Goal: Task Accomplishment & Management: Complete application form

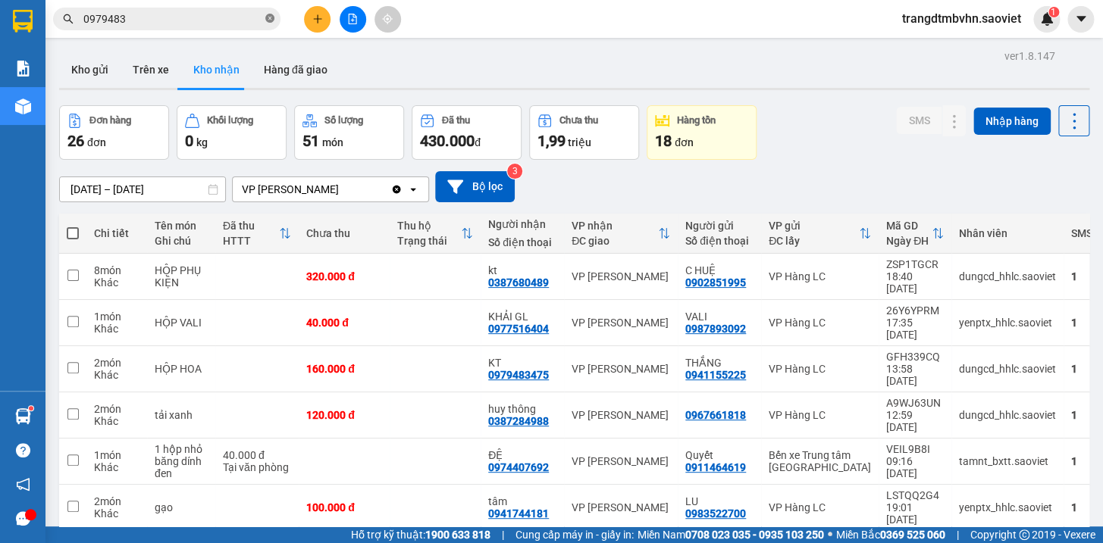
scroll to position [144, 0]
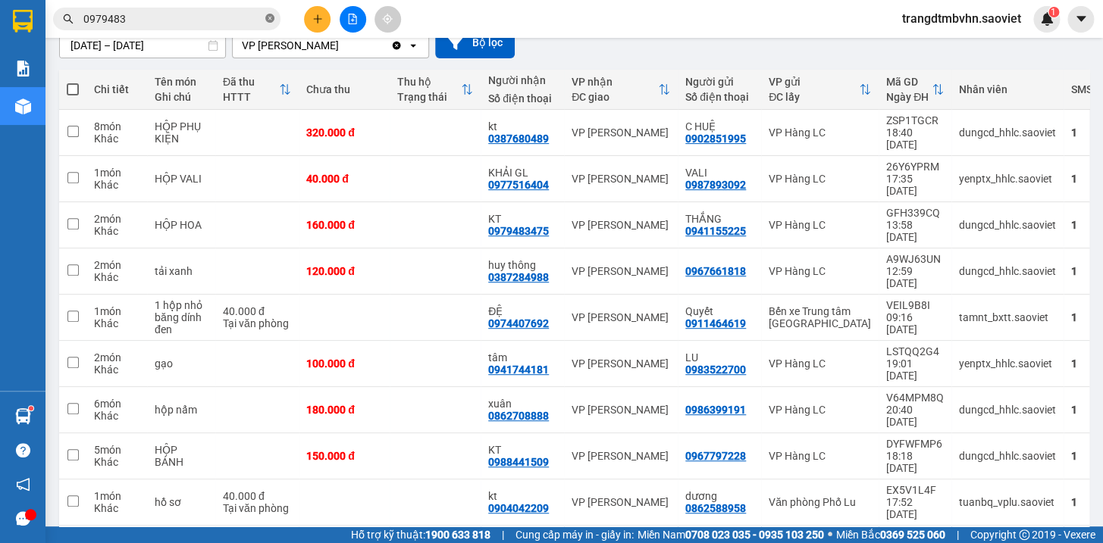
click at [267, 15] on icon "close-circle" at bounding box center [269, 18] width 9 height 9
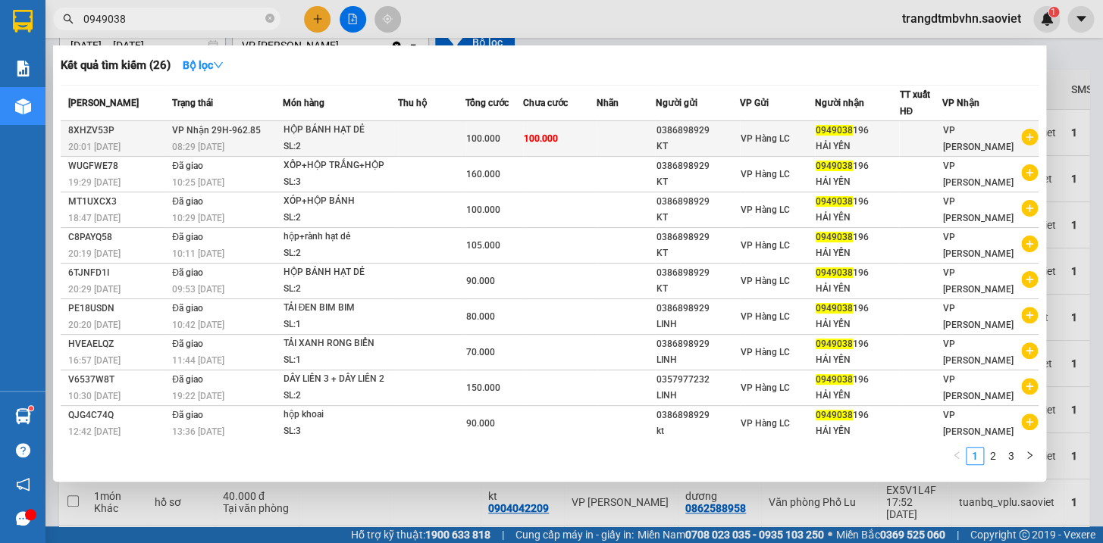
type input "0949038"
click at [841, 134] on span "0949038" at bounding box center [834, 130] width 37 height 11
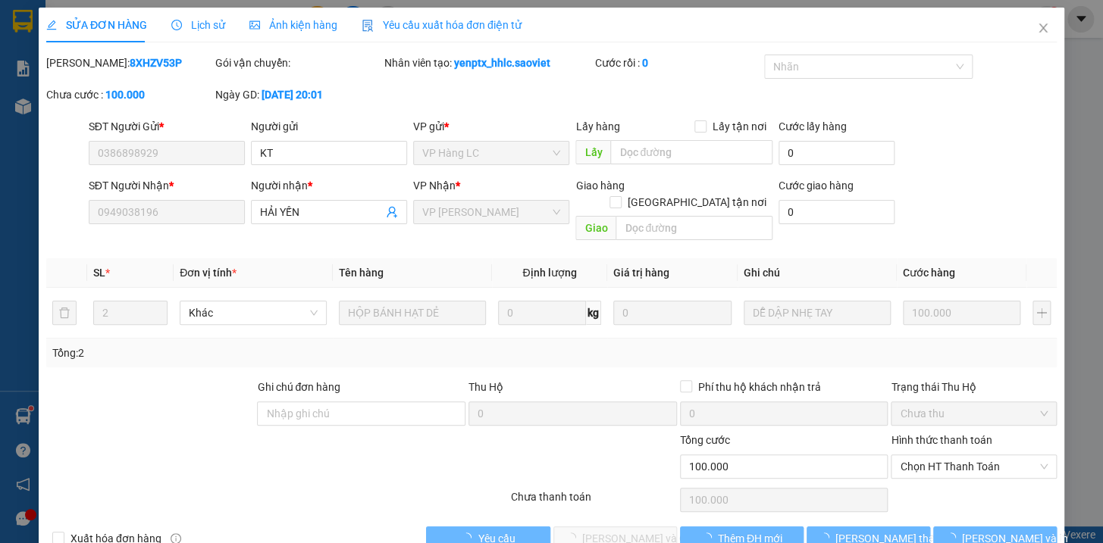
type input "0386898929"
type input "KT"
type input "0949038196"
type input "HẢI YẾN"
type input "0"
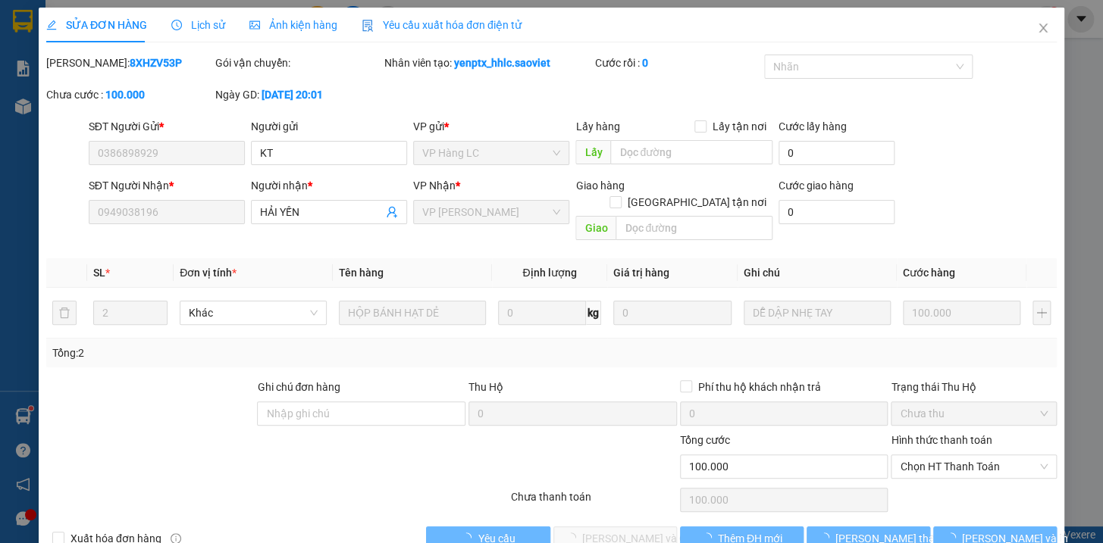
type input "100.000"
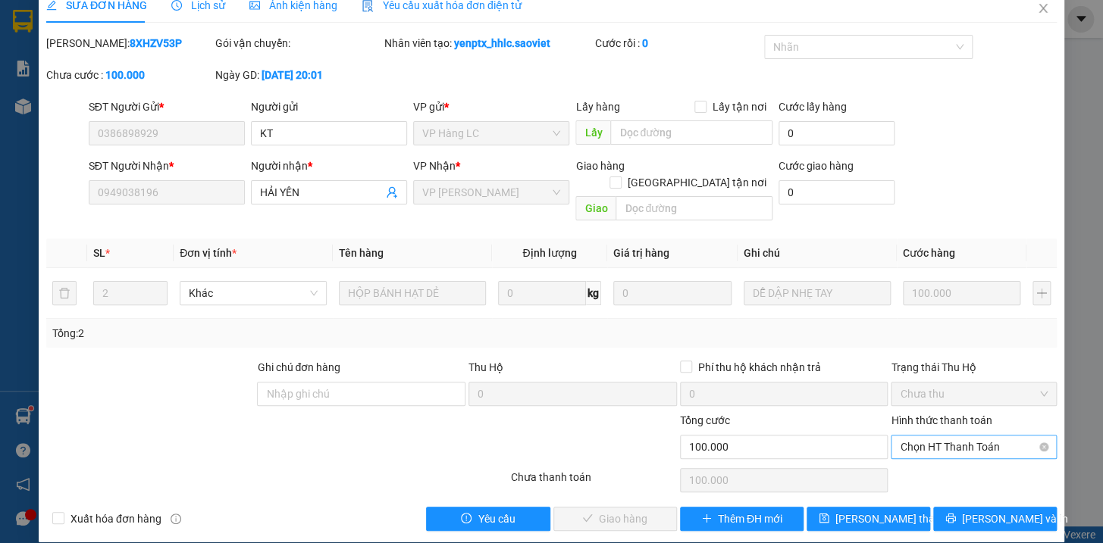
click at [941, 436] on span "Chọn HT Thanh Toán" at bounding box center [974, 447] width 148 height 23
click at [933, 454] on div "Tại văn phòng" at bounding box center [964, 460] width 146 height 17
type input "0"
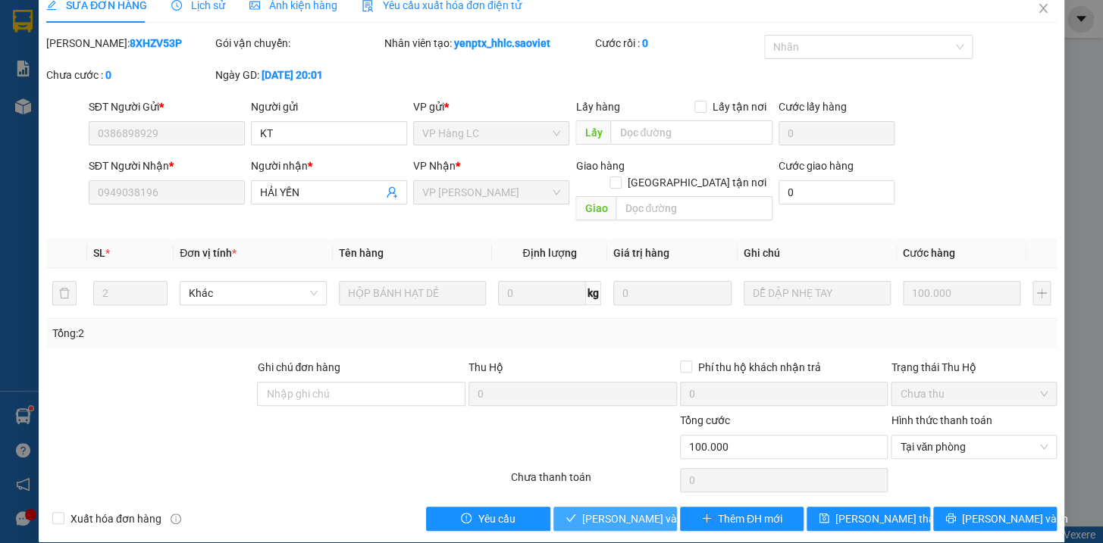
click at [609, 507] on button "[PERSON_NAME] và [PERSON_NAME] hàng" at bounding box center [615, 519] width 124 height 24
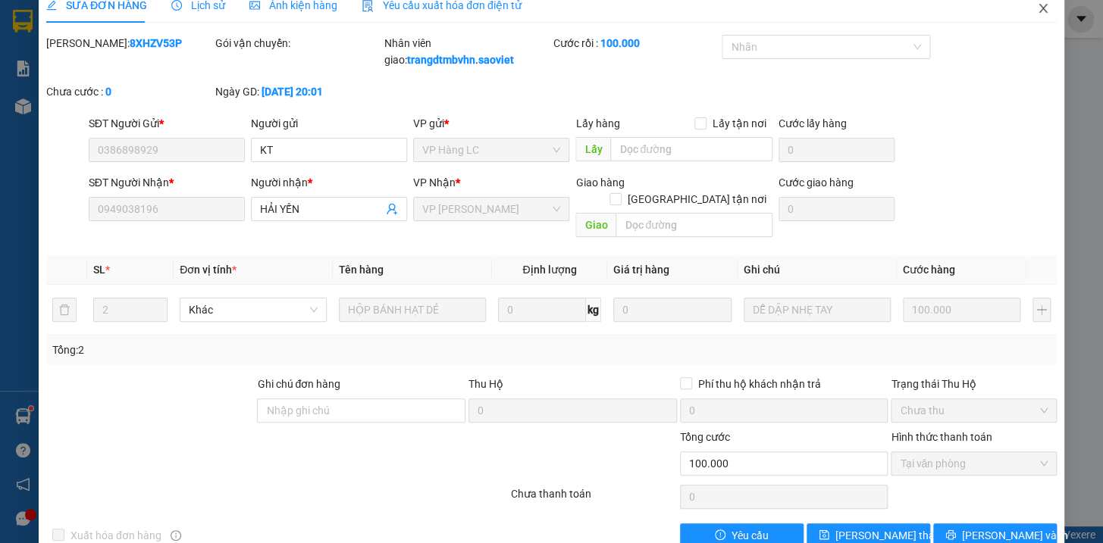
click at [1024, 6] on span "Close" at bounding box center [1043, 9] width 42 height 42
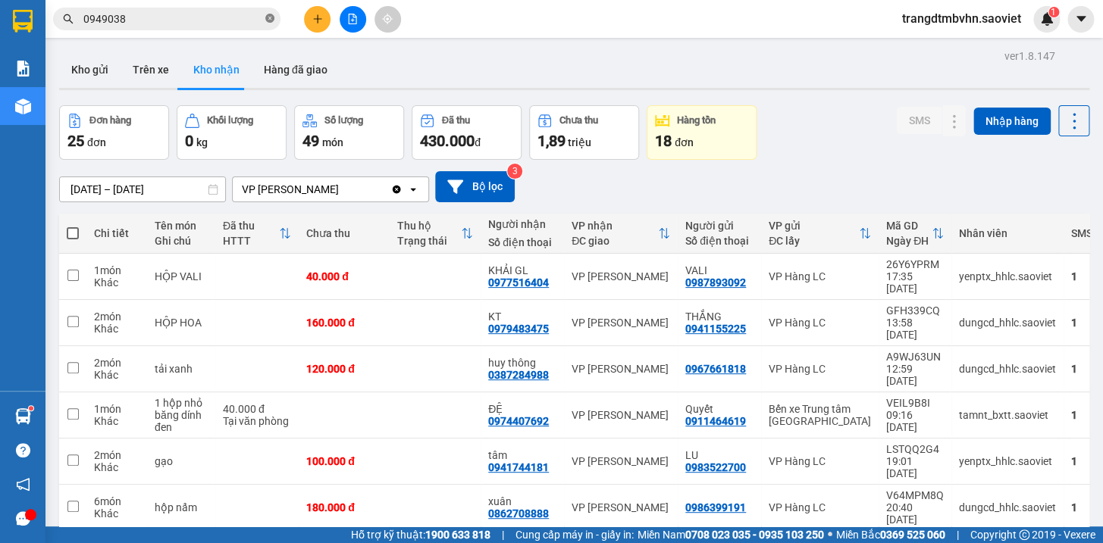
click at [270, 17] on icon "close-circle" at bounding box center [269, 18] width 9 height 9
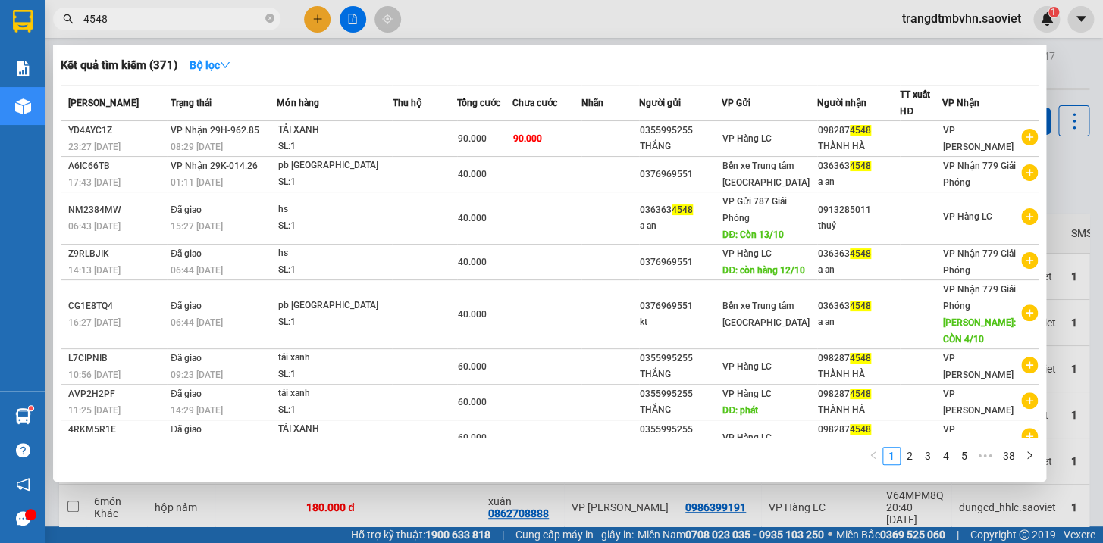
type input "4548"
click at [1065, 53] on div at bounding box center [551, 271] width 1103 height 543
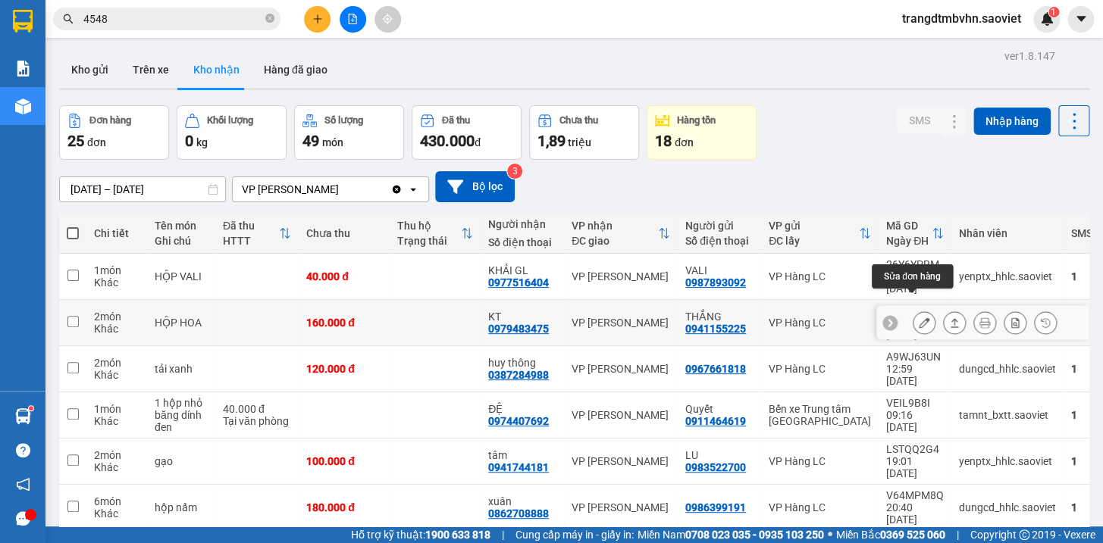
click at [919, 318] on icon at bounding box center [924, 323] width 11 height 11
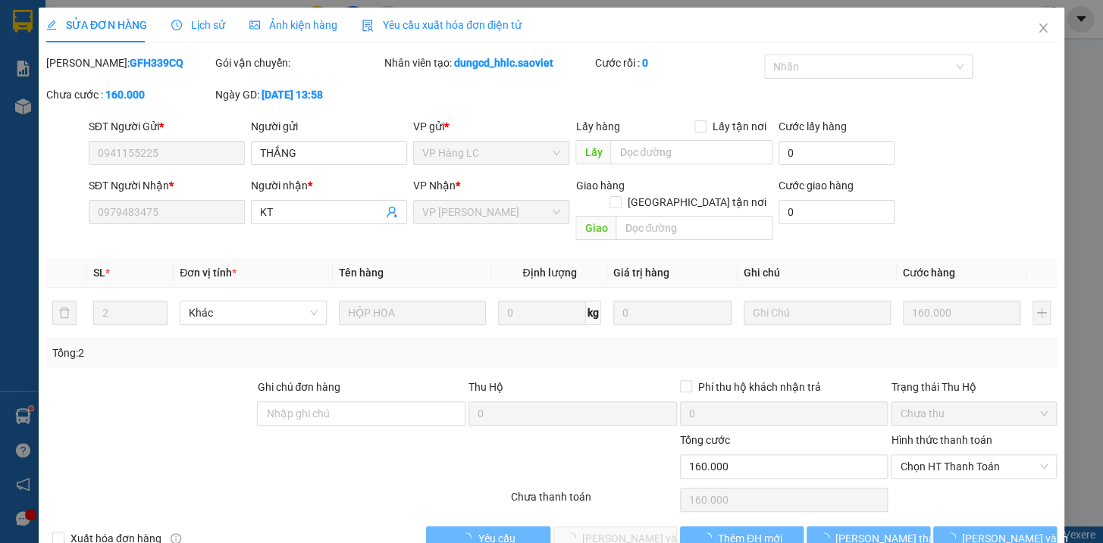
type input "0941155225"
type input "THẮNG"
type input "0979483475"
type input "KT"
type input "0"
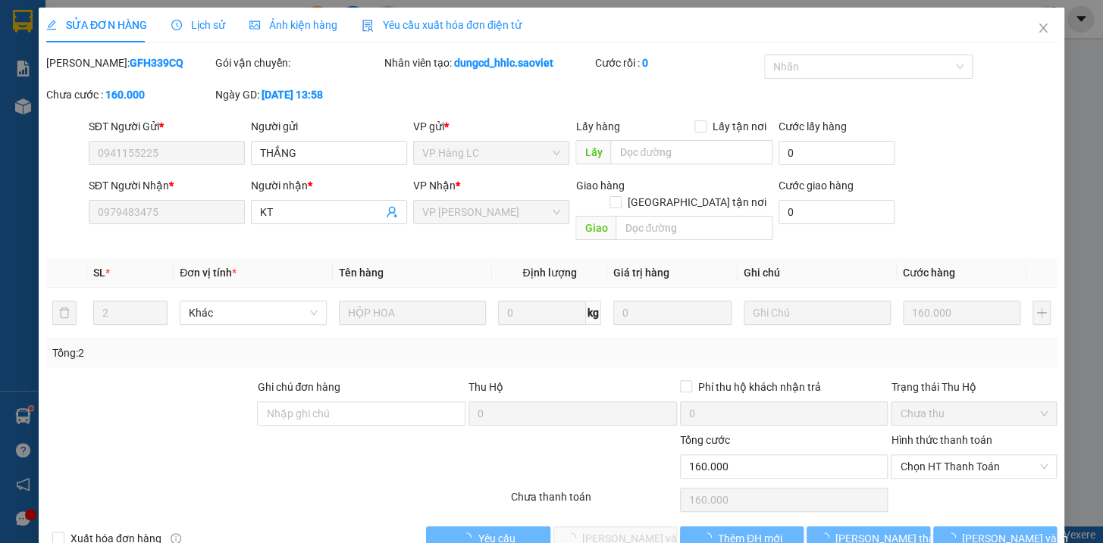
type input "160.000"
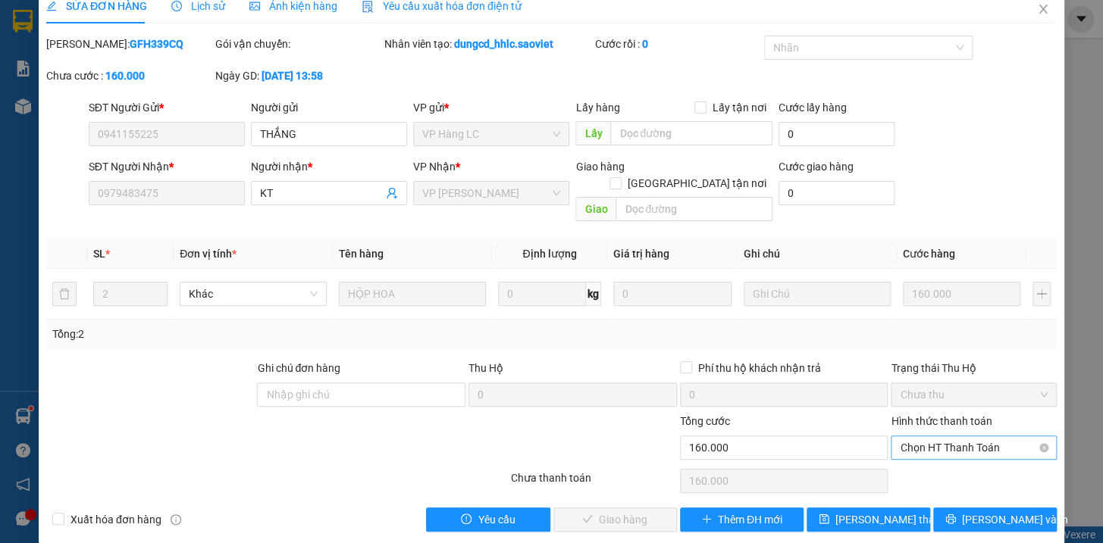
click at [968, 437] on span "Chọn HT Thanh Toán" at bounding box center [974, 448] width 148 height 23
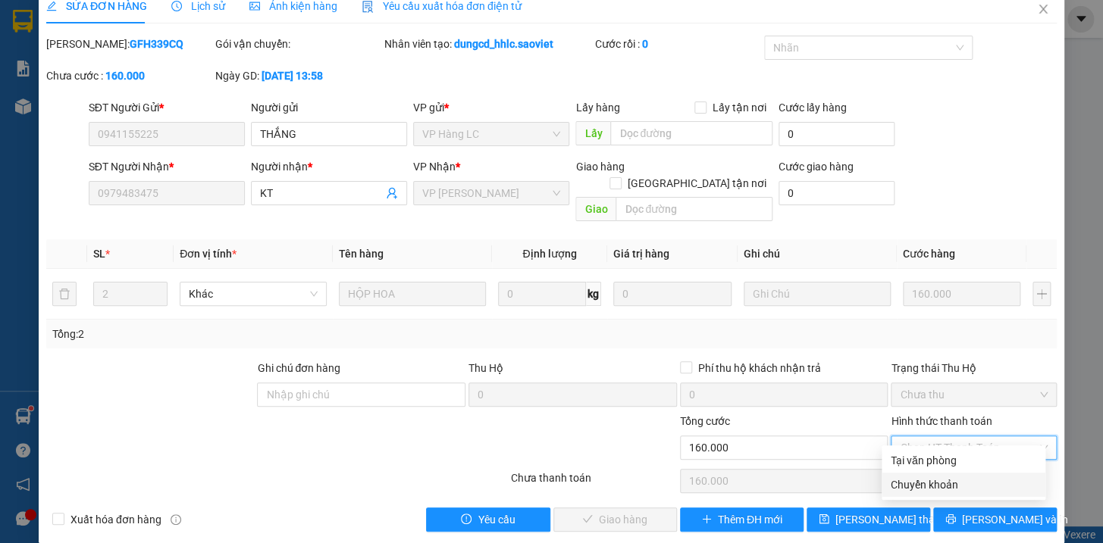
click at [932, 486] on div "Chuyển khoản" at bounding box center [964, 485] width 146 height 17
type input "0"
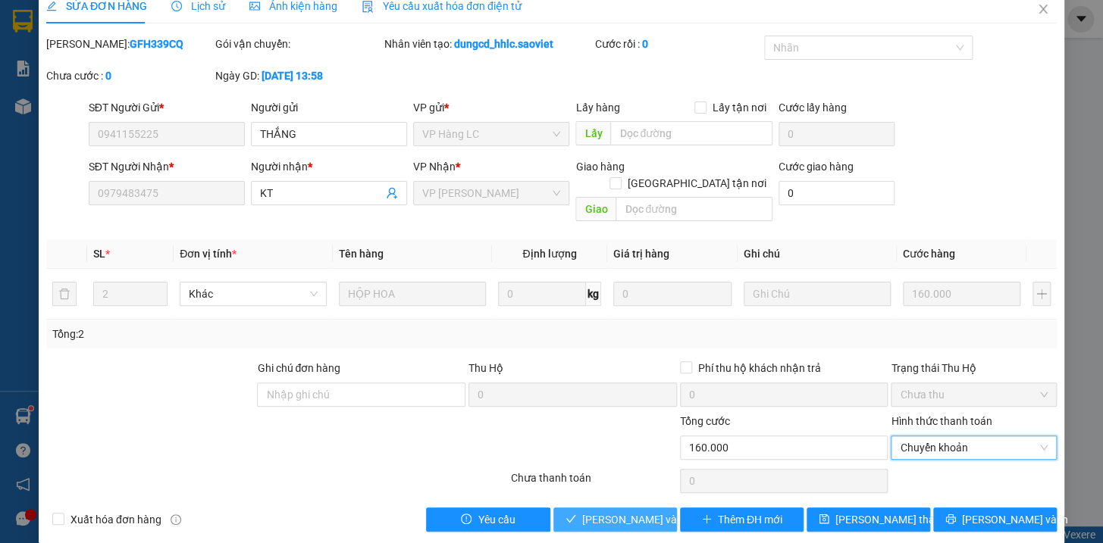
click at [612, 512] on span "[PERSON_NAME] và [PERSON_NAME] hàng" at bounding box center [655, 520] width 146 height 17
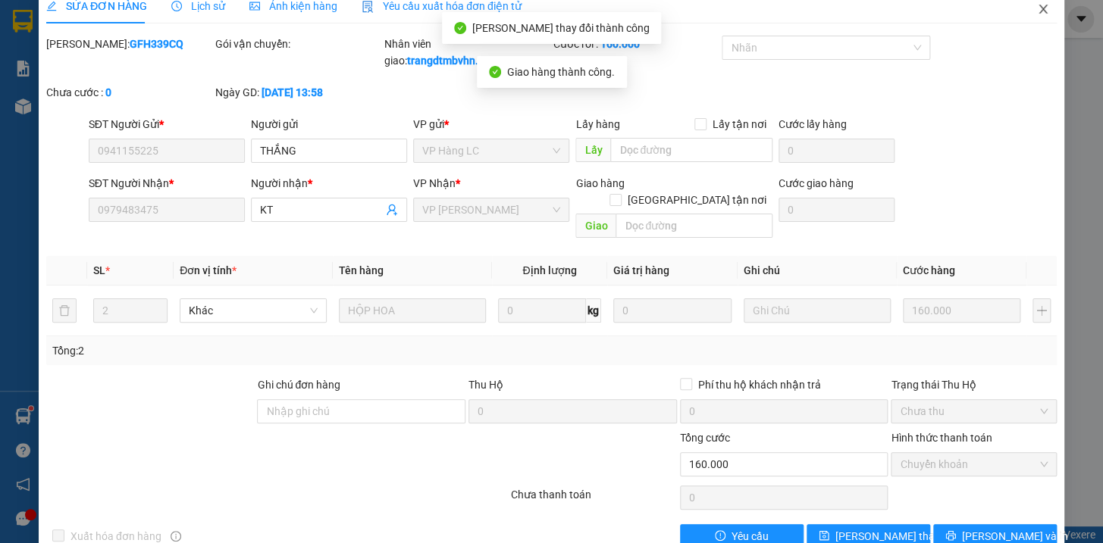
click at [1037, 8] on icon "close" at bounding box center [1043, 9] width 12 height 12
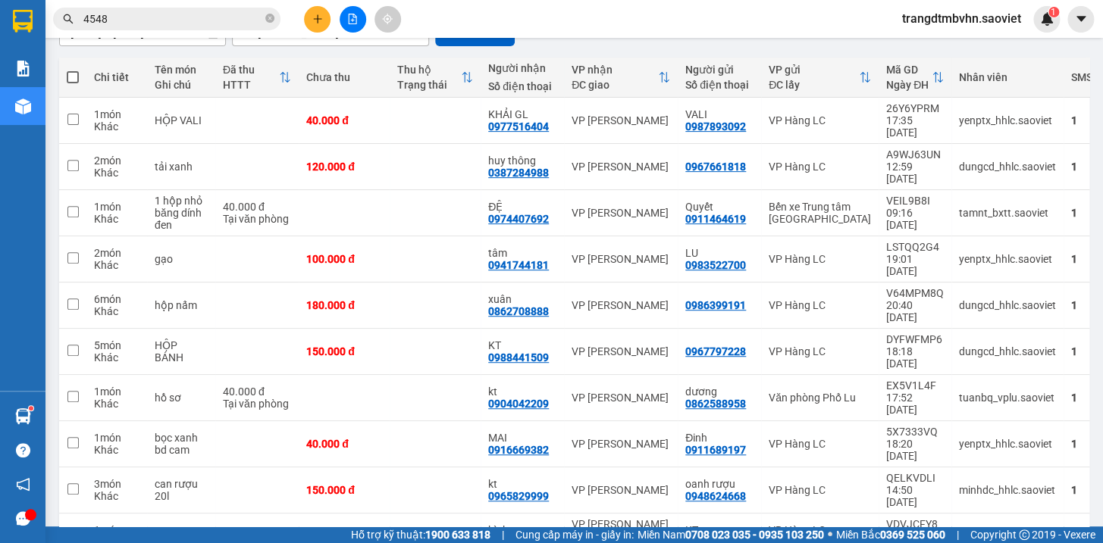
scroll to position [158, 0]
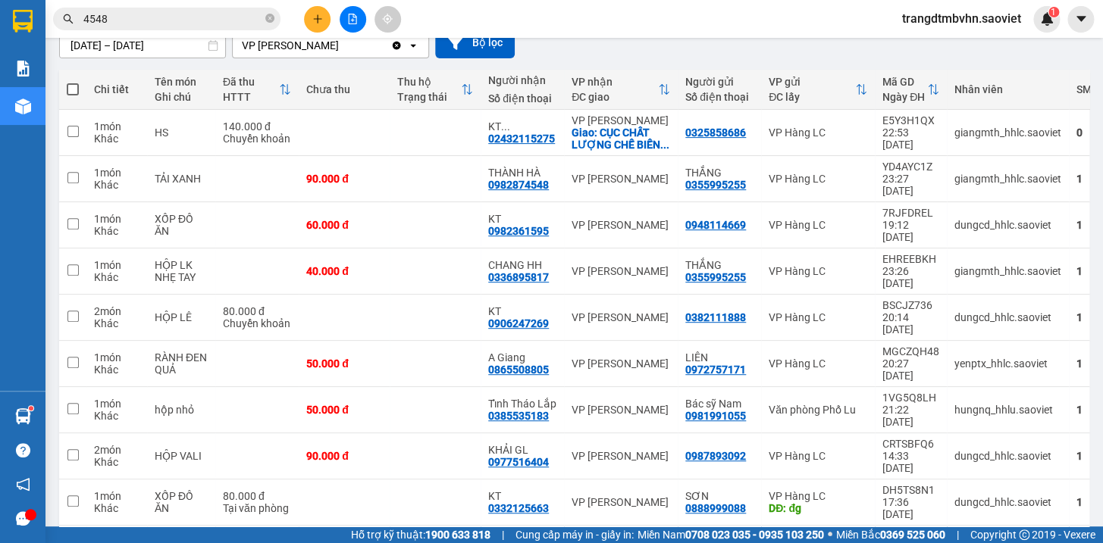
scroll to position [146, 0]
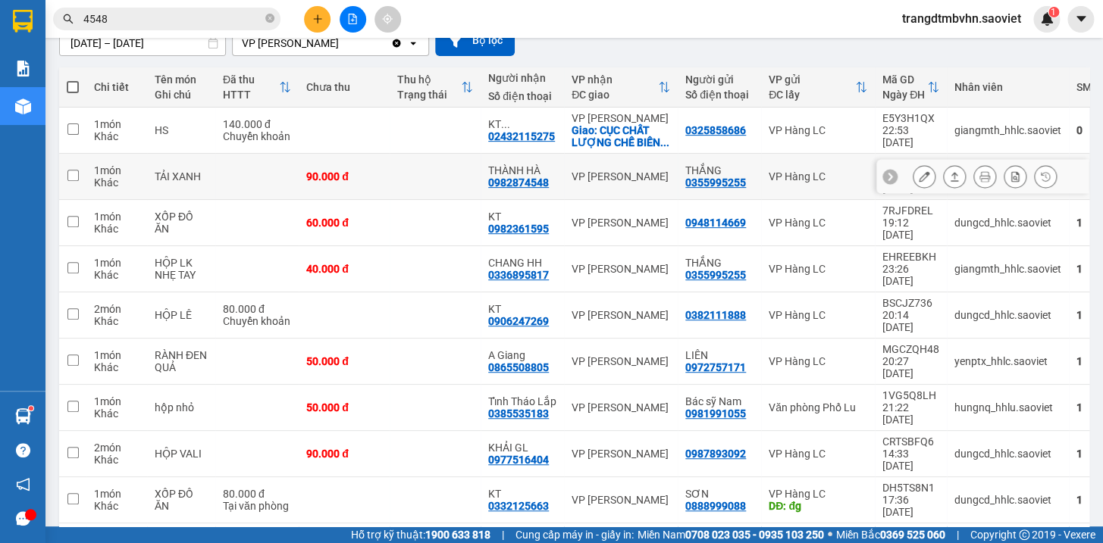
click at [919, 171] on icon at bounding box center [924, 176] width 11 height 11
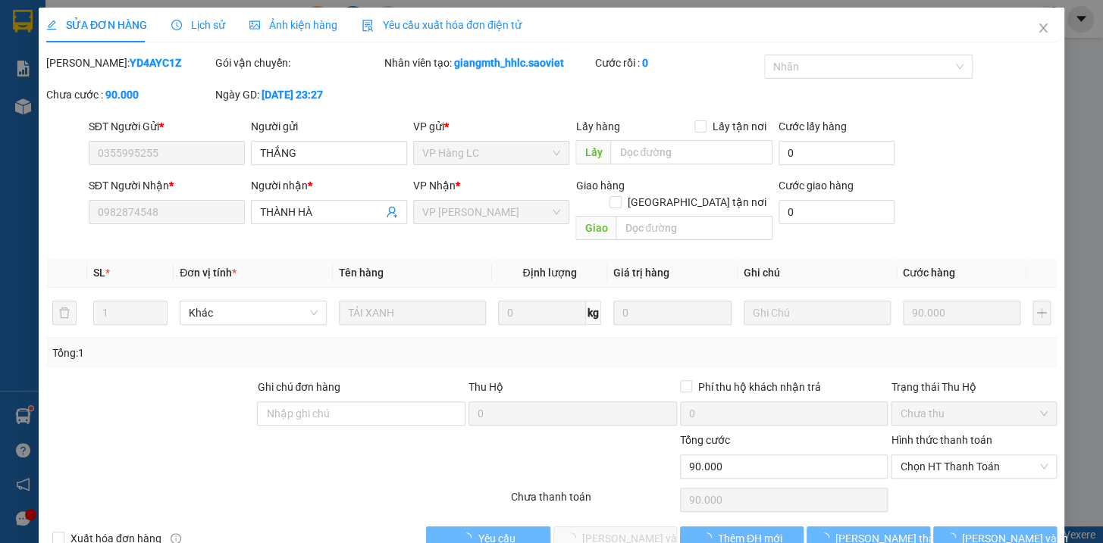
type input "0355995255"
type input "THẮNG"
type input "0982874548"
type input "THÀNH HÀ"
type input "0"
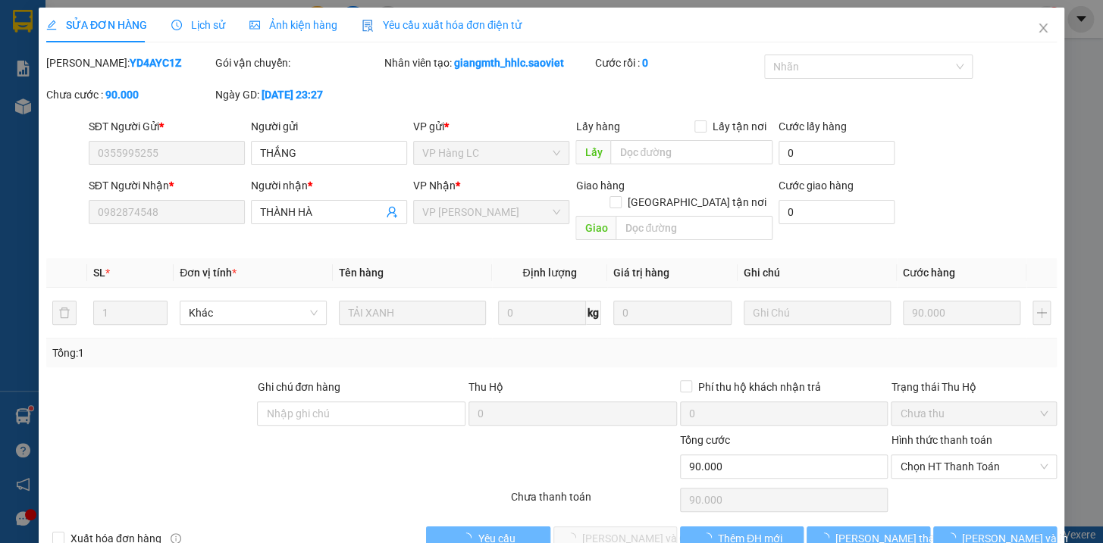
type input "90.000"
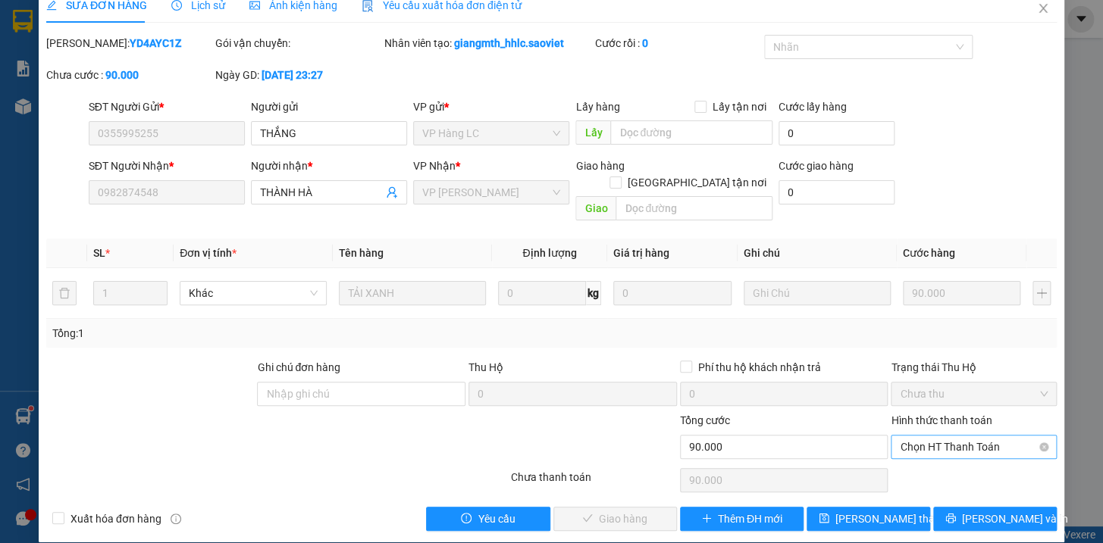
click at [961, 436] on span "Chọn HT Thanh Toán" at bounding box center [974, 447] width 148 height 23
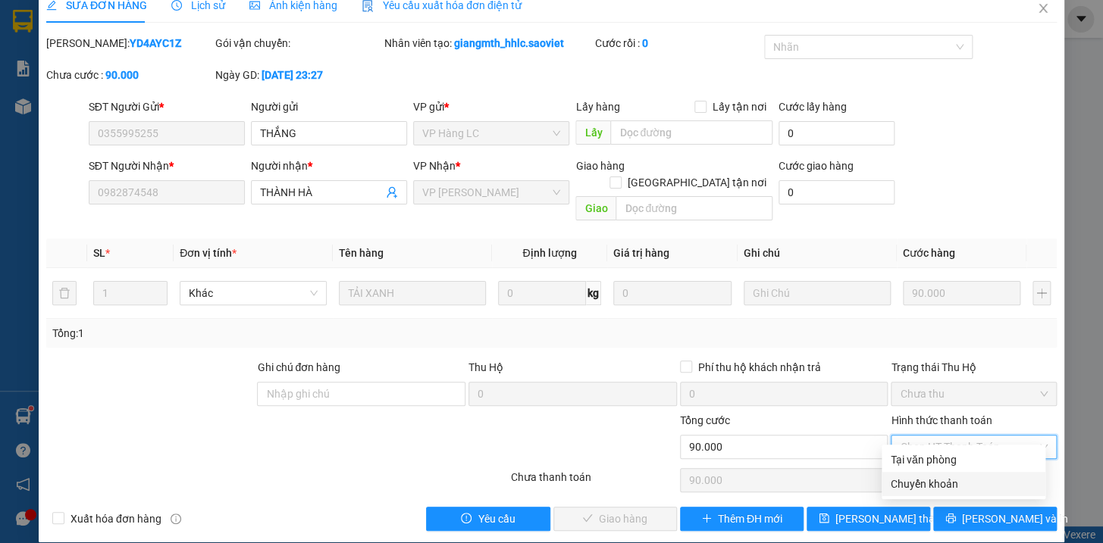
click at [927, 485] on div "Chuyển khoản" at bounding box center [964, 484] width 146 height 17
type input "0"
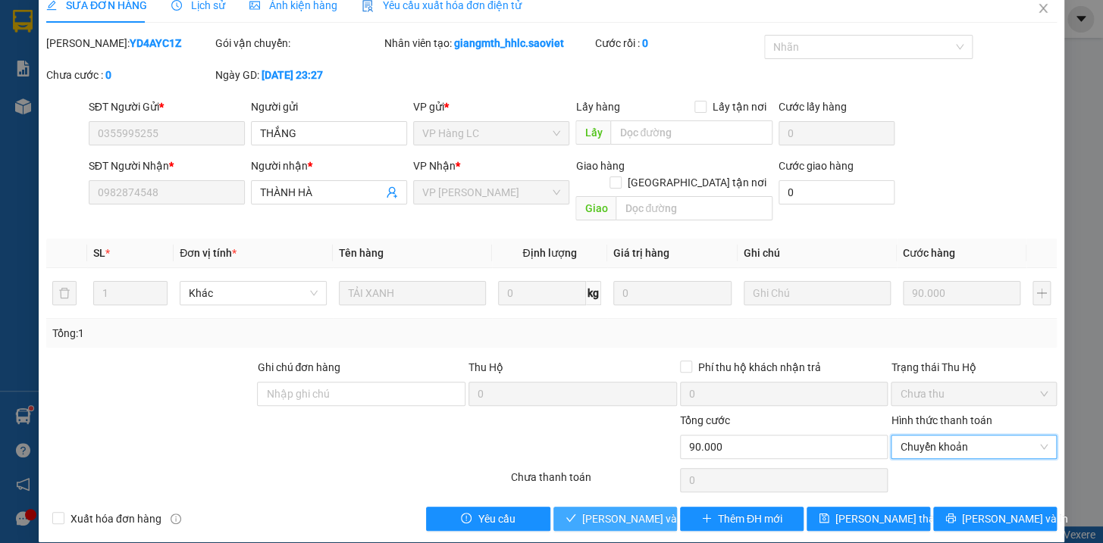
click at [647, 511] on span "[PERSON_NAME] và [PERSON_NAME] hàng" at bounding box center [655, 519] width 146 height 17
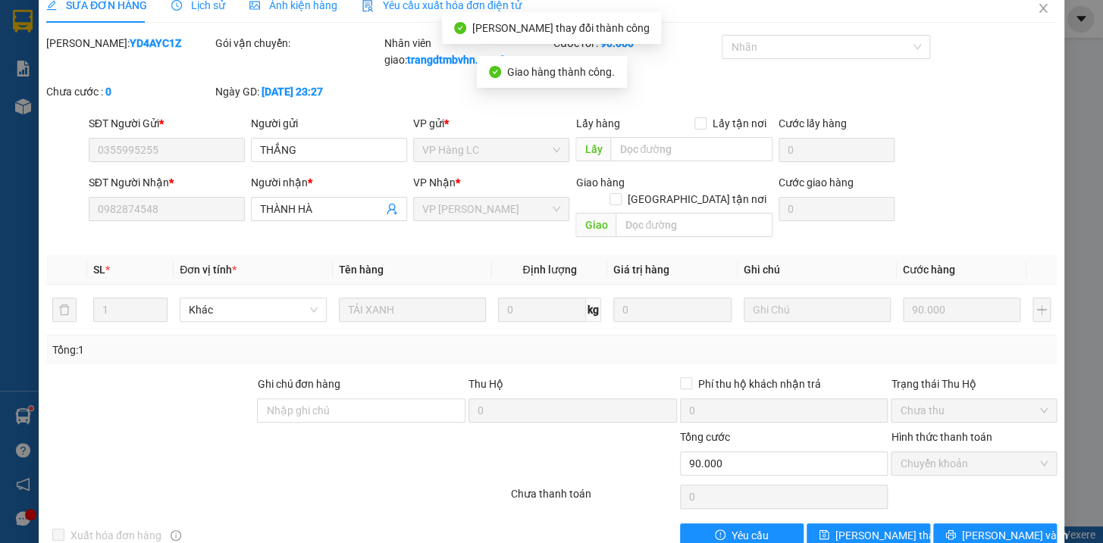
scroll to position [0, 0]
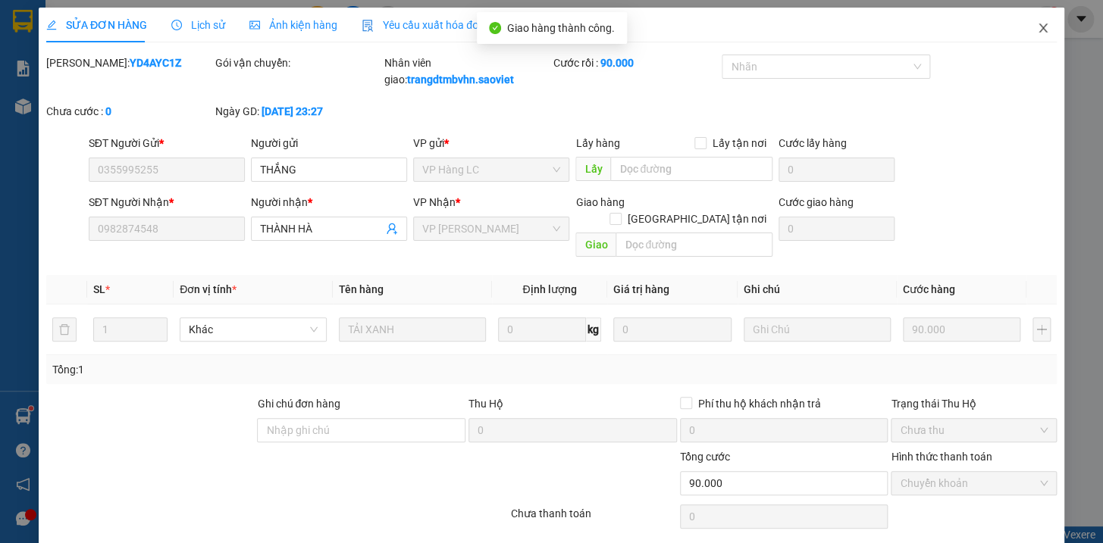
click at [1037, 27] on icon "close" at bounding box center [1043, 28] width 12 height 12
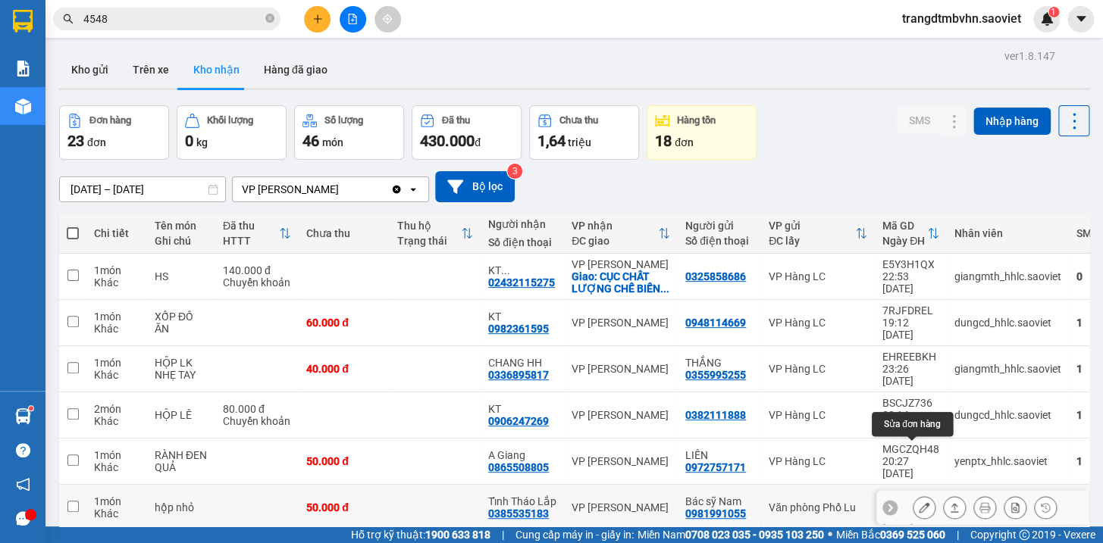
click at [917, 495] on button at bounding box center [923, 508] width 21 height 27
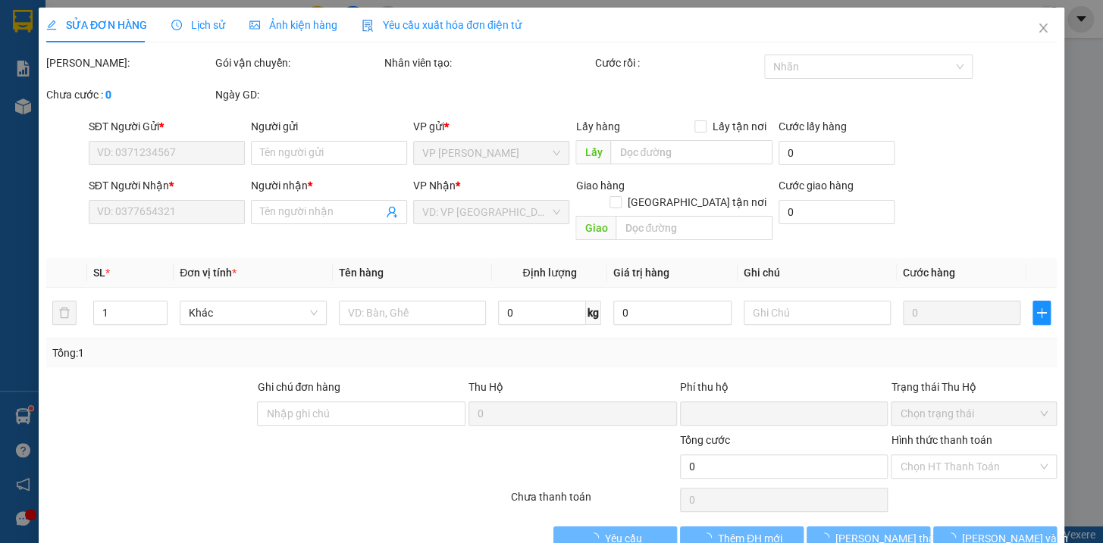
type input "0981991055"
type input "Bác sỹ Nam"
type input "0385535183"
type input "Tỉnh Tháo Lắp"
type input "0"
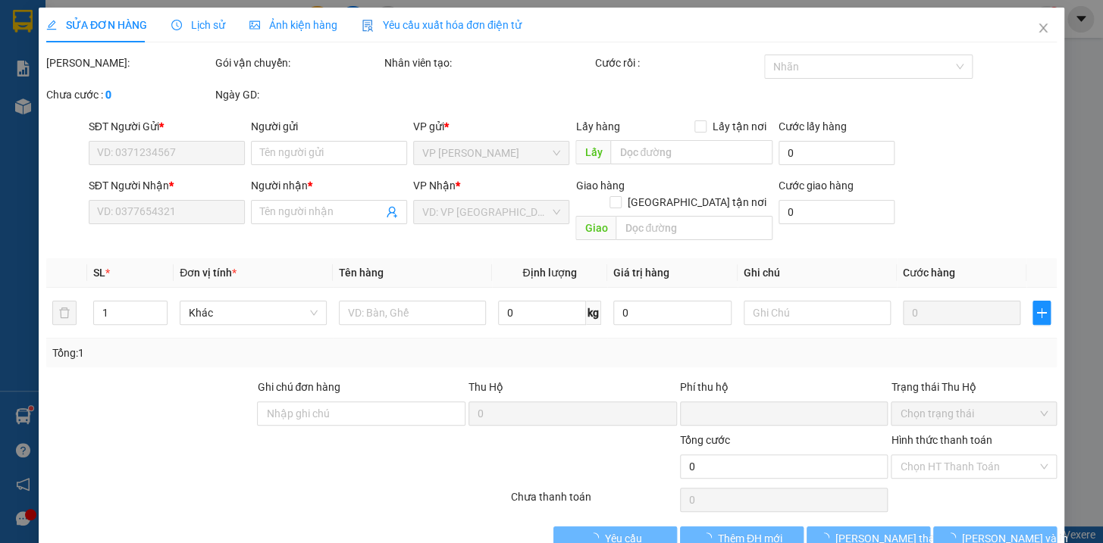
type input "50.000"
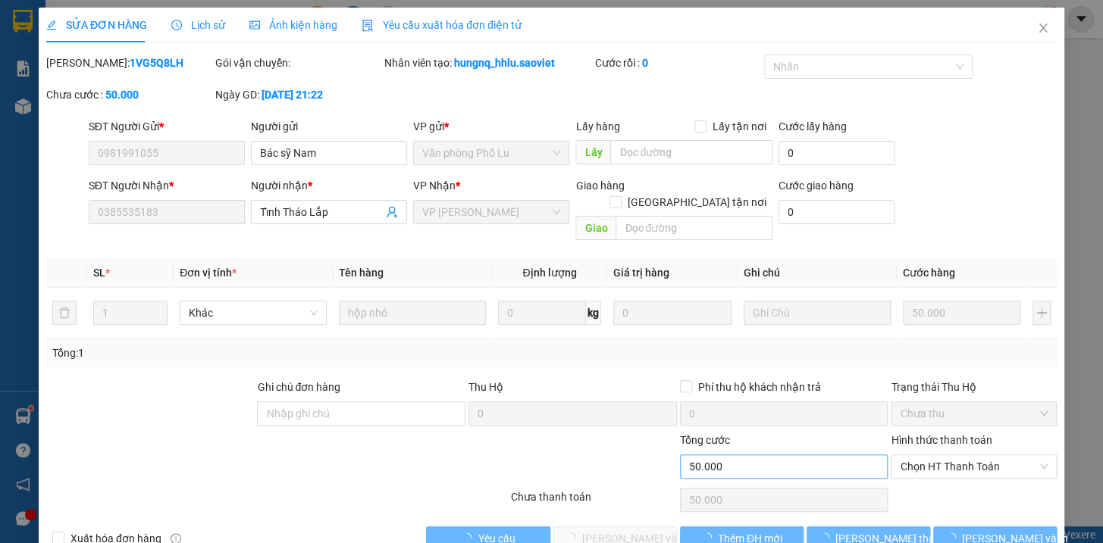
scroll to position [20, 0]
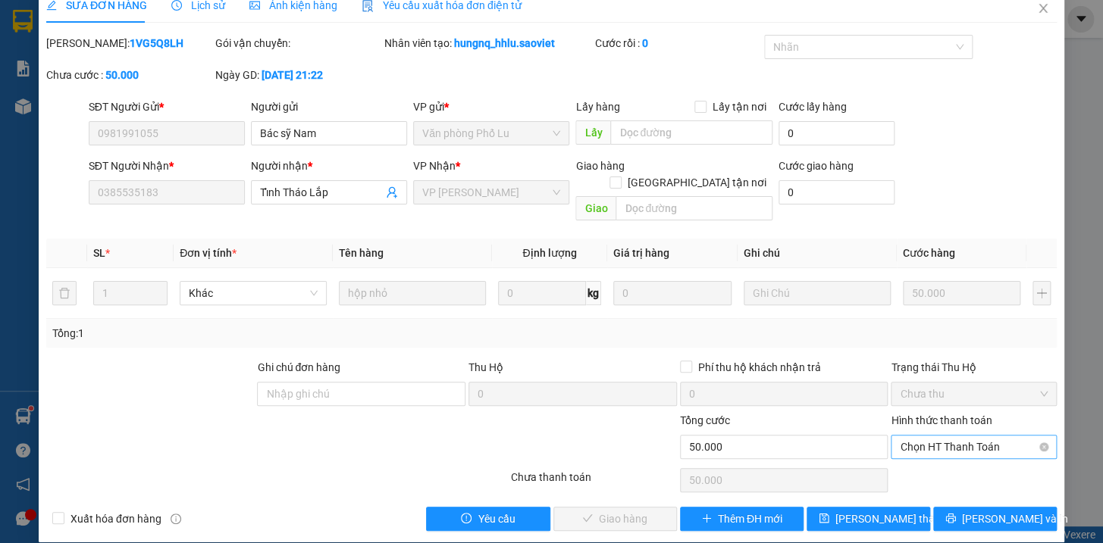
click at [922, 436] on span "Chọn HT Thanh Toán" at bounding box center [974, 447] width 148 height 23
click at [925, 457] on div "Tại văn phòng" at bounding box center [964, 460] width 146 height 17
type input "0"
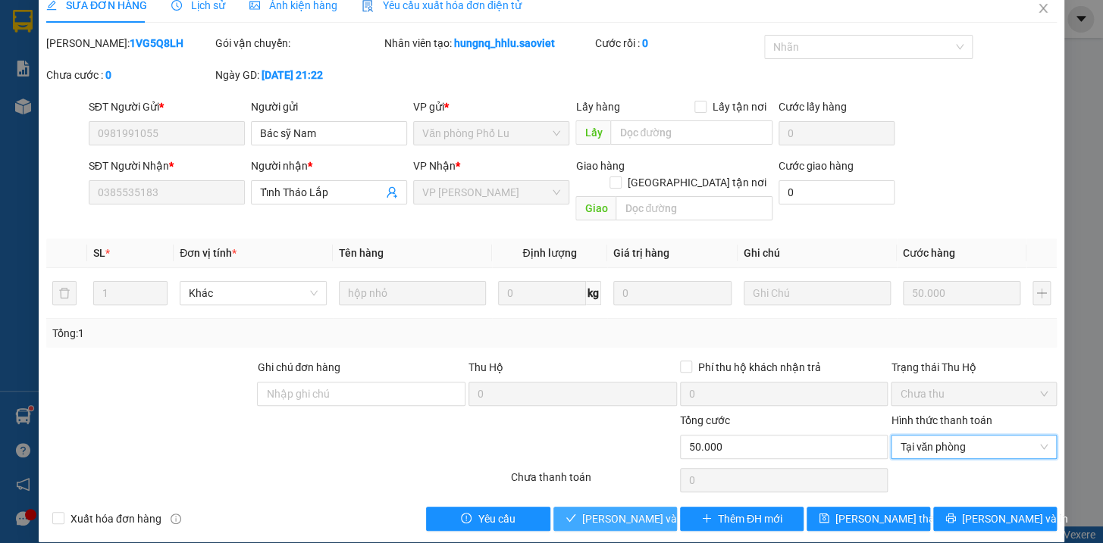
click at [601, 511] on span "[PERSON_NAME] và [PERSON_NAME] hàng" at bounding box center [655, 519] width 146 height 17
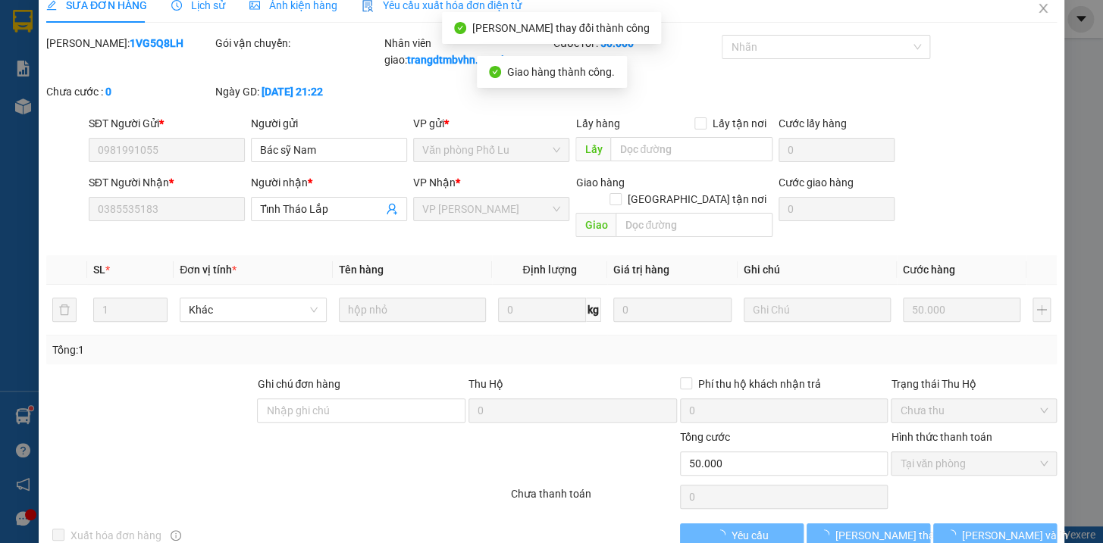
scroll to position [0, 0]
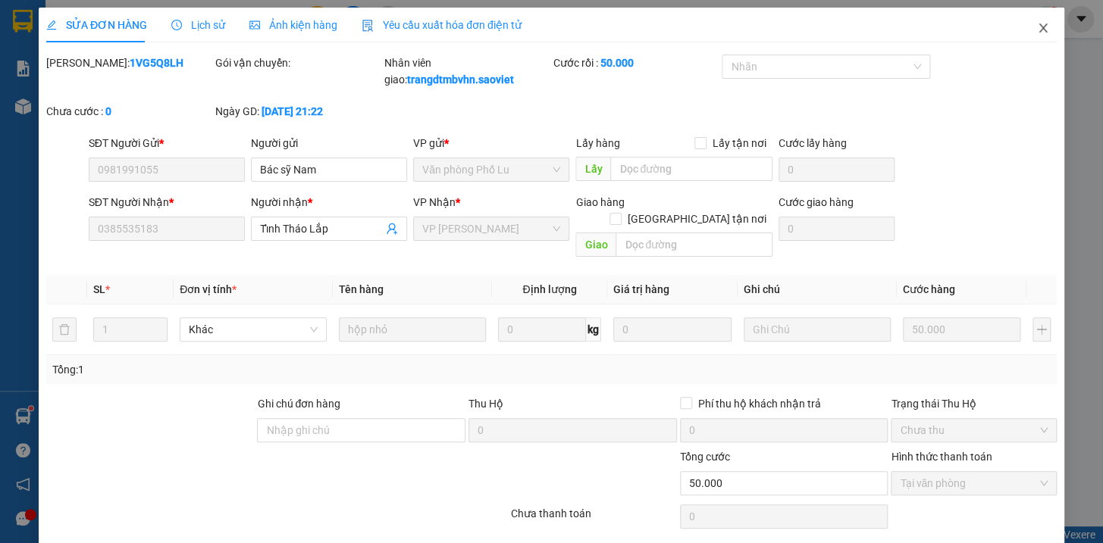
click at [1037, 27] on icon "close" at bounding box center [1043, 28] width 12 height 12
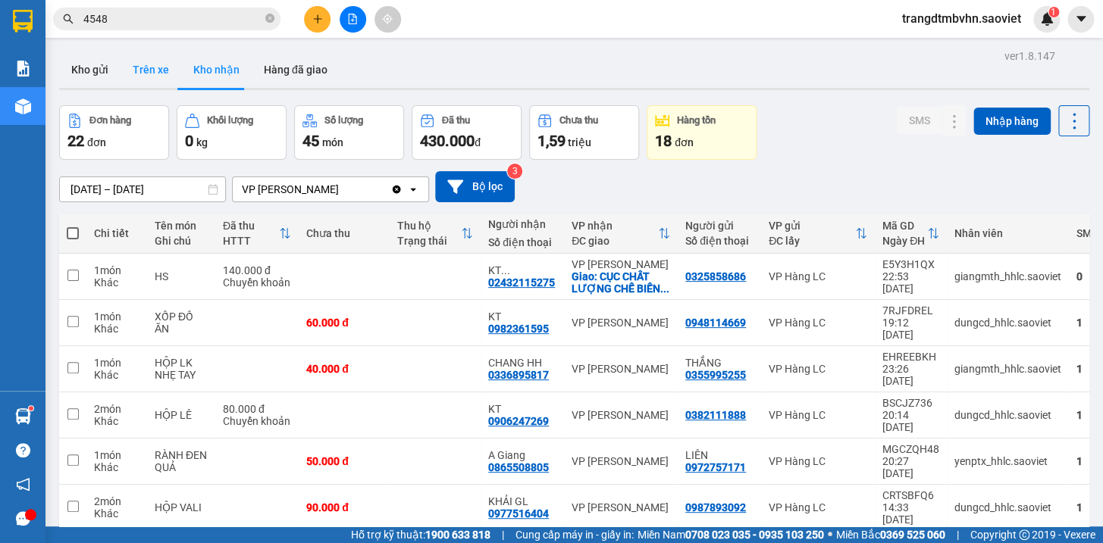
click at [157, 63] on button "Trên xe" at bounding box center [151, 70] width 61 height 36
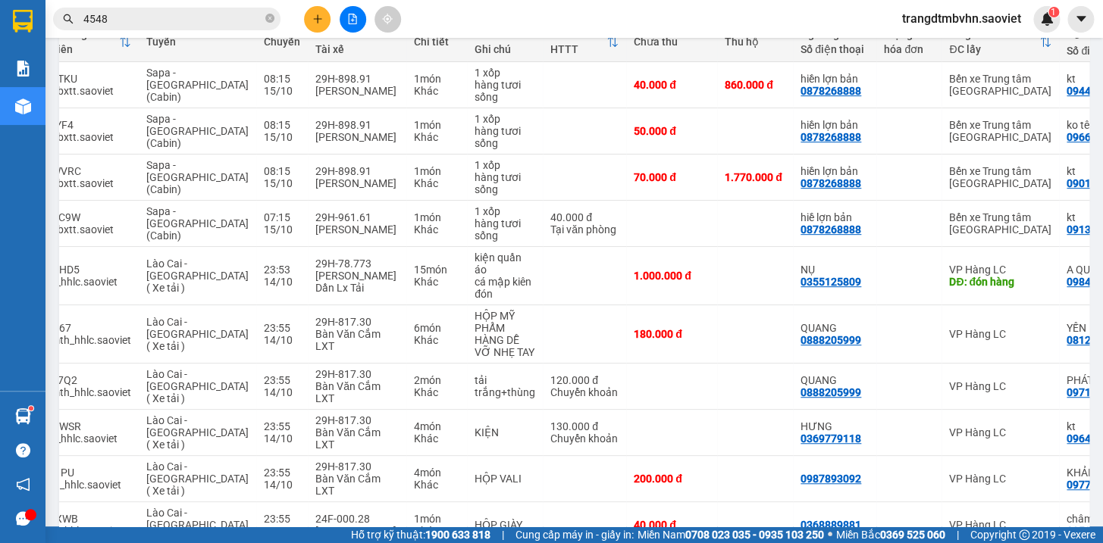
scroll to position [0, 91]
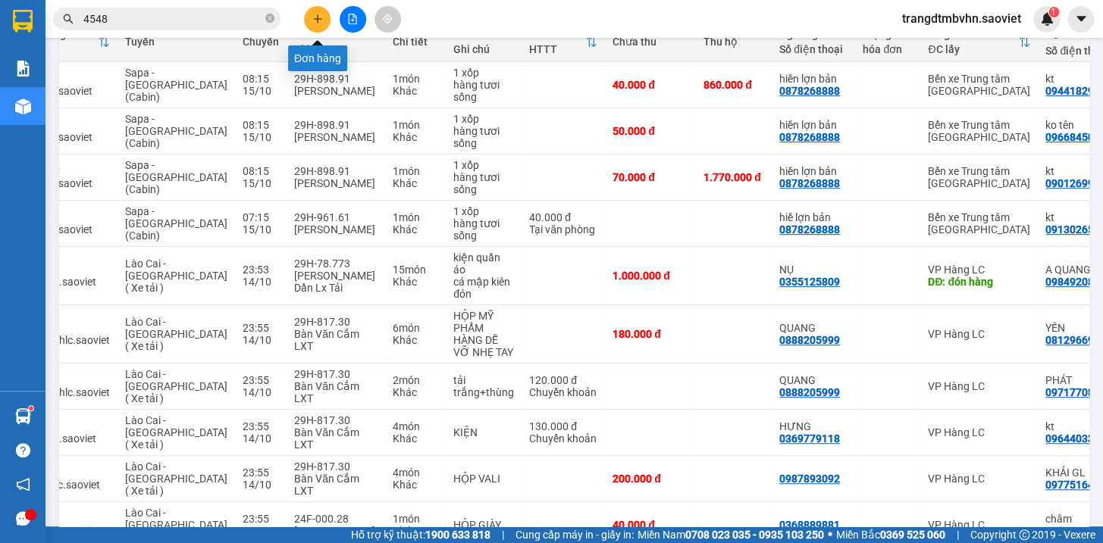
click at [313, 24] on button at bounding box center [317, 19] width 27 height 27
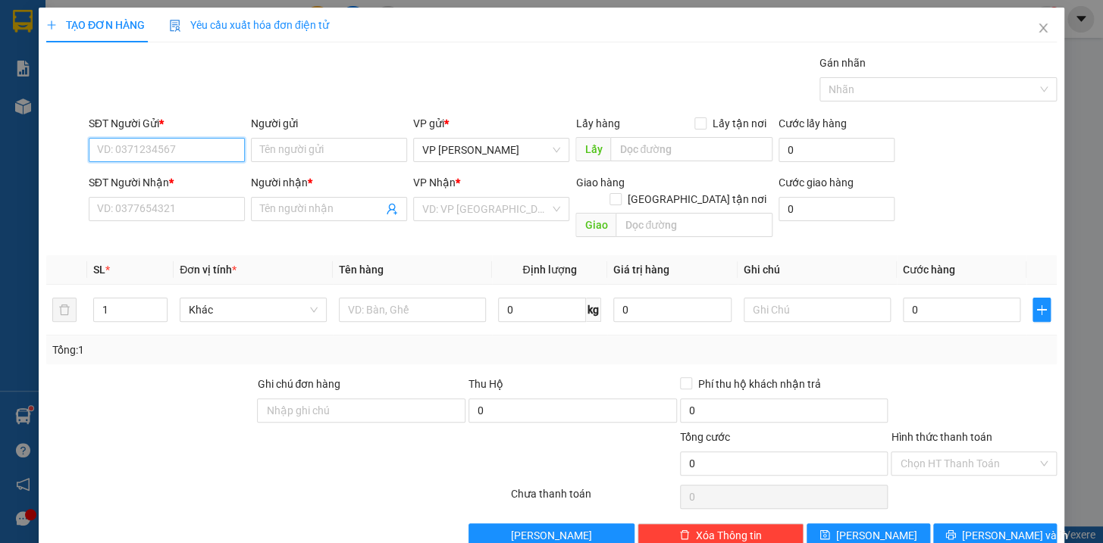
click at [205, 156] on input "SĐT Người Gửi *" at bounding box center [167, 150] width 156 height 24
type input "0977495569"
click at [195, 203] on input "SĐT Người Nhận *" at bounding box center [167, 209] width 156 height 24
type input "0986028888"
click at [279, 209] on input "Người nhận *" at bounding box center [321, 209] width 123 height 17
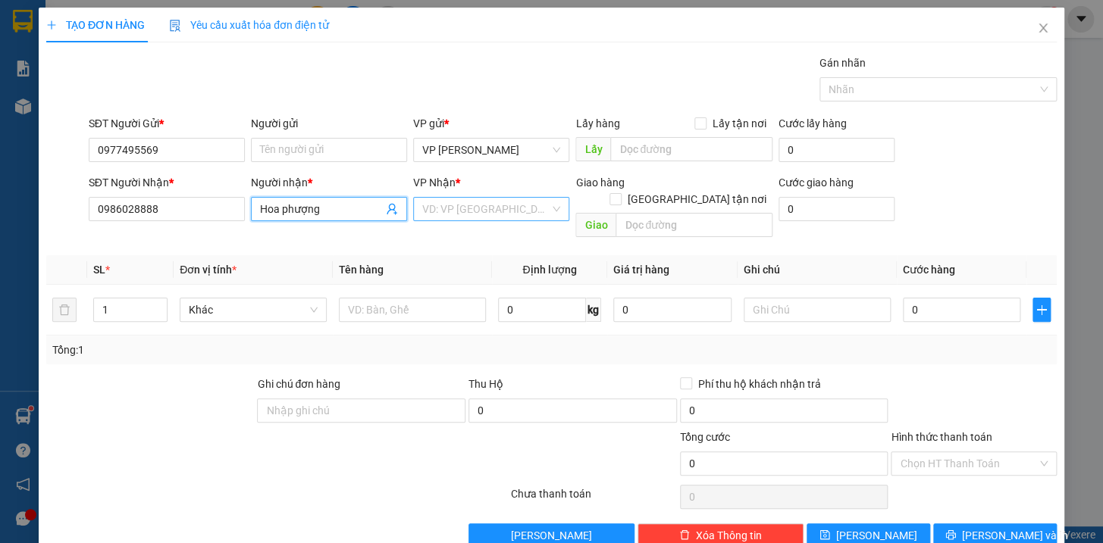
type input "Hoa phượng"
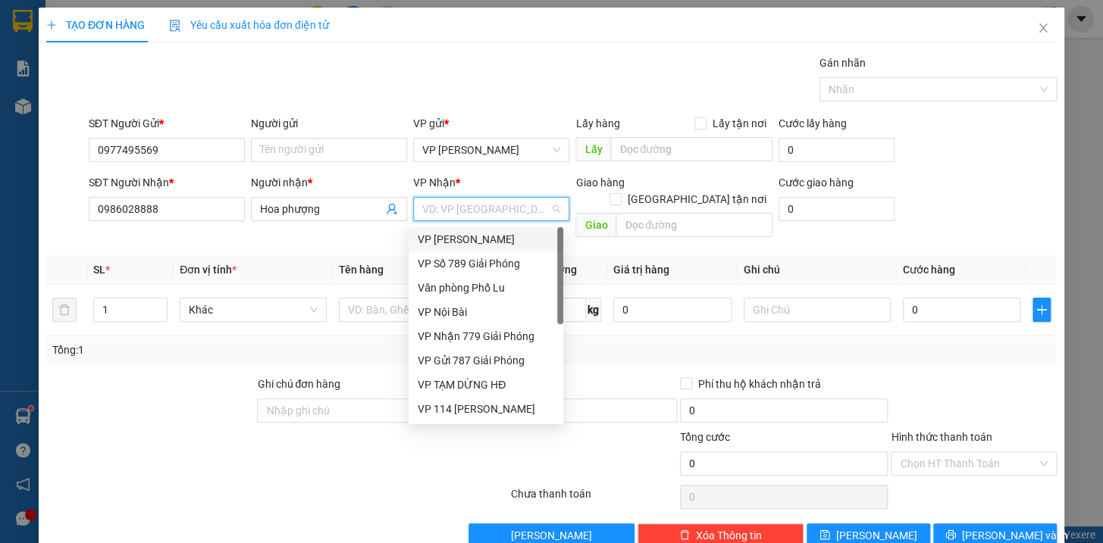
click at [492, 211] on input "search" at bounding box center [485, 209] width 127 height 23
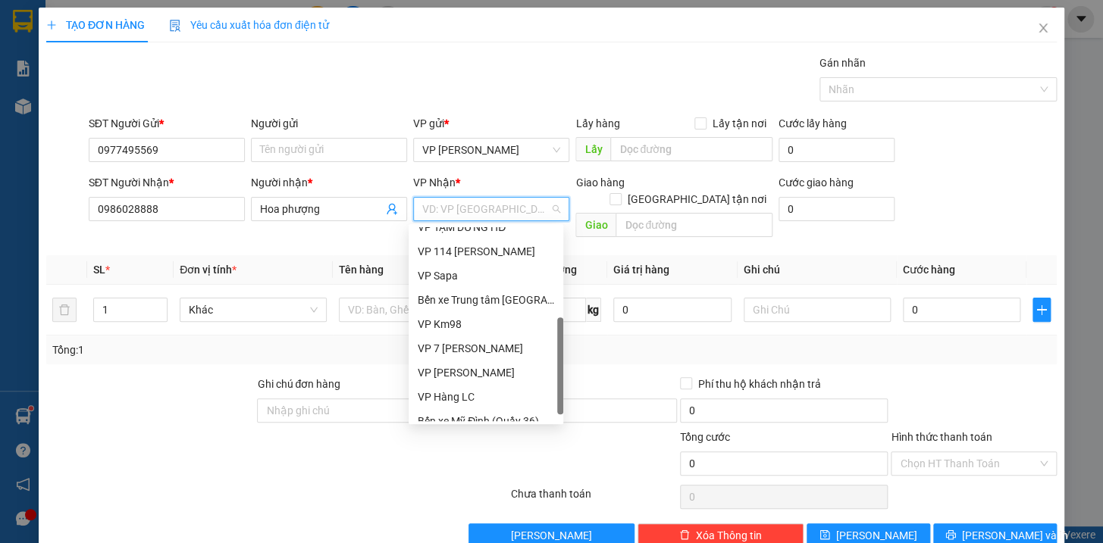
scroll to position [161, 0]
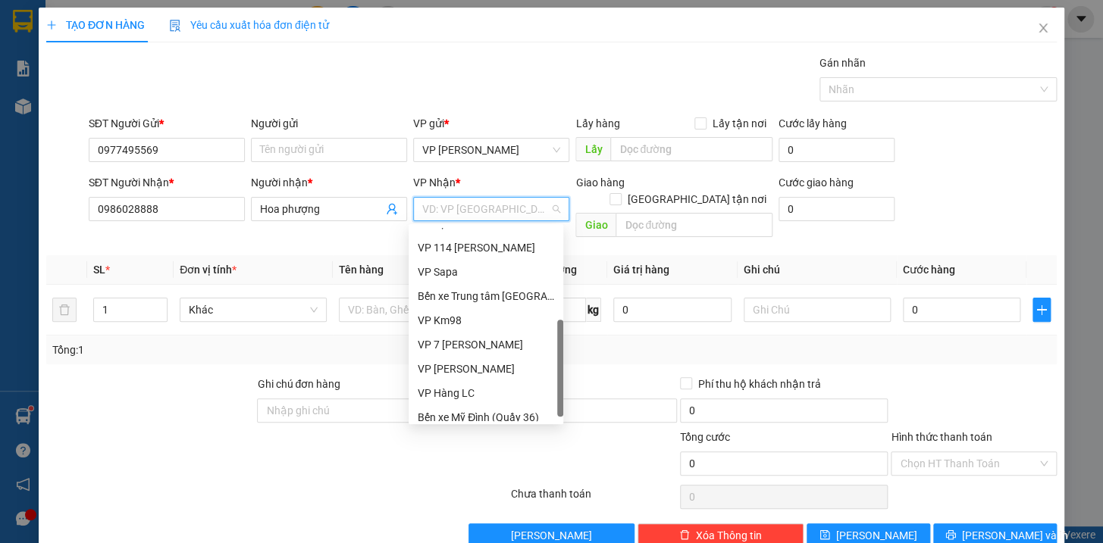
drag, startPoint x: 559, startPoint y: 312, endPoint x: 547, endPoint y: 404, distance: 93.3
click at [547, 404] on div "VP TẠM DỪNG HĐ VP 114 Trần Nhật Duật VP Sapa Bến xe Trung tâm Lào Cai VP Km98 V…" at bounding box center [486, 324] width 155 height 194
click at [456, 394] on div "VP Hàng LC" at bounding box center [486, 393] width 136 height 17
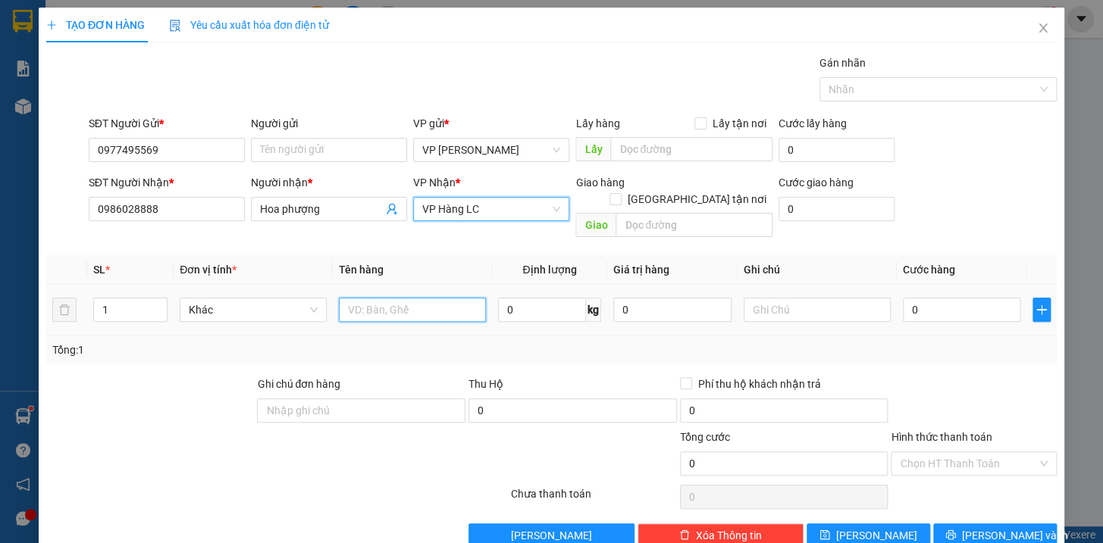
click at [417, 299] on input "text" at bounding box center [412, 310] width 147 height 24
type input "bọc vàng giấy kkt hg k chịu"
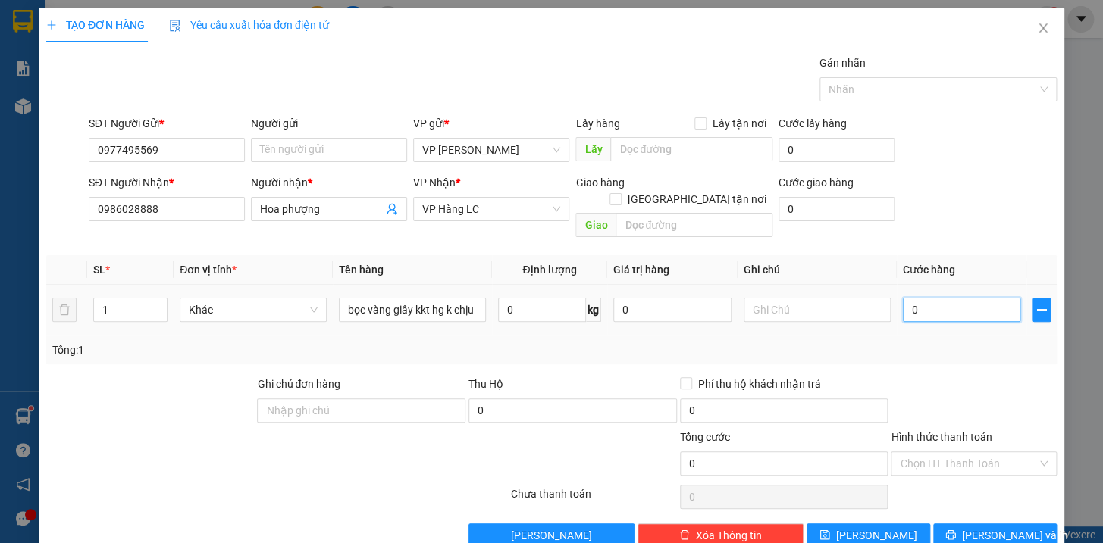
click at [932, 303] on input "0" at bounding box center [962, 310] width 118 height 24
type input "4"
type input "40"
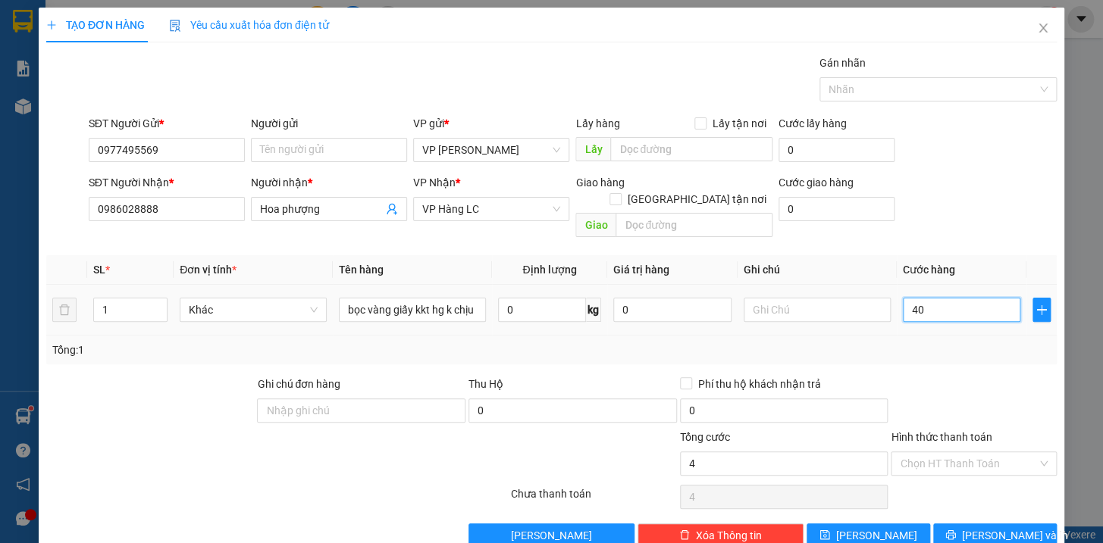
type input "40"
type input "400"
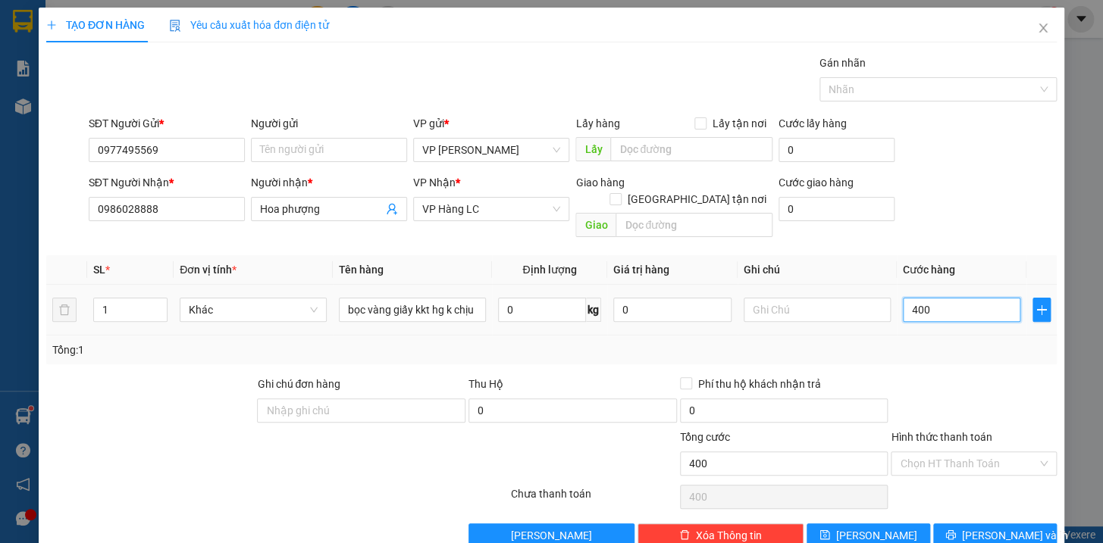
type input "4.000"
type input "40.000"
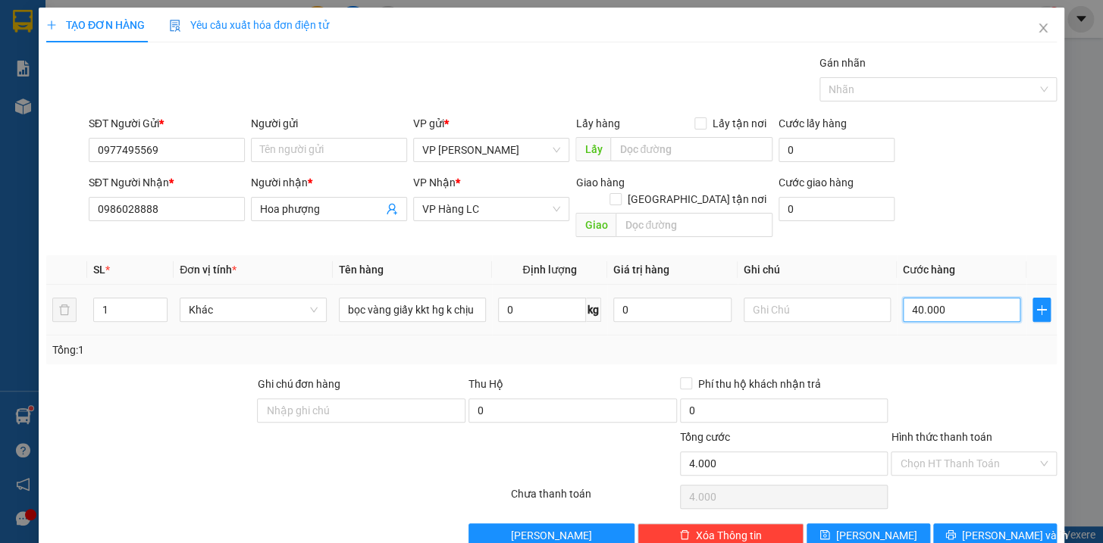
type input "40.000"
click at [985, 528] on span "[PERSON_NAME] và In" at bounding box center [1015, 536] width 106 height 17
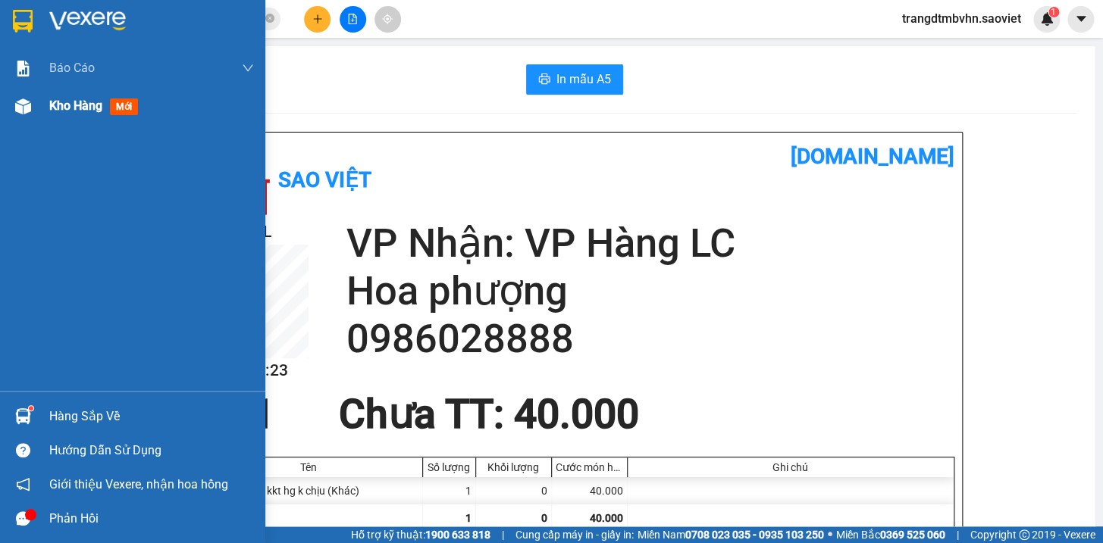
click at [70, 106] on span "Kho hàng" at bounding box center [75, 106] width 53 height 14
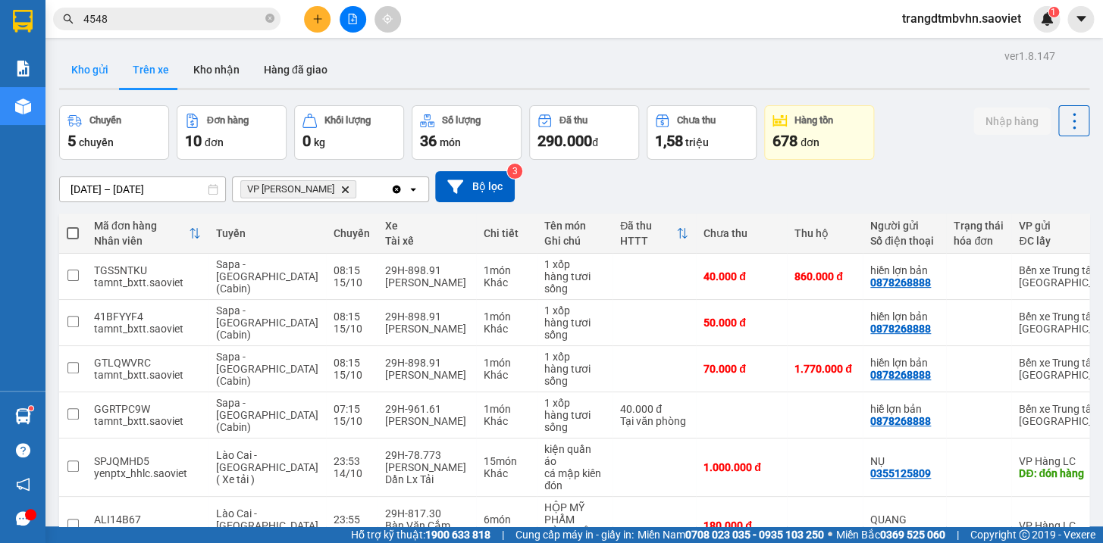
click at [102, 69] on button "Kho gửi" at bounding box center [89, 70] width 61 height 36
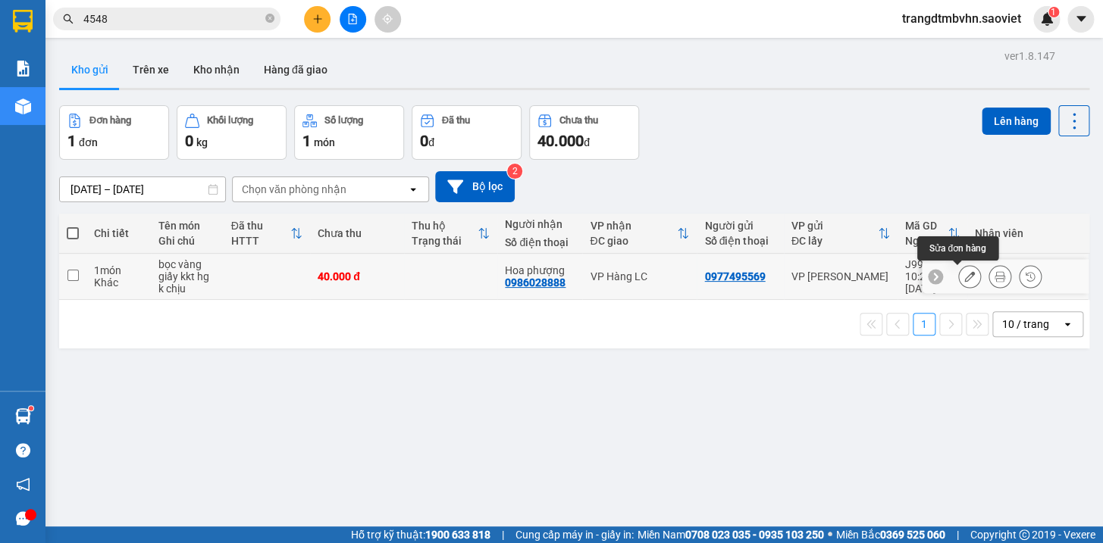
click at [964, 279] on icon at bounding box center [969, 276] width 11 height 11
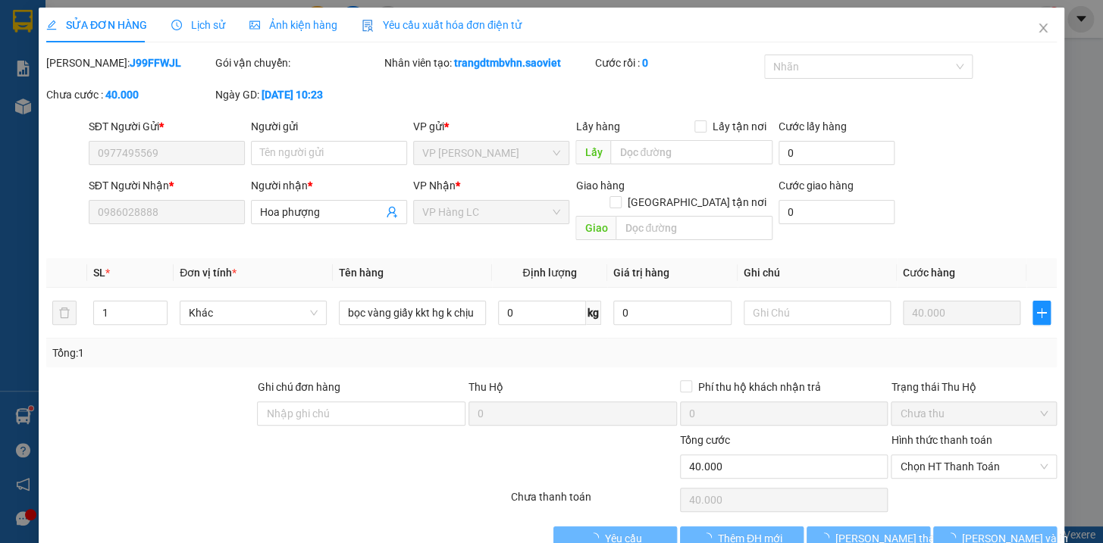
type input "0977495569"
type input "0986028888"
type input "Hoa phượng"
type input "0"
type input "40.000"
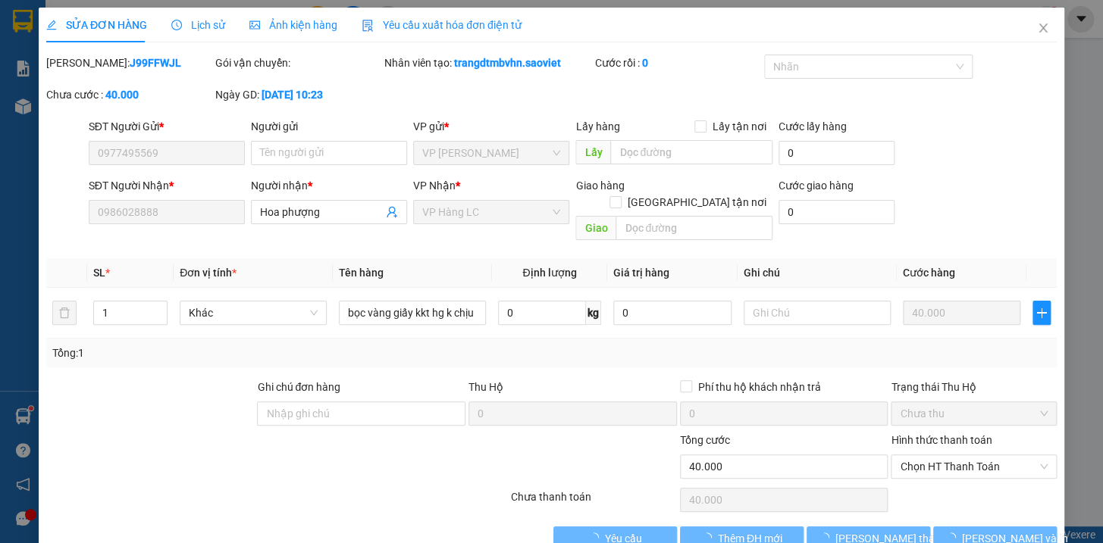
type input "40.000"
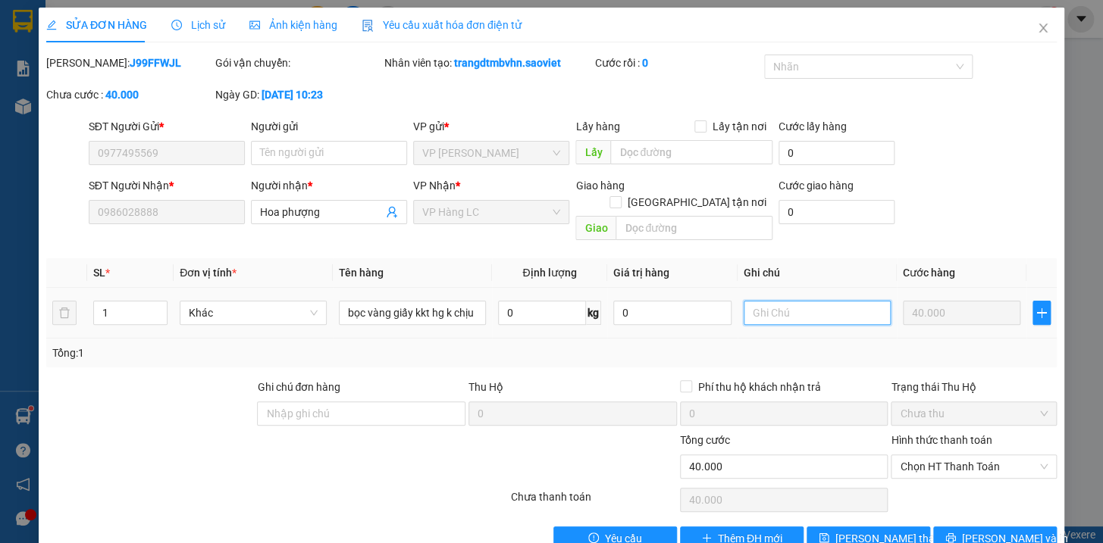
click at [772, 301] on input "text" at bounding box center [817, 313] width 147 height 24
type input "chưa đi ngay đã báo"
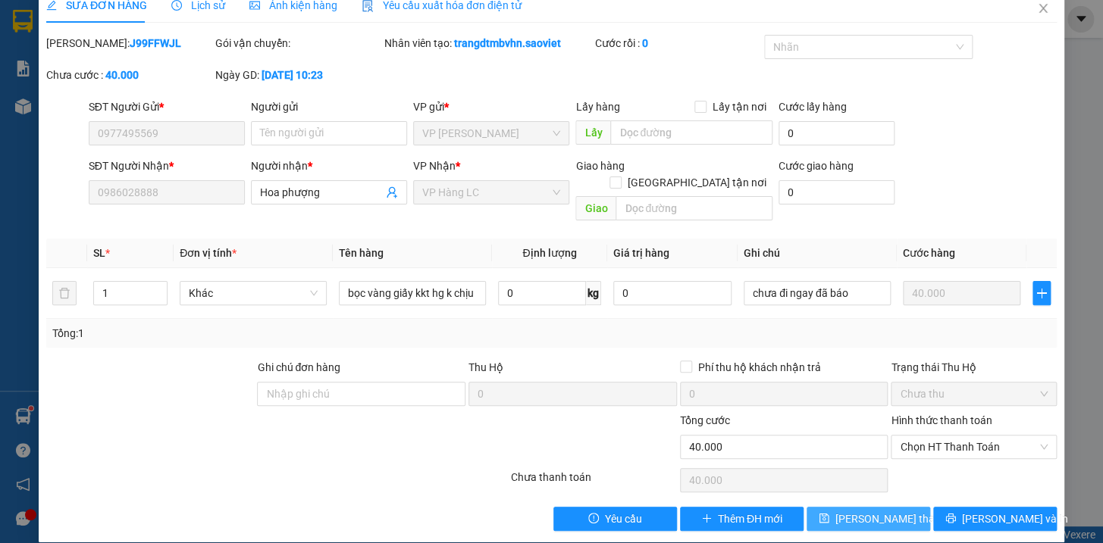
click at [888, 511] on span "[PERSON_NAME] đổi" at bounding box center [895, 519] width 121 height 17
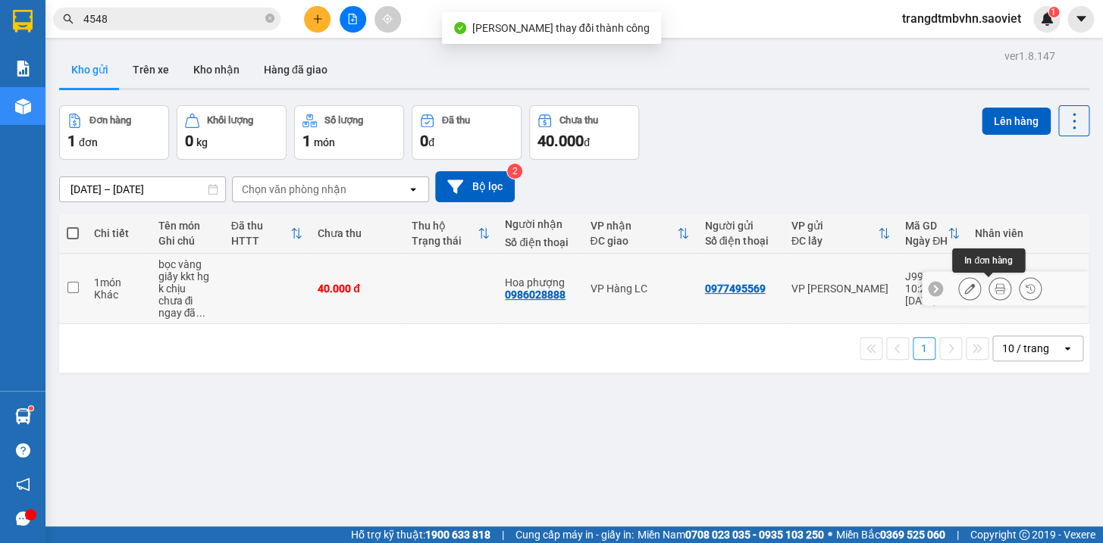
click at [994, 290] on icon at bounding box center [999, 288] width 11 height 11
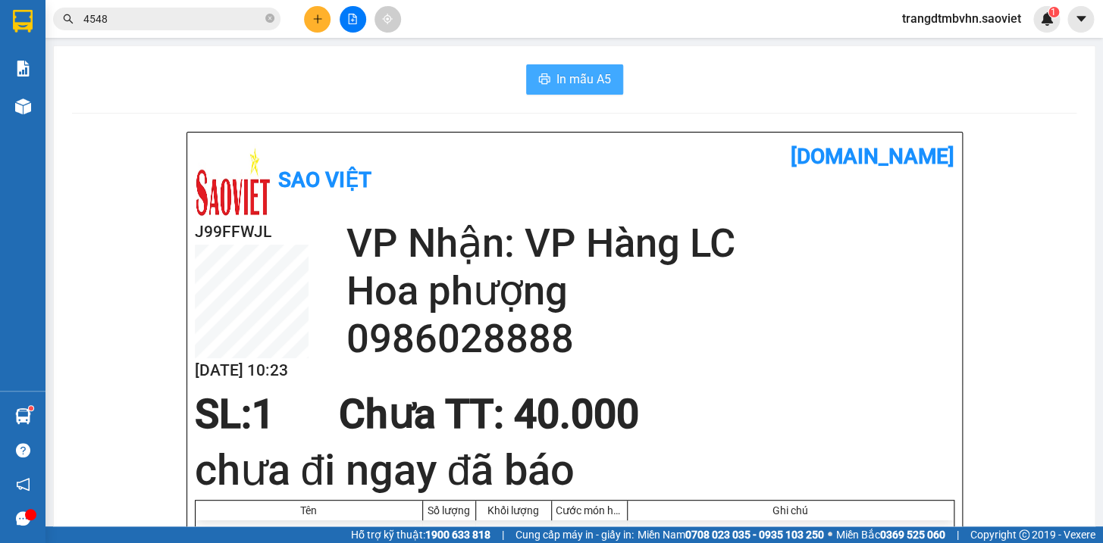
click at [569, 78] on span "In mẫu A5" at bounding box center [583, 79] width 55 height 19
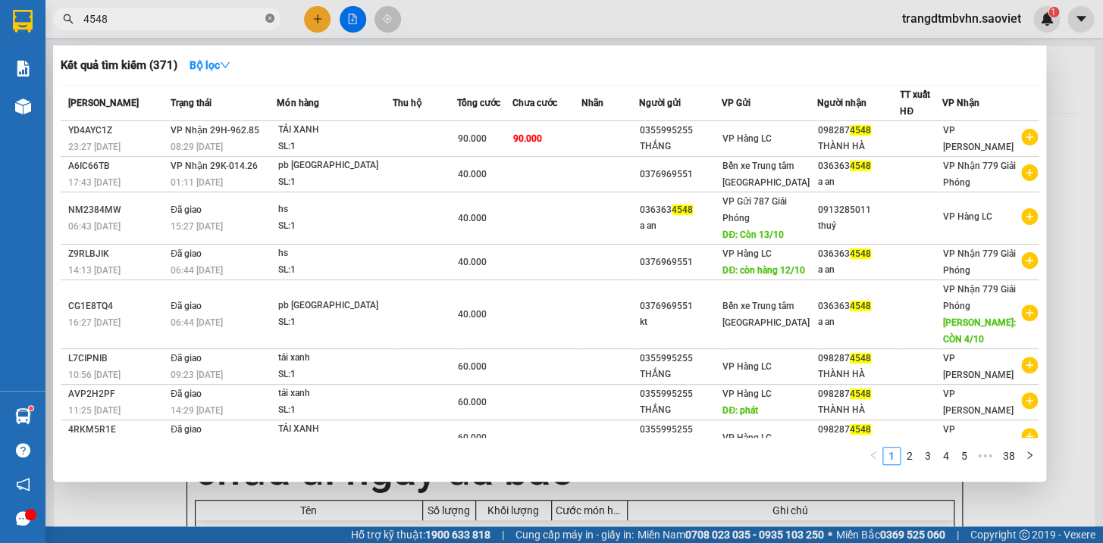
click at [265, 19] on icon "close-circle" at bounding box center [269, 18] width 9 height 9
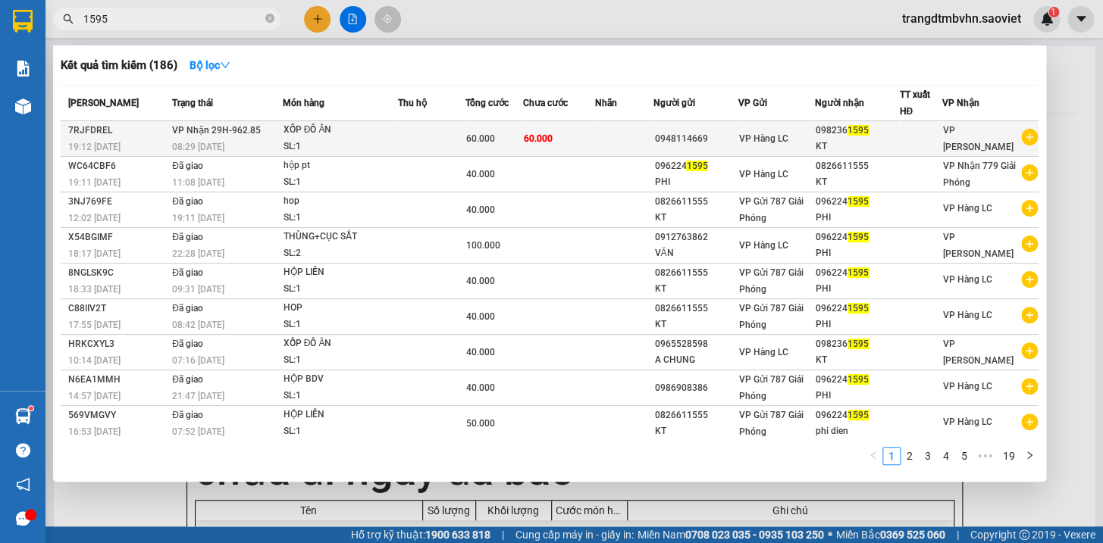
type input "1595"
click at [792, 140] on div "VP Hàng LC" at bounding box center [776, 138] width 75 height 17
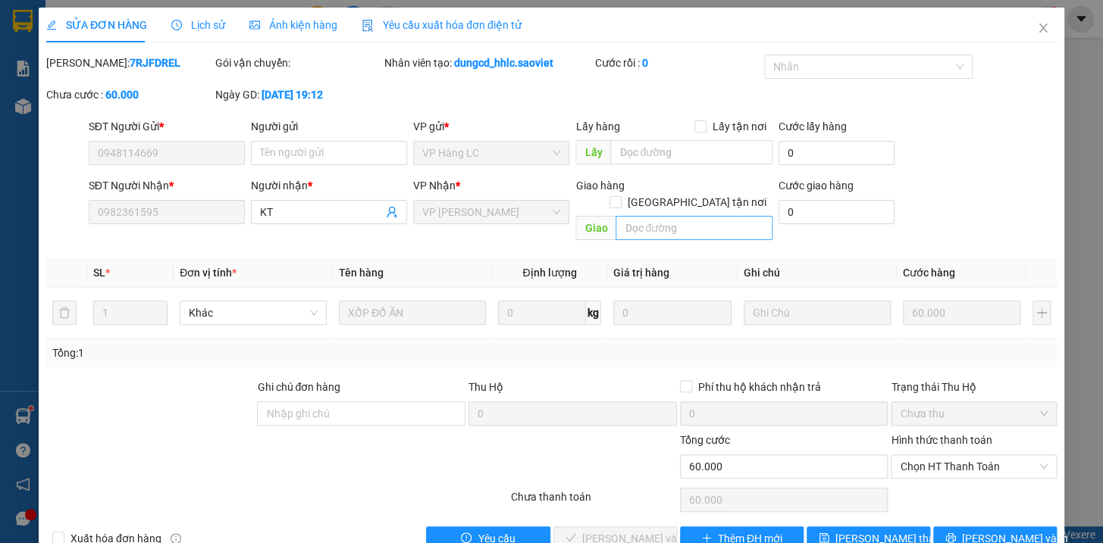
type input "0948114669"
type input "0982361595"
type input "KT"
type input "0"
type input "60.000"
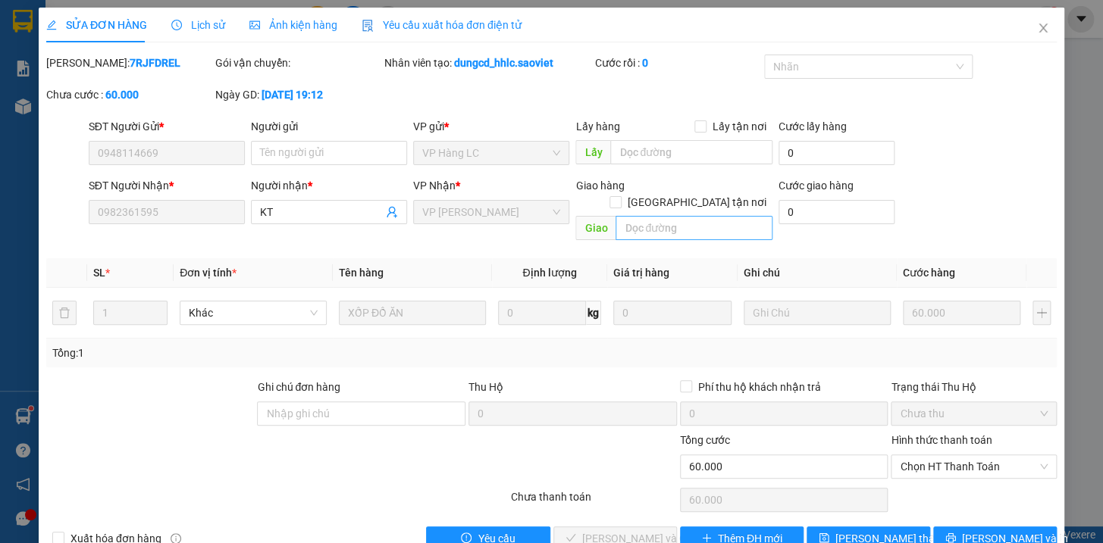
type input "60.000"
click at [702, 149] on input "text" at bounding box center [691, 152] width 162 height 24
type input "d"
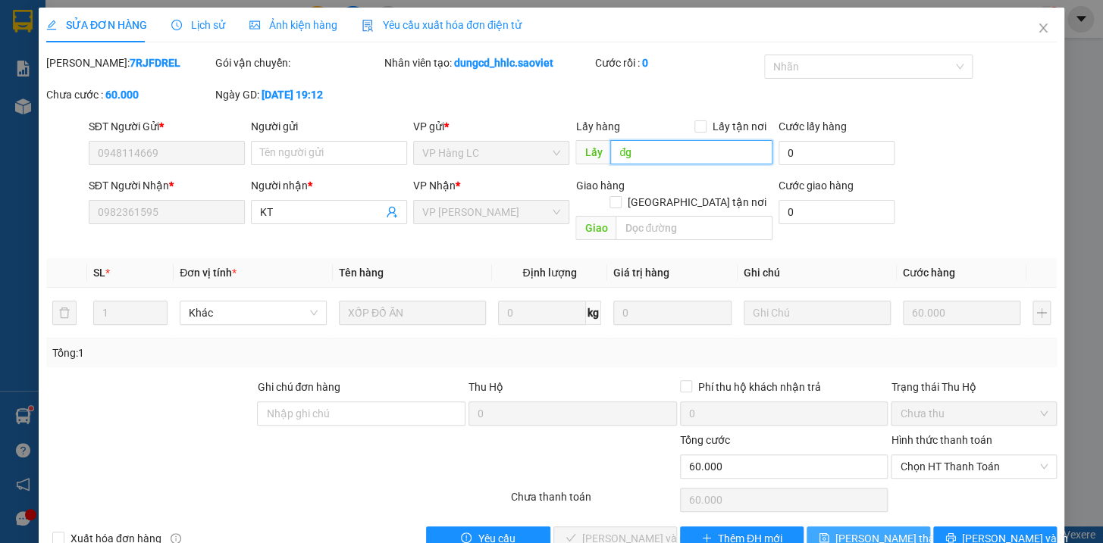
type input "đg"
click at [882, 531] on span "[PERSON_NAME] đổi" at bounding box center [895, 539] width 121 height 17
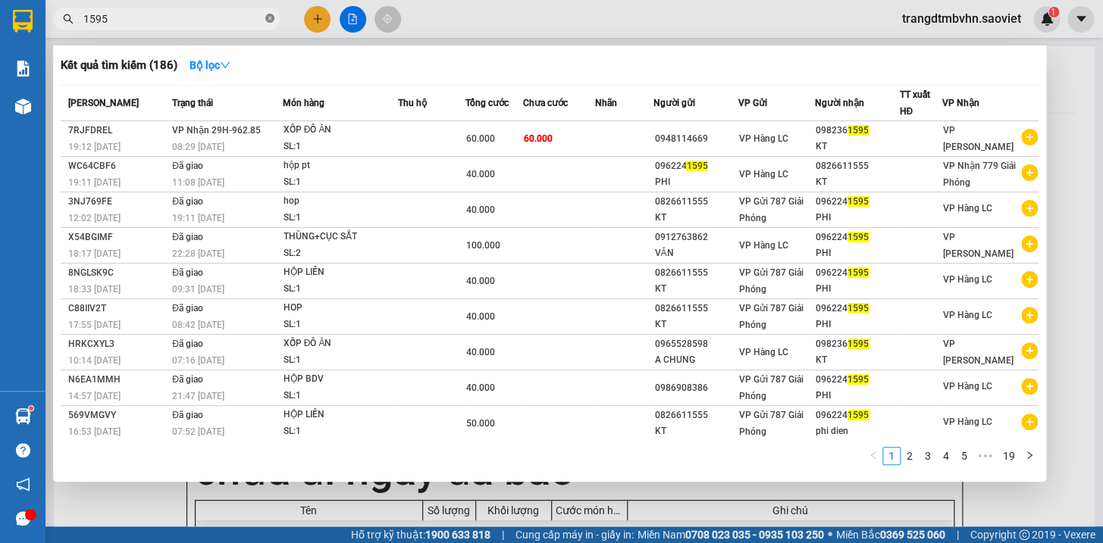
click at [270, 18] on icon "close-circle" at bounding box center [269, 18] width 9 height 9
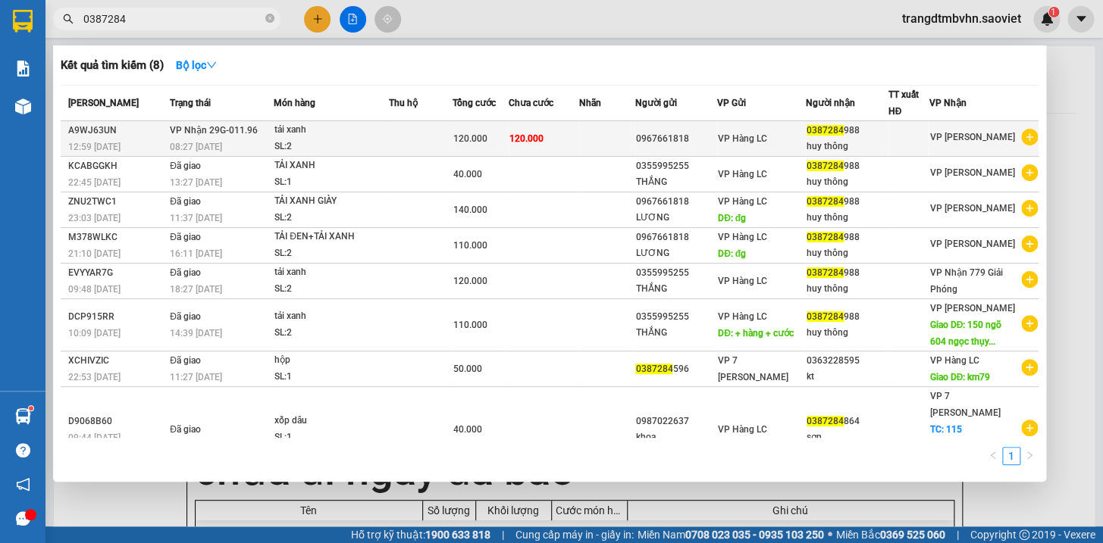
type input "0387284"
click at [853, 139] on div "huy thông" at bounding box center [846, 147] width 80 height 16
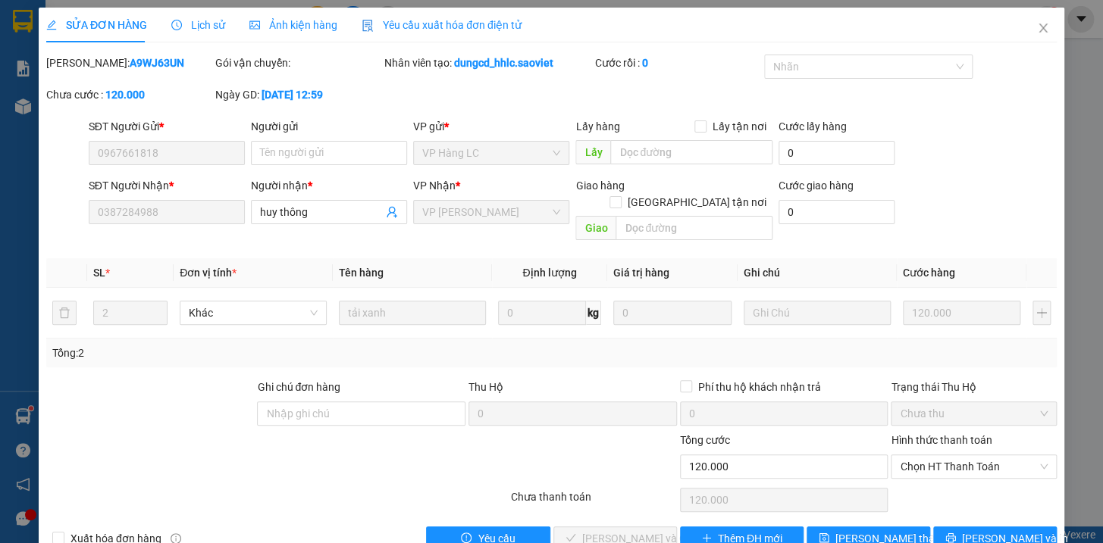
type input "0967661818"
type input "0387284988"
type input "huy thông"
type input "0"
type input "120.000"
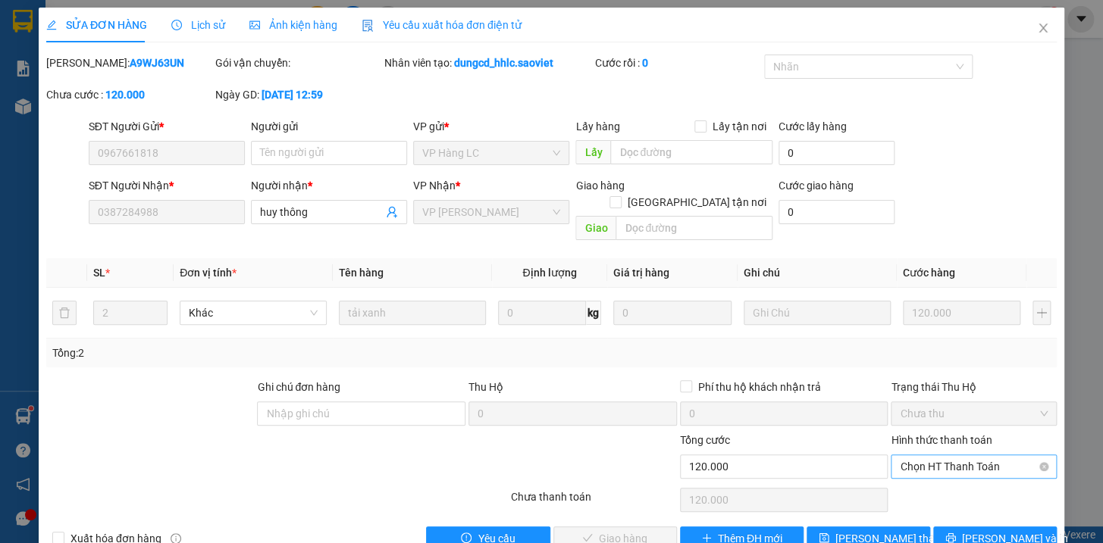
click at [924, 456] on span "Chọn HT Thanh Toán" at bounding box center [974, 467] width 148 height 23
click at [935, 479] on div "Tại văn phòng" at bounding box center [964, 479] width 146 height 17
type input "0"
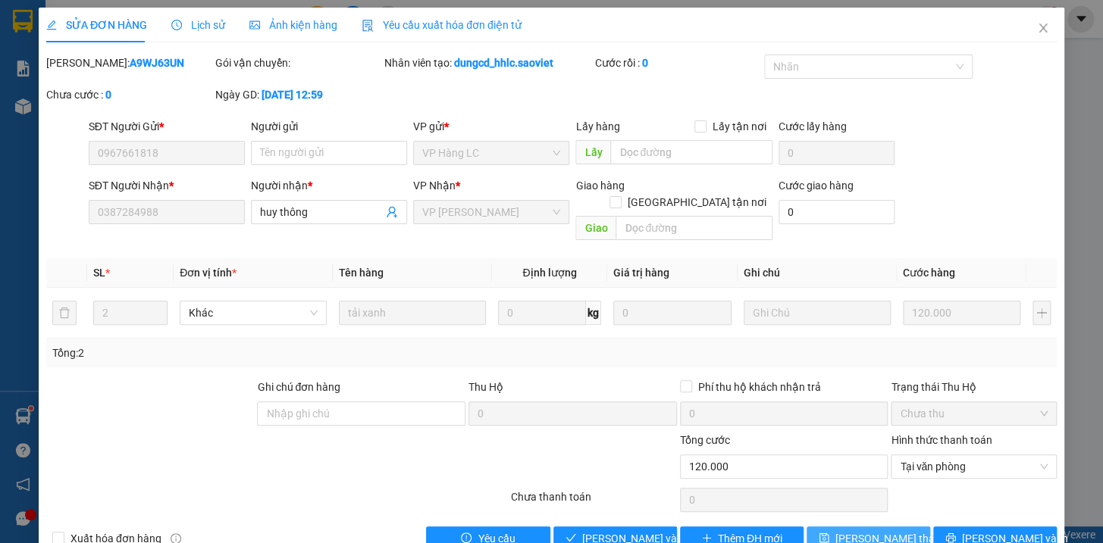
click at [894, 531] on span "[PERSON_NAME] đổi" at bounding box center [895, 539] width 121 height 17
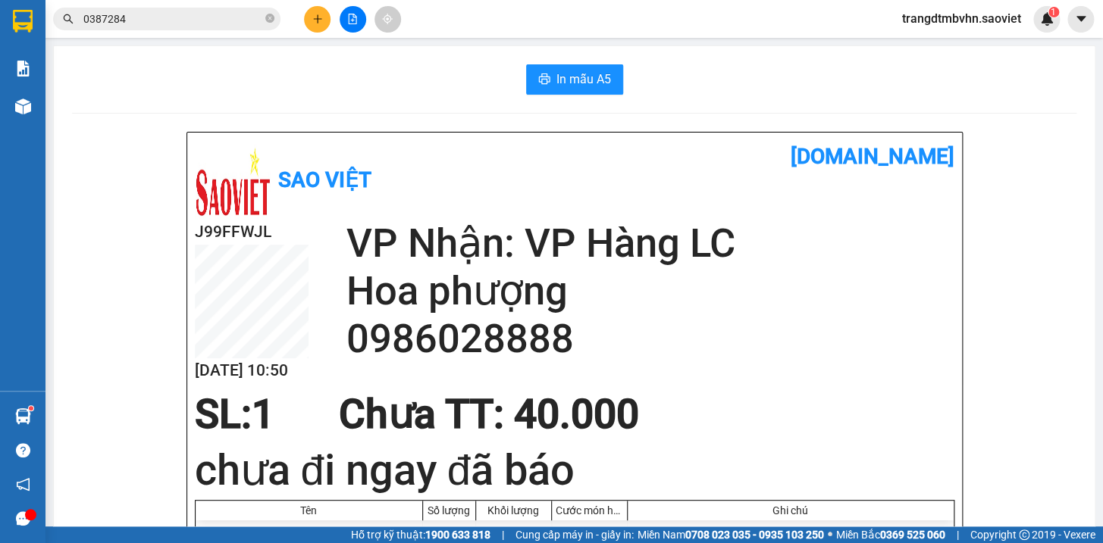
click at [317, 17] on icon "plus" at bounding box center [317, 18] width 1 height 8
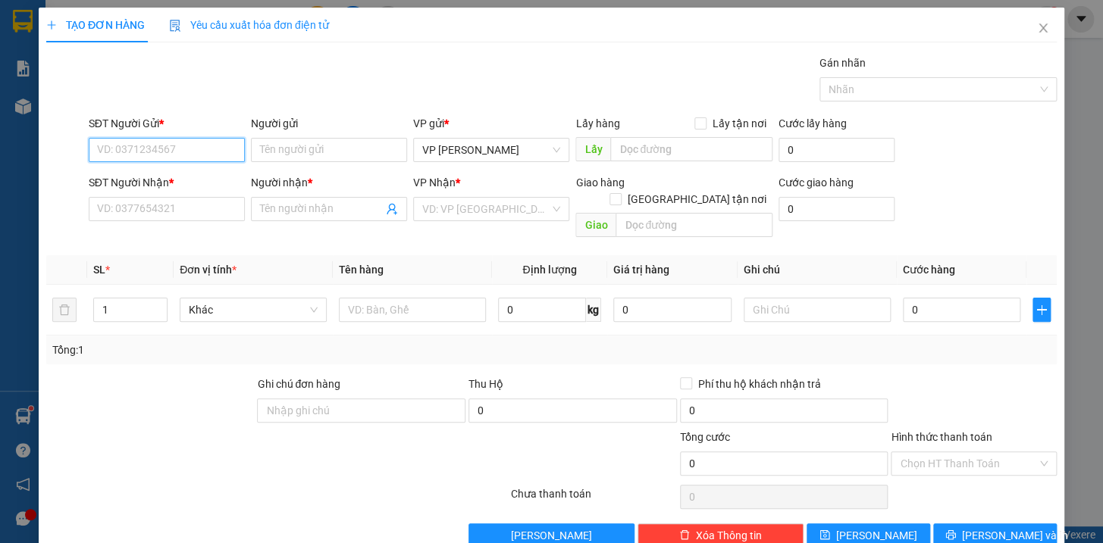
click at [183, 152] on input "SĐT Người Gửi *" at bounding box center [167, 150] width 156 height 24
type input "0979663388"
click at [160, 211] on input "SĐT Người Nhận *" at bounding box center [167, 209] width 156 height 24
type input "0947578725"
click at [296, 208] on input "Người nhận *" at bounding box center [321, 209] width 123 height 17
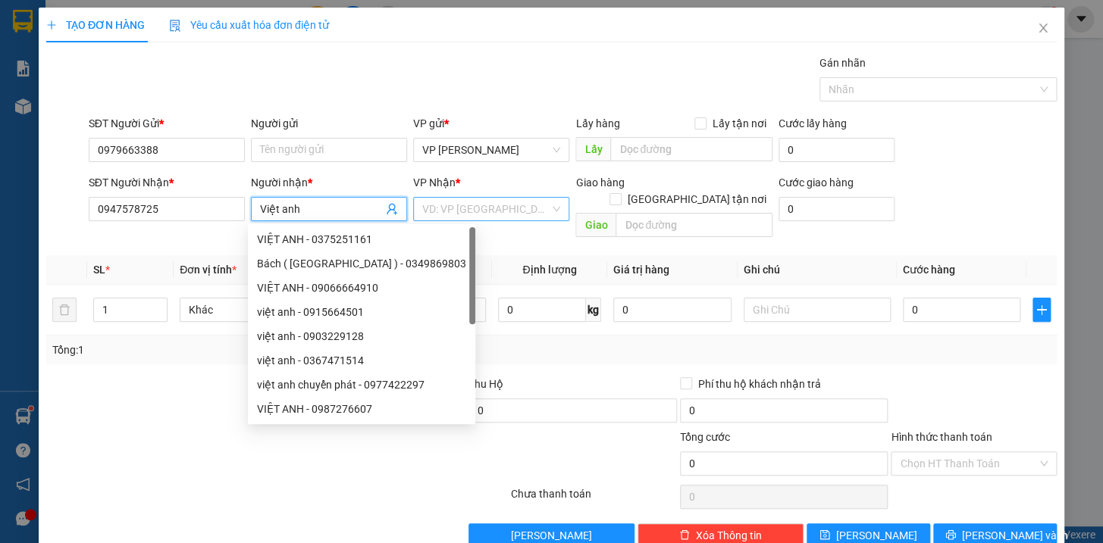
type input "Việt anh"
click at [532, 199] on input "search" at bounding box center [485, 209] width 127 height 23
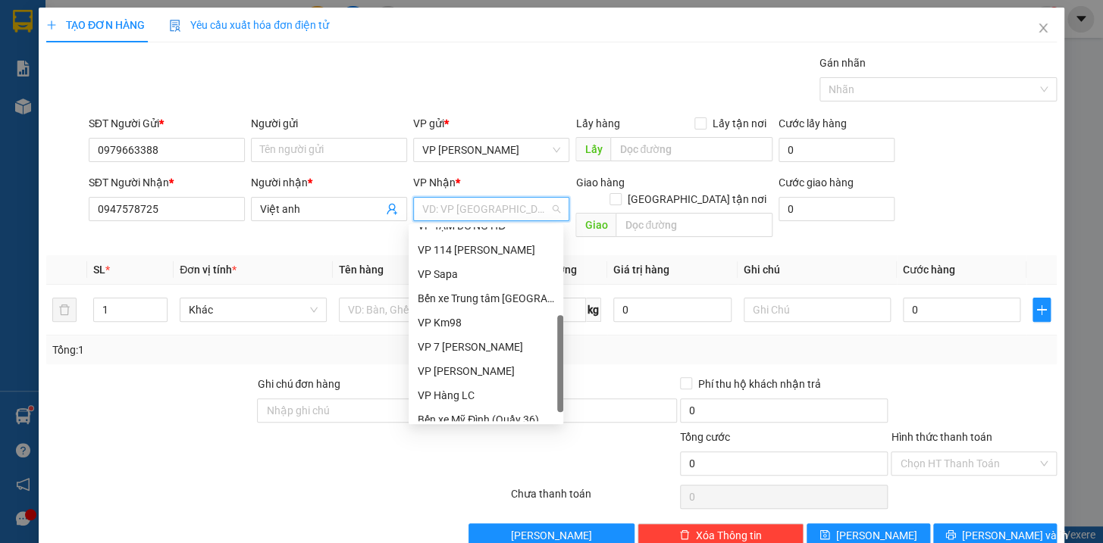
scroll to position [169, 0]
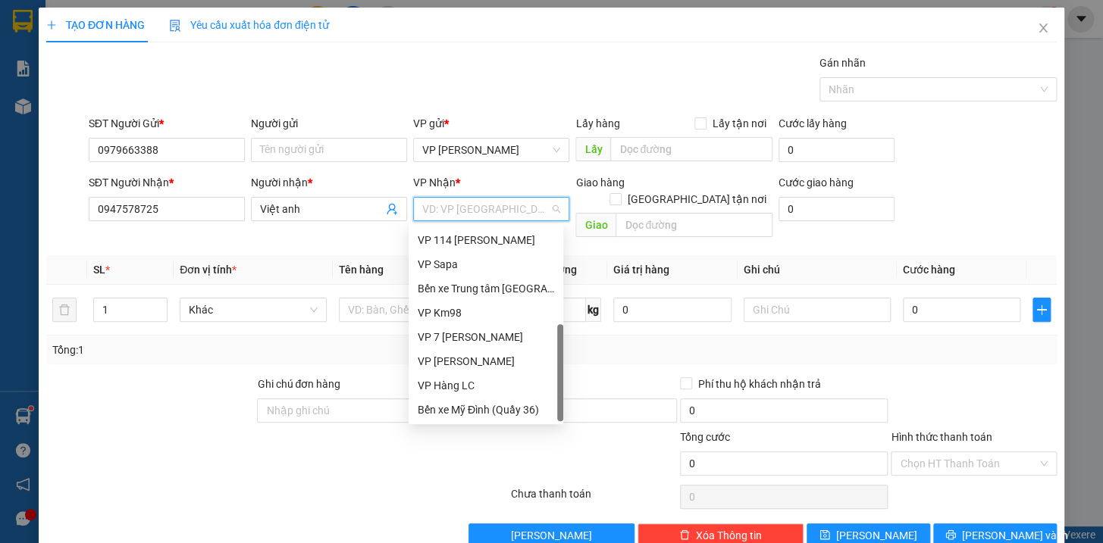
drag, startPoint x: 559, startPoint y: 308, endPoint x: 543, endPoint y: 406, distance: 99.7
click at [543, 406] on div "VP TẠM DỪNG HĐ VP 114 Trần Nhật Duật VP Sapa Bến xe Trung tâm Lào Cai VP Km98 V…" at bounding box center [486, 324] width 155 height 194
click at [478, 383] on div "VP Hàng LC" at bounding box center [486, 385] width 136 height 17
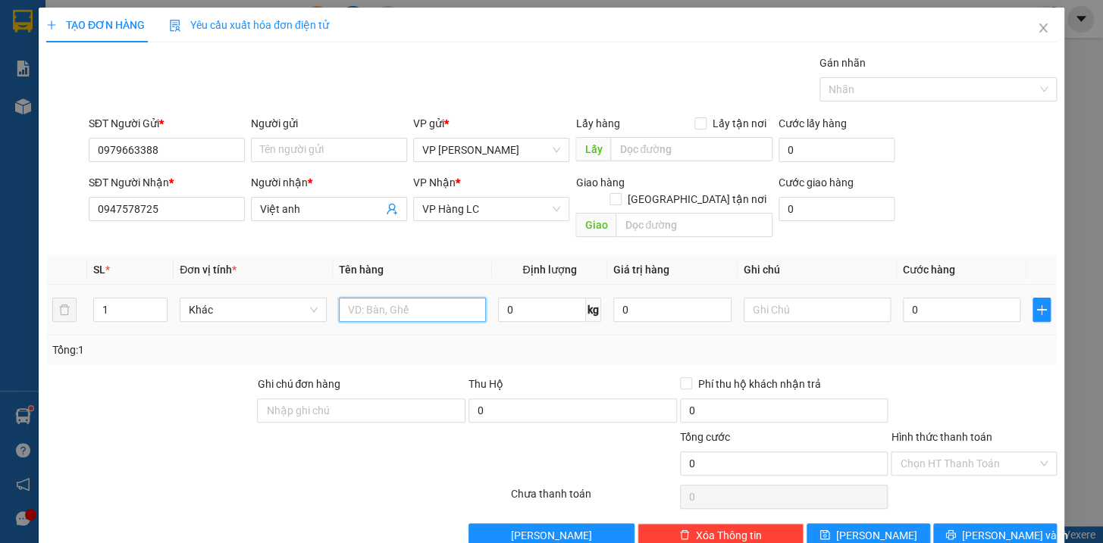
click at [404, 298] on input "text" at bounding box center [412, 310] width 147 height 24
click at [362, 298] on input "hộp kkt" at bounding box center [412, 310] width 147 height 24
type input "hộp máy in kkt"
click at [925, 298] on input "0" at bounding box center [962, 310] width 118 height 24
type input "4"
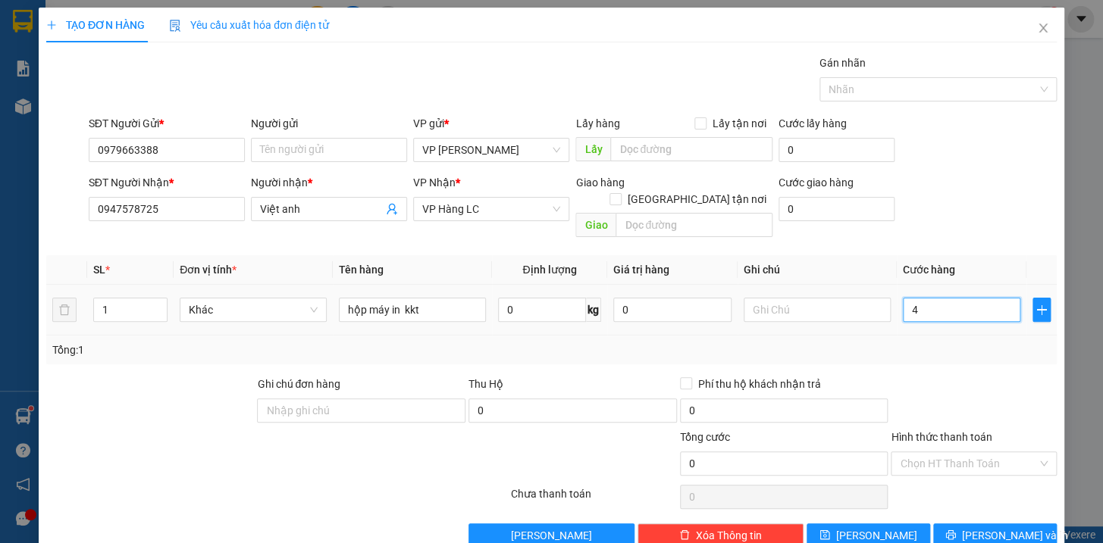
type input "4"
type input "40"
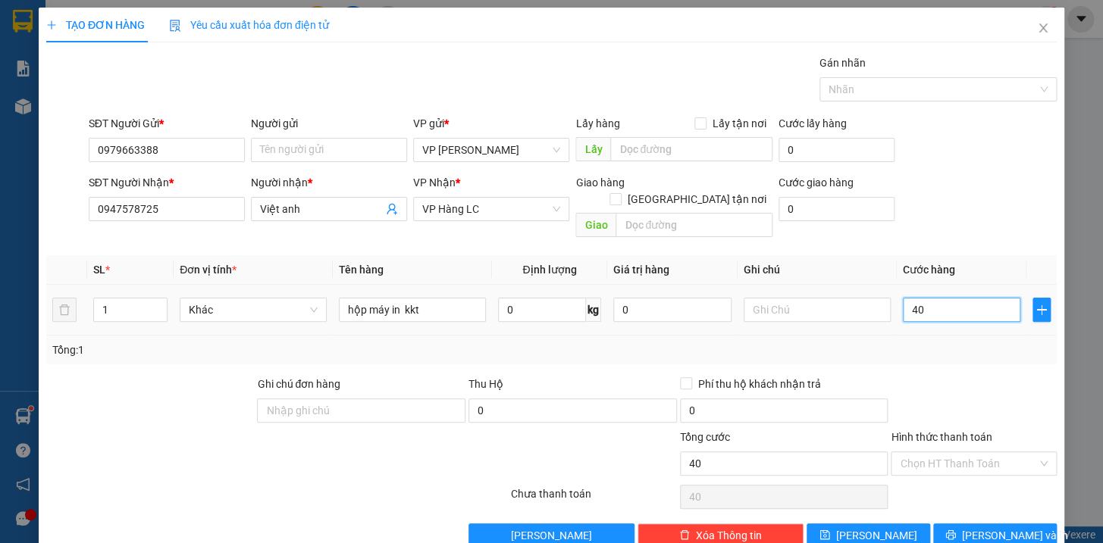
type input "400"
type input "4.000"
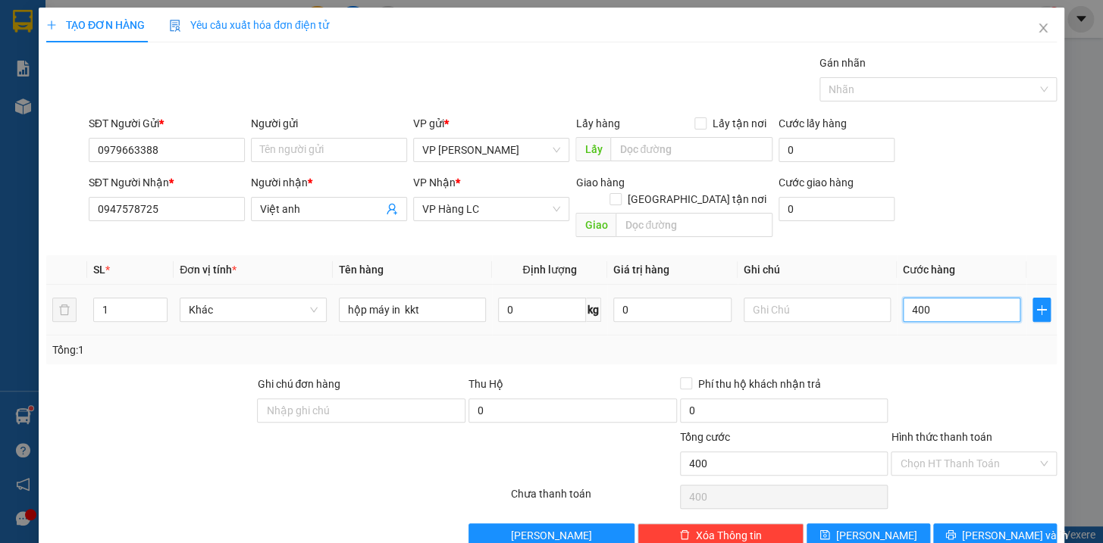
type input "4.000"
type input "40.000"
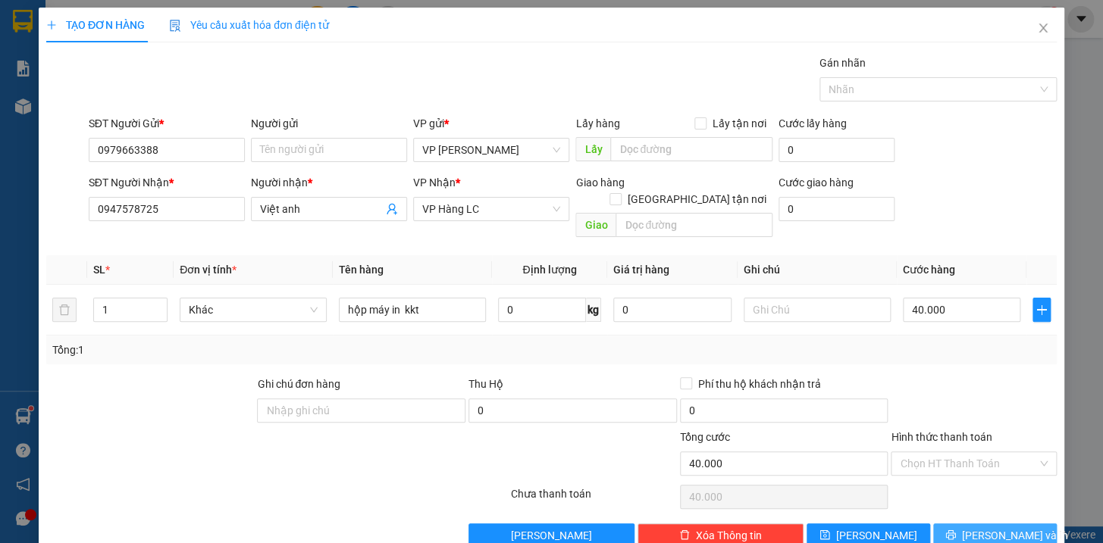
click at [985, 528] on span "[PERSON_NAME] và In" at bounding box center [1015, 536] width 106 height 17
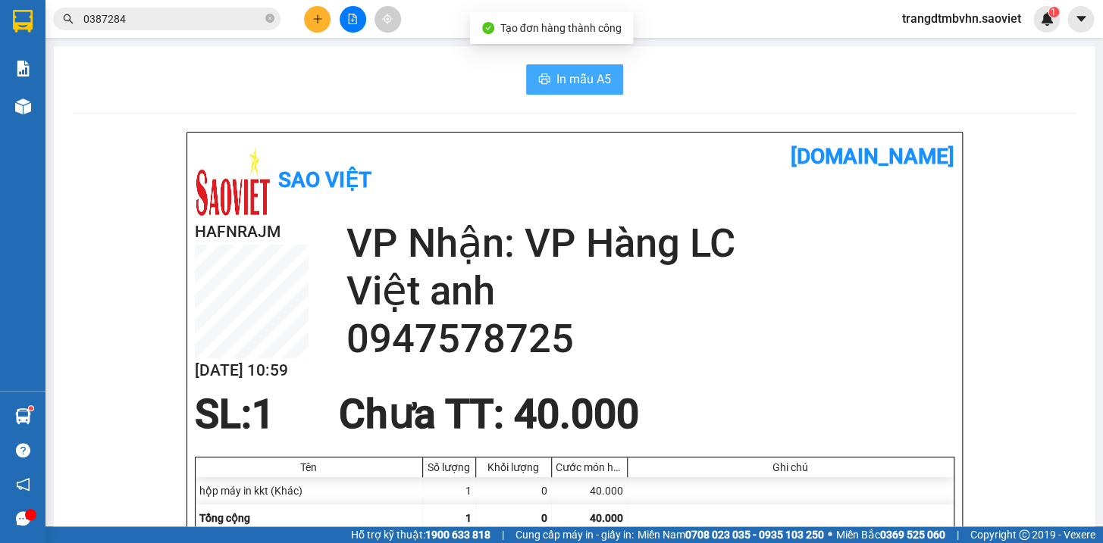
click at [575, 83] on span "In mẫu A5" at bounding box center [583, 79] width 55 height 19
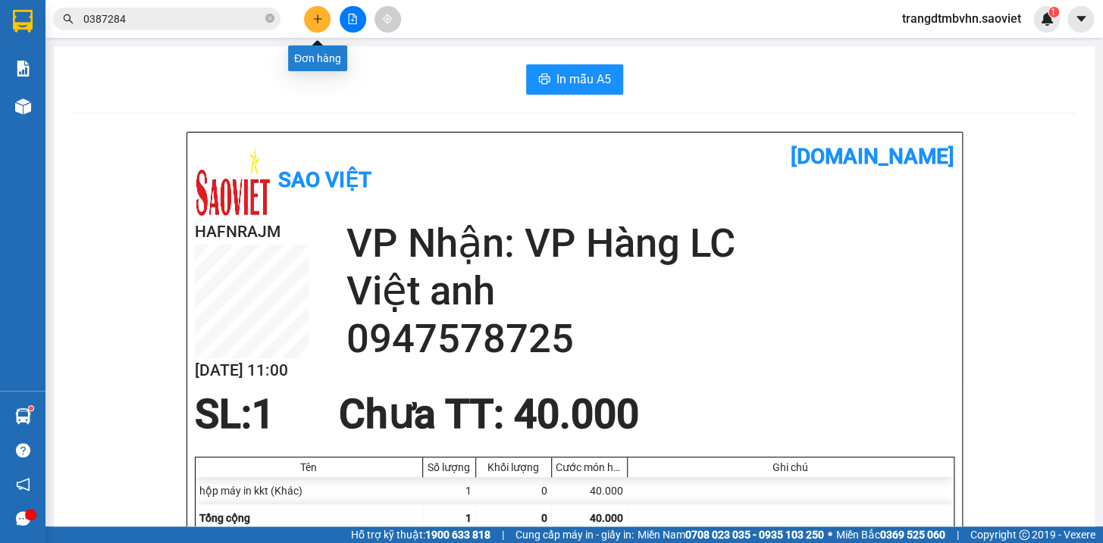
click at [318, 16] on icon "plus" at bounding box center [317, 19] width 11 height 11
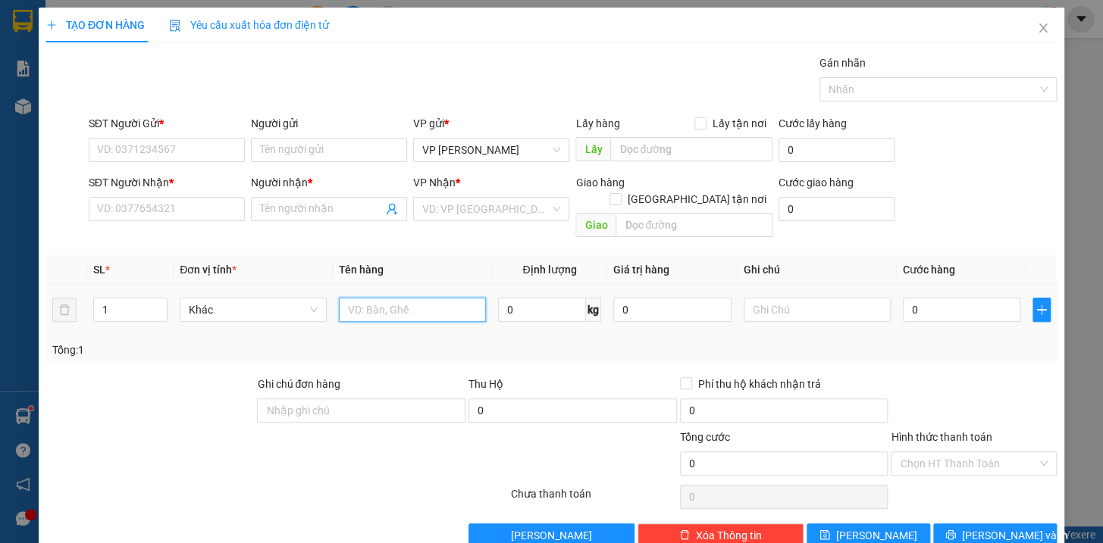
click at [445, 298] on input "text" at bounding box center [412, 310] width 147 height 24
type input "kiện"
click at [173, 154] on input "SĐT Người Gửi *" at bounding box center [167, 150] width 156 height 24
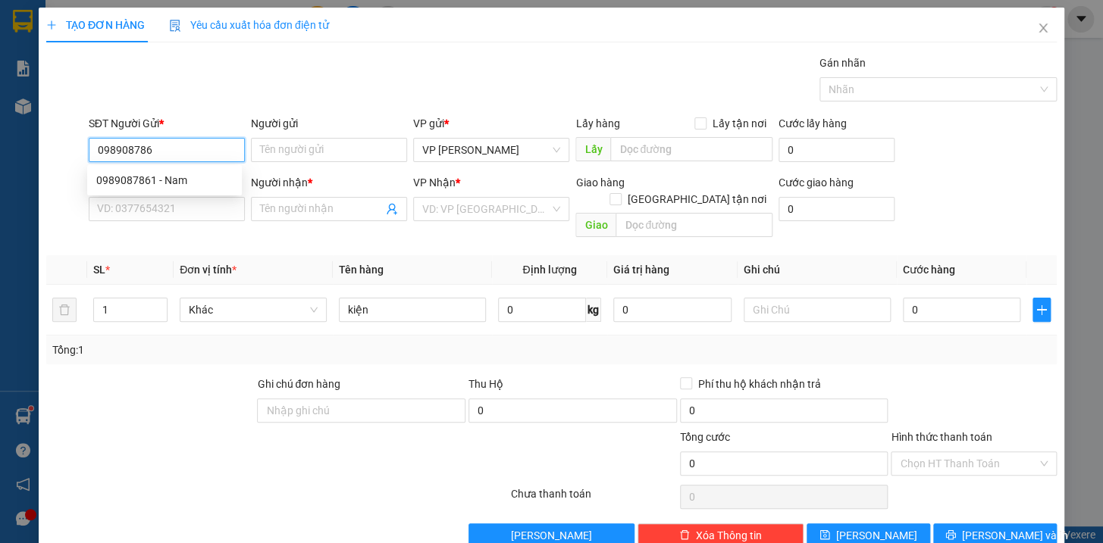
type input "0989087861"
click at [176, 176] on div "0989087861 - Nam" at bounding box center [164, 180] width 136 height 17
type input "Nam"
type input "0981469206"
type input "Vân anh"
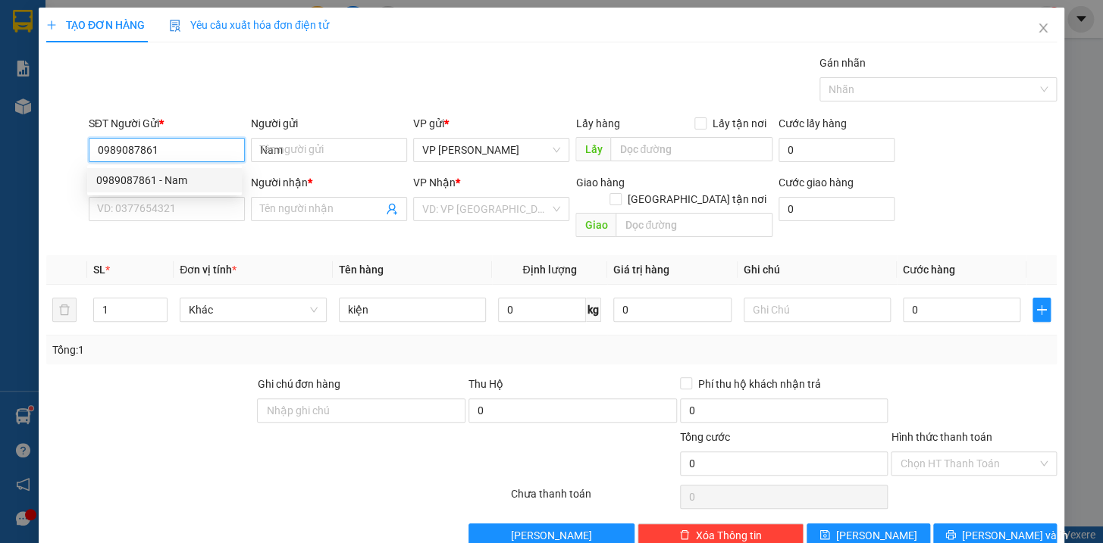
checkbox input "true"
type input "chợ cốc lếu k.sạn star lc"
type input "50.000"
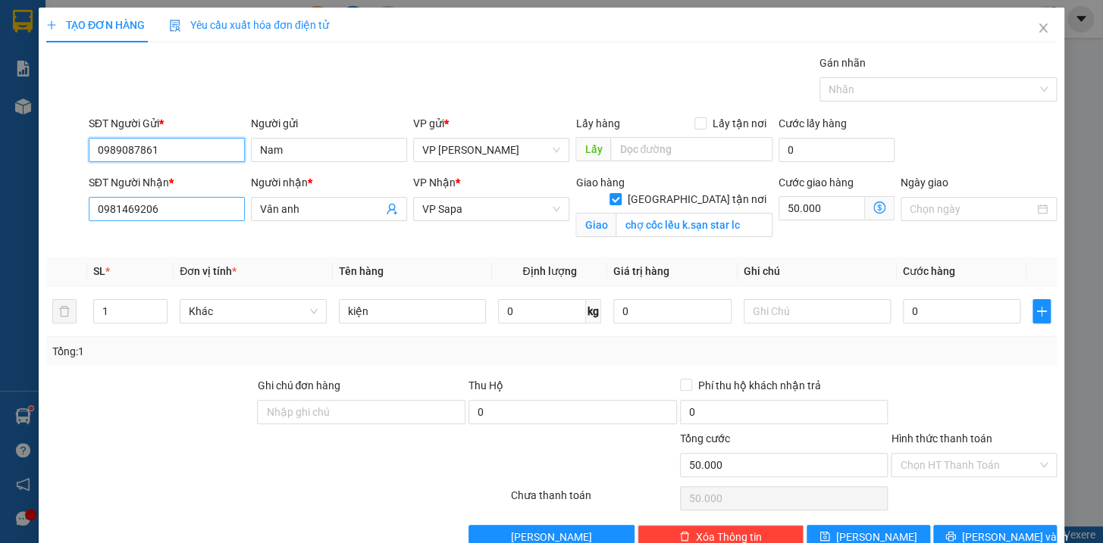
type input "0989087861"
click at [212, 201] on input "0981469206" at bounding box center [167, 209] width 156 height 24
type input "0"
type input "0328835584"
click at [342, 202] on input "Vân anh" at bounding box center [321, 209] width 123 height 17
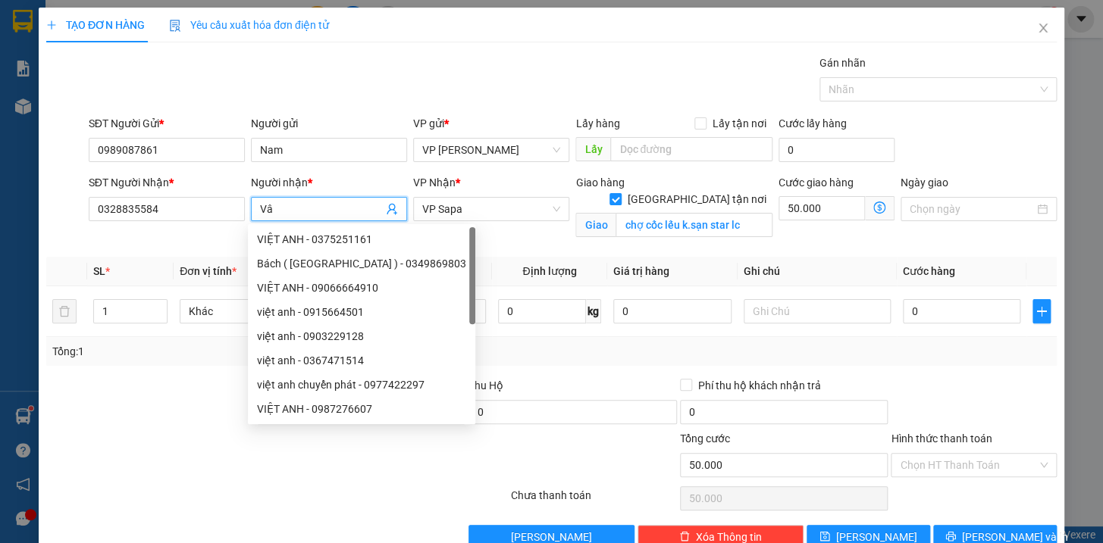
type input "V"
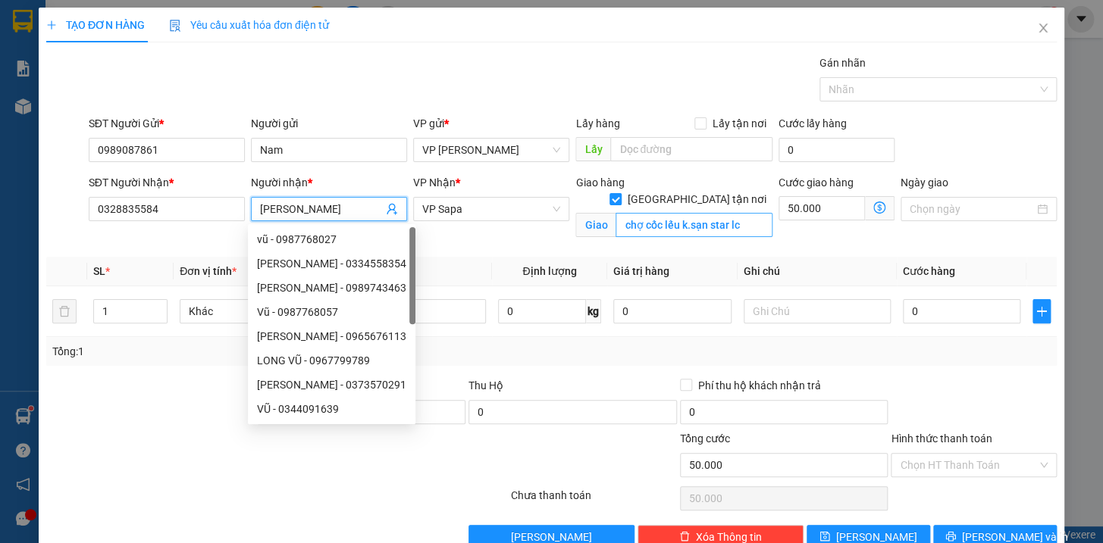
type input "[PERSON_NAME]"
click at [742, 213] on input "chợ cốc lếu k.sạn star lc" at bounding box center [693, 225] width 157 height 24
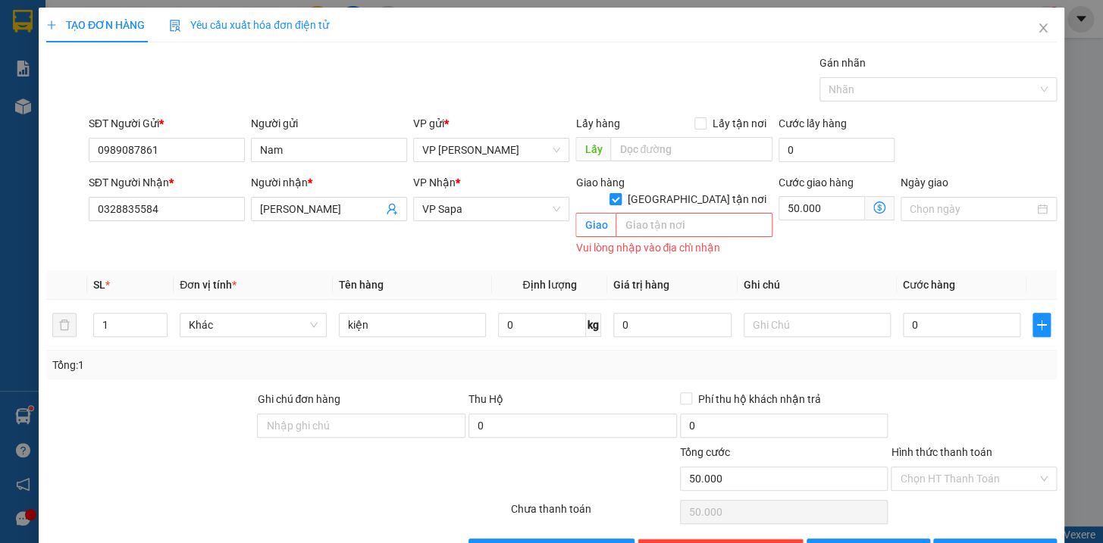
click at [620, 193] on input "[GEOGRAPHIC_DATA][PERSON_NAME] nơi" at bounding box center [614, 198] width 11 height 11
checkbox input "false"
click at [824, 213] on input "50.000" at bounding box center [836, 209] width 116 height 24
type input "0"
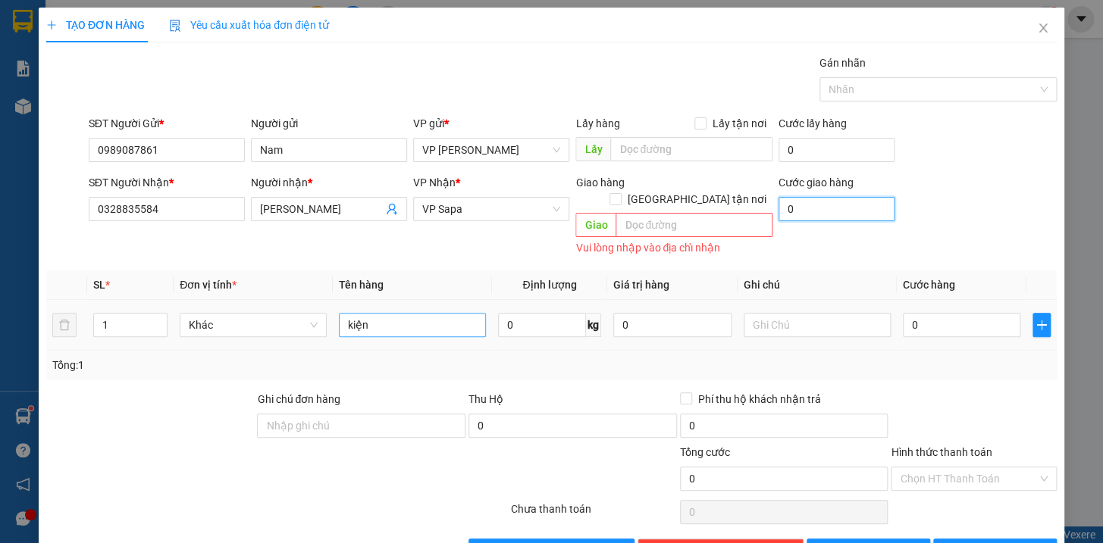
type input "0"
click at [387, 313] on input "kiện" at bounding box center [412, 325] width 147 height 24
type input "kiện dẹt ti vi"
click at [763, 313] on input "text" at bounding box center [817, 325] width 147 height 24
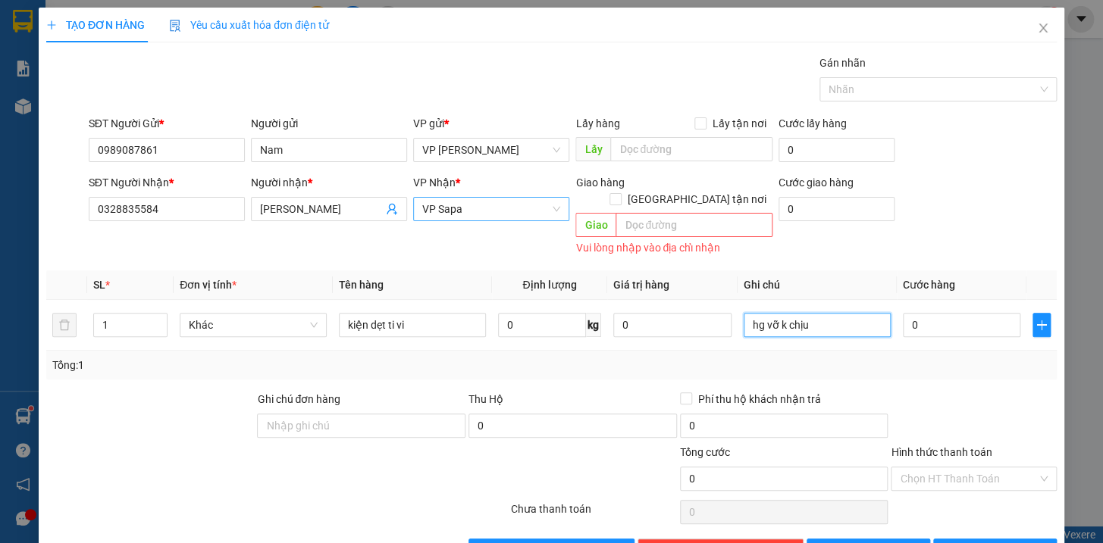
click at [449, 219] on span "VP Sapa" at bounding box center [491, 209] width 138 height 23
type input "hg vỡ k chịu"
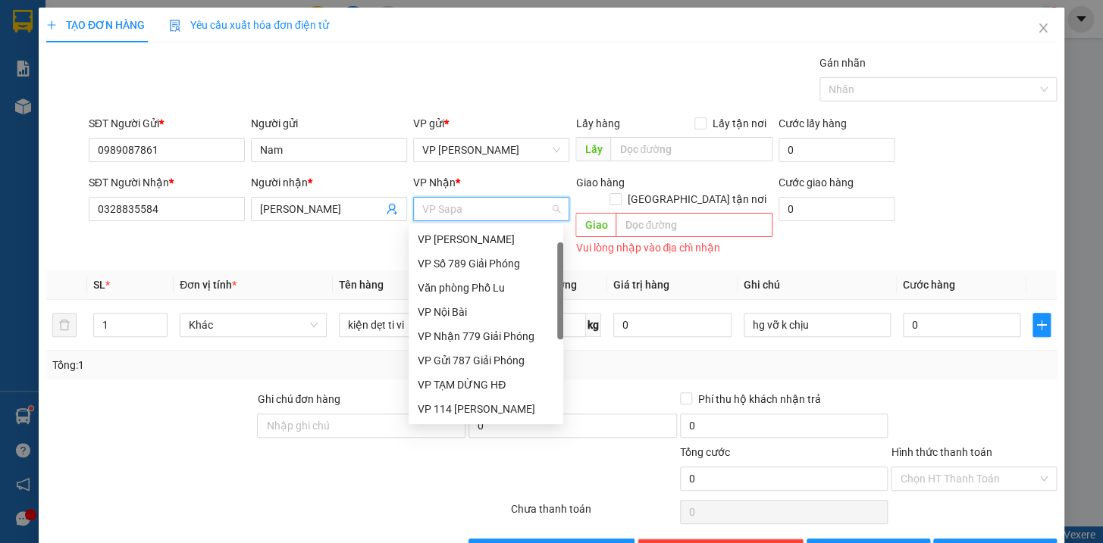
scroll to position [23, 0]
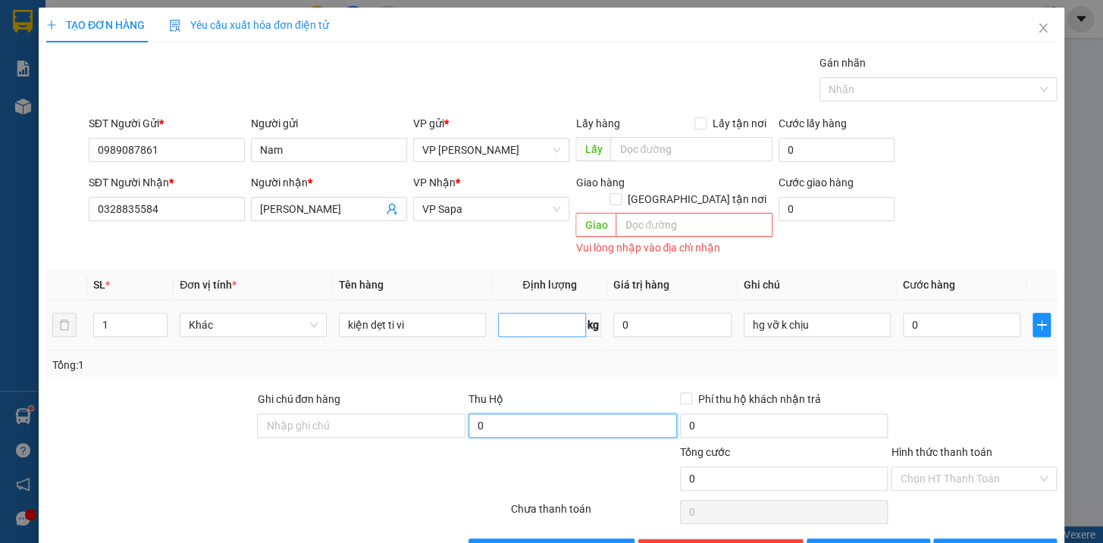
type input "0"
click at [490, 212] on span "VP Sapa" at bounding box center [491, 209] width 138 height 23
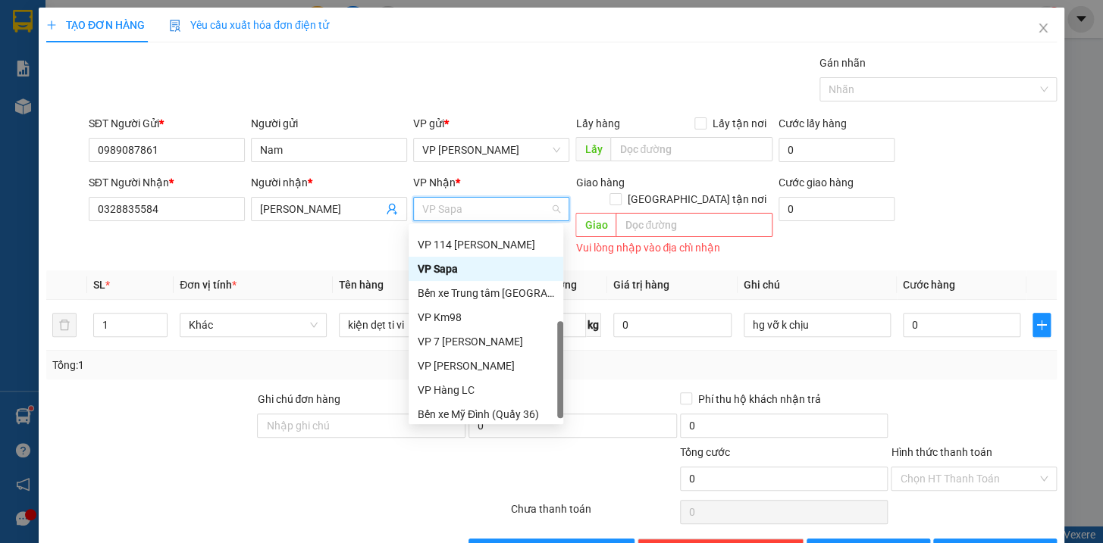
drag, startPoint x: 558, startPoint y: 329, endPoint x: 533, endPoint y: 407, distance: 82.0
click at [559, 407] on div at bounding box center [560, 369] width 6 height 97
click at [468, 383] on div "VP Hàng LC" at bounding box center [486, 388] width 136 height 17
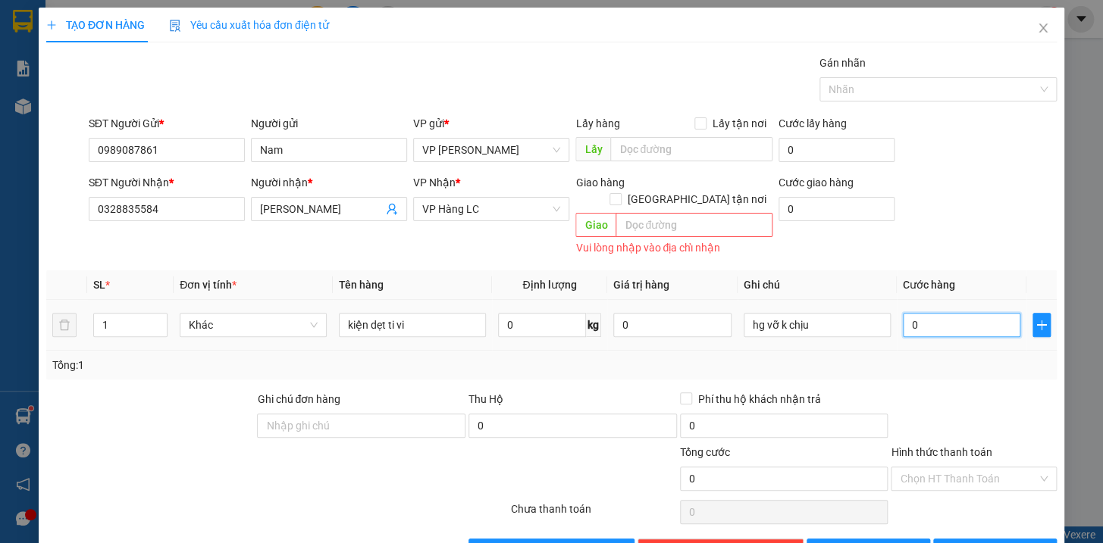
click at [940, 313] on input "0" at bounding box center [962, 325] width 118 height 24
type input "7"
type input "70"
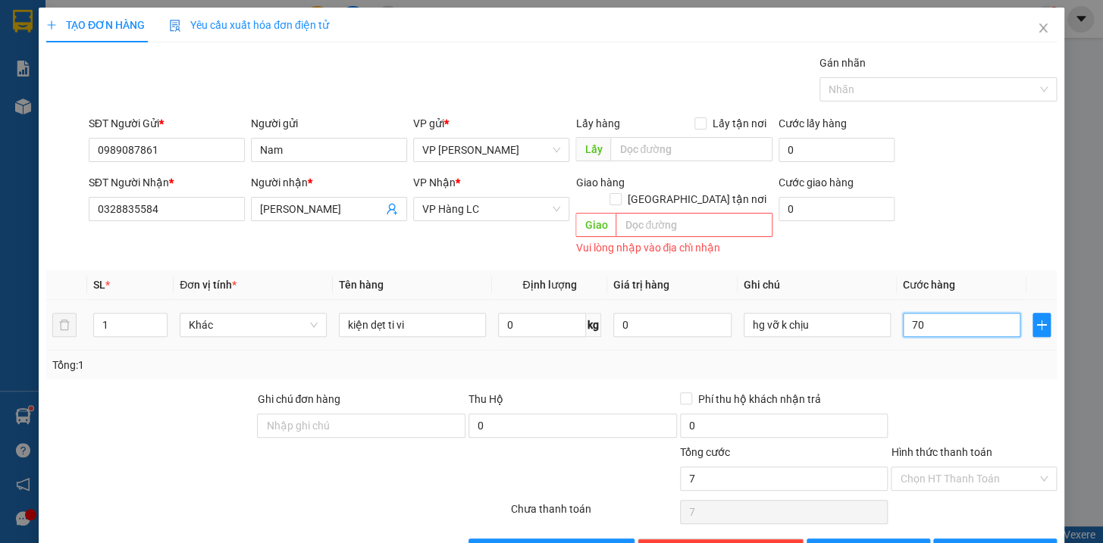
type input "70"
type input "700"
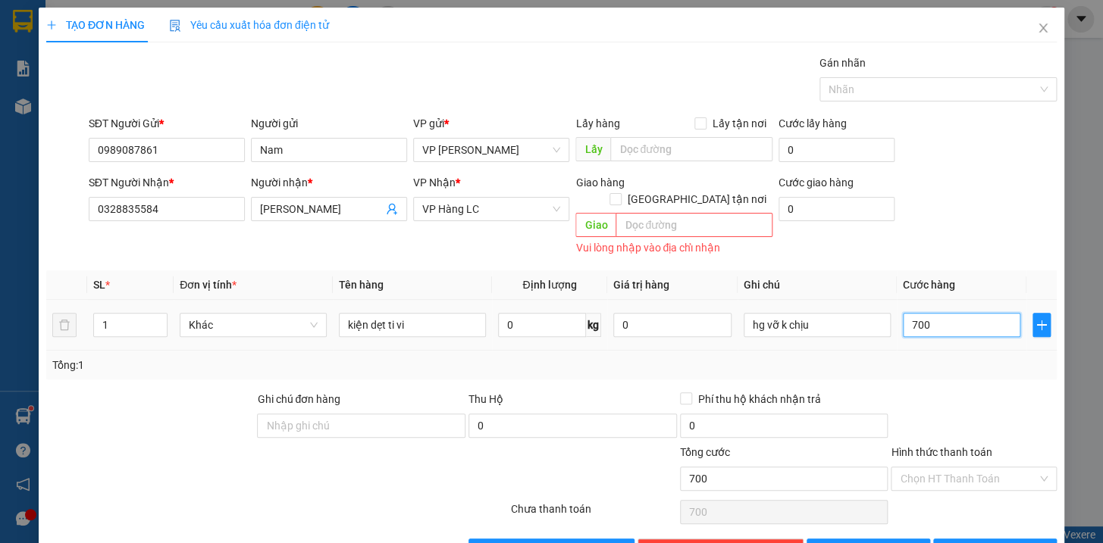
type input "7.000"
type input "70.000"
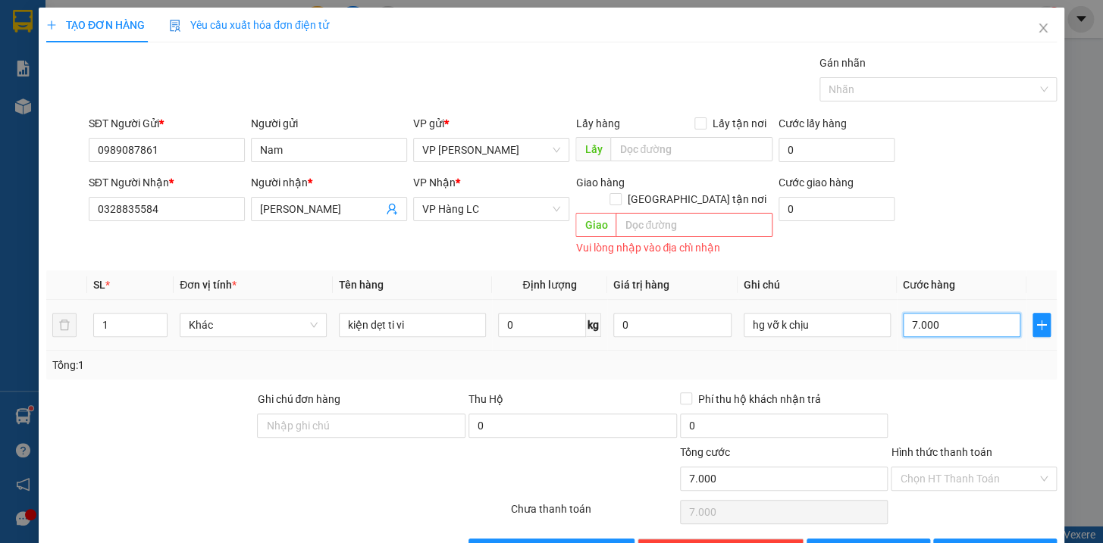
type input "70.000"
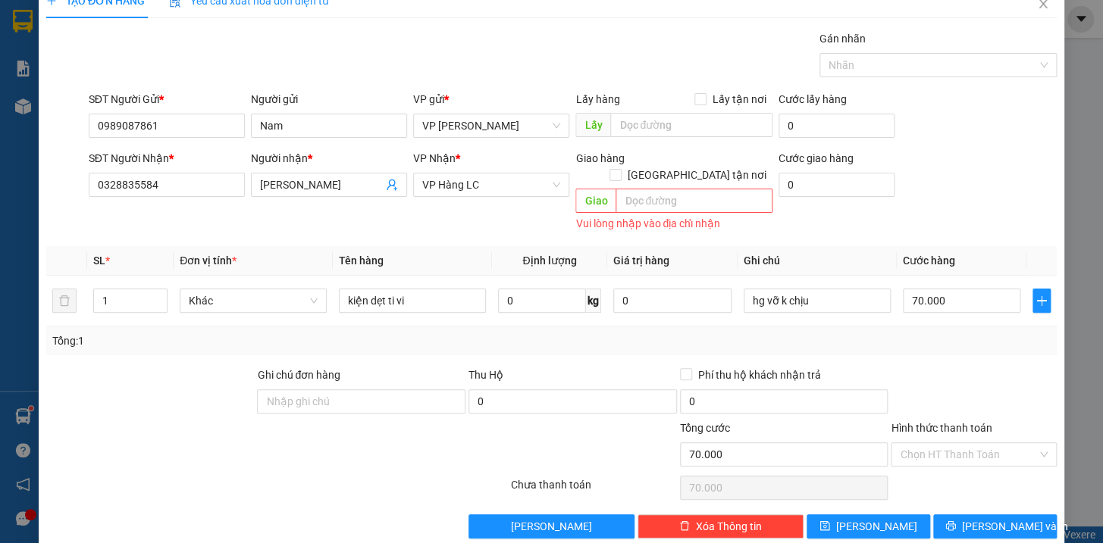
scroll to position [30, 0]
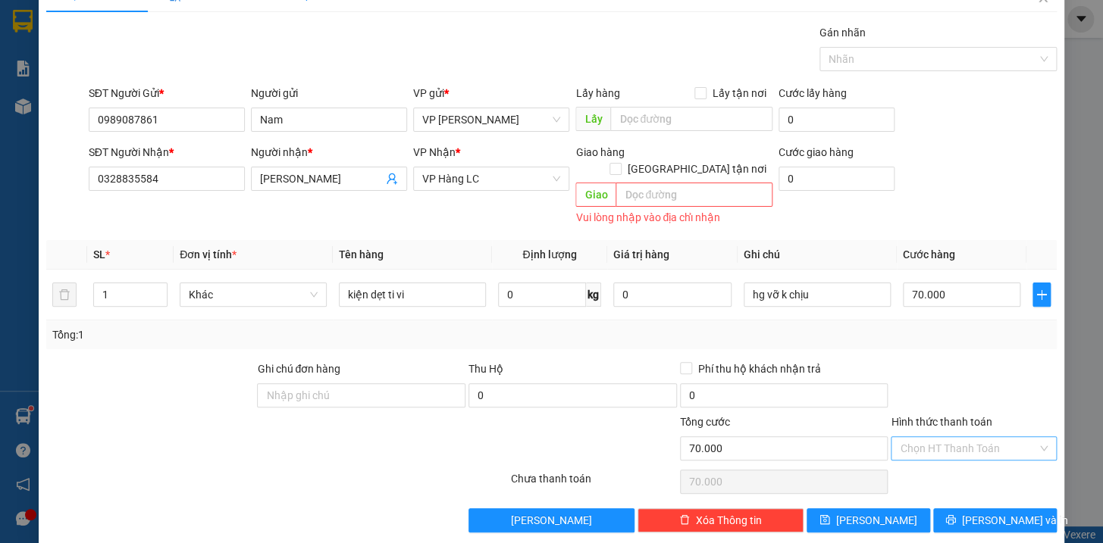
click at [976, 437] on input "Hình thức thanh toán" at bounding box center [968, 448] width 137 height 23
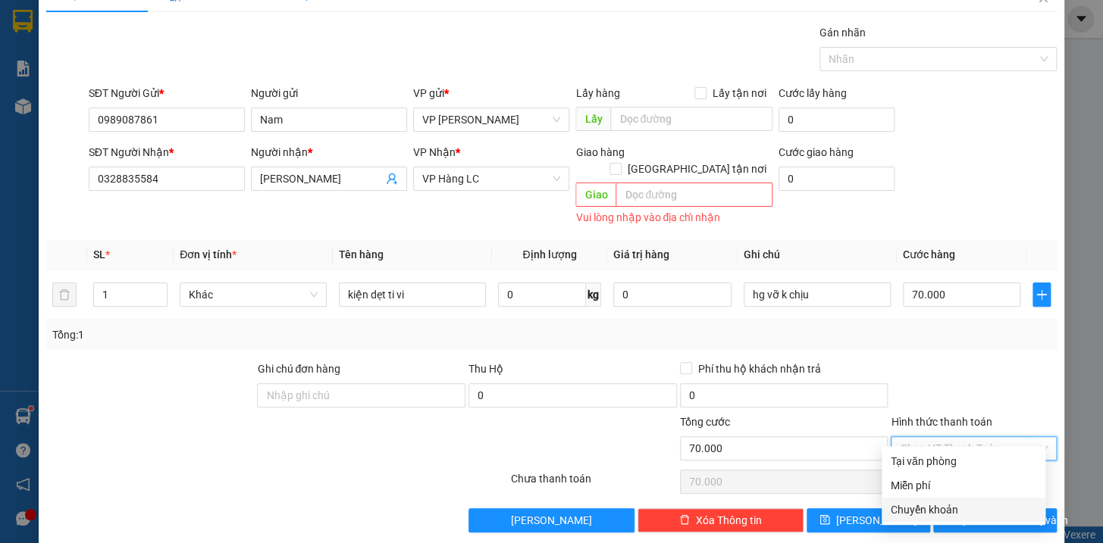
click at [935, 513] on div "Chuyển khoản" at bounding box center [964, 510] width 146 height 17
type input "0"
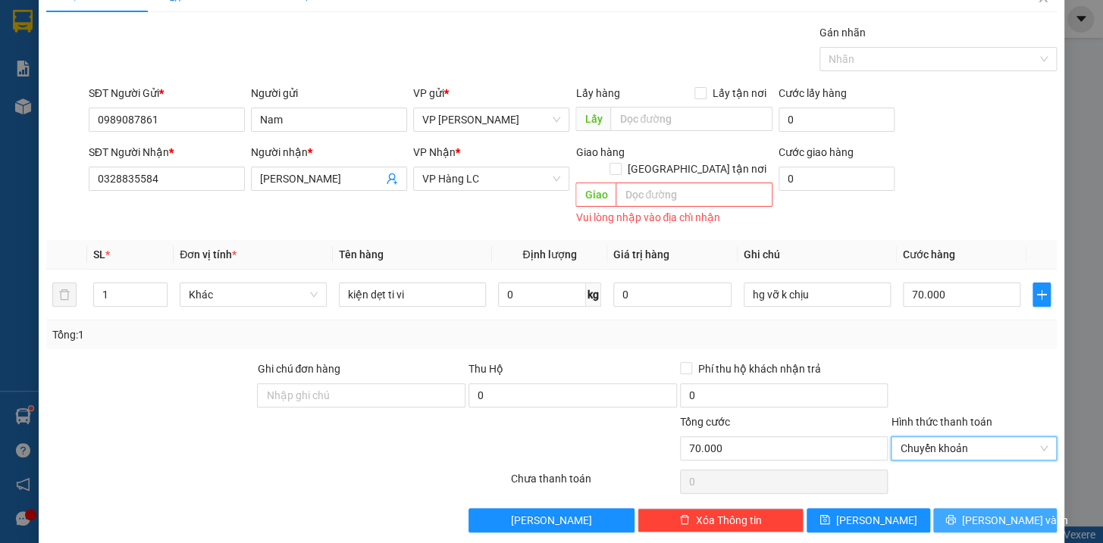
click at [988, 512] on span "[PERSON_NAME] và In" at bounding box center [1015, 520] width 106 height 17
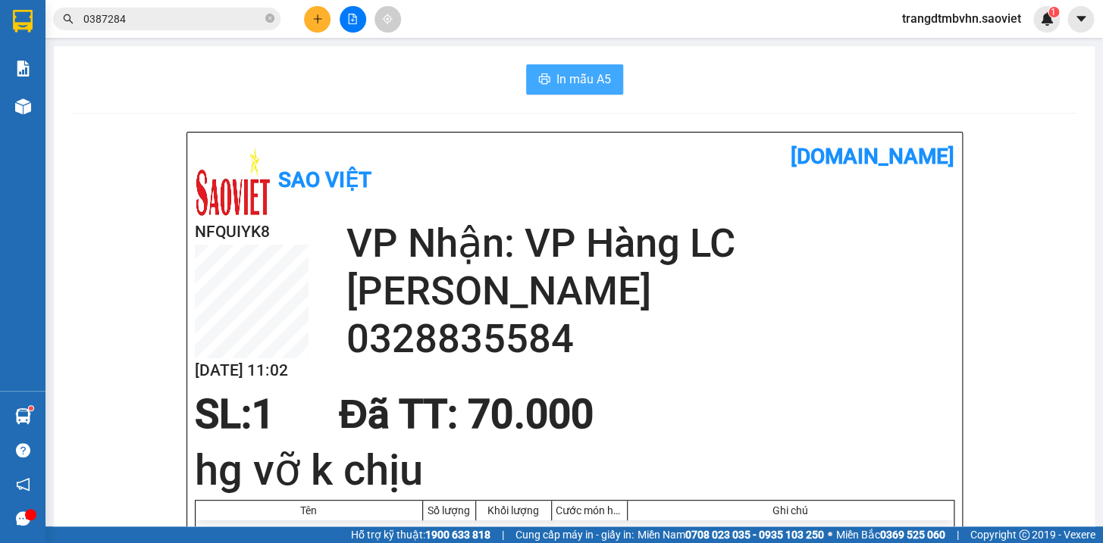
drag, startPoint x: 568, startPoint y: 74, endPoint x: 584, endPoint y: 53, distance: 26.1
click at [570, 70] on span "In mẫu A5" at bounding box center [583, 79] width 55 height 19
click at [318, 23] on icon "plus" at bounding box center [317, 19] width 11 height 11
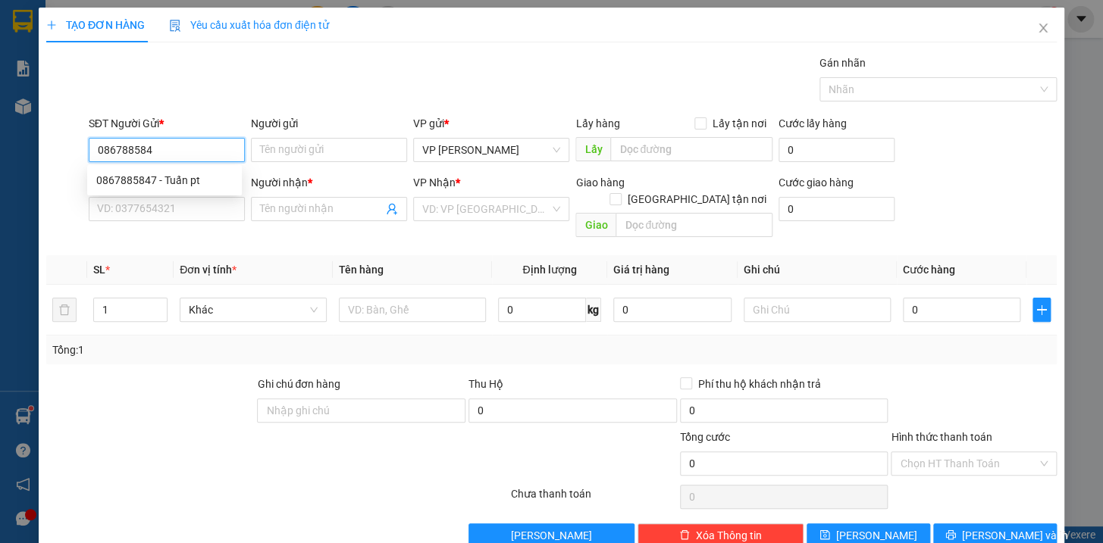
type input "0867885847"
click at [142, 181] on div "0867885847 - Tuấn pt" at bounding box center [164, 180] width 136 height 17
type input "Tuấn pt"
type input "0962002699"
type input "kt"
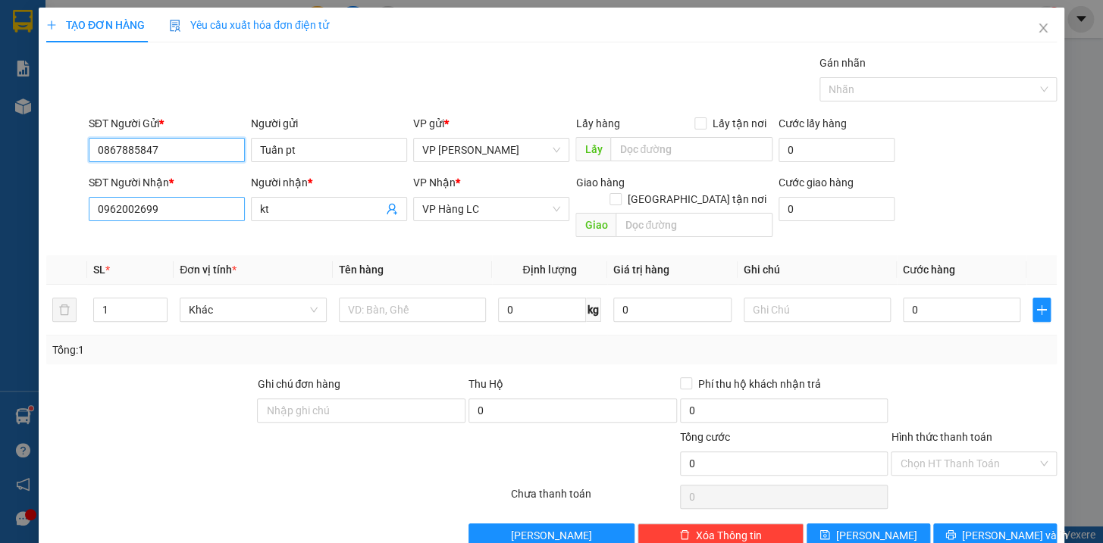
type input "0867885847"
click at [184, 215] on input "0962002699" at bounding box center [167, 209] width 156 height 24
type input "0"
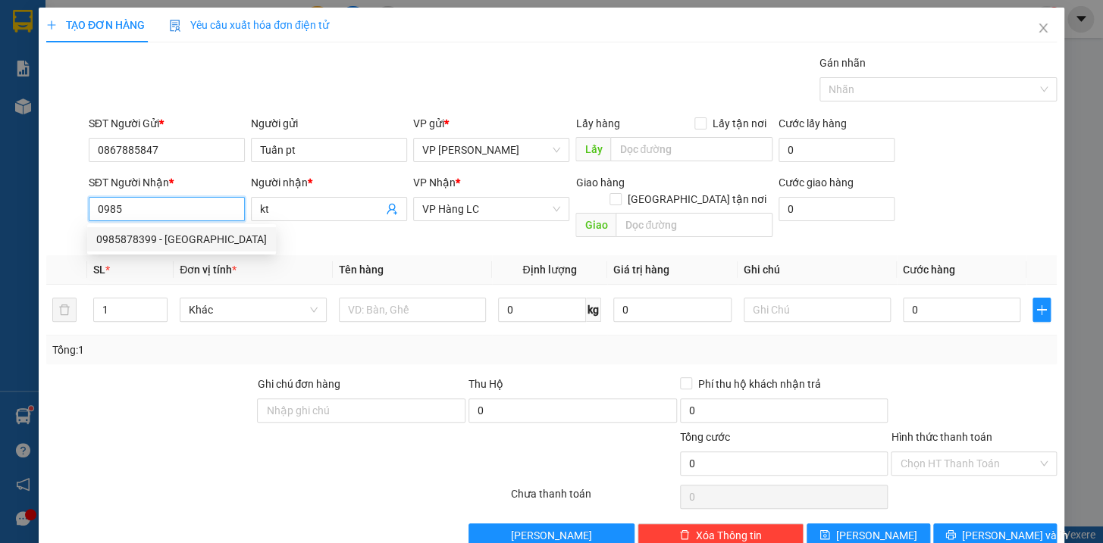
click at [137, 245] on div "0985878399 - Quynh" at bounding box center [181, 239] width 171 height 17
type input "0985878399"
type input "Quynh"
type input "KM 150"
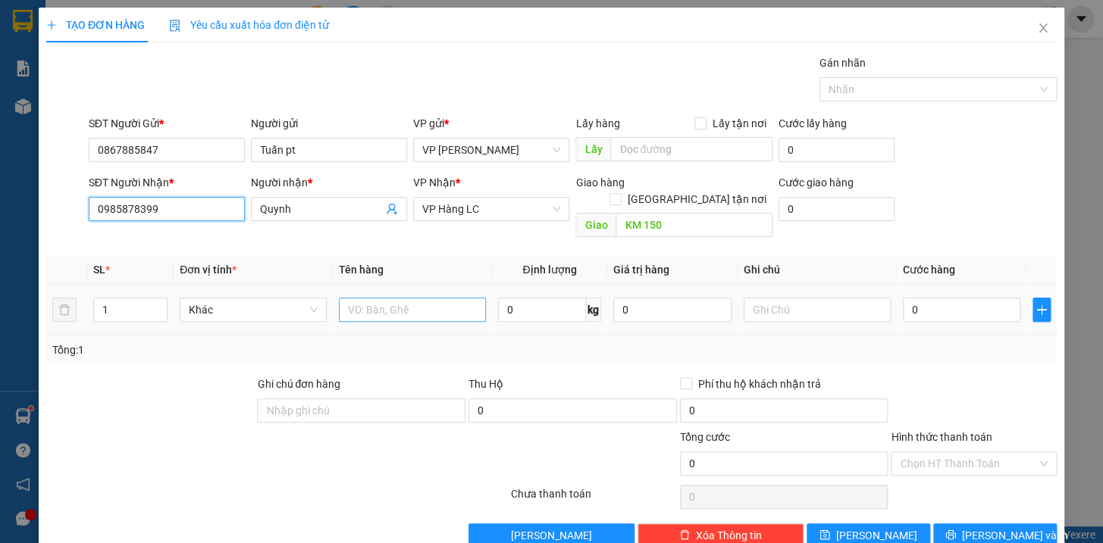
type input "0985878399"
click at [349, 298] on input "text" at bounding box center [412, 310] width 147 height 24
type input "hộp bdv kkt"
click at [973, 298] on input "0" at bounding box center [962, 310] width 118 height 24
type input "5"
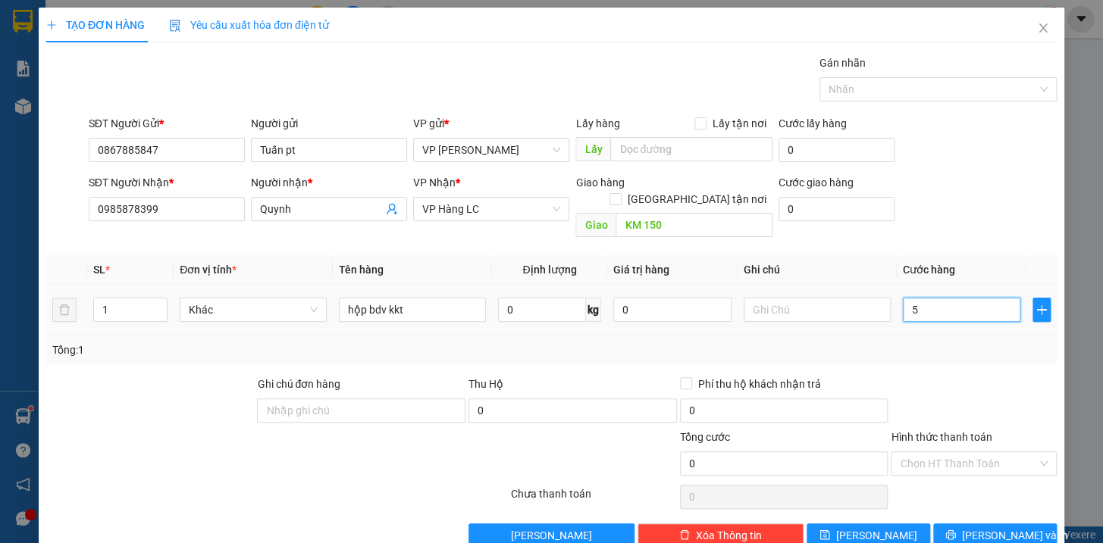
type input "5"
type input "50"
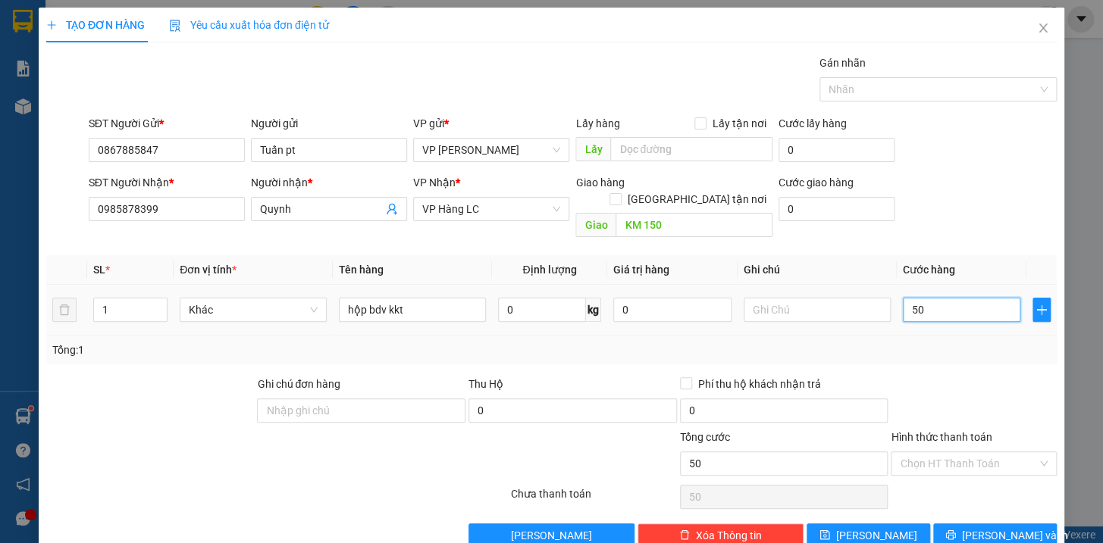
type input "500"
type input "5.000"
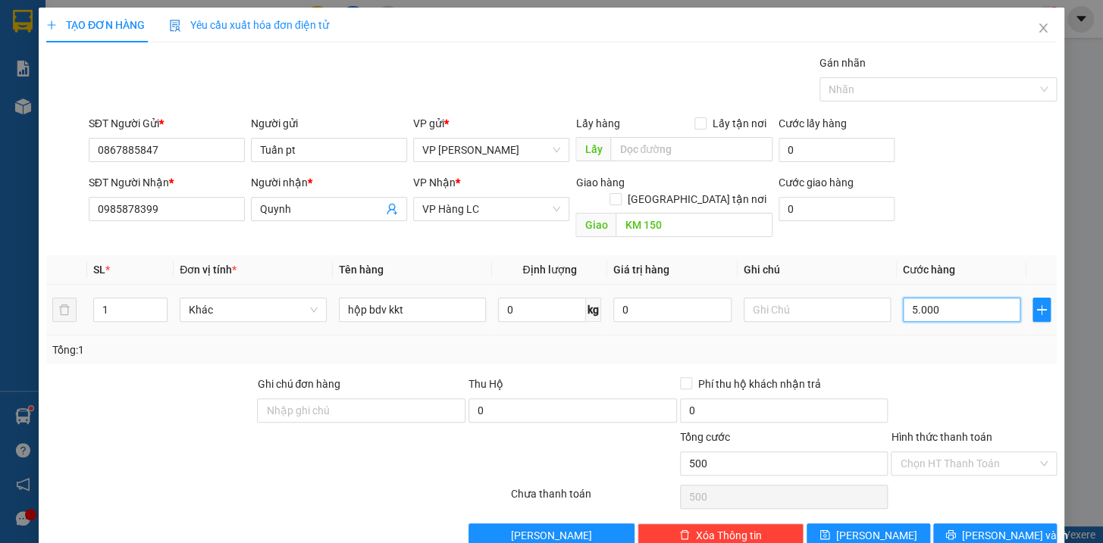
type input "5.000"
type input "50.000"
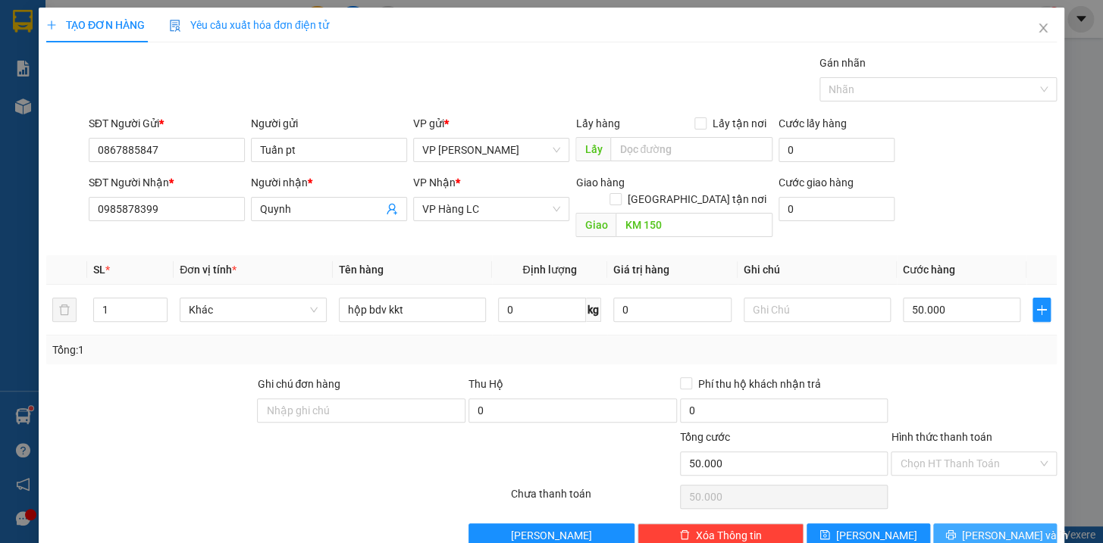
click at [956, 530] on icon "printer" at bounding box center [950, 535] width 11 height 11
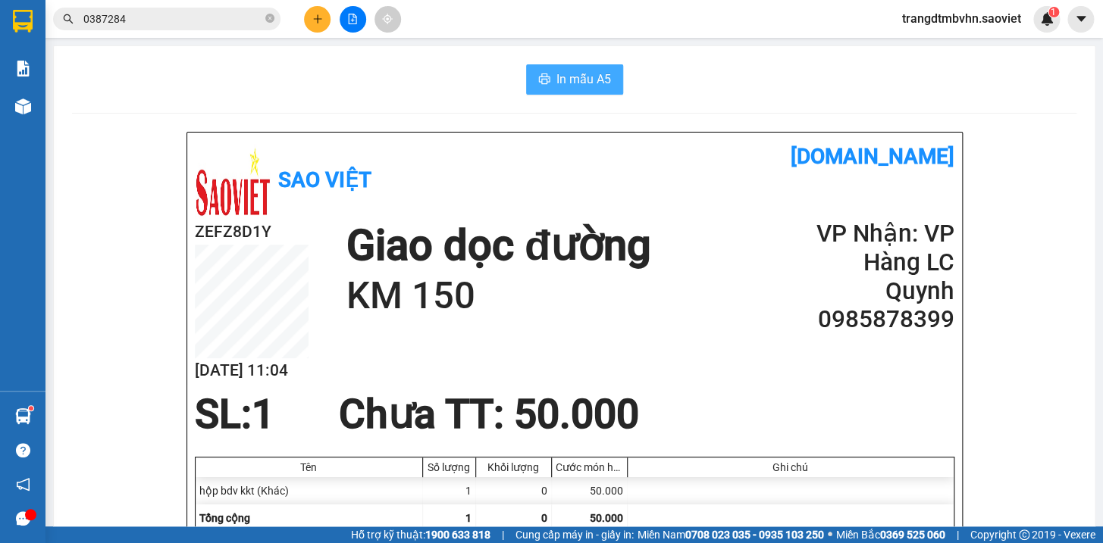
click at [542, 75] on icon "printer" at bounding box center [544, 79] width 12 height 12
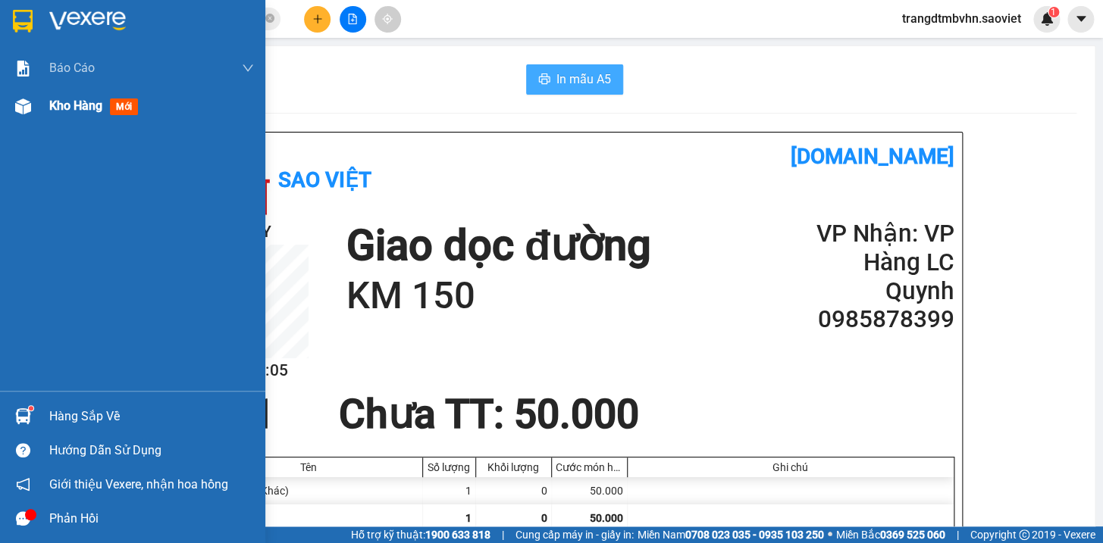
click at [29, 115] on div at bounding box center [23, 106] width 27 height 27
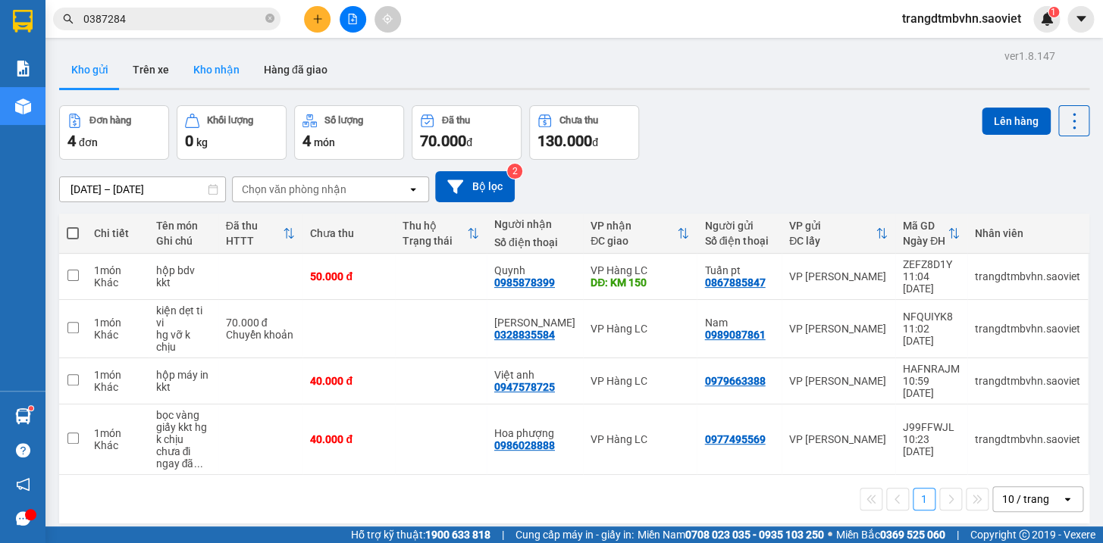
click at [201, 68] on button "Kho nhận" at bounding box center [216, 70] width 70 height 36
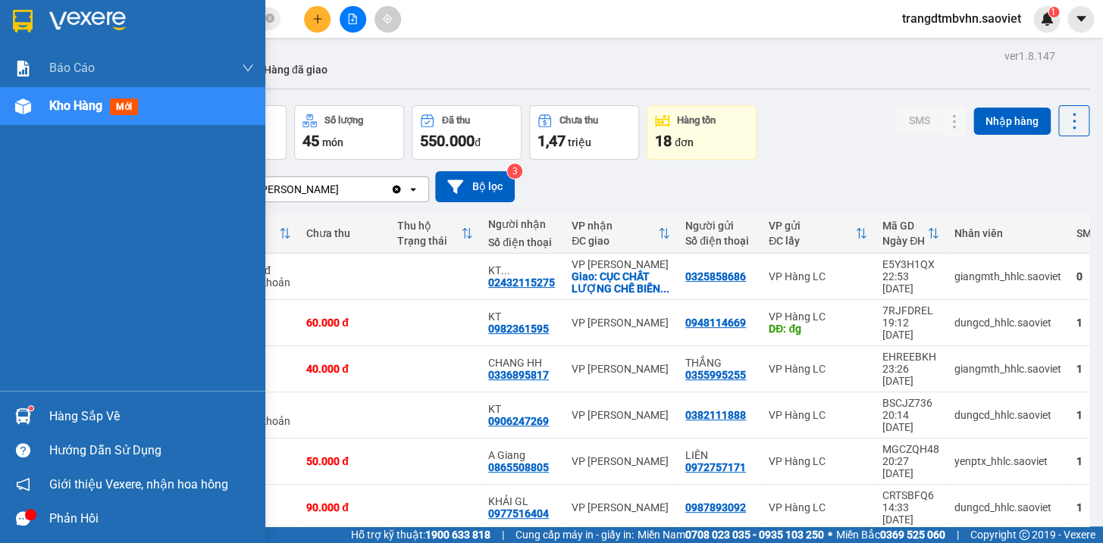
click at [30, 403] on div at bounding box center [23, 416] width 27 height 27
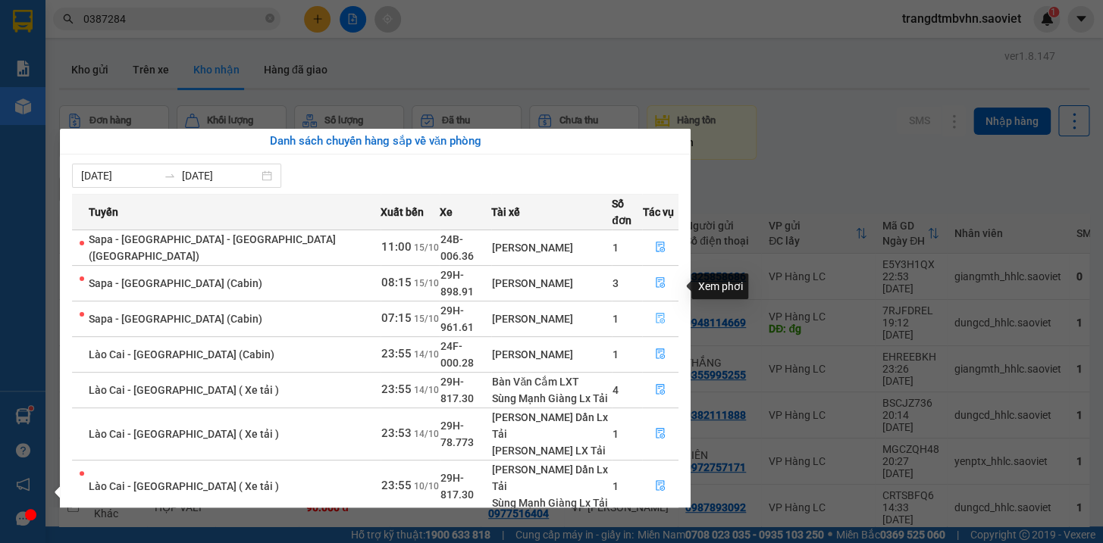
click at [659, 313] on icon "file-done" at bounding box center [660, 318] width 11 height 11
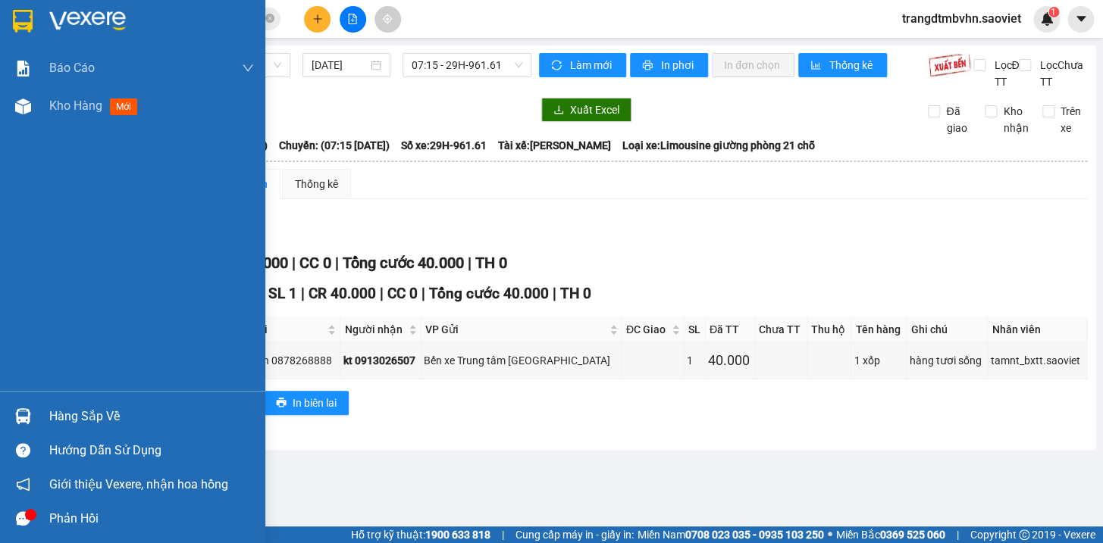
drag, startPoint x: 46, startPoint y: 421, endPoint x: 83, endPoint y: 415, distance: 36.8
click at [49, 421] on div "Hàng sắp về" at bounding box center [132, 416] width 265 height 34
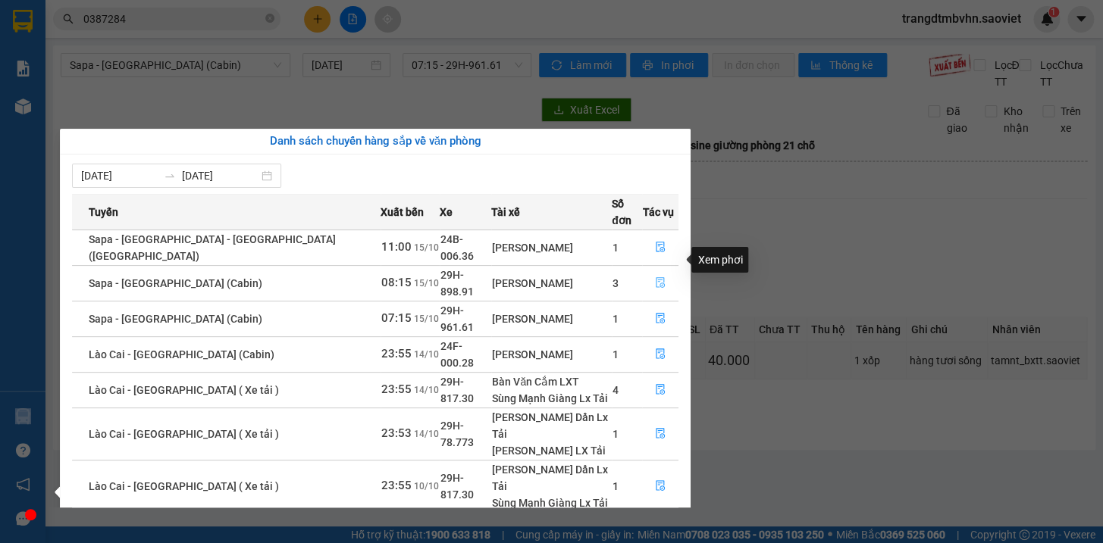
click at [655, 277] on icon "file-done" at bounding box center [660, 282] width 11 height 11
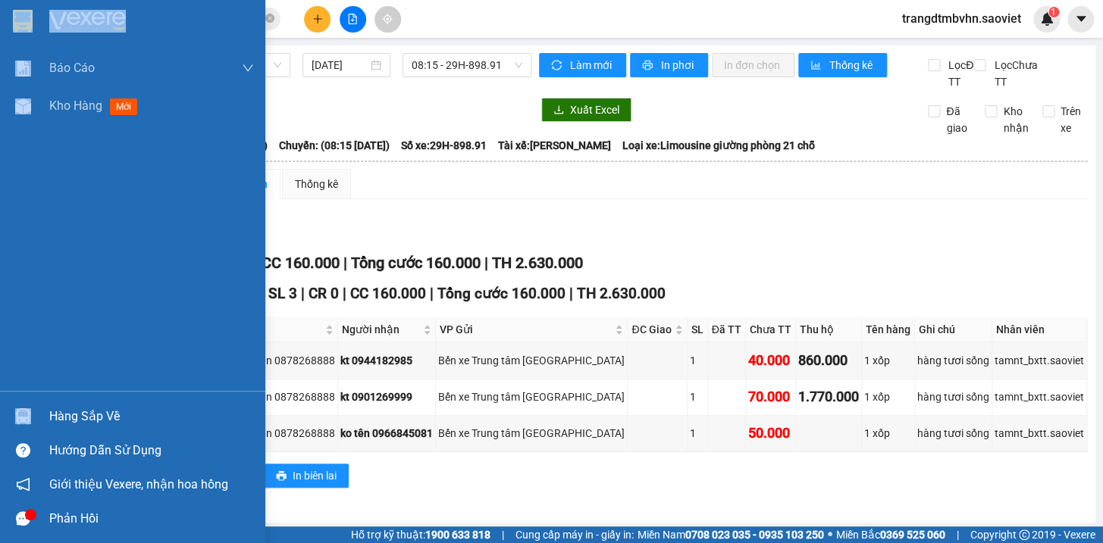
click at [21, 421] on img at bounding box center [23, 417] width 16 height 16
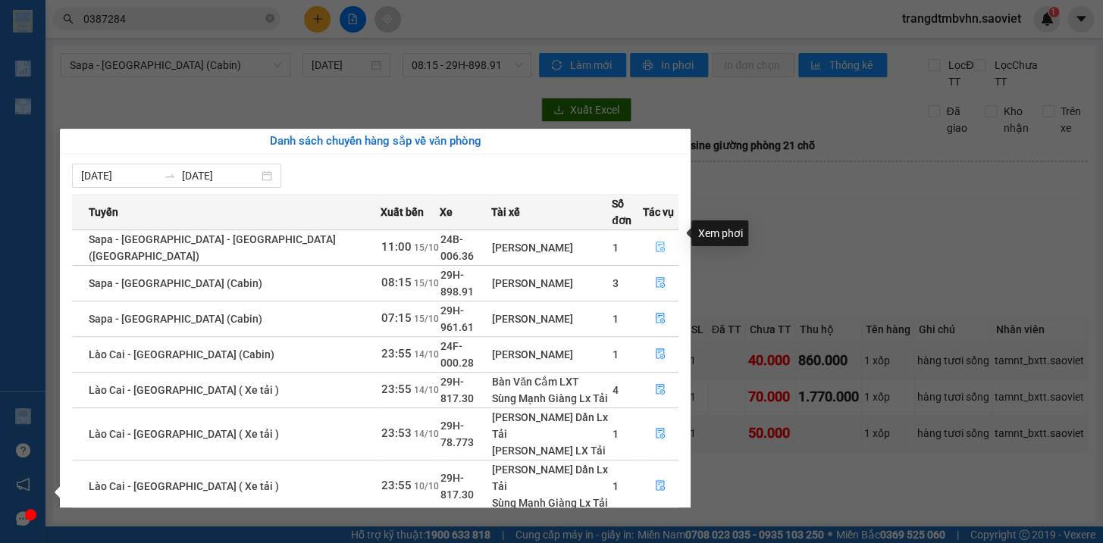
click at [655, 242] on icon "file-done" at bounding box center [660, 247] width 11 height 11
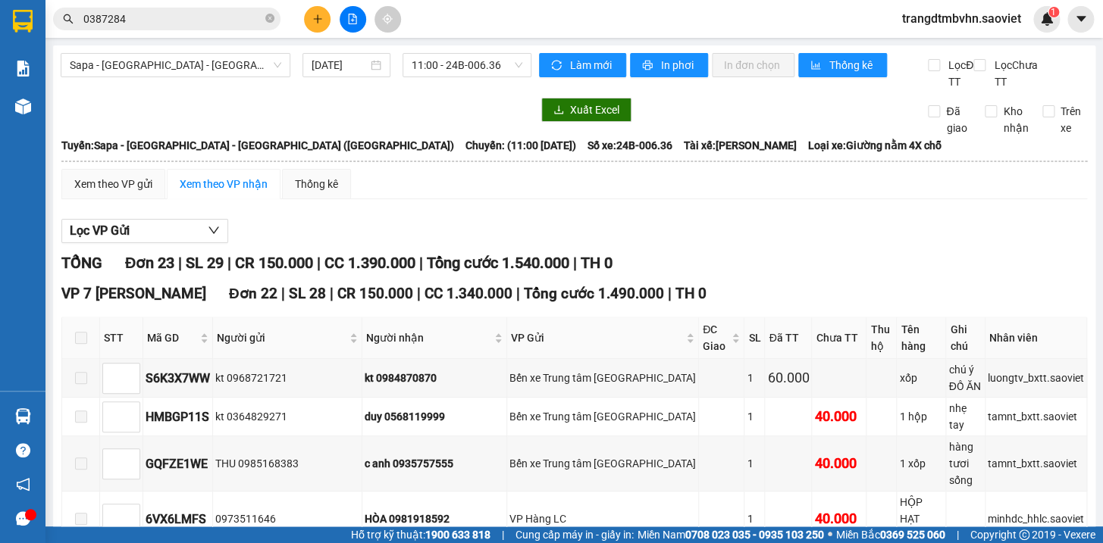
click at [937, 243] on div "Lọc VP Gửi" at bounding box center [574, 231] width 1026 height 25
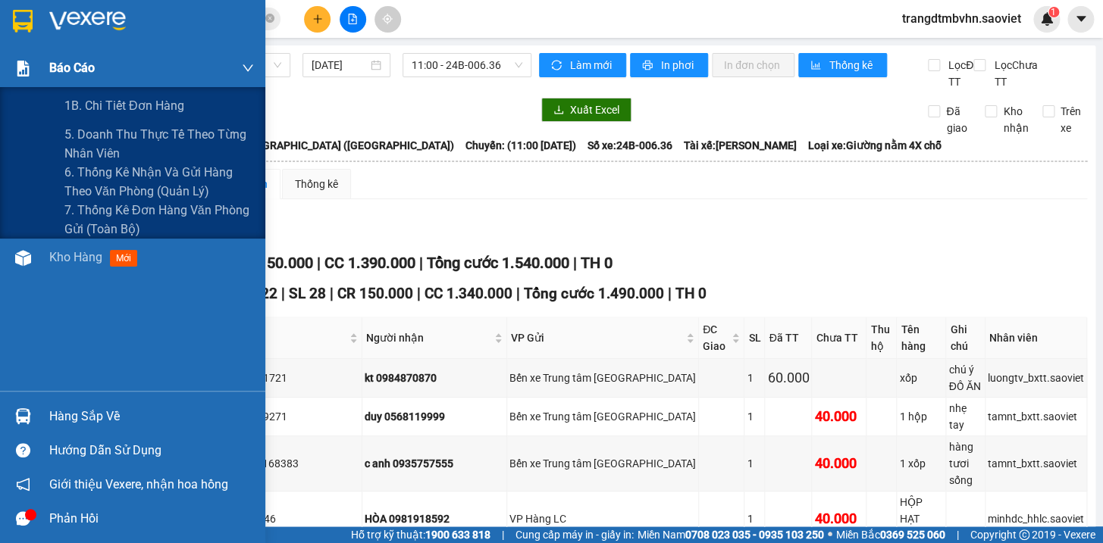
click at [77, 67] on span "Báo cáo" at bounding box center [71, 67] width 45 height 19
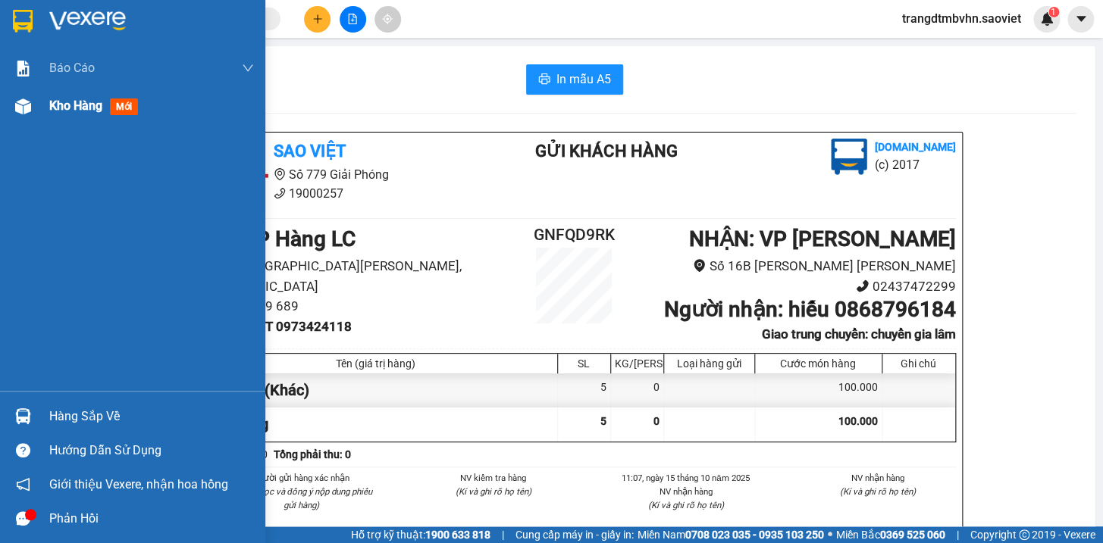
click at [78, 109] on span "Kho hàng" at bounding box center [75, 106] width 53 height 14
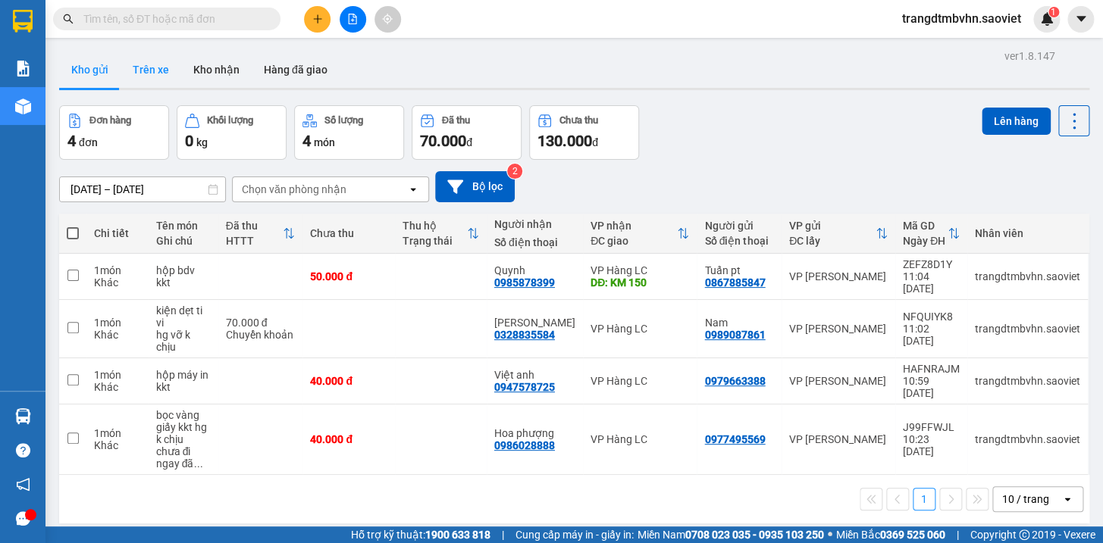
click at [156, 68] on button "Trên xe" at bounding box center [151, 70] width 61 height 36
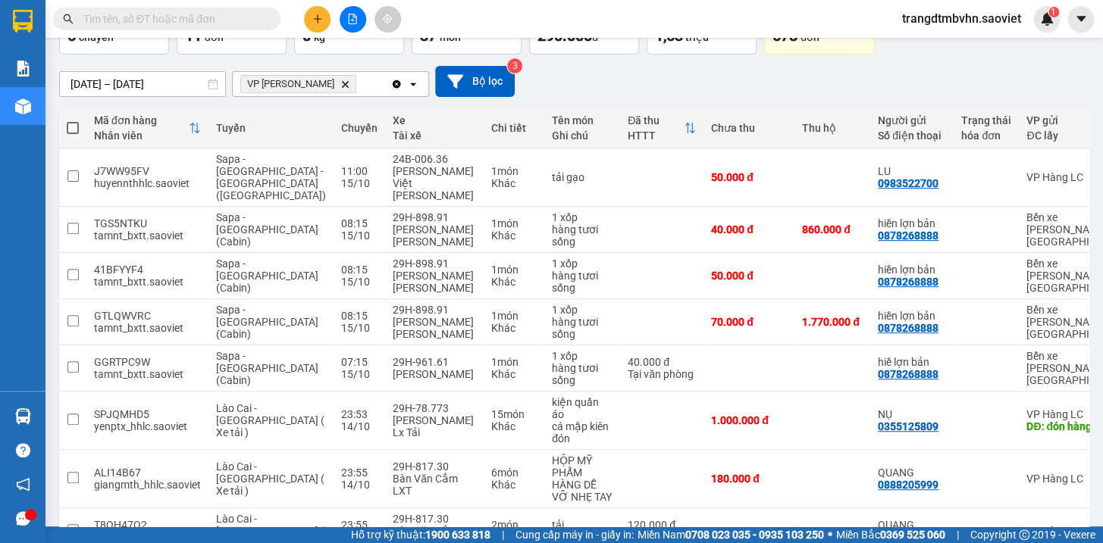
scroll to position [243, 0]
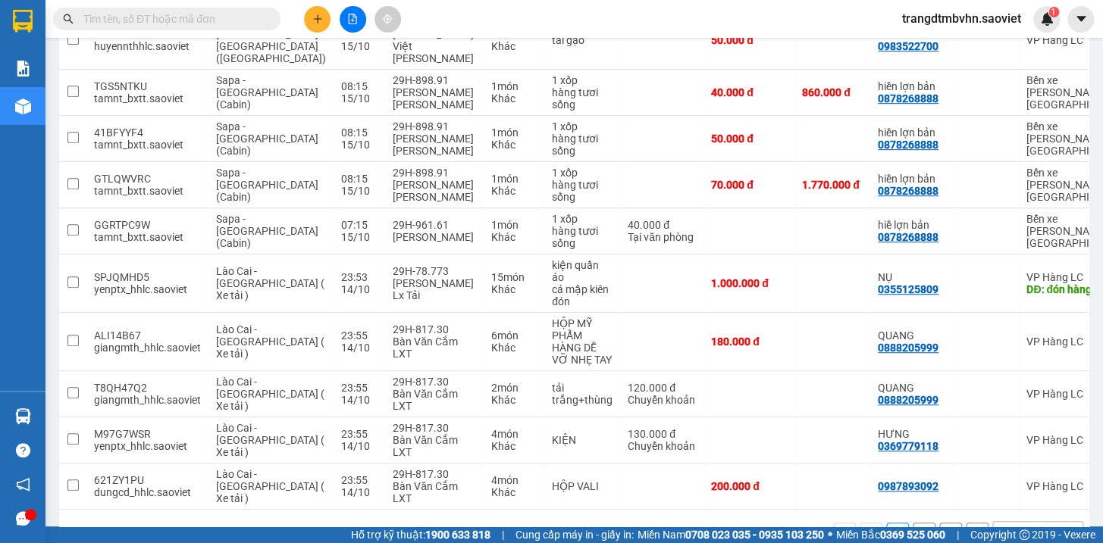
click at [913, 523] on button "2" at bounding box center [924, 534] width 23 height 23
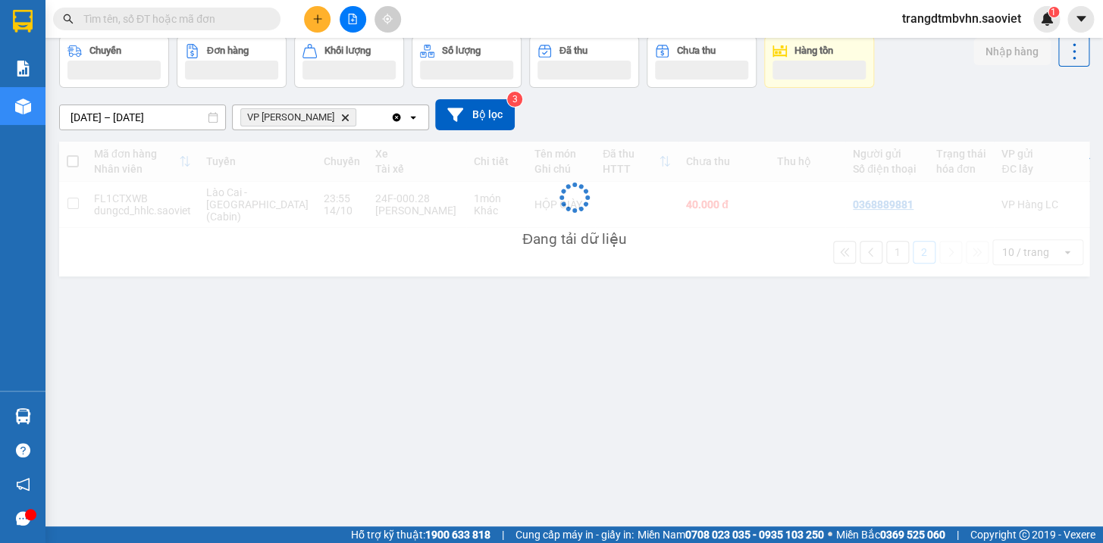
scroll to position [69, 0]
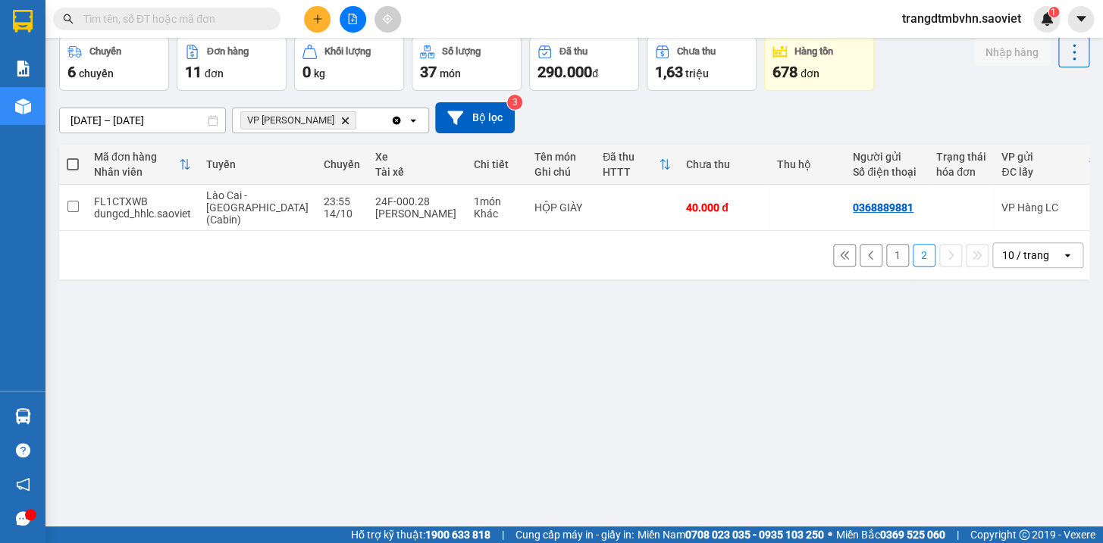
click at [886, 246] on button "1" at bounding box center [897, 255] width 23 height 23
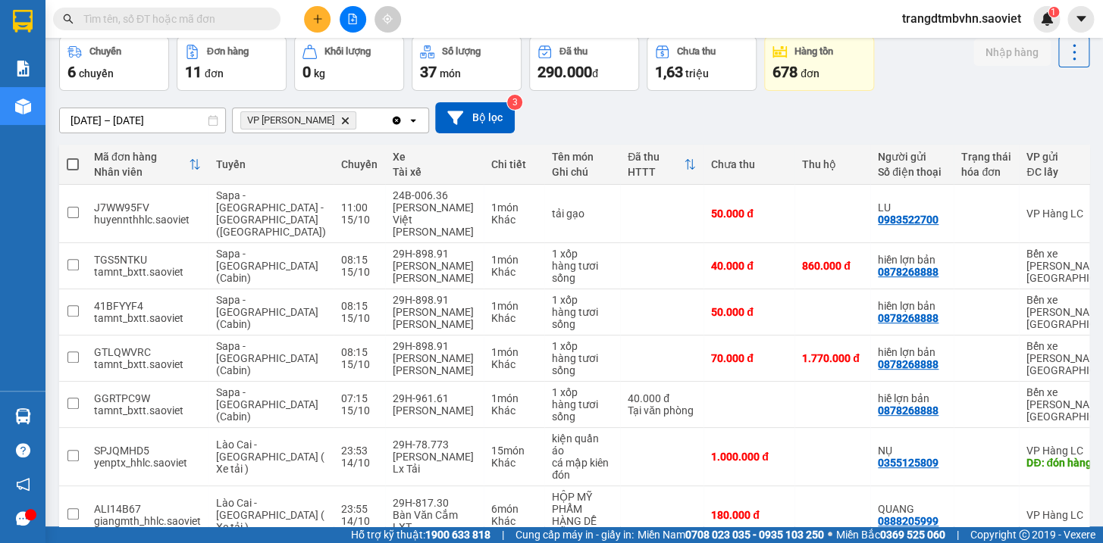
scroll to position [243, 0]
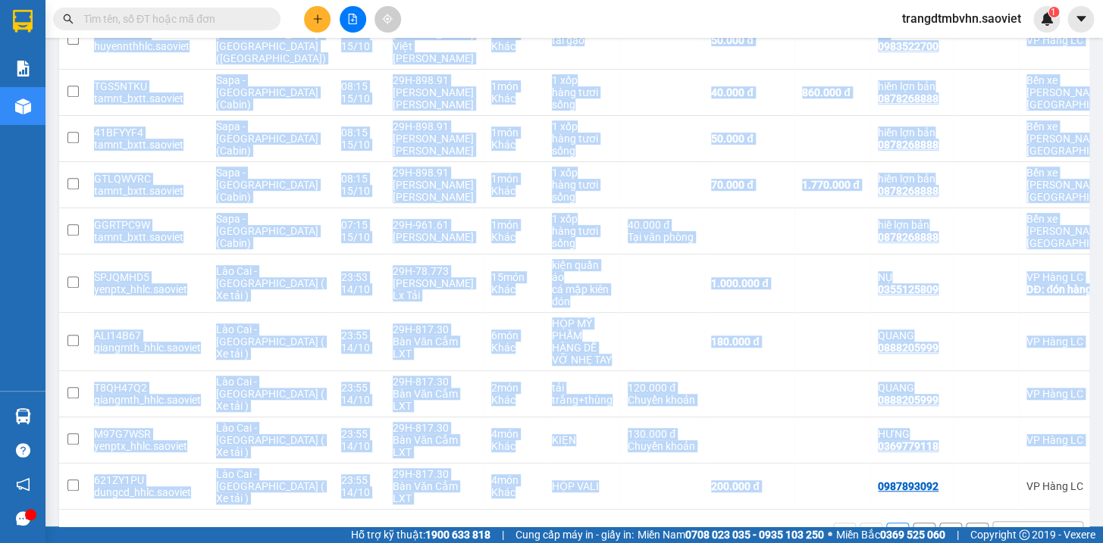
drag, startPoint x: 763, startPoint y: 459, endPoint x: 829, endPoint y: 463, distance: 66.9
click at [829, 463] on div "Mã đơn hàng [PERSON_NAME] [PERSON_NAME] Xe Tài xế [PERSON_NAME] Tên món Ghi chú…" at bounding box center [574, 240] width 1030 height 539
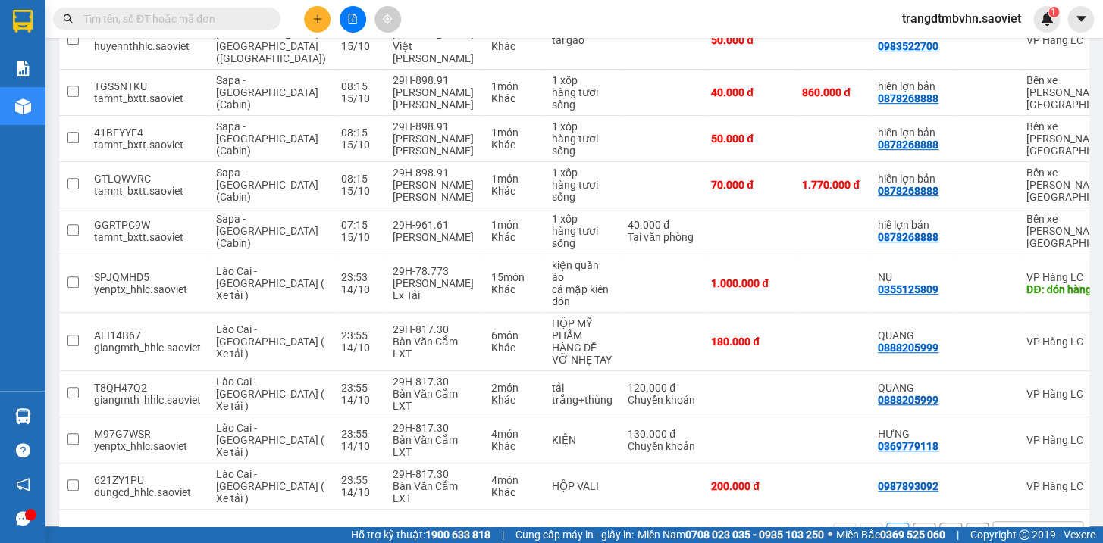
click at [776, 521] on div "1 2 10 / trang open" at bounding box center [574, 534] width 1018 height 26
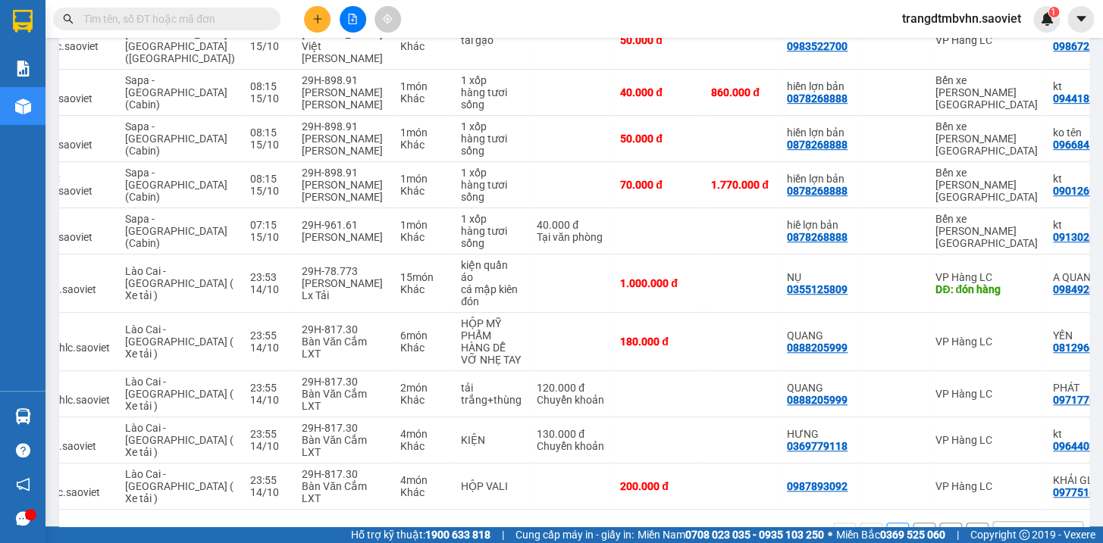
scroll to position [0, 92]
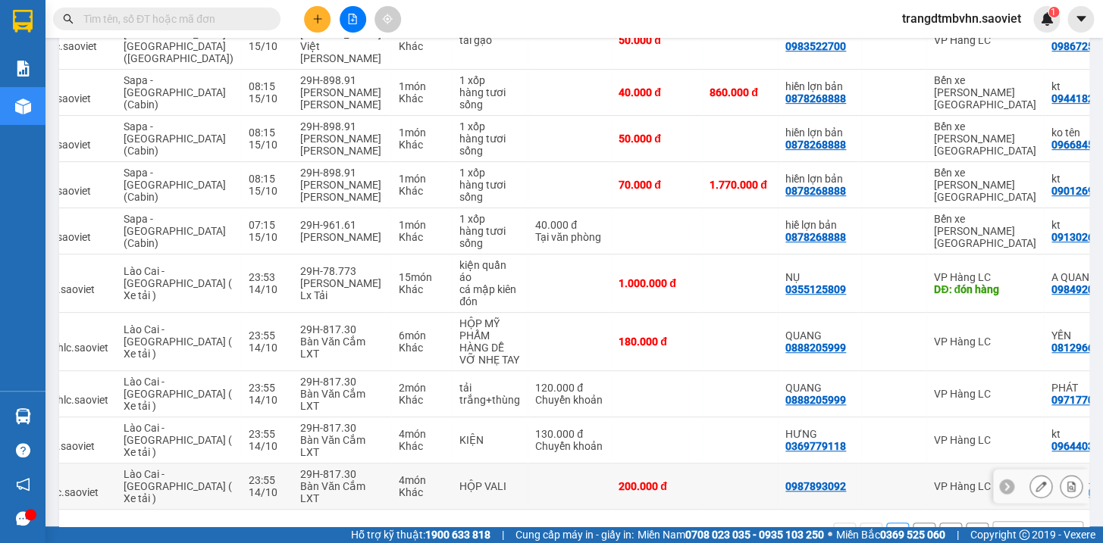
click at [702, 464] on td at bounding box center [740, 487] width 76 height 46
checkbox input "true"
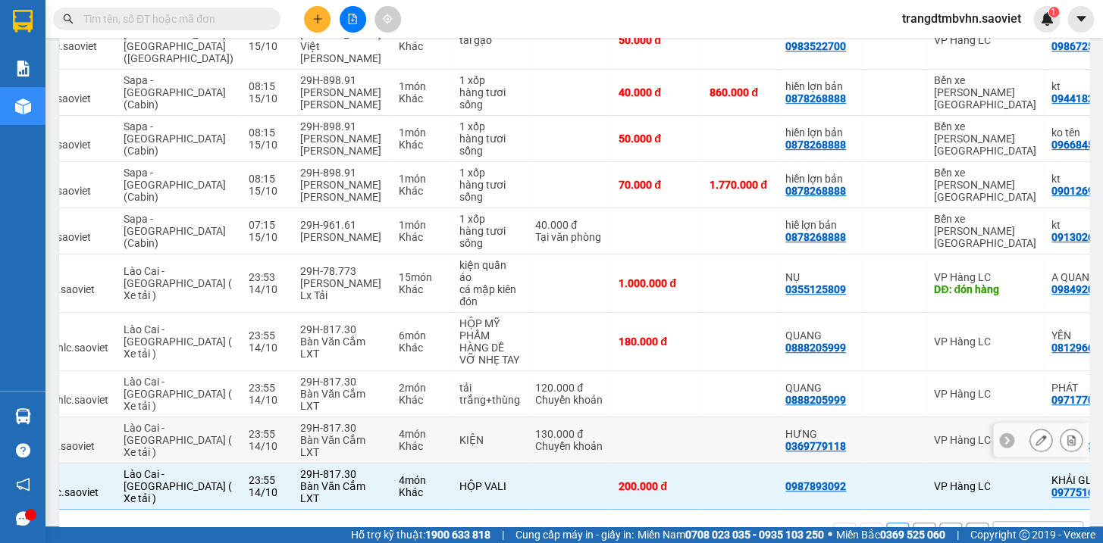
click at [702, 418] on td at bounding box center [740, 441] width 76 height 46
checkbox input "true"
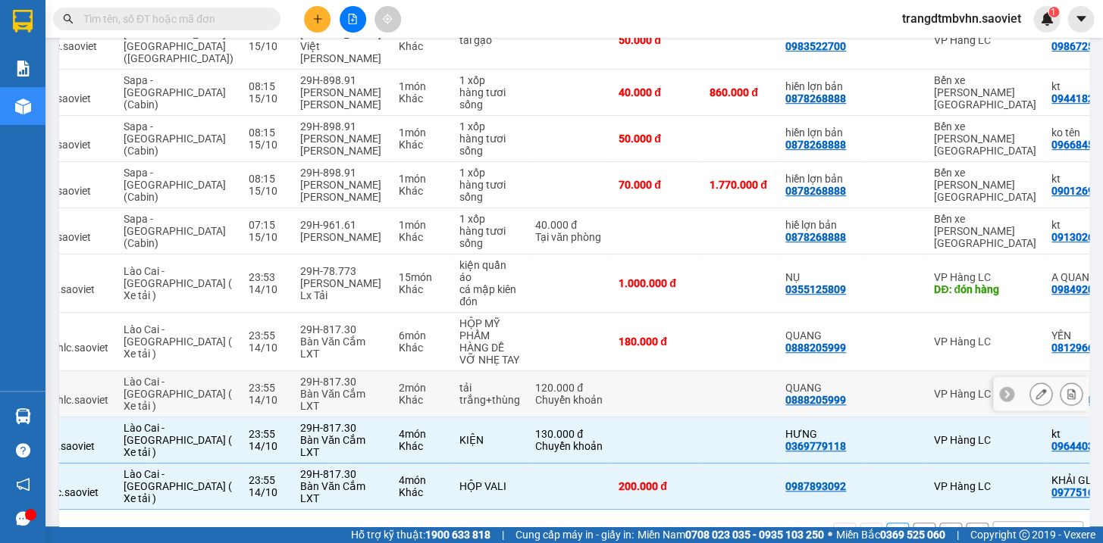
click at [702, 381] on td at bounding box center [740, 394] width 76 height 46
checkbox input "true"
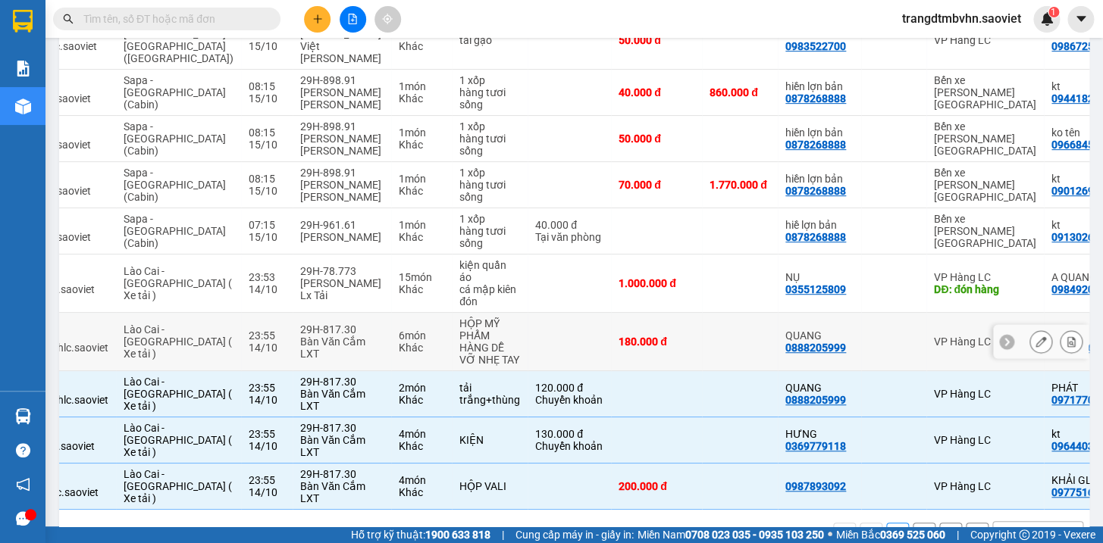
click at [702, 340] on td at bounding box center [740, 342] width 76 height 58
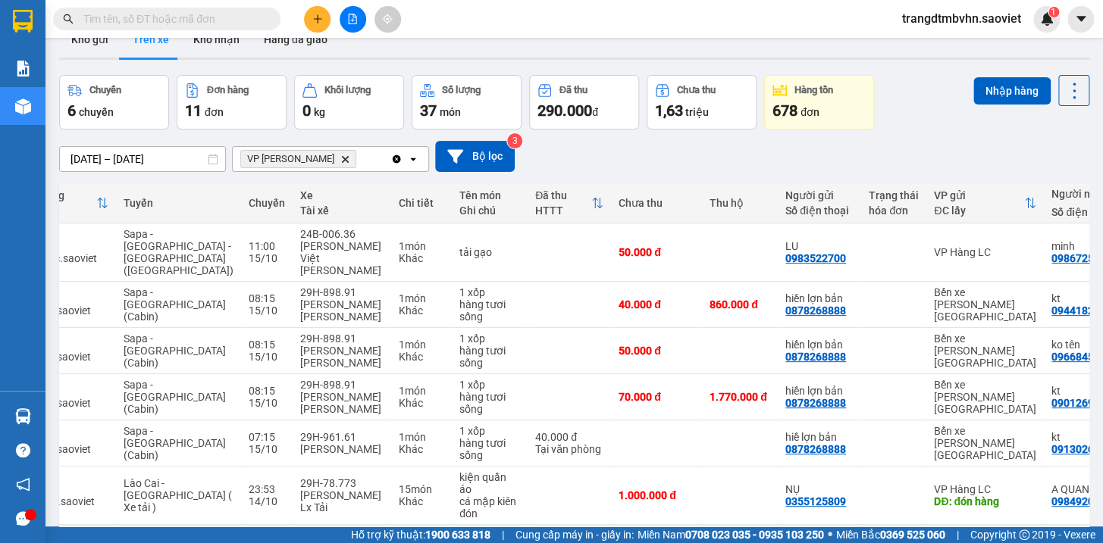
scroll to position [0, 0]
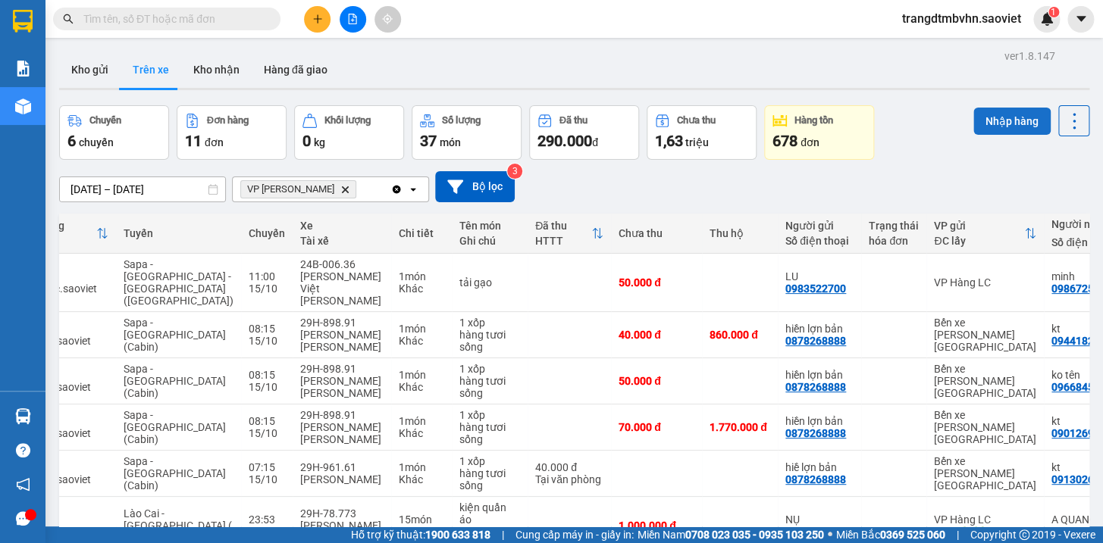
click at [994, 124] on button "Nhập hàng" at bounding box center [1011, 121] width 77 height 27
checkbox input "false"
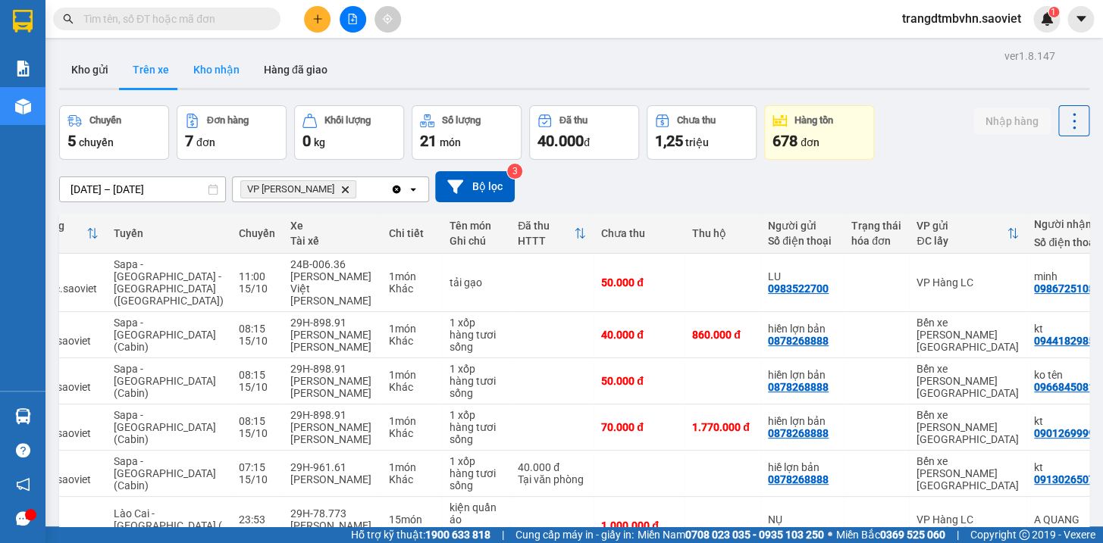
click at [225, 70] on button "Kho nhận" at bounding box center [216, 70] width 70 height 36
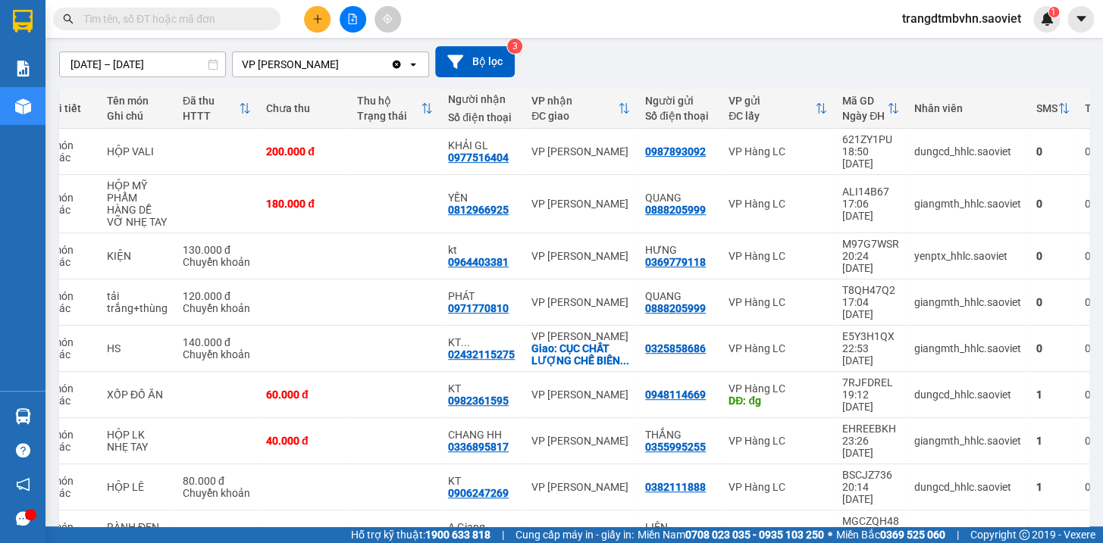
scroll to position [0, 49]
click at [913, 290] on button at bounding box center [923, 303] width 21 height 27
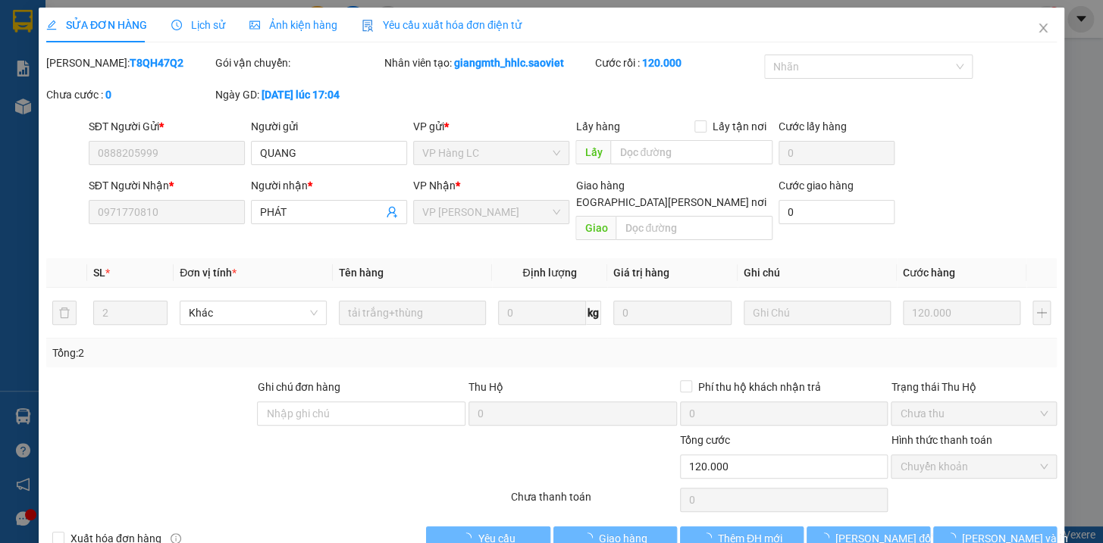
type input "0888205999"
type input "QUANG"
type input "0971770810"
type input "PHÁT"
type input "0"
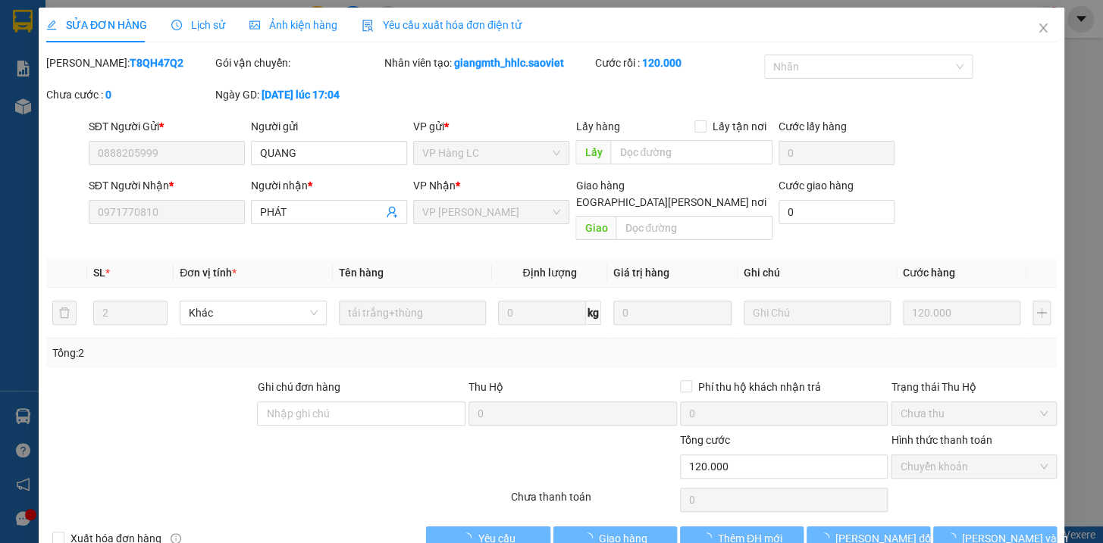
type input "120.000"
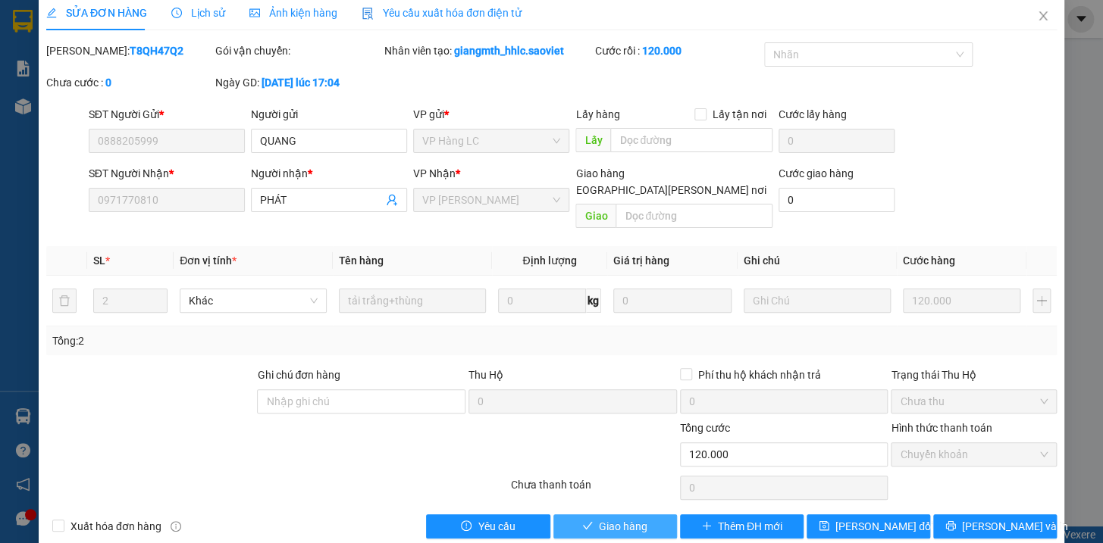
click at [644, 515] on button "Giao hàng" at bounding box center [615, 527] width 124 height 24
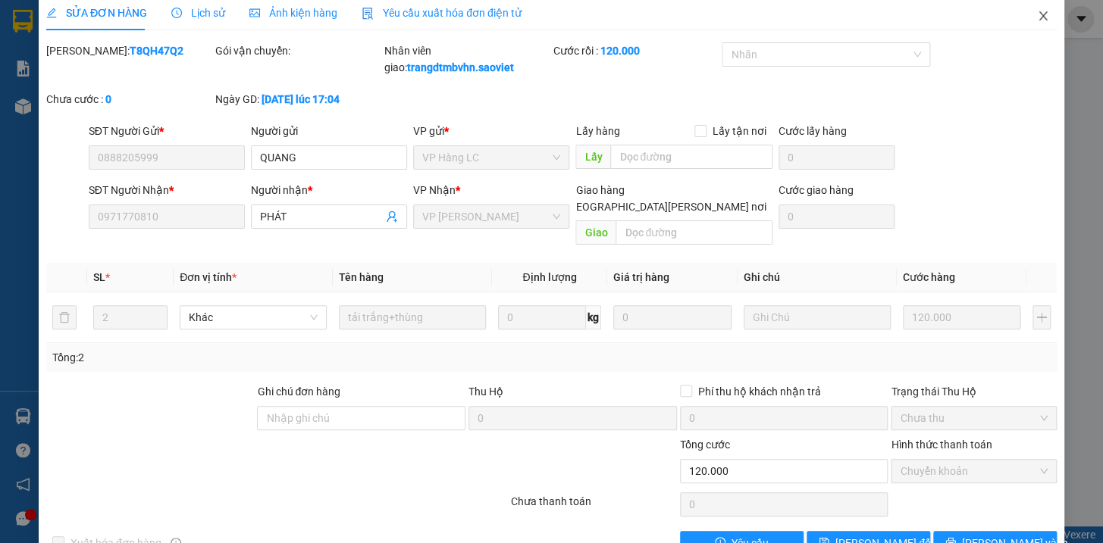
click at [1037, 15] on icon "close" at bounding box center [1043, 16] width 12 height 12
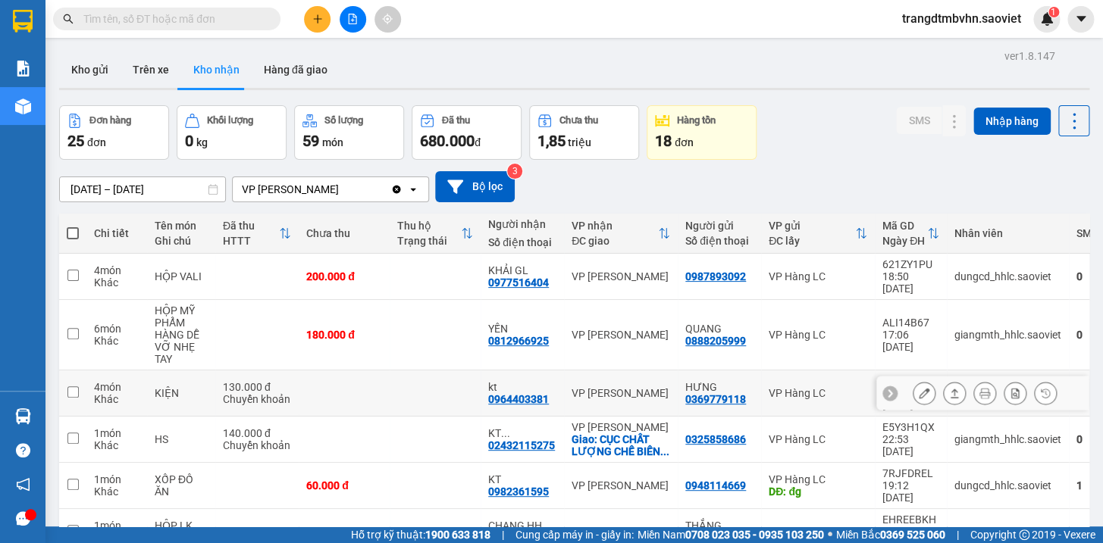
click at [373, 381] on td at bounding box center [344, 394] width 91 height 46
checkbox input "true"
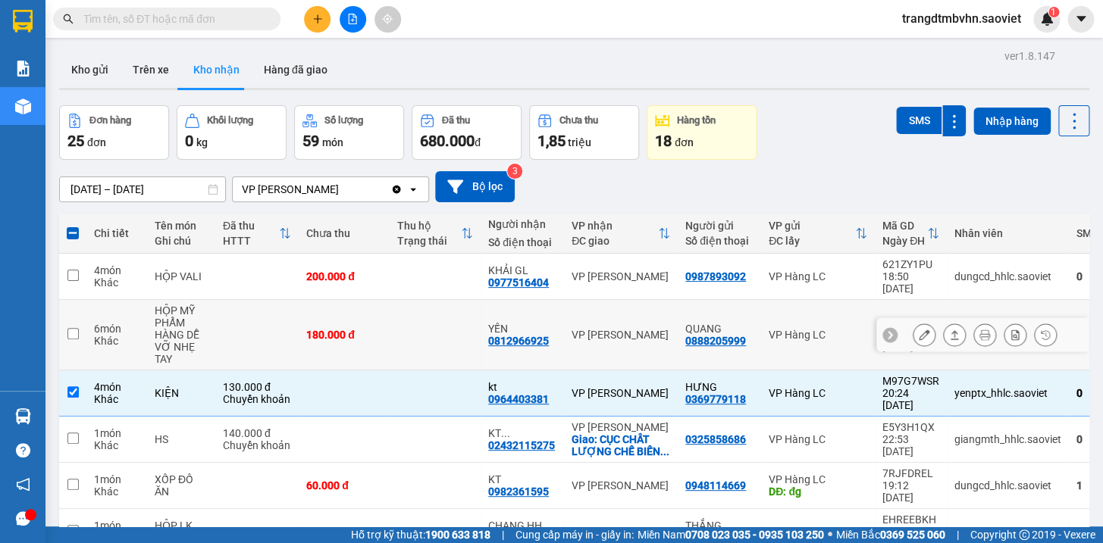
click at [383, 334] on td "180.000 đ" at bounding box center [344, 335] width 91 height 70
checkbox input "true"
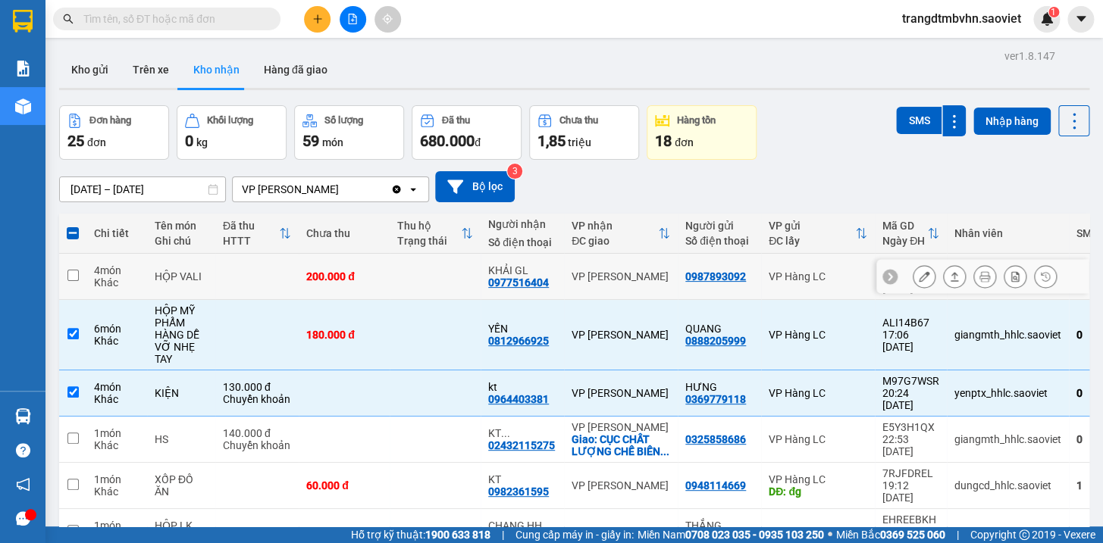
click at [406, 270] on td at bounding box center [435, 277] width 91 height 46
checkbox input "true"
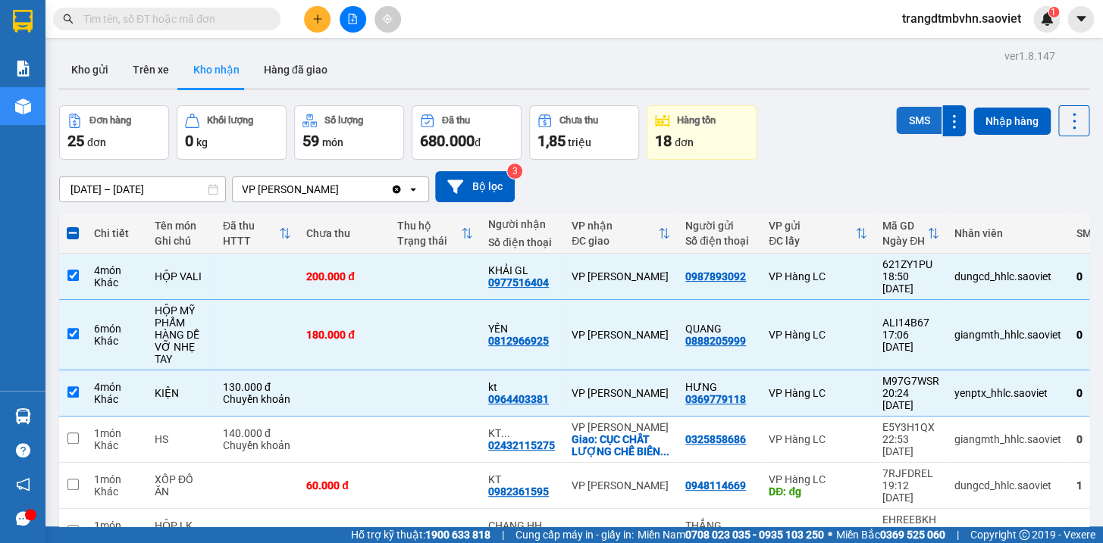
click at [916, 121] on button "SMS" at bounding box center [918, 120] width 45 height 27
click at [69, 231] on span at bounding box center [73, 233] width 12 height 12
click at [73, 226] on input "checkbox" at bounding box center [73, 226] width 0 height 0
checkbox input "true"
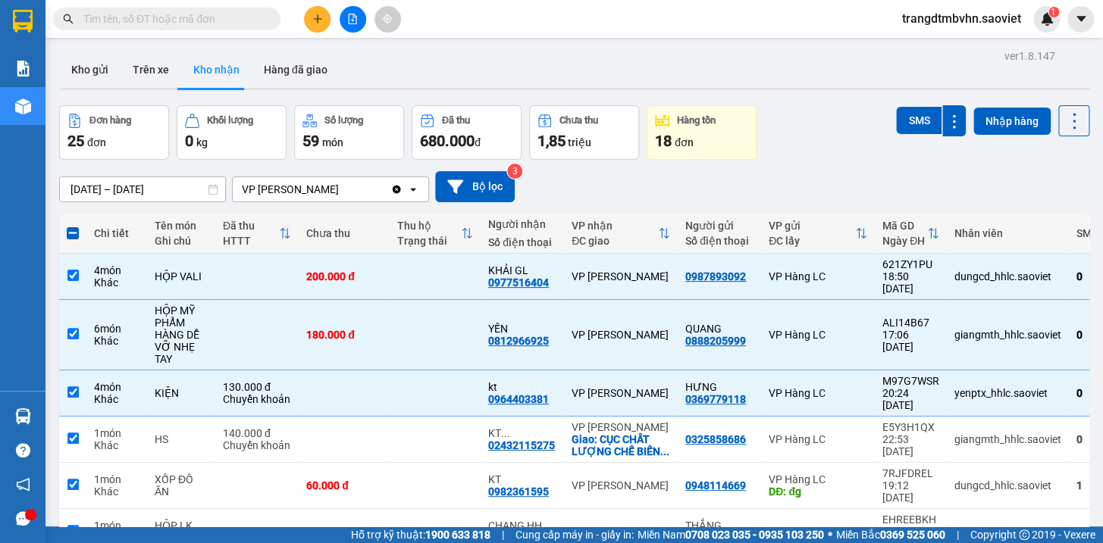
checkbox input "true"
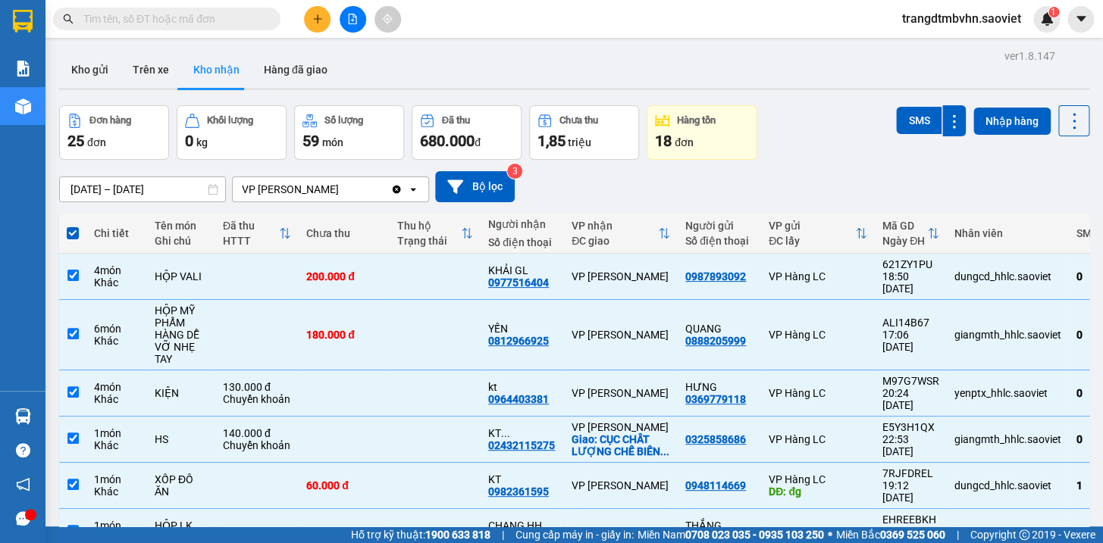
click at [69, 231] on span at bounding box center [73, 233] width 12 height 12
click at [73, 226] on input "checkbox" at bounding box center [73, 226] width 0 height 0
checkbox input "false"
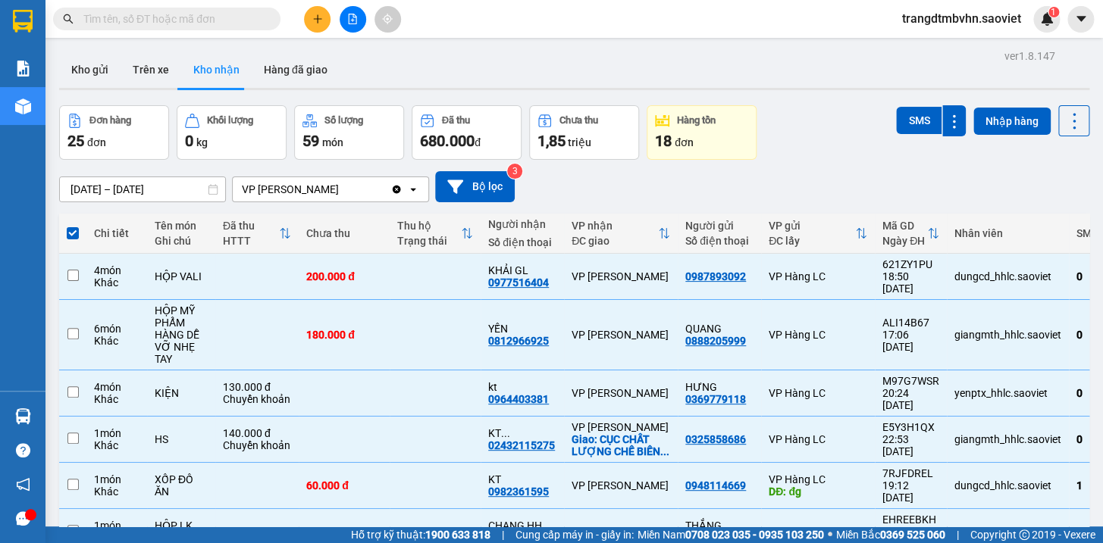
checkbox input "false"
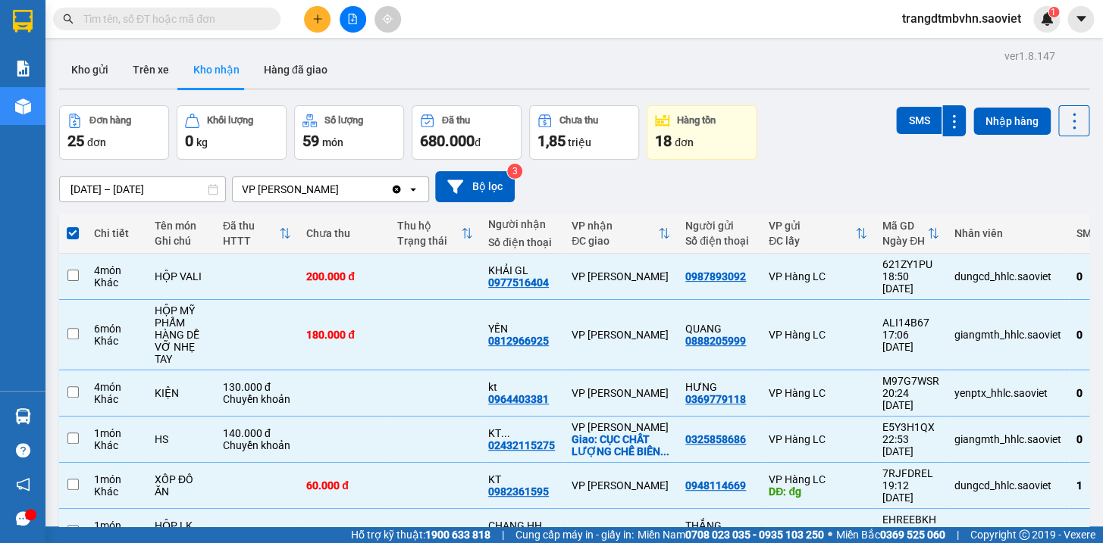
checkbox input "false"
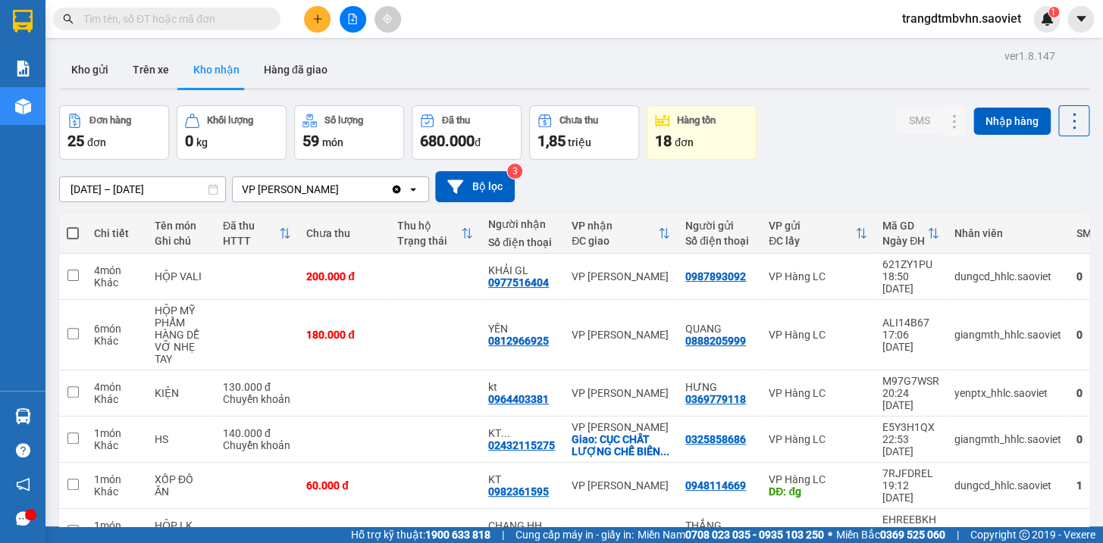
scroll to position [183, 0]
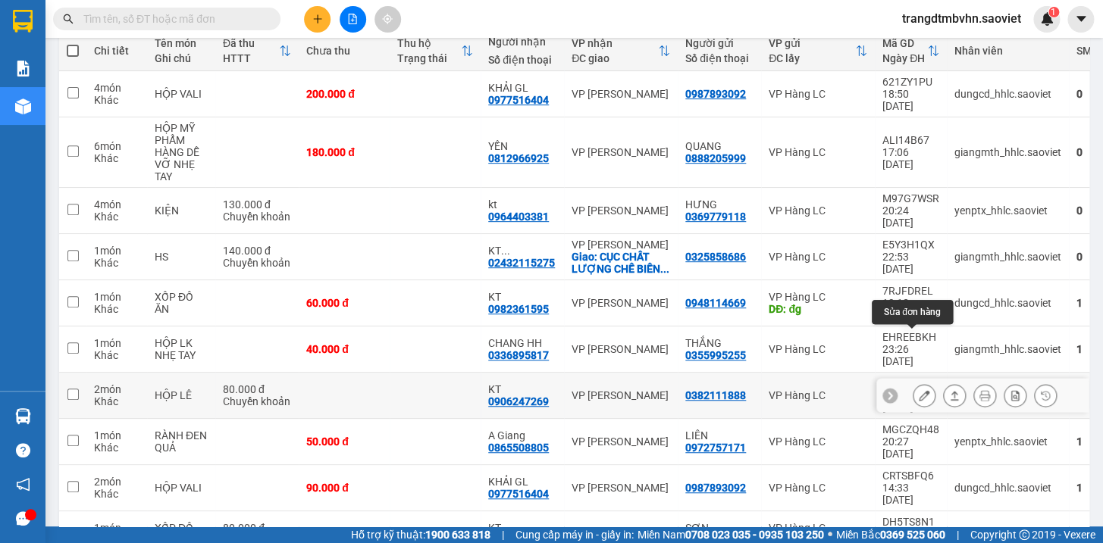
click at [919, 390] on icon at bounding box center [924, 395] width 11 height 11
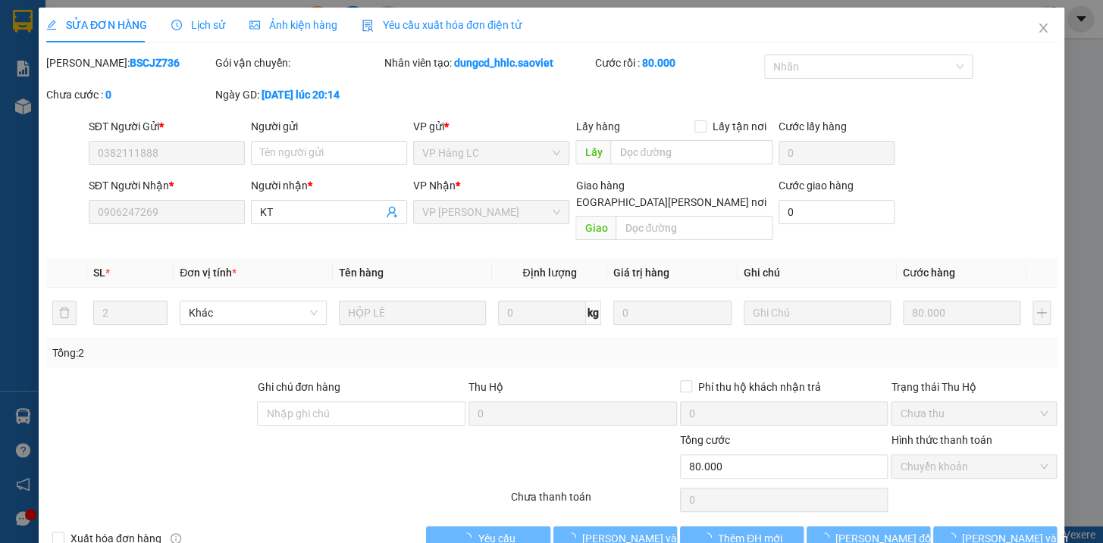
type input "0382111888"
type input "0906247269"
type input "KT"
type input "0"
type input "80.000"
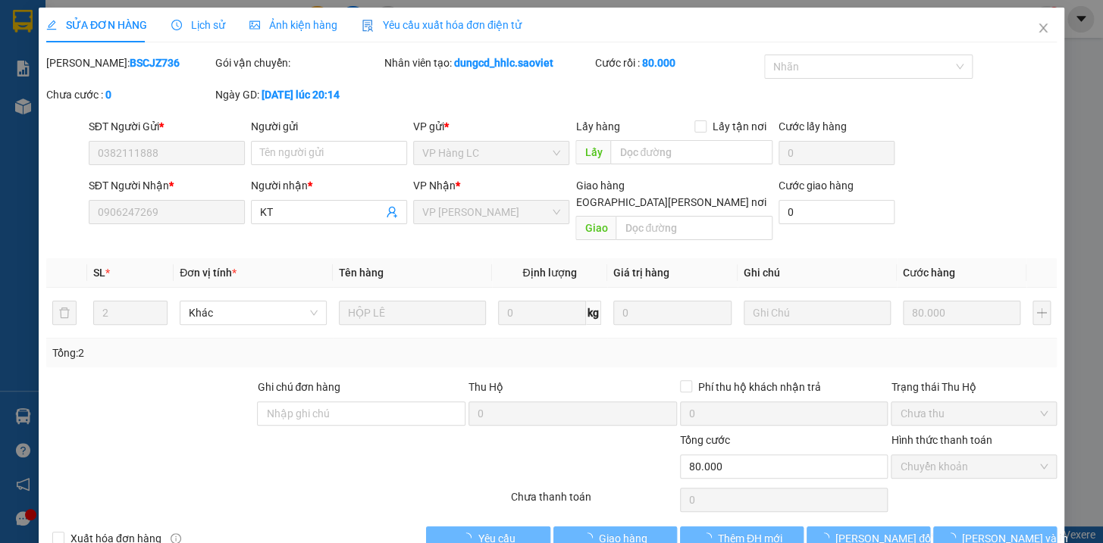
scroll to position [20, 0]
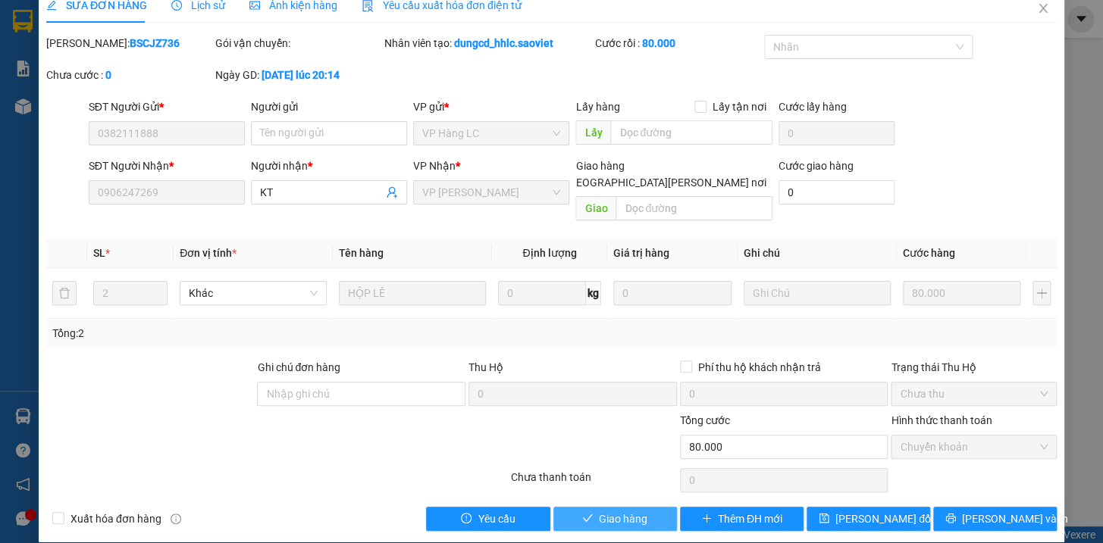
click at [622, 511] on span "Giao hàng" at bounding box center [623, 519] width 49 height 17
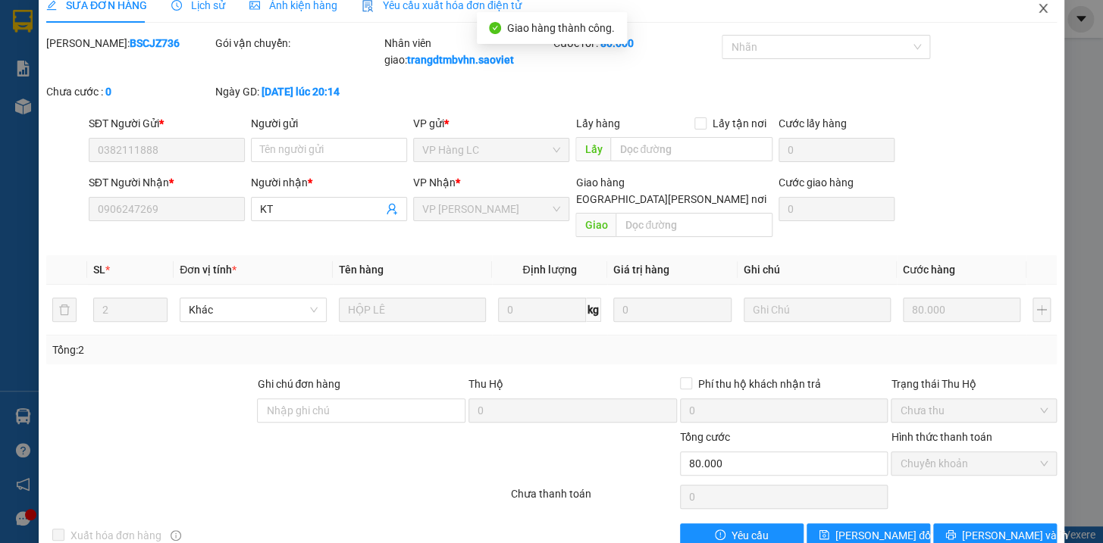
click at [1037, 5] on icon "close" at bounding box center [1043, 8] width 12 height 12
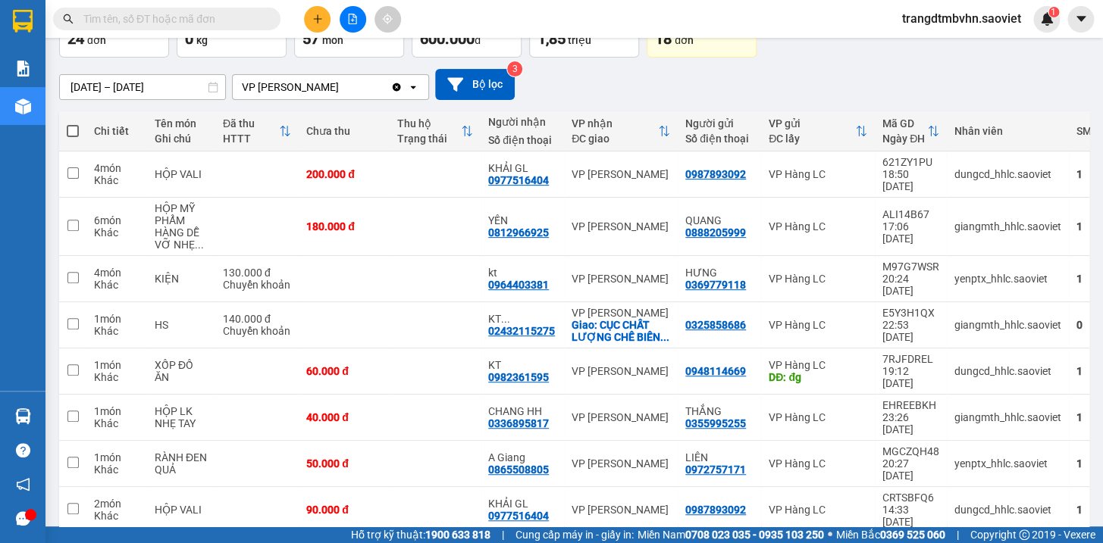
scroll to position [163, 0]
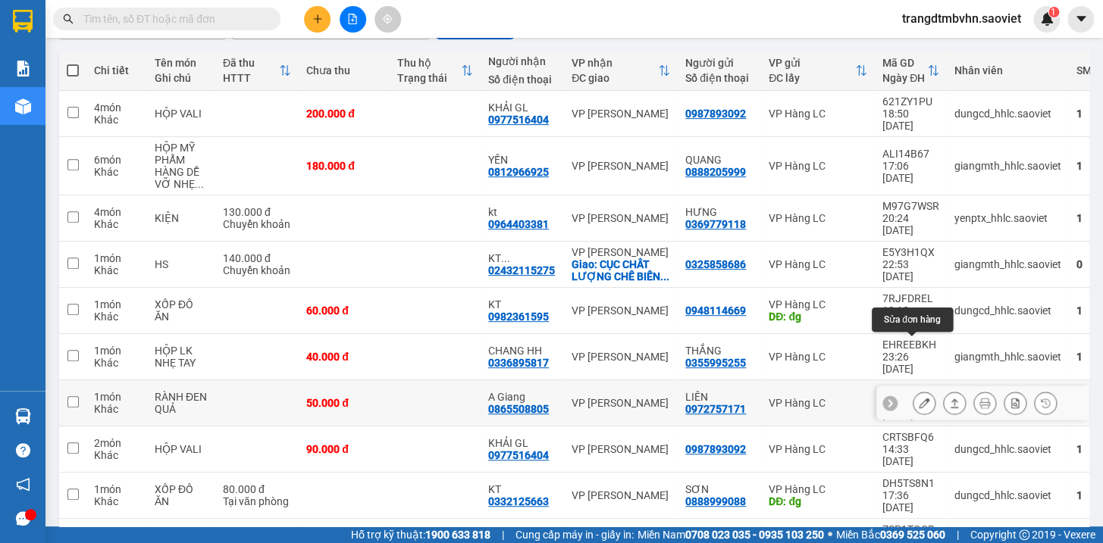
click at [919, 398] on icon at bounding box center [924, 403] width 11 height 11
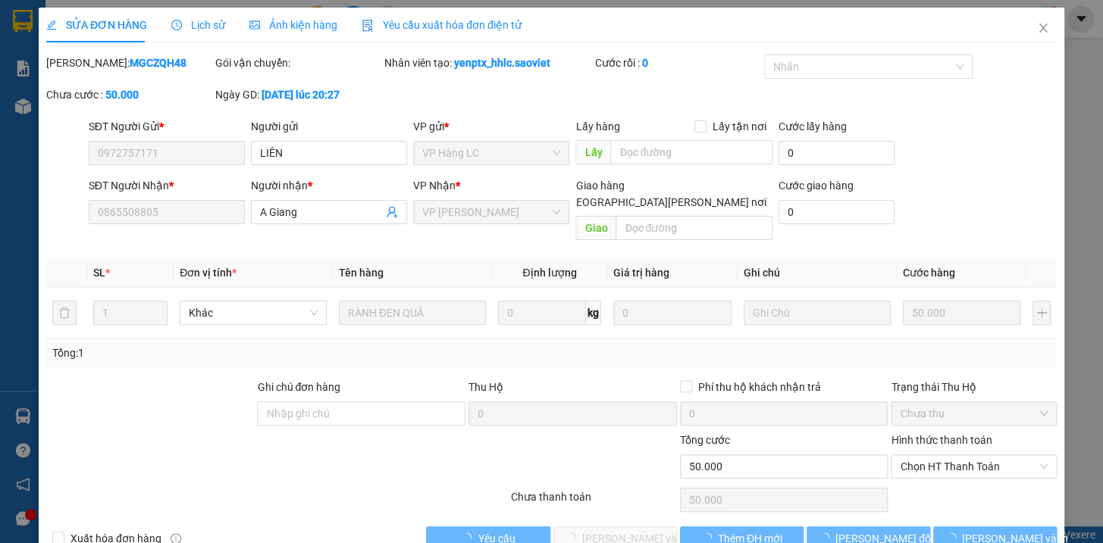
type input "0972757171"
type input "LIÊN"
type input "0865508805"
type input "A Giang"
type input "0"
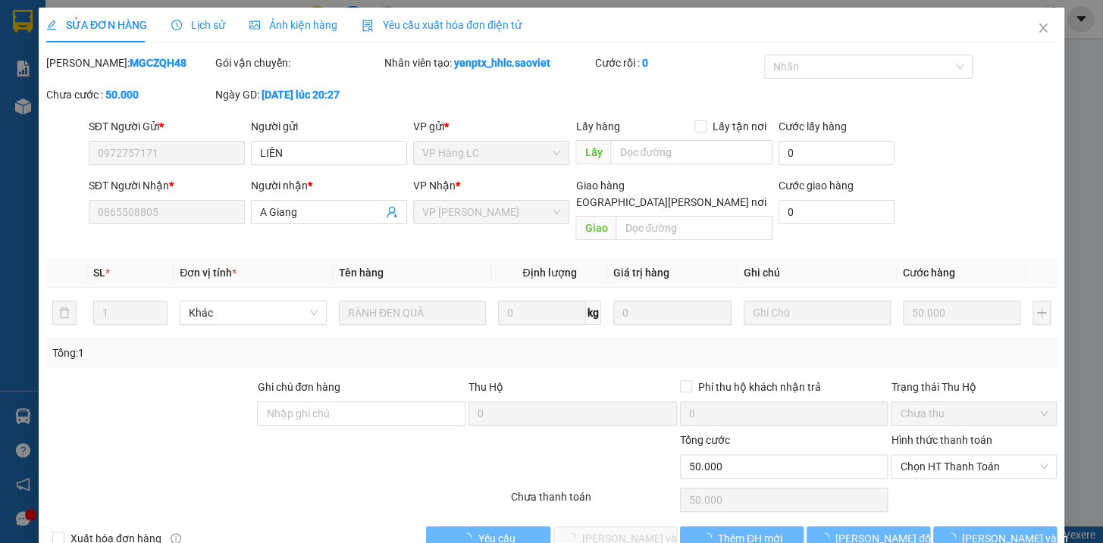
type input "50.000"
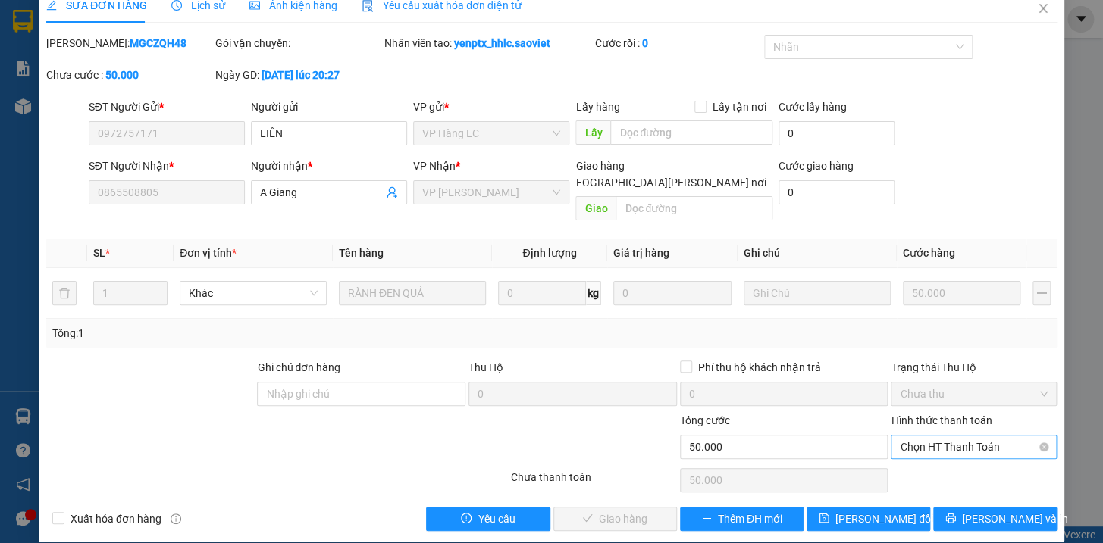
click at [944, 436] on span "Chọn HT Thanh Toán" at bounding box center [974, 447] width 148 height 23
click at [925, 461] on div "Tại văn phòng" at bounding box center [964, 460] width 146 height 17
type input "0"
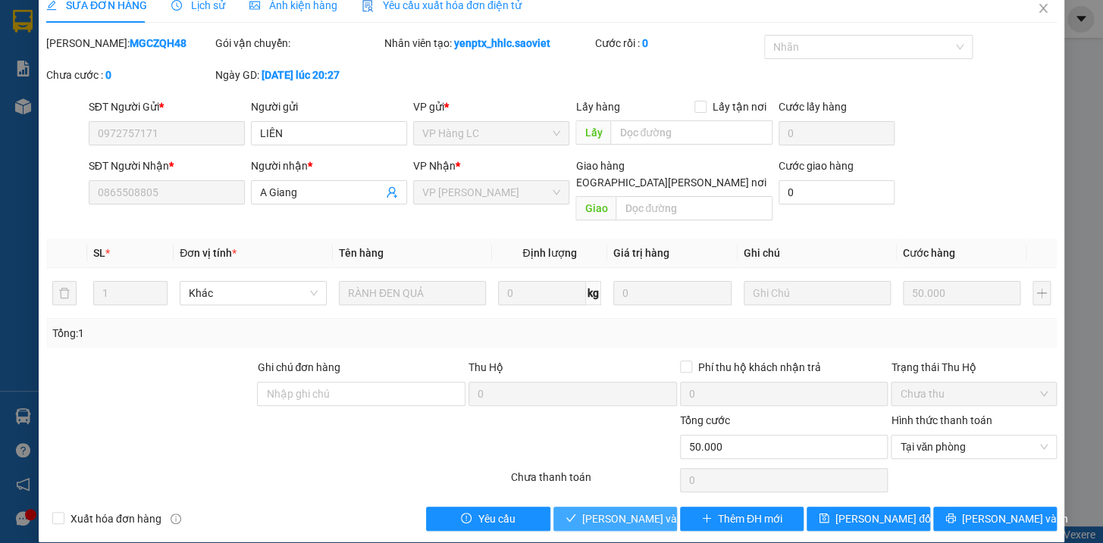
click at [647, 507] on button "[PERSON_NAME] và [PERSON_NAME] hàng" at bounding box center [615, 519] width 124 height 24
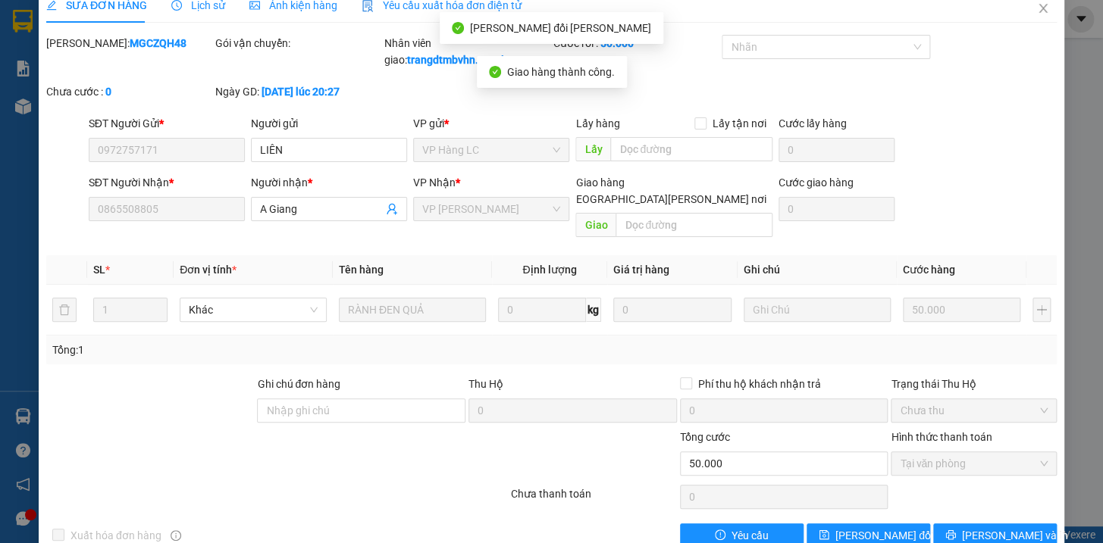
scroll to position [0, 0]
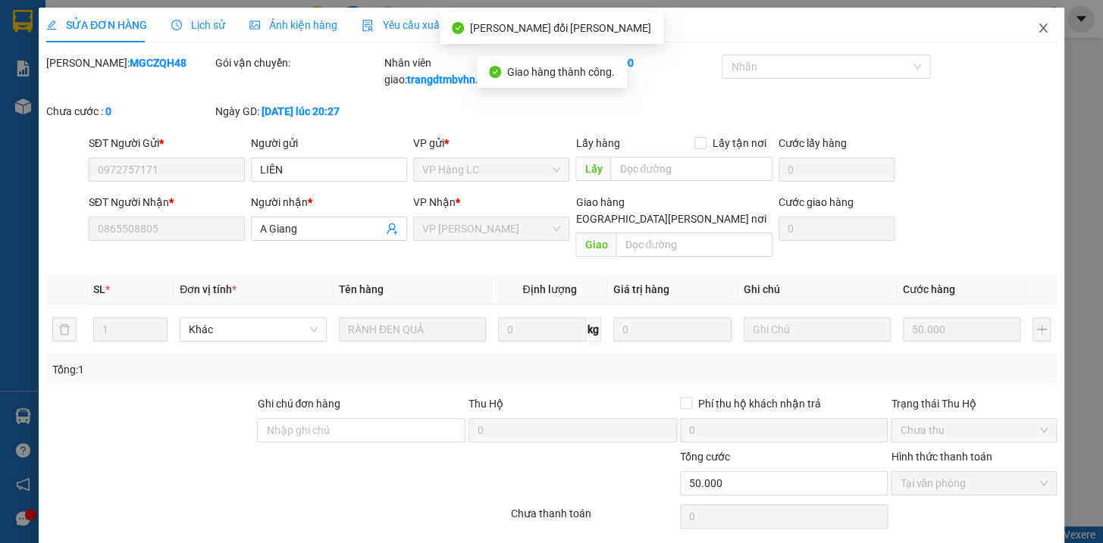
click at [1037, 29] on icon "close" at bounding box center [1043, 28] width 12 height 12
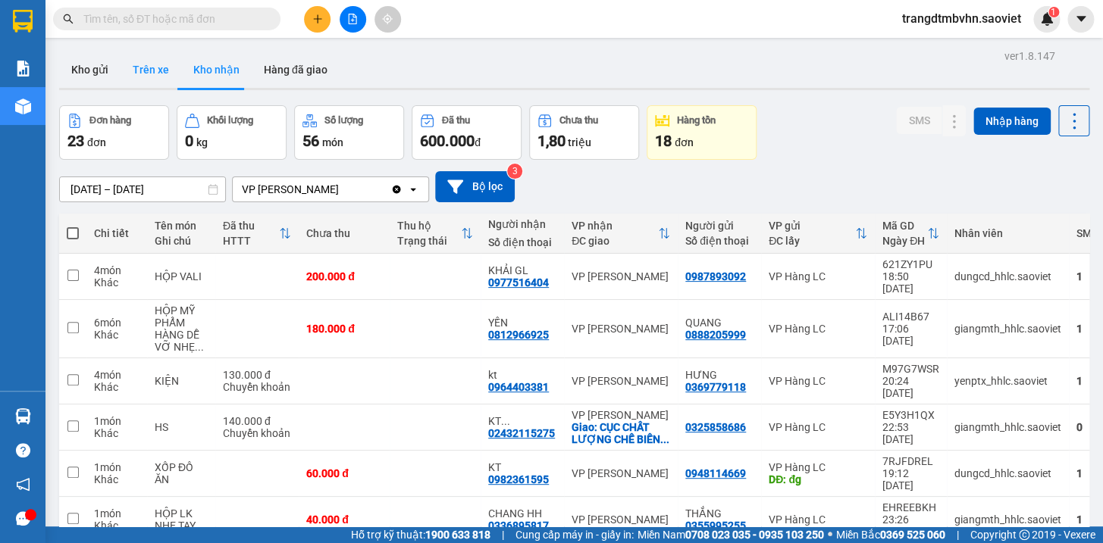
click at [153, 64] on button "Trên xe" at bounding box center [151, 70] width 61 height 36
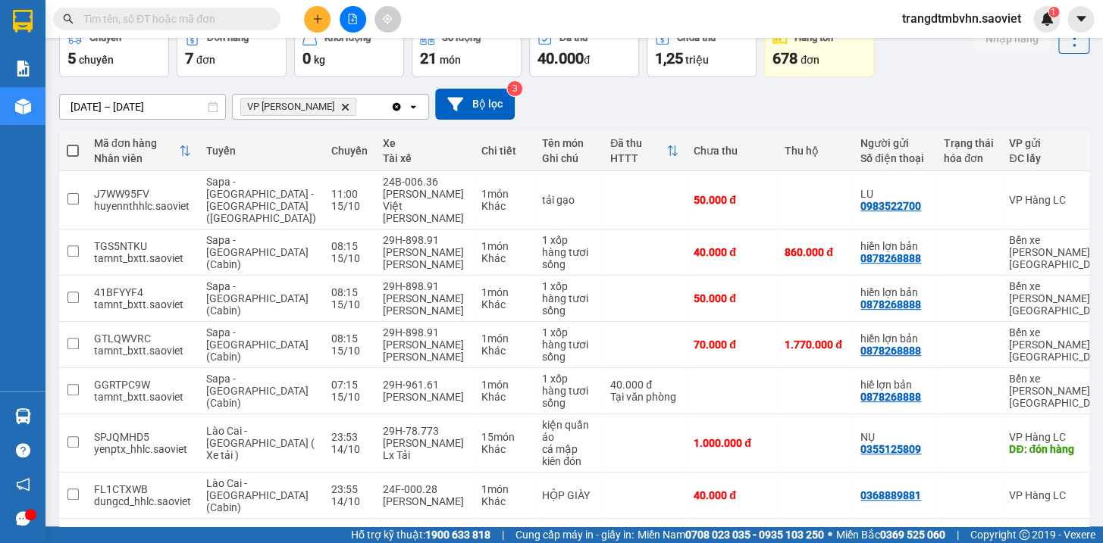
scroll to position [89, 0]
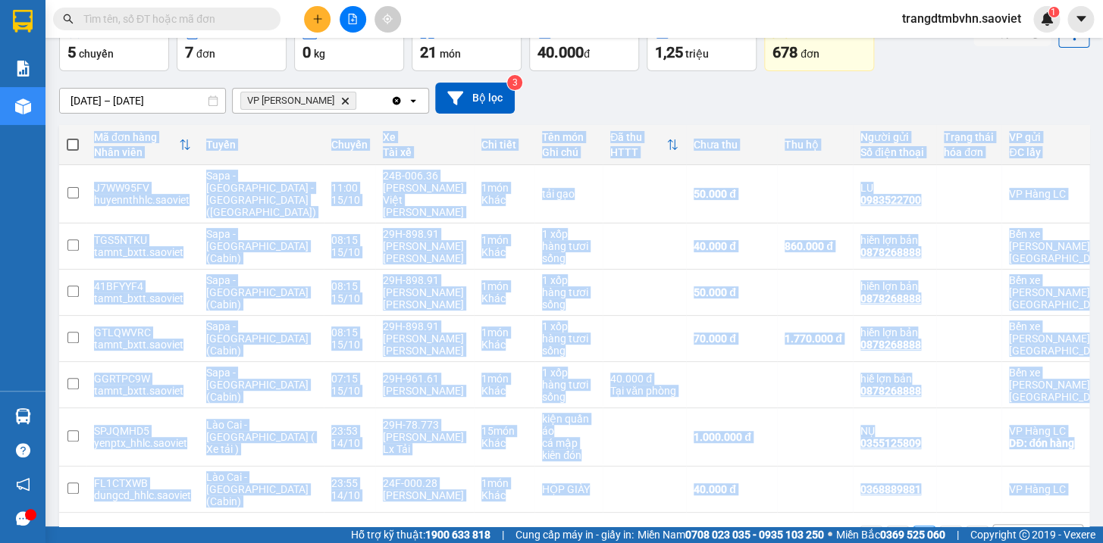
drag, startPoint x: 832, startPoint y: 494, endPoint x: 843, endPoint y: 492, distance: 11.6
click at [843, 492] on div "Mã đơn hàng [PERSON_NAME] [PERSON_NAME] Xe Tài xế [PERSON_NAME] Tên món Ghi chú…" at bounding box center [574, 343] width 1030 height 437
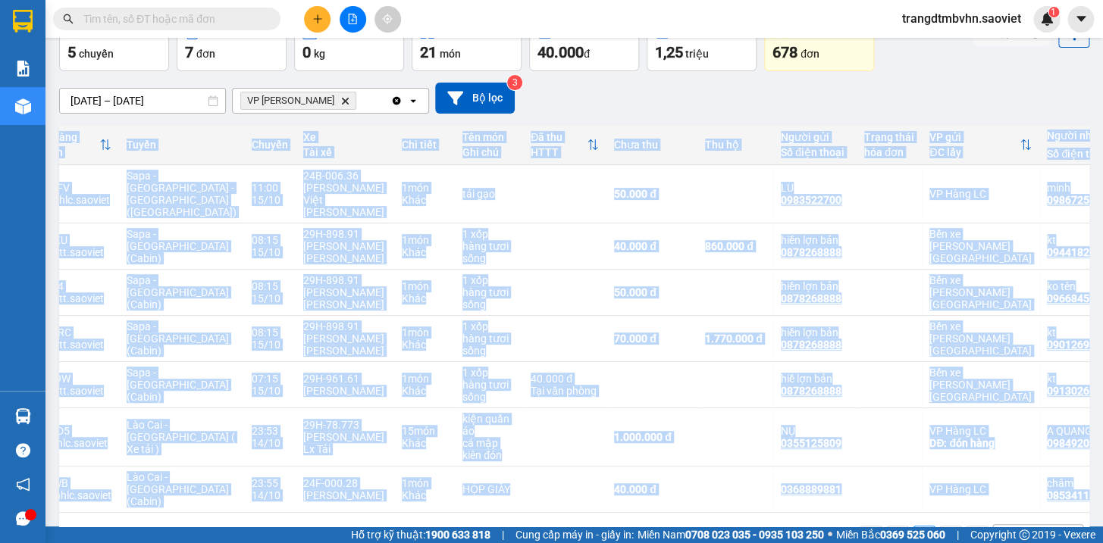
scroll to position [0, 85]
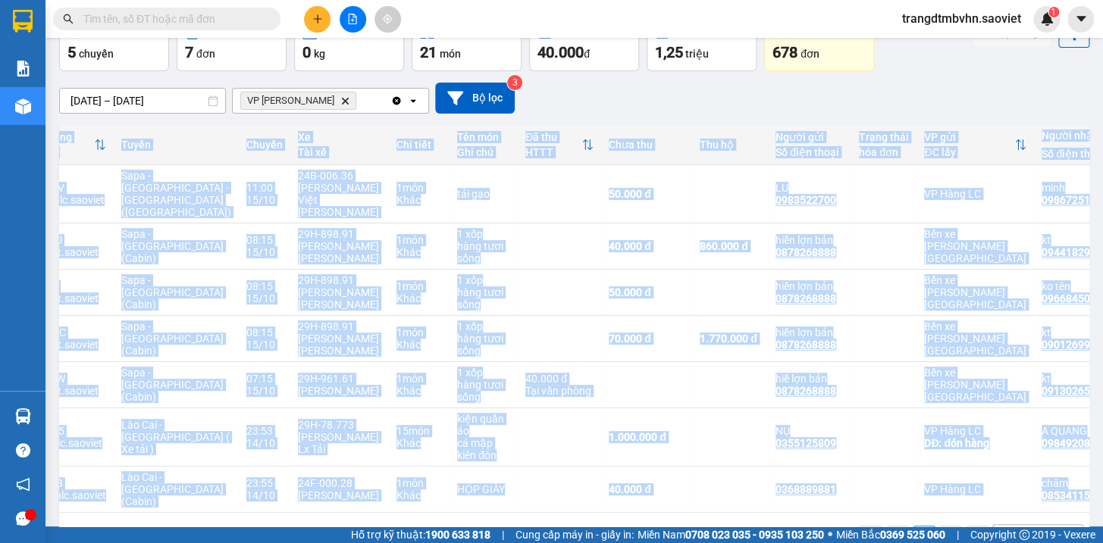
click at [317, 19] on icon "plus" at bounding box center [317, 18] width 8 height 1
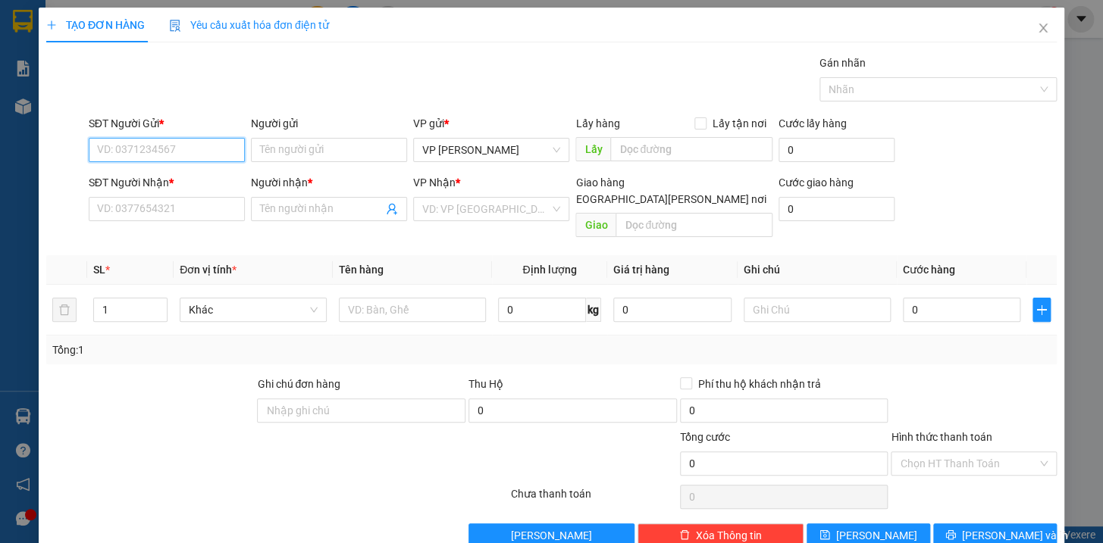
click at [208, 156] on input "SĐT Người Gửi *" at bounding box center [167, 150] width 156 height 24
type input "0986753883"
click at [189, 186] on div "0986753883 - [PERSON_NAME]" at bounding box center [170, 180] width 149 height 17
type input "[PERSON_NAME]"
type input "0973953517"
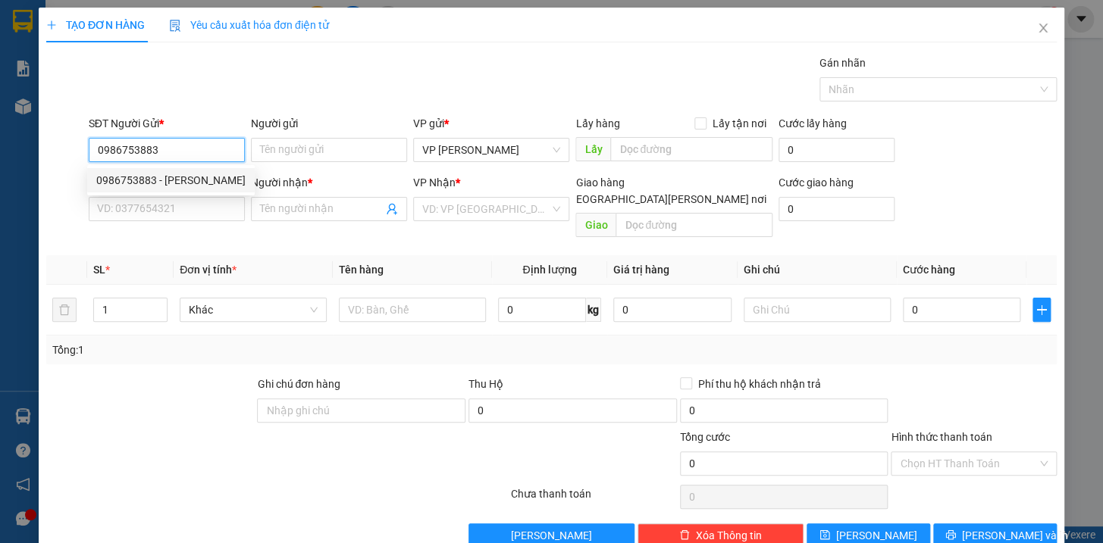
type input "Toan trường"
type input "BH"
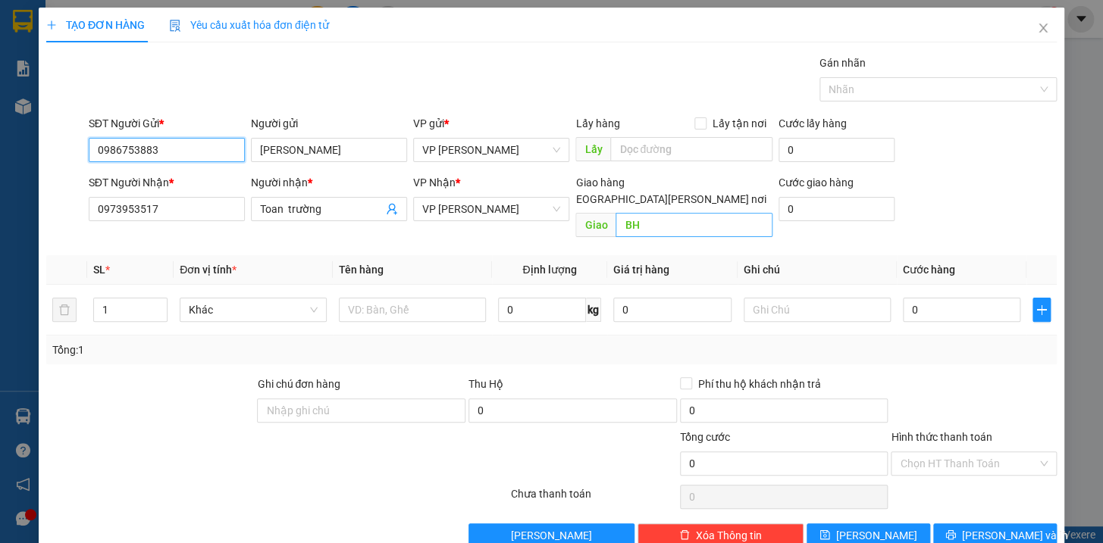
type input "0986753883"
click at [659, 213] on input "BH" at bounding box center [693, 225] width 157 height 24
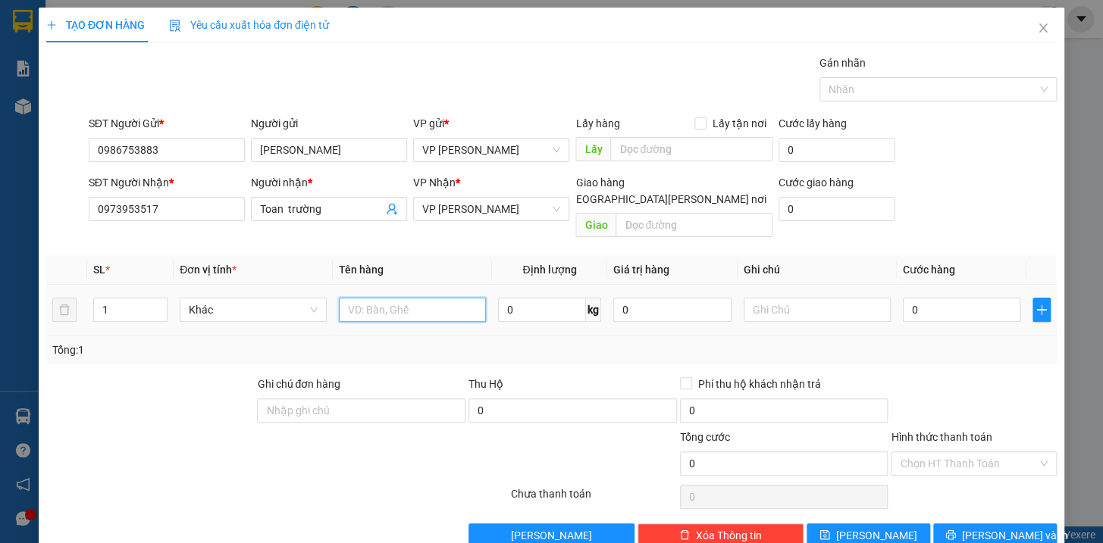
click at [435, 298] on input "text" at bounding box center [412, 310] width 147 height 24
type input "hộp bọc trắng kkt"
click at [758, 298] on input "text" at bounding box center [817, 310] width 147 height 24
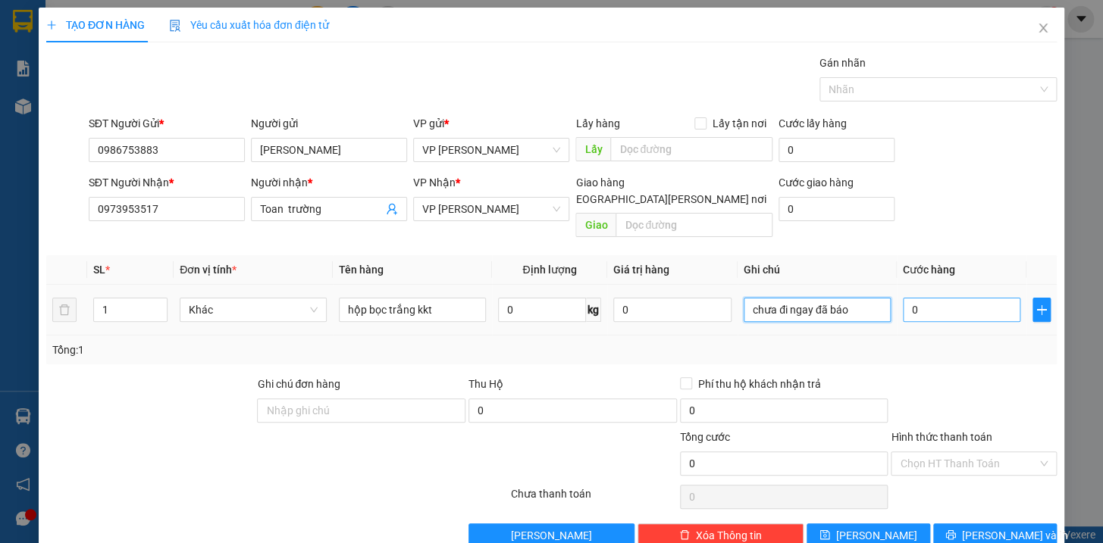
type input "chưa đi ngay đã báo"
click at [947, 298] on input "0" at bounding box center [962, 310] width 118 height 24
type input "4"
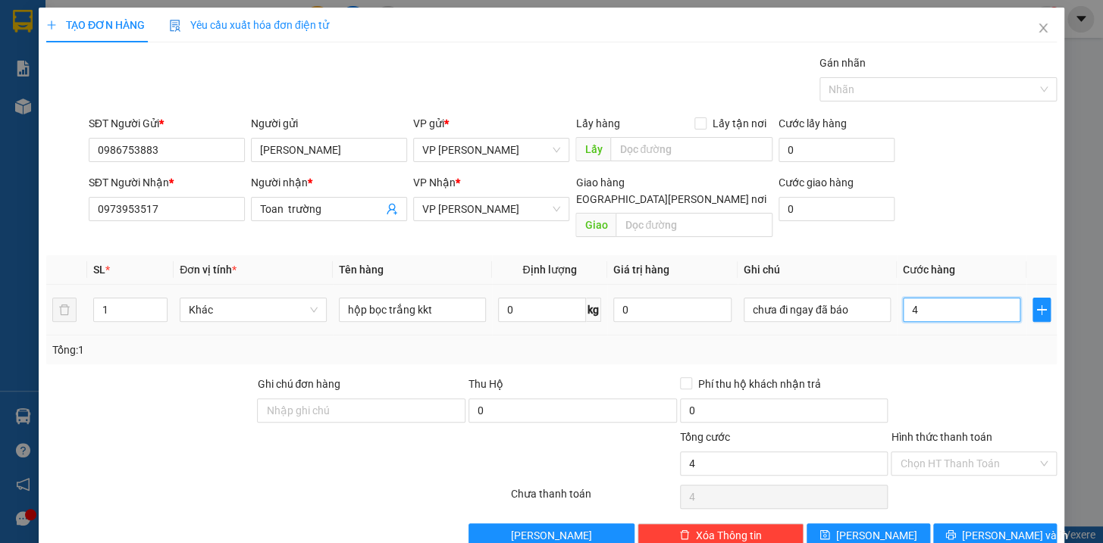
type input "40"
type input "400"
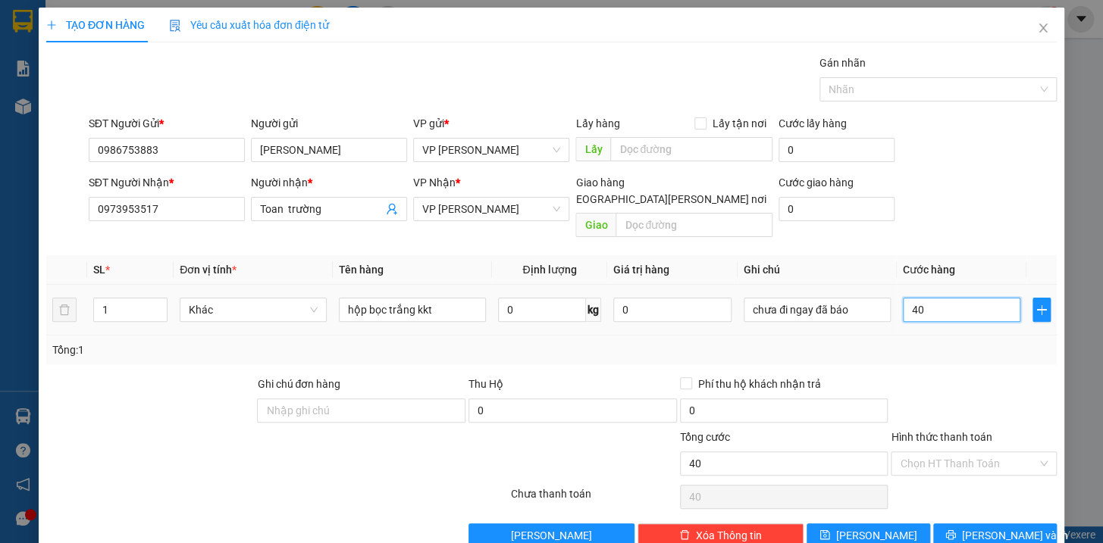
type input "400"
type input "4.000"
type input "40.000"
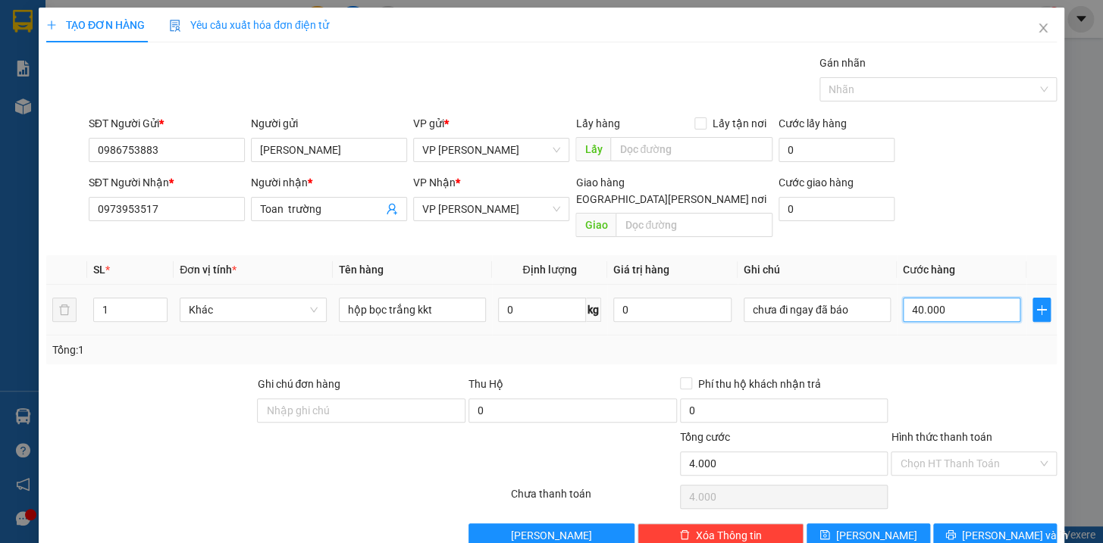
type input "40.000"
click at [988, 528] on span "[PERSON_NAME] và In" at bounding box center [1015, 536] width 106 height 17
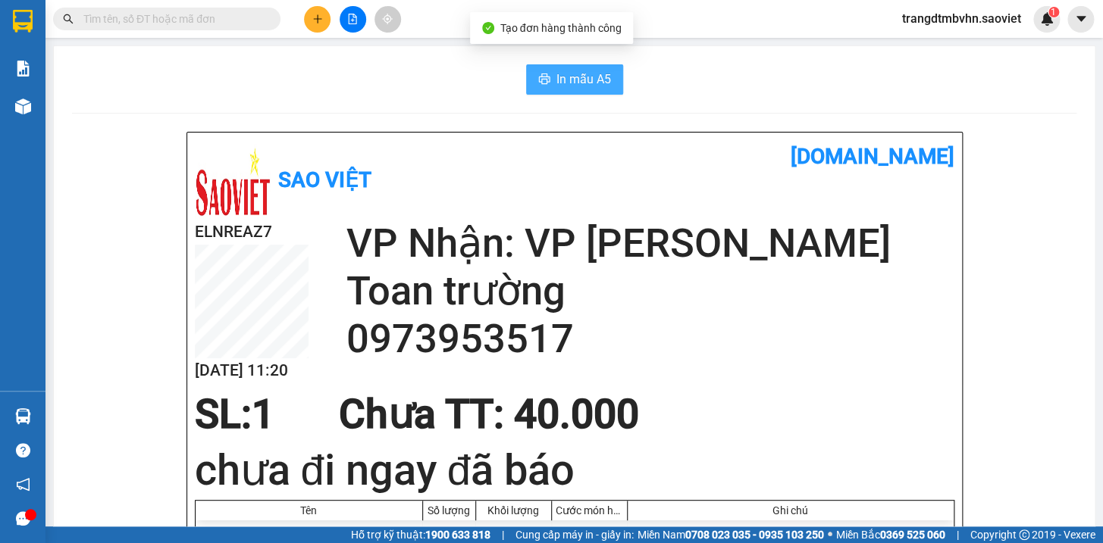
click at [583, 83] on span "In mẫu A5" at bounding box center [583, 79] width 55 height 19
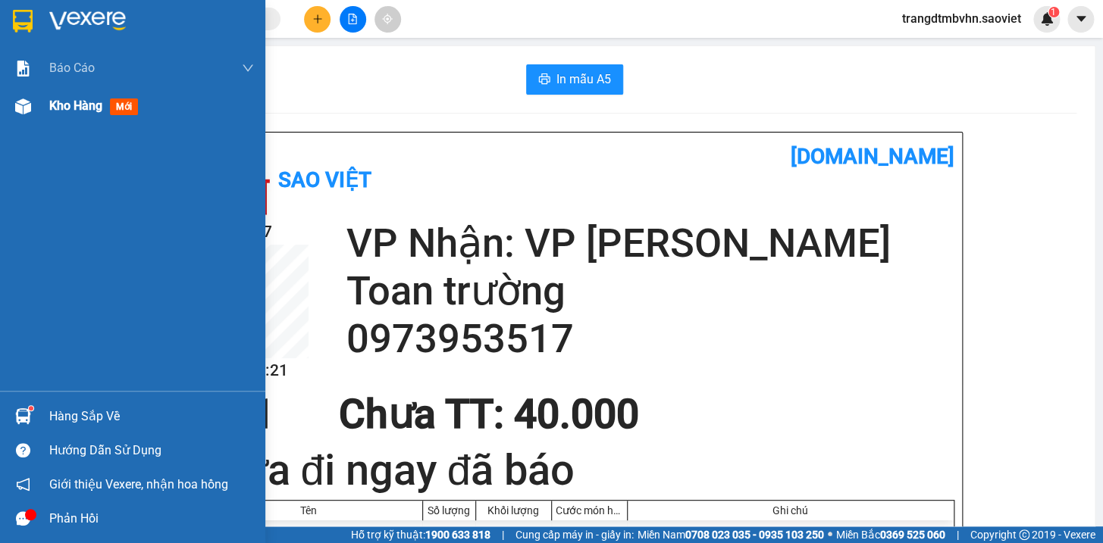
click at [52, 108] on span "Kho hàng" at bounding box center [75, 106] width 53 height 14
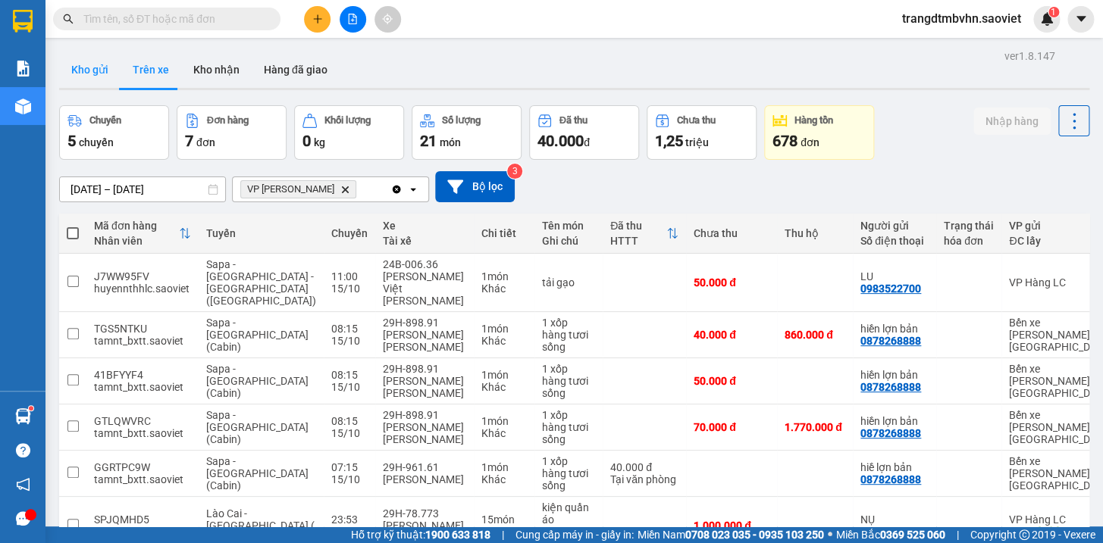
click at [99, 71] on button "Kho gửi" at bounding box center [89, 70] width 61 height 36
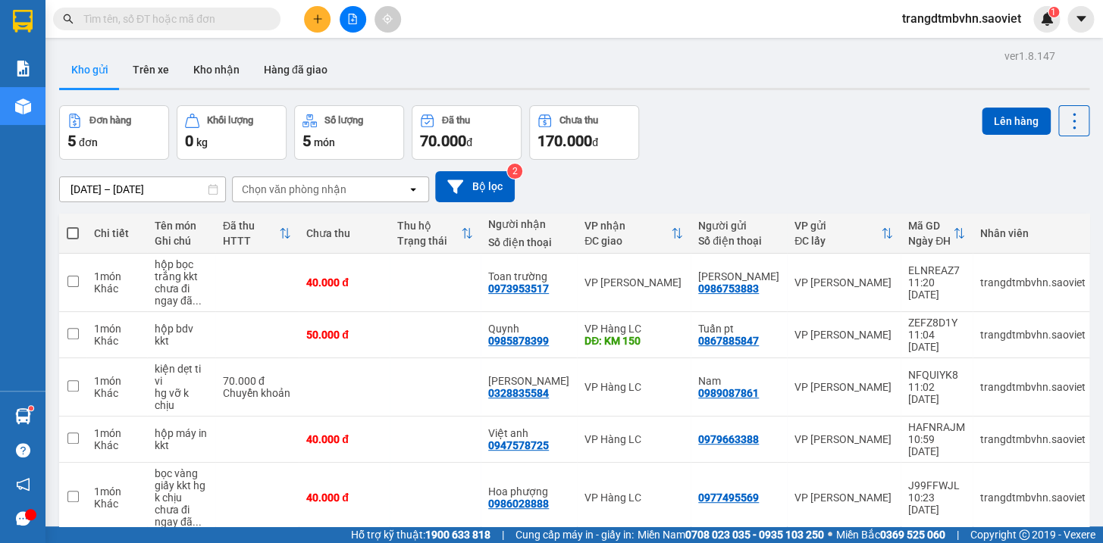
click at [67, 230] on span at bounding box center [73, 233] width 12 height 12
click at [73, 226] on input "checkbox" at bounding box center [73, 226] width 0 height 0
checkbox input "true"
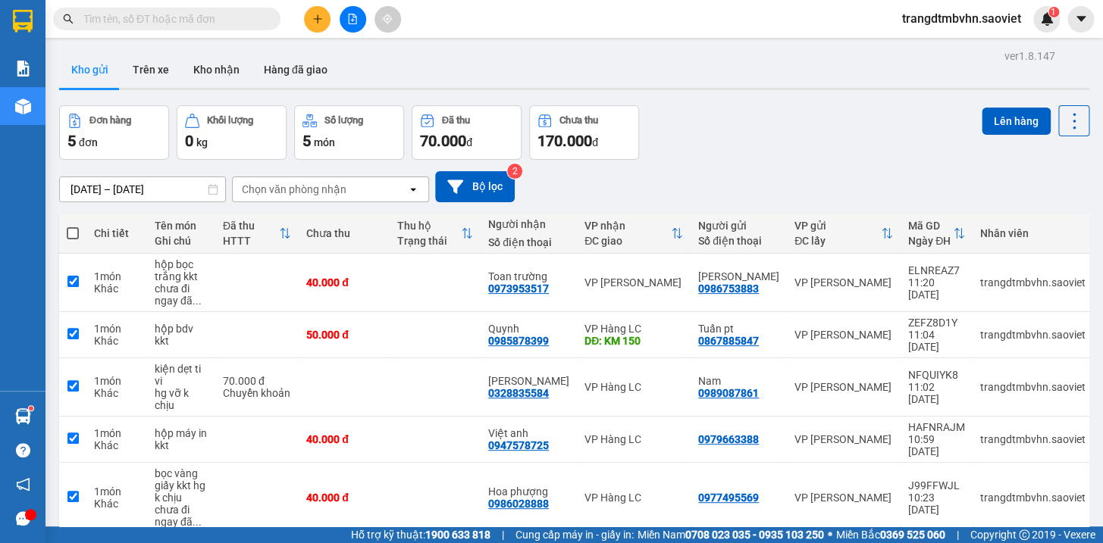
checkbox input "true"
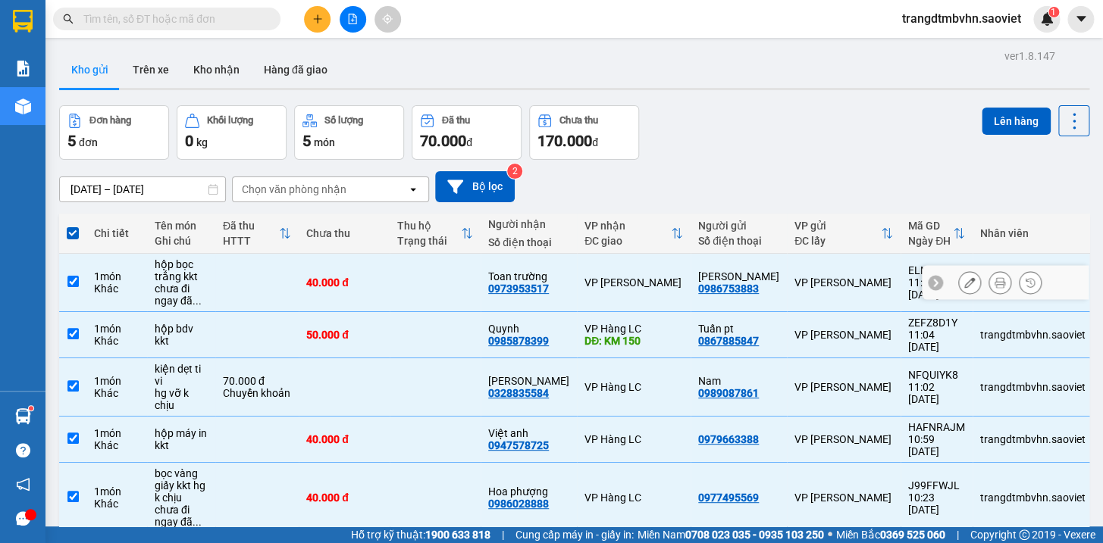
click at [381, 290] on td "40.000 đ" at bounding box center [344, 283] width 91 height 58
checkbox input "false"
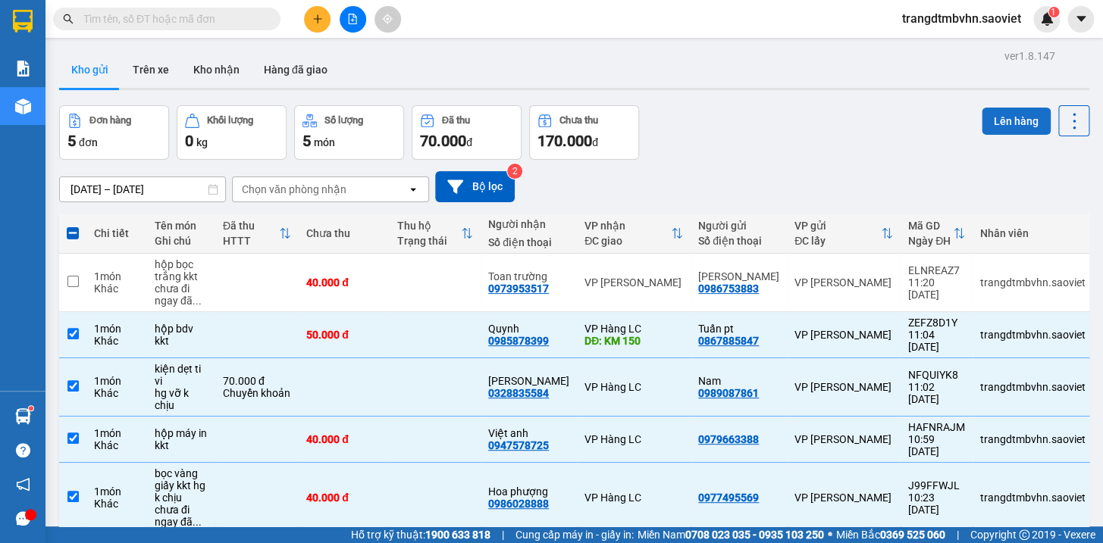
click at [994, 117] on button "Lên hàng" at bounding box center [1016, 121] width 69 height 27
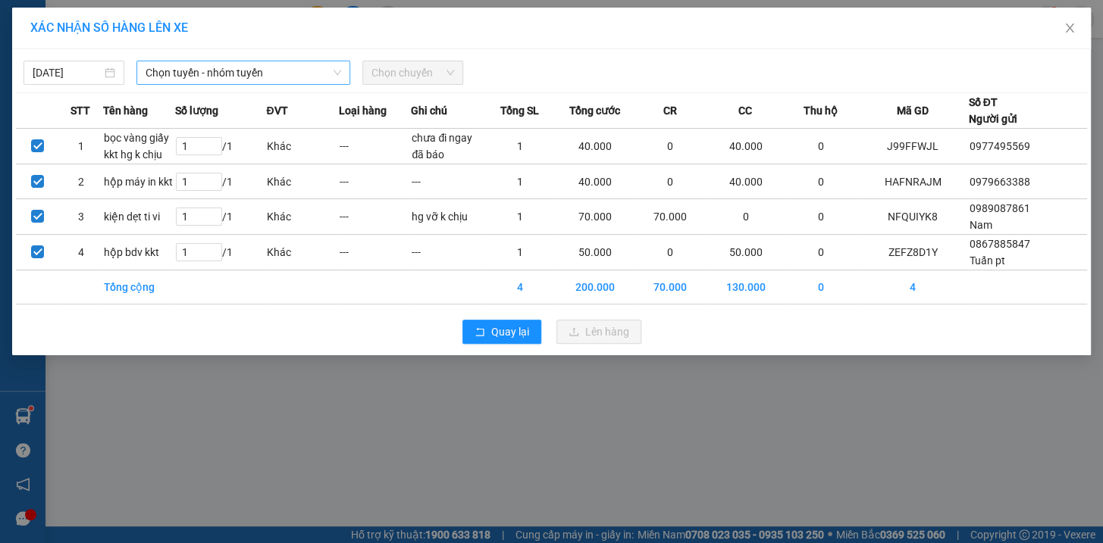
click at [158, 68] on span "Chọn tuyến - nhóm tuyến" at bounding box center [244, 72] width 196 height 23
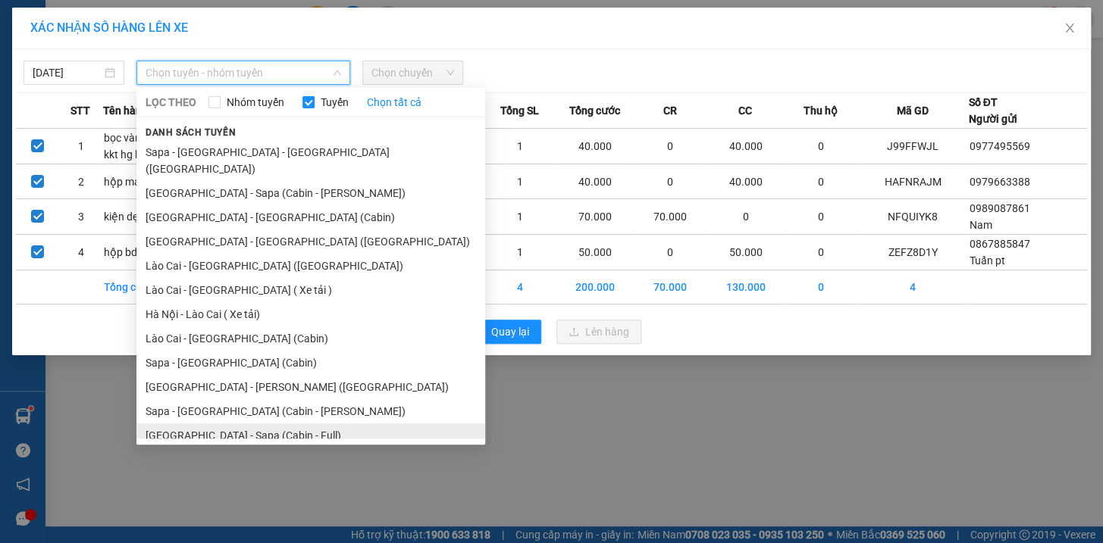
click at [246, 424] on li "[GEOGRAPHIC_DATA] - Sapa (Cabin - Full)" at bounding box center [310, 436] width 349 height 24
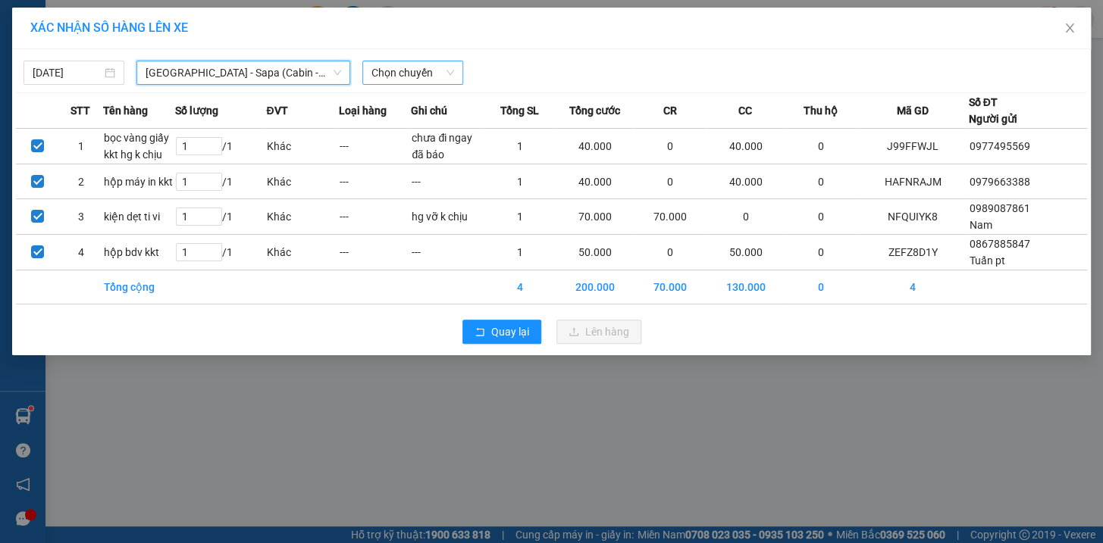
click at [386, 72] on span "Chọn chuyến" at bounding box center [412, 72] width 83 height 23
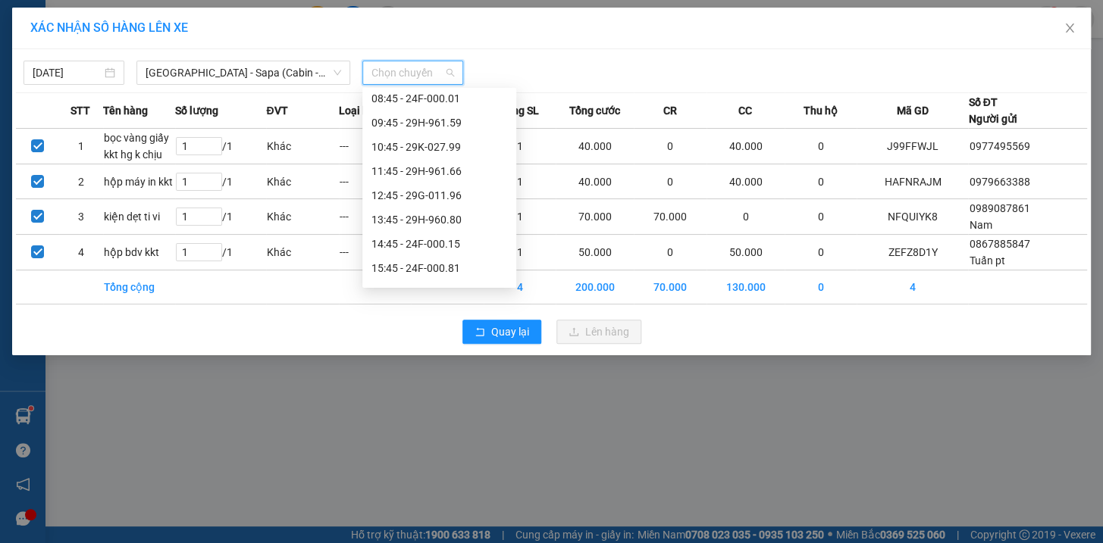
scroll to position [103, 0]
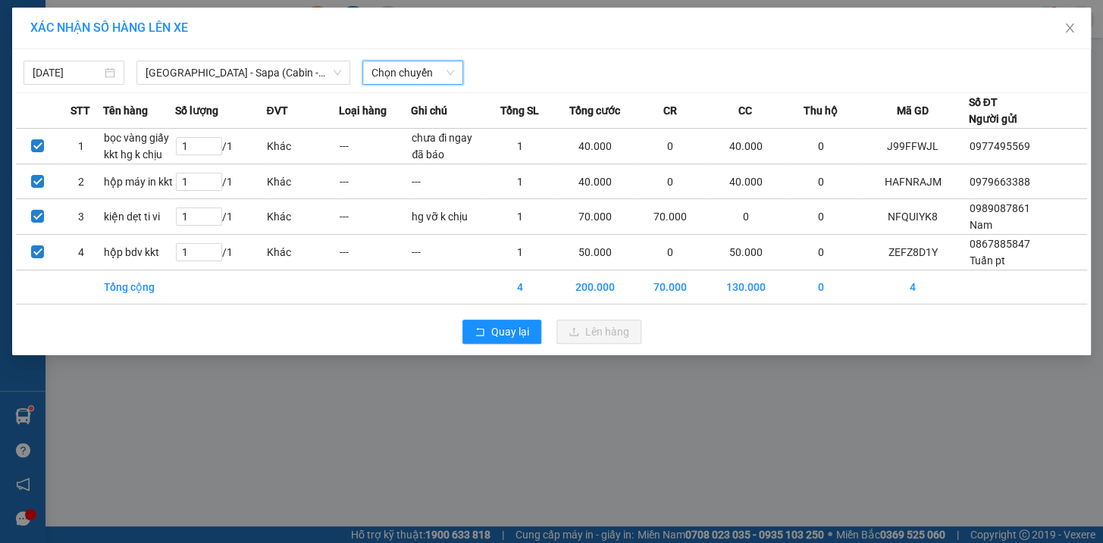
click at [413, 63] on span "Chọn chuyến" at bounding box center [412, 72] width 83 height 23
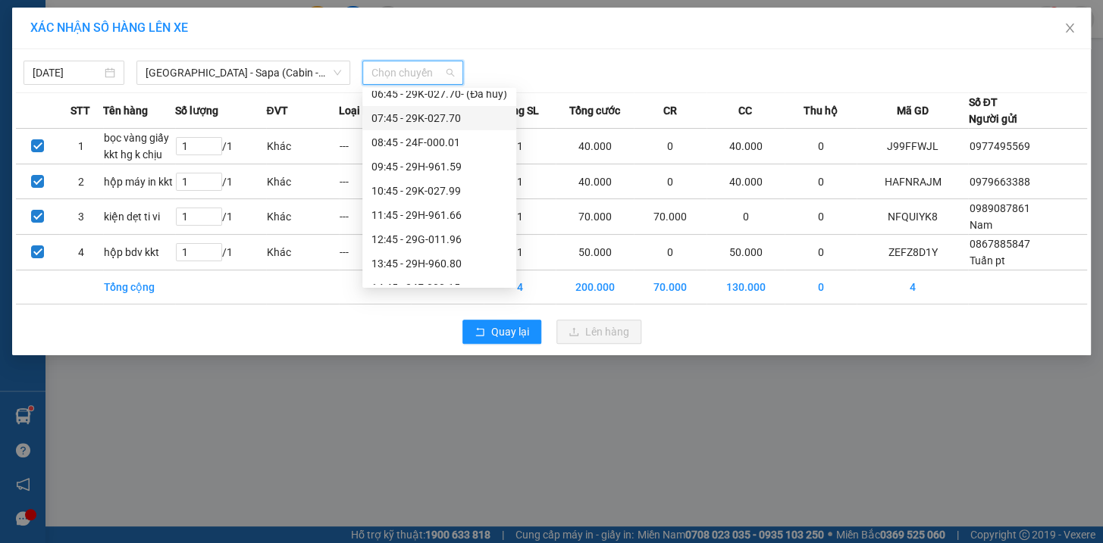
scroll to position [0, 0]
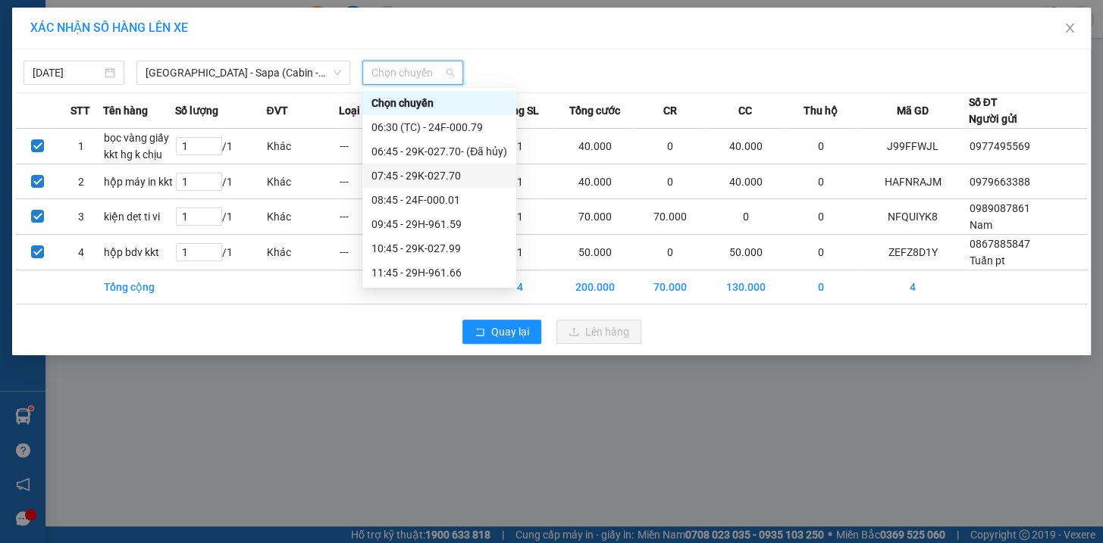
click at [432, 71] on span "Chọn chuyến" at bounding box center [412, 72] width 83 height 23
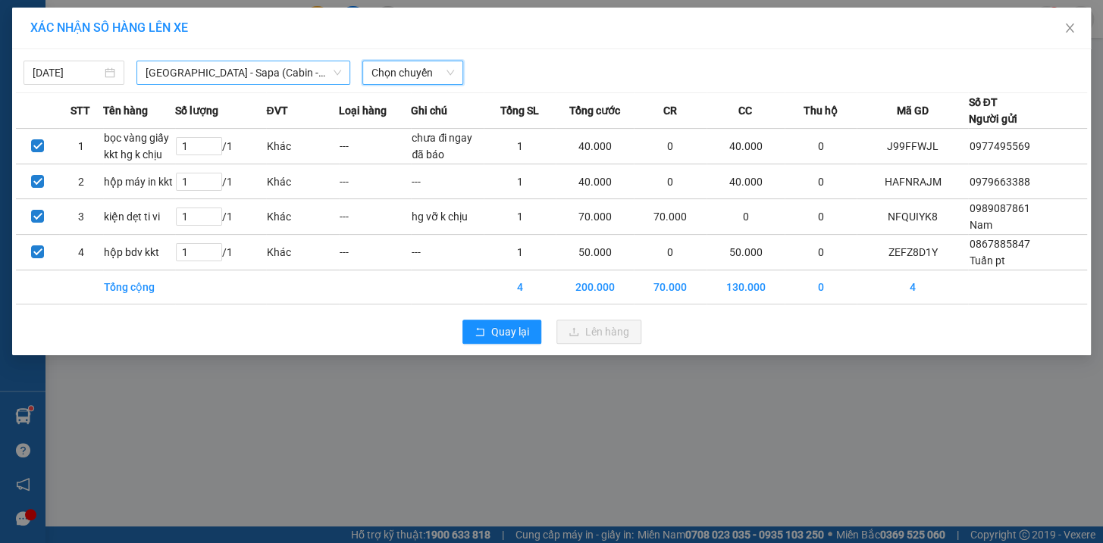
click at [189, 73] on span "[GEOGRAPHIC_DATA] - Sapa (Cabin - Full)" at bounding box center [244, 72] width 196 height 23
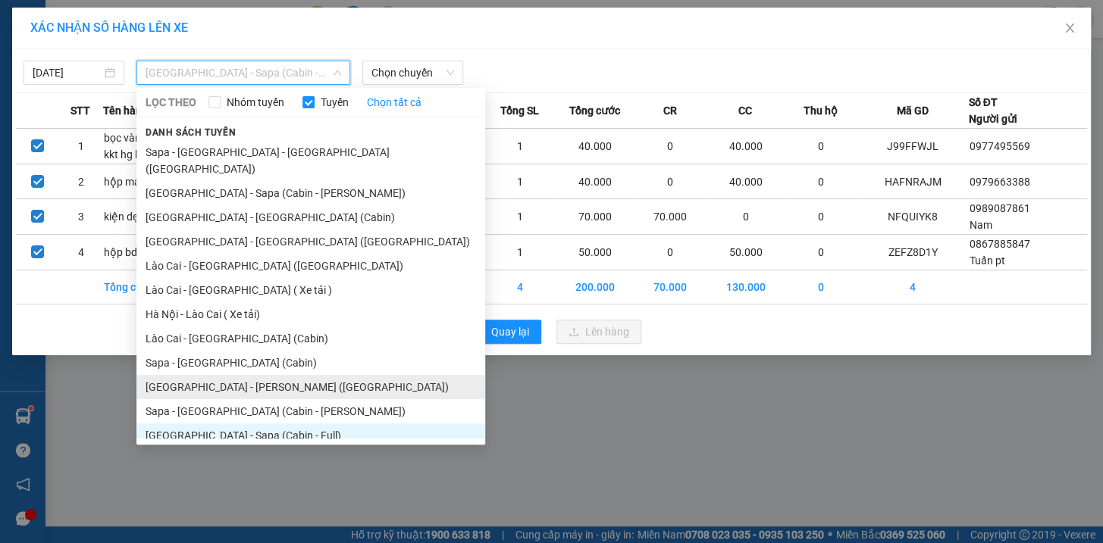
click at [204, 375] on li "[GEOGRAPHIC_DATA] - [PERSON_NAME] ([GEOGRAPHIC_DATA])" at bounding box center [310, 387] width 349 height 24
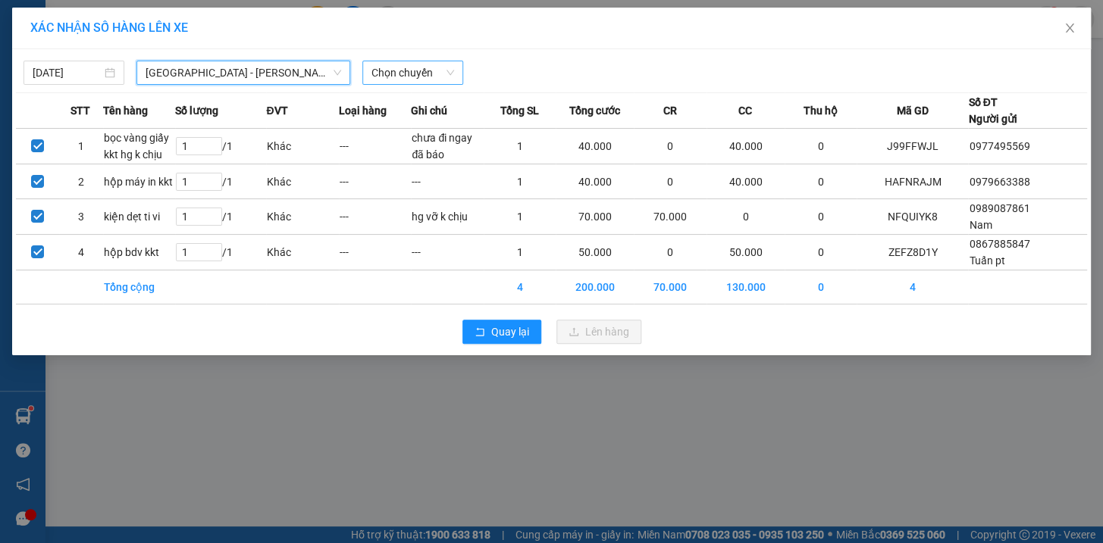
click at [390, 69] on span "Chọn chuyến" at bounding box center [412, 72] width 83 height 23
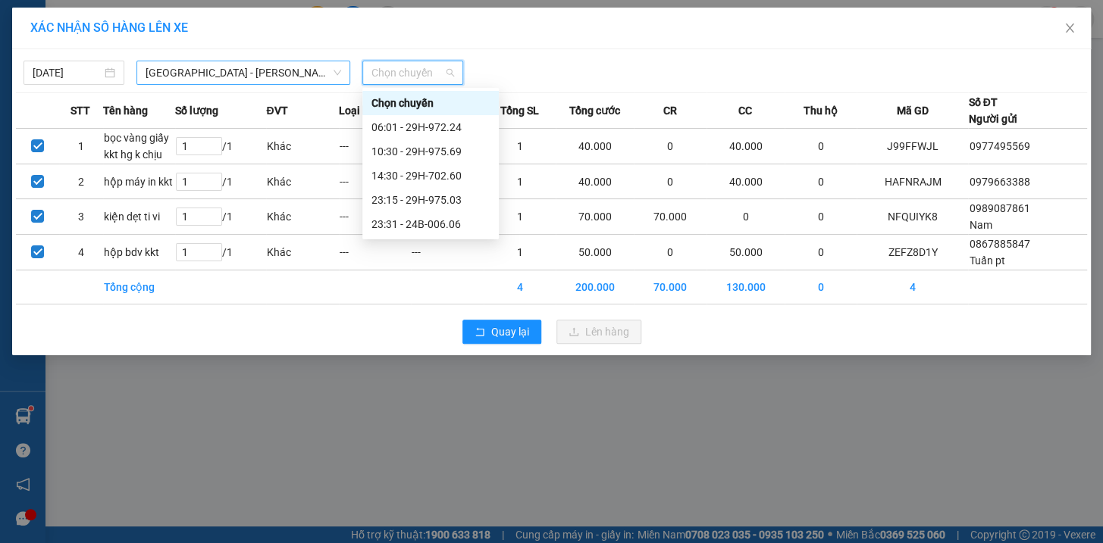
click at [247, 68] on span "[GEOGRAPHIC_DATA] - [PERSON_NAME] ([GEOGRAPHIC_DATA])" at bounding box center [244, 72] width 196 height 23
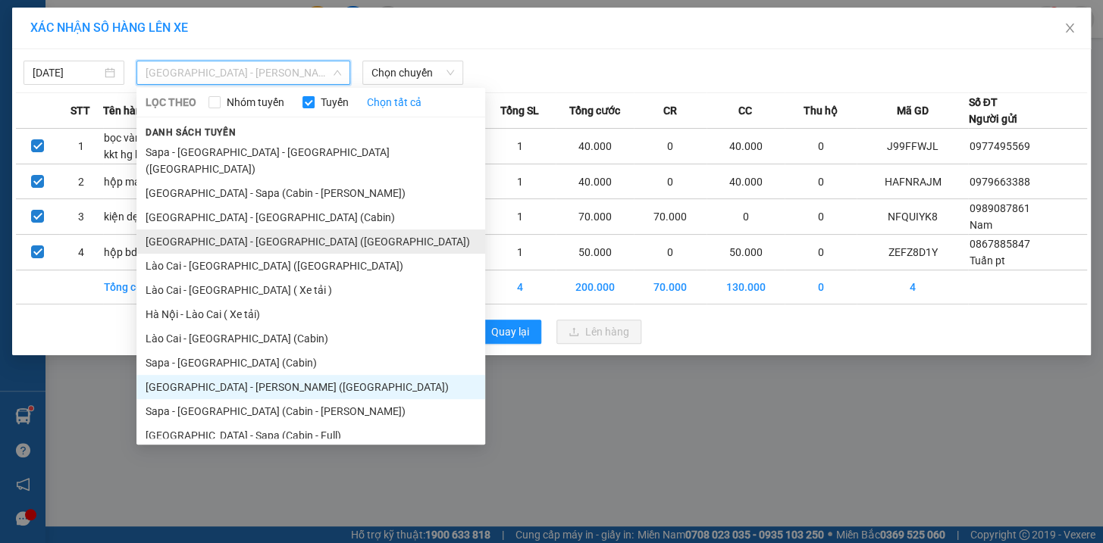
click at [193, 230] on li "[GEOGRAPHIC_DATA] - [GEOGRAPHIC_DATA] ([GEOGRAPHIC_DATA])" at bounding box center [310, 242] width 349 height 24
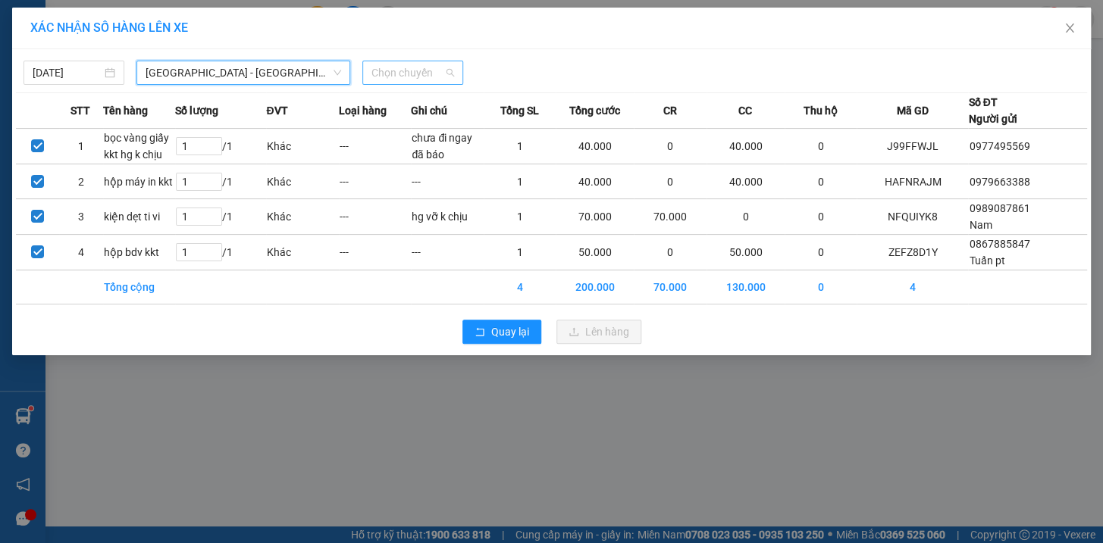
click at [424, 80] on span "Chọn chuyến" at bounding box center [412, 72] width 83 height 23
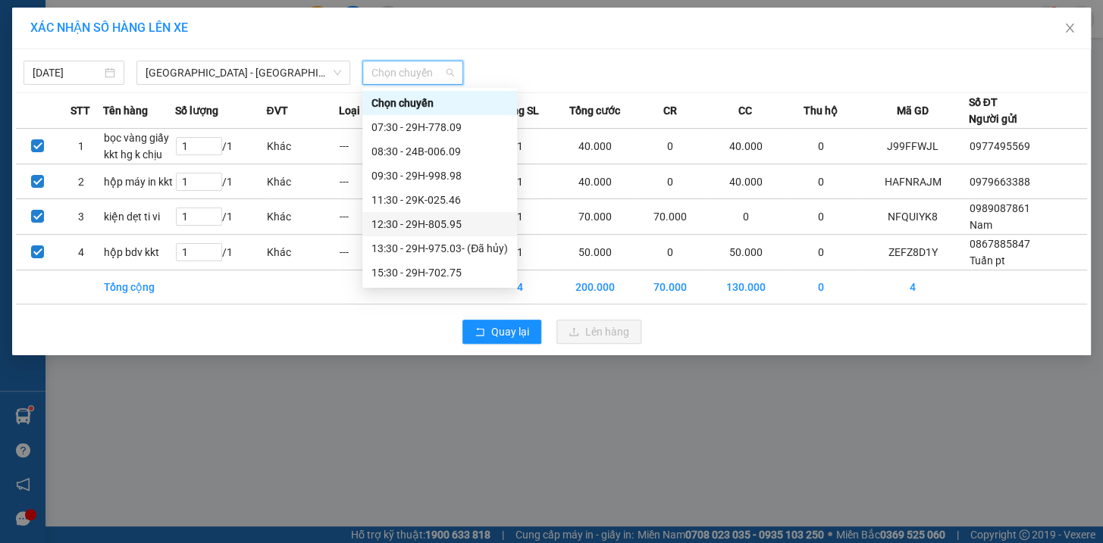
click at [441, 225] on div "12:30 - 29H-805.95" at bounding box center [439, 224] width 136 height 17
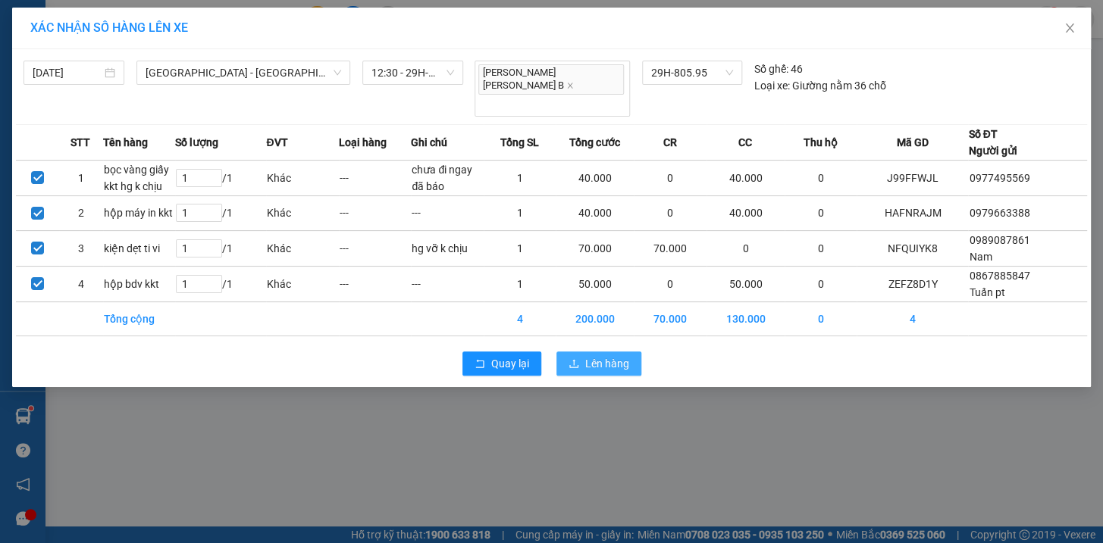
click at [604, 355] on span "Lên hàng" at bounding box center [607, 363] width 44 height 17
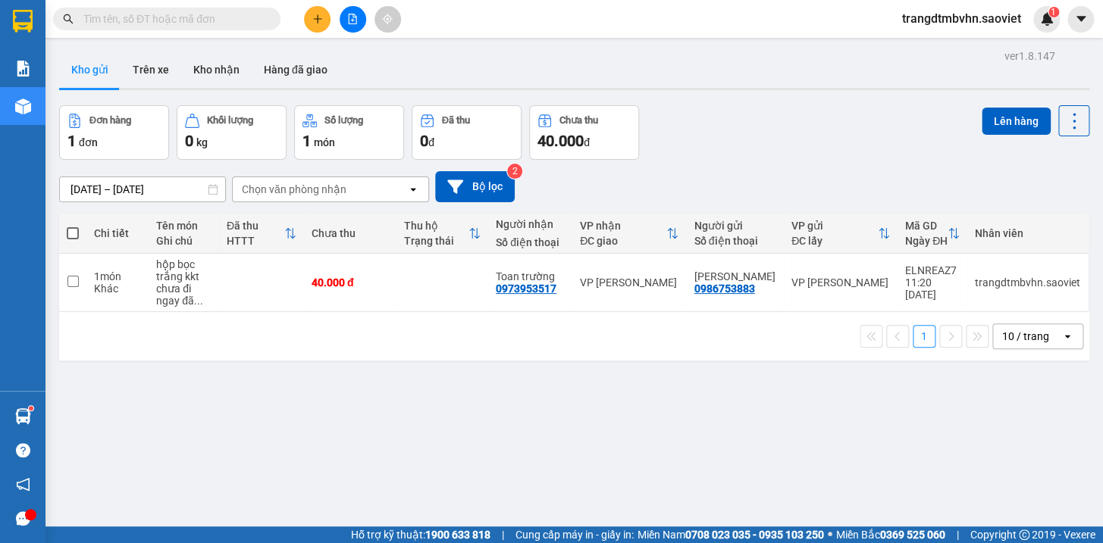
click at [259, 17] on input "text" at bounding box center [172, 19] width 179 height 17
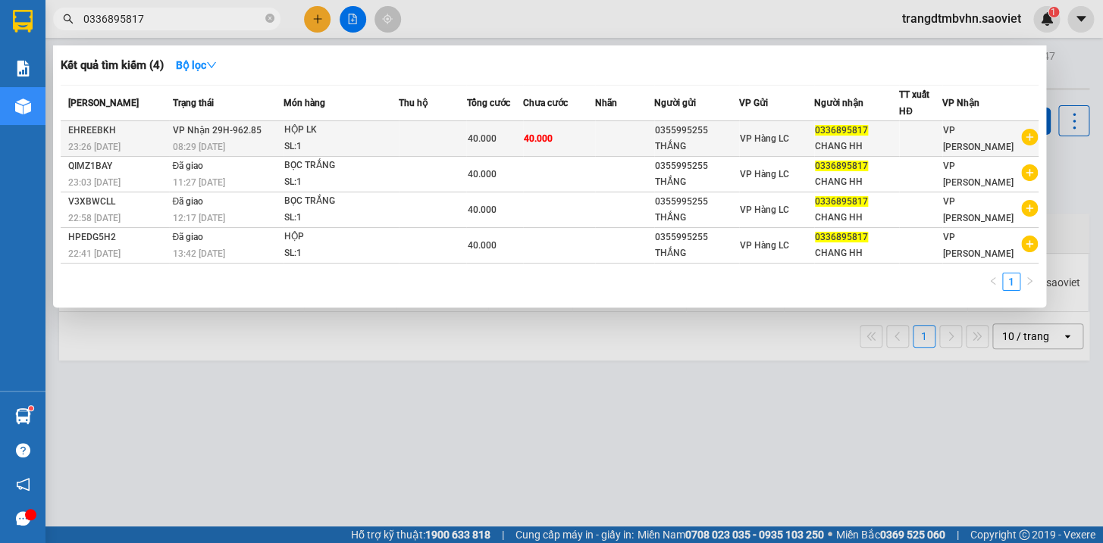
type input "0336895817"
click at [803, 146] on td "VP Hàng LC" at bounding box center [776, 139] width 75 height 36
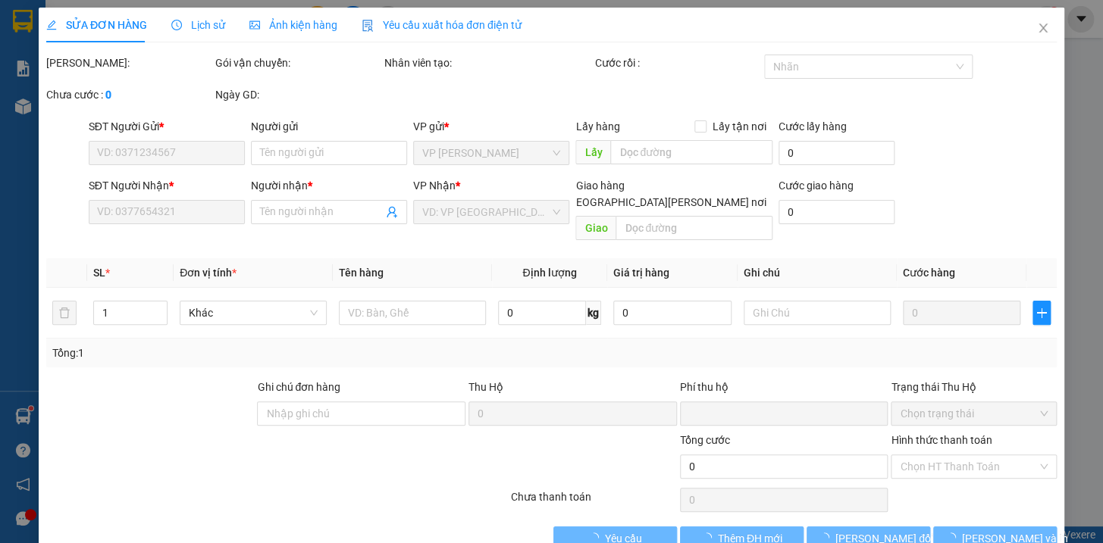
type input "0355995255"
type input "THẮNG"
type input "0336895817"
type input "CHANG HH"
type input "0"
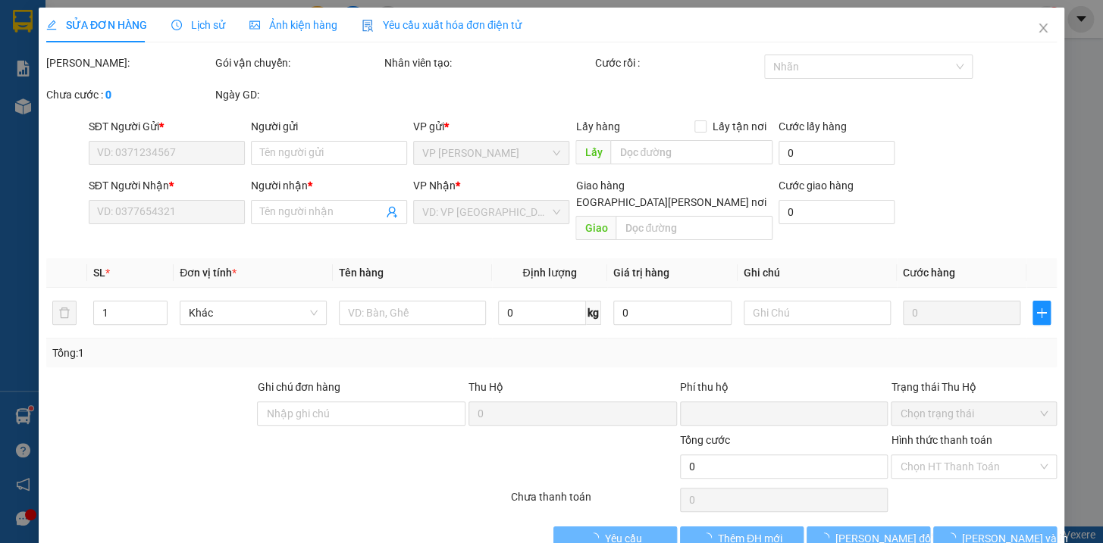
type input "40.000"
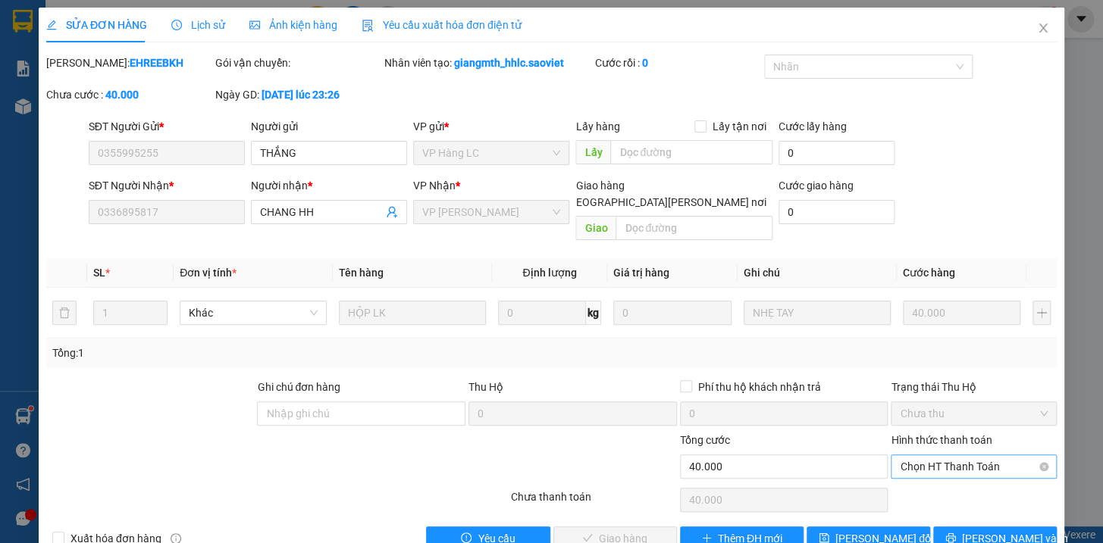
click at [941, 456] on span "Chọn HT Thanh Toán" at bounding box center [974, 467] width 148 height 23
click at [937, 479] on div "Tại văn phòng" at bounding box center [964, 479] width 146 height 17
type input "0"
click at [637, 531] on span "[PERSON_NAME] và [PERSON_NAME] hàng" at bounding box center [684, 539] width 205 height 17
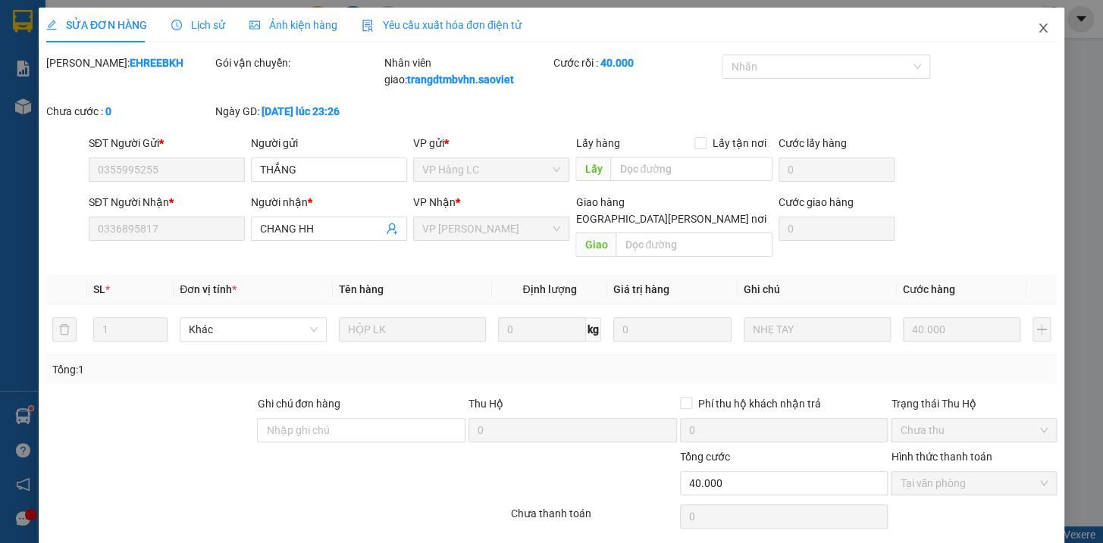
click at [1037, 30] on icon "close" at bounding box center [1043, 28] width 12 height 12
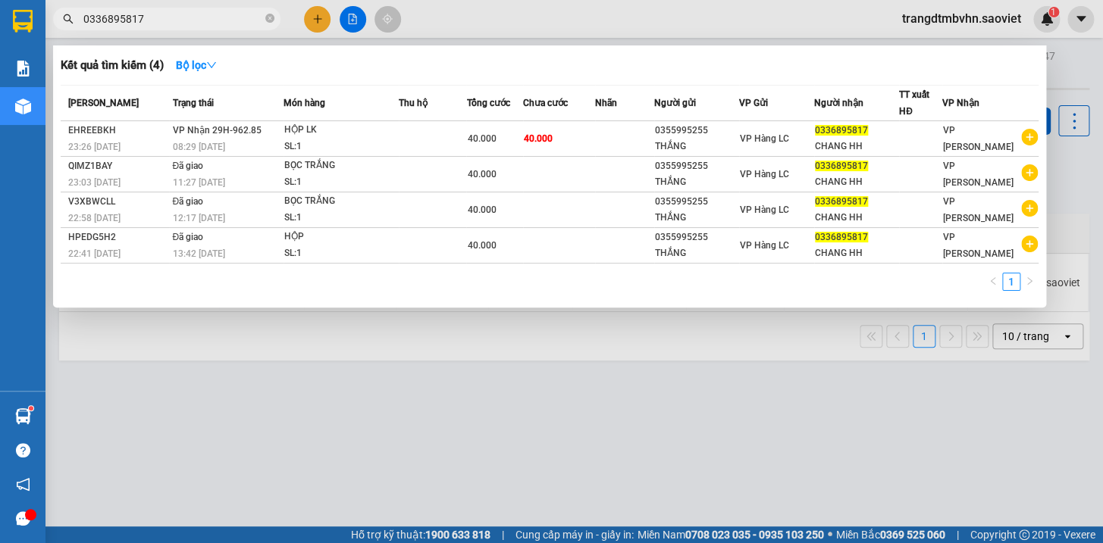
click at [265, 18] on icon "close-circle" at bounding box center [269, 18] width 9 height 9
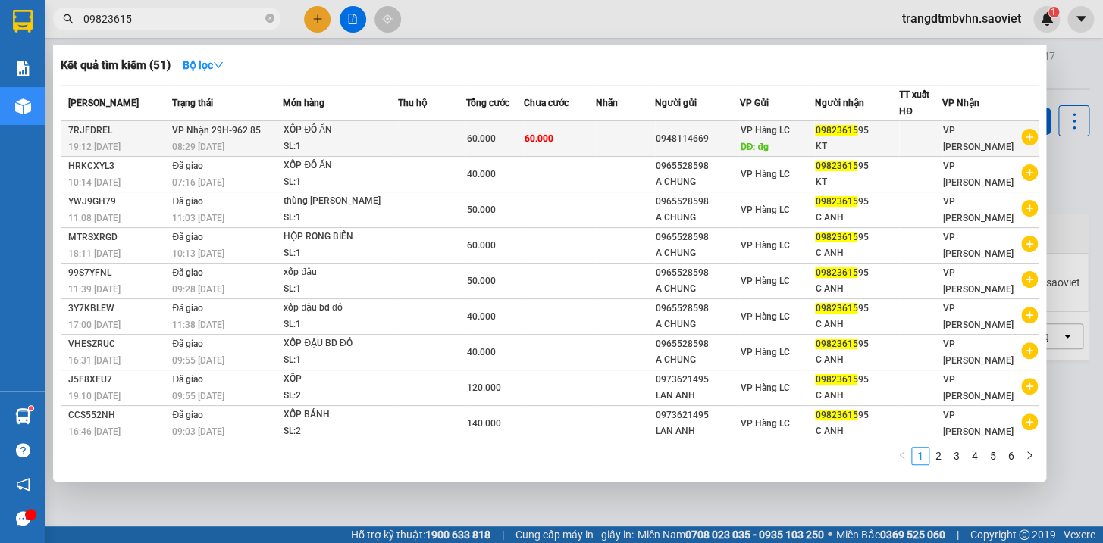
type input "09823615"
click at [835, 141] on div "KT" at bounding box center [856, 147] width 83 height 16
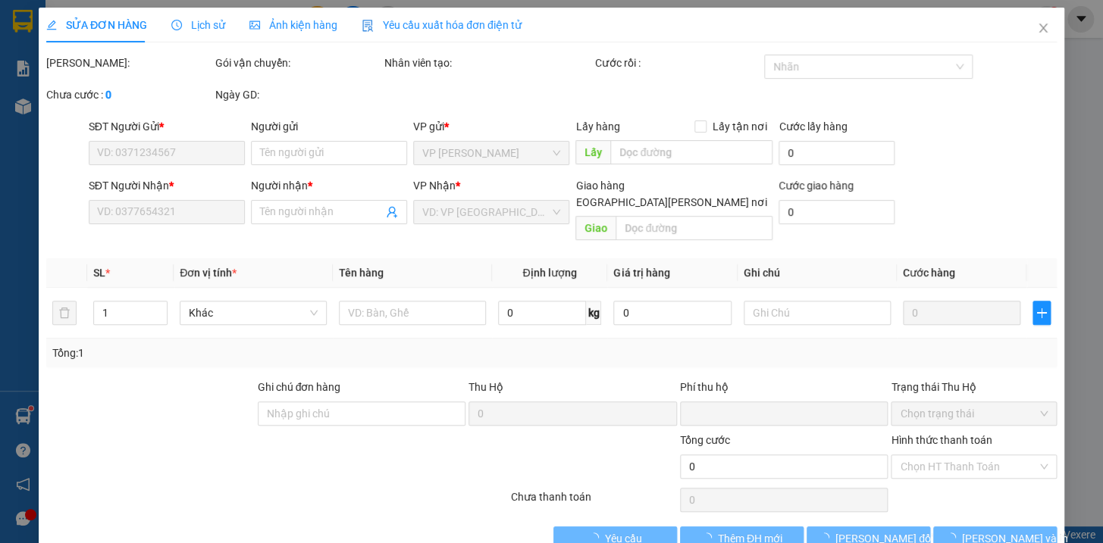
type input "0948114669"
type input "đg"
type input "0982361595"
type input "KT"
type input "0"
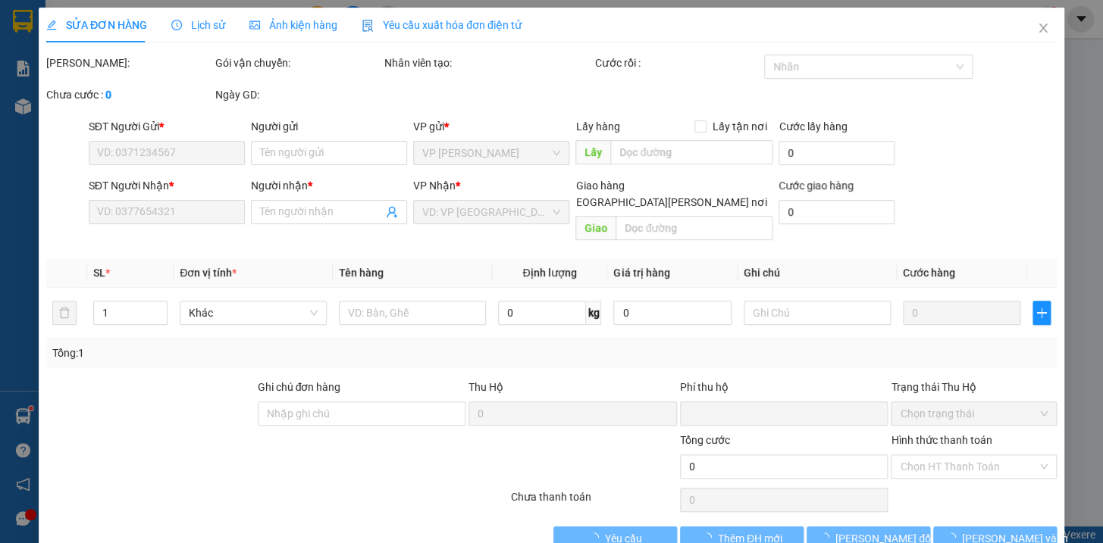
type input "60.000"
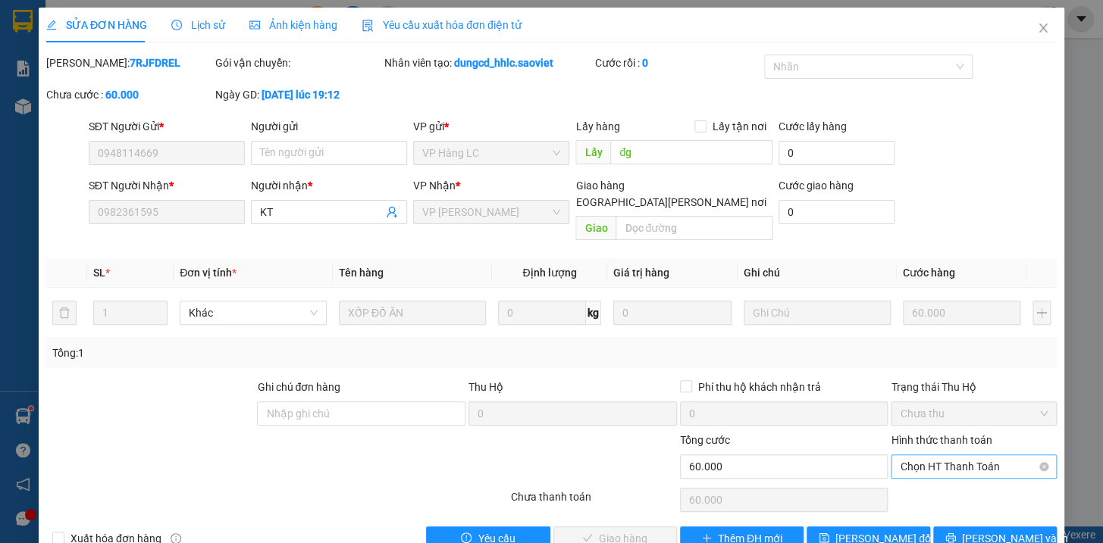
click at [974, 456] on span "Chọn HT Thanh Toán" at bounding box center [974, 467] width 148 height 23
click at [941, 481] on div "Tại văn phòng" at bounding box center [964, 479] width 146 height 17
type input "0"
click at [631, 531] on span "[PERSON_NAME] và [PERSON_NAME] hàng" at bounding box center [684, 539] width 205 height 17
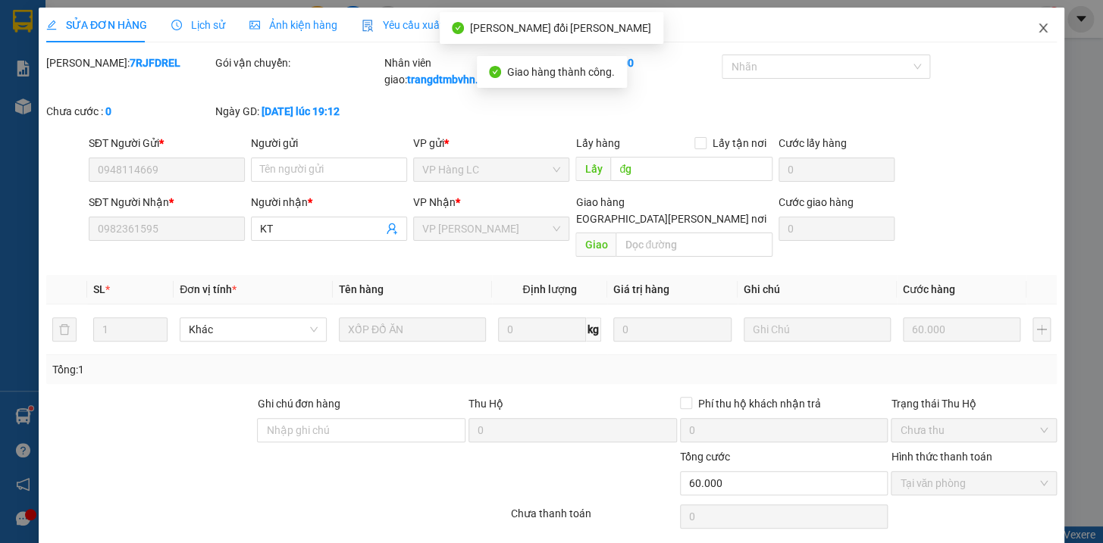
click at [1037, 23] on icon "close" at bounding box center [1043, 28] width 12 height 12
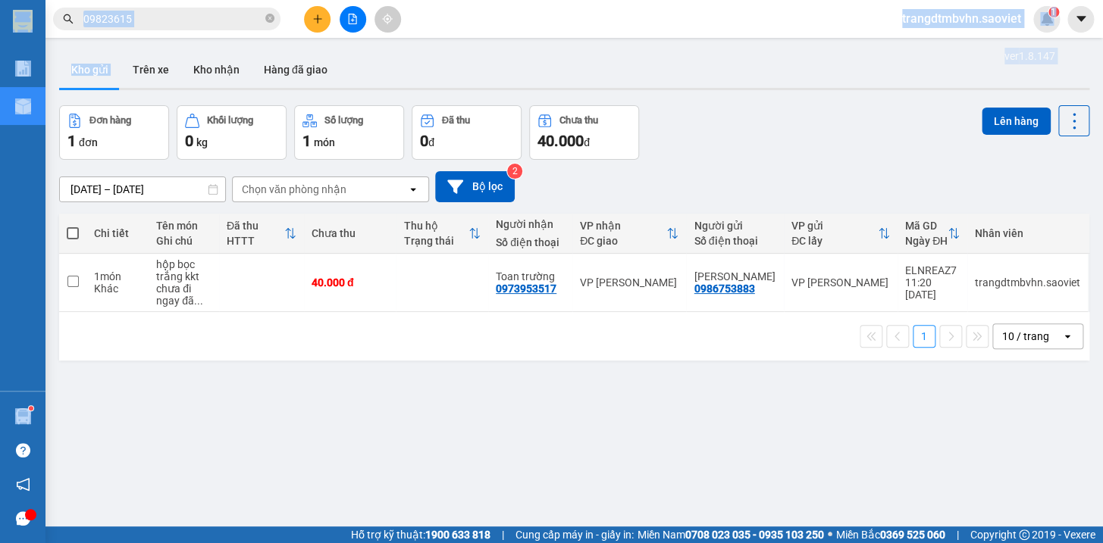
click at [130, 41] on section "Kết quả [PERSON_NAME] ( 51 ) Bộ lọc Mã ĐH Trạng thái Món hàng Thu hộ Tổng [PERS…" at bounding box center [551, 271] width 1103 height 543
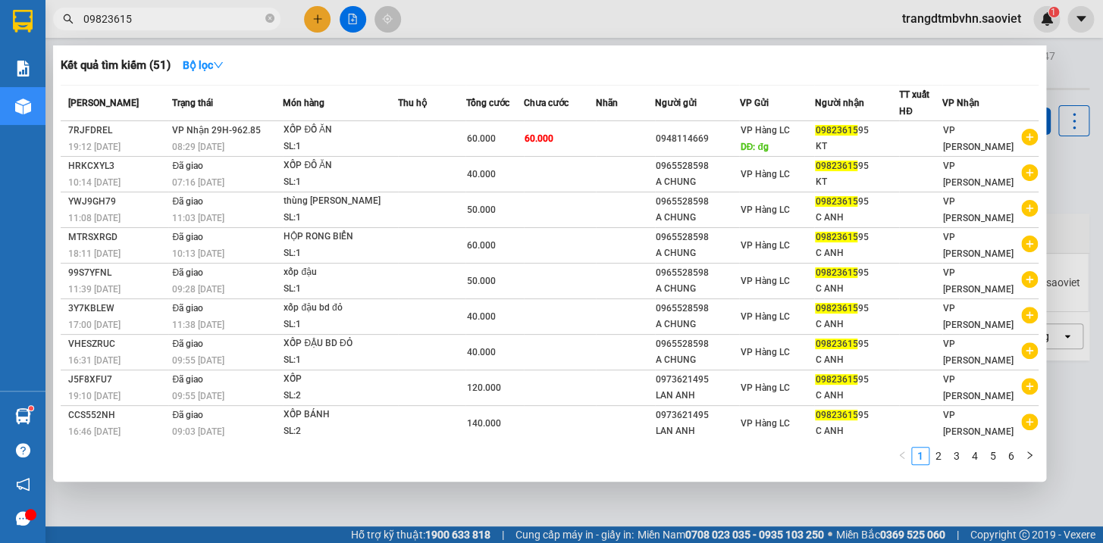
click at [128, 21] on input "09823615" at bounding box center [172, 19] width 179 height 17
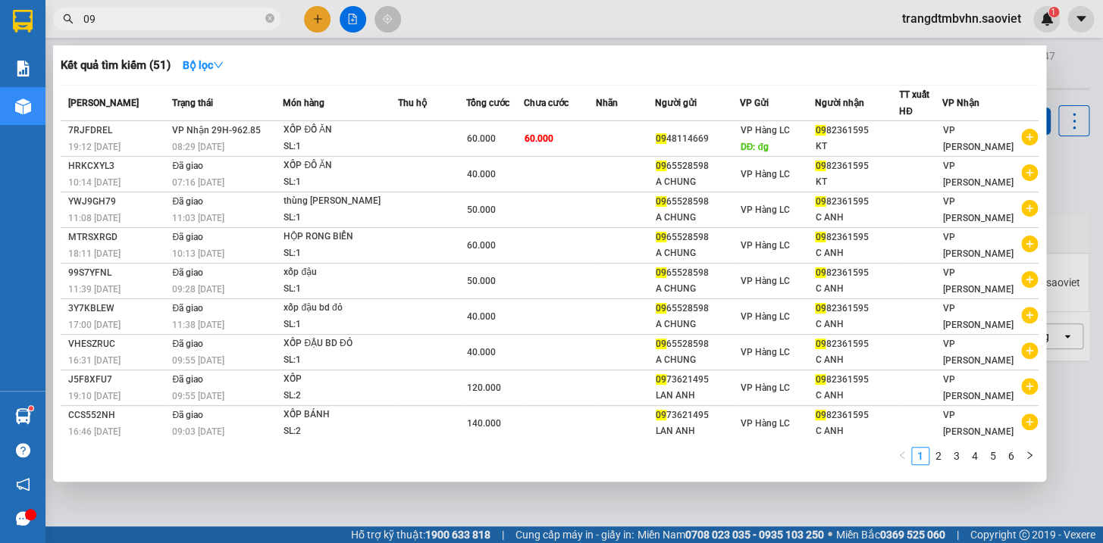
type input "0"
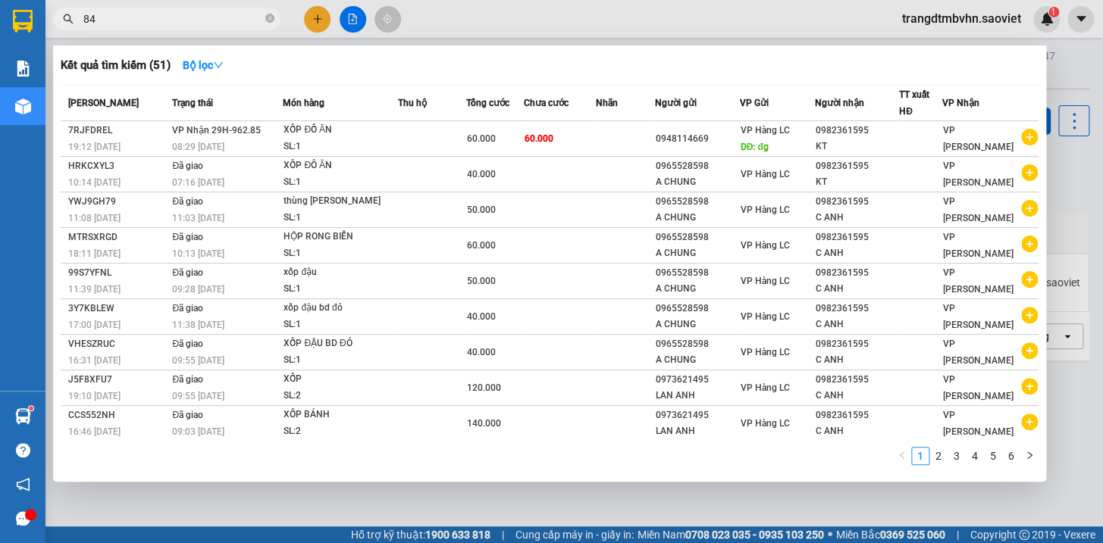
type input "8"
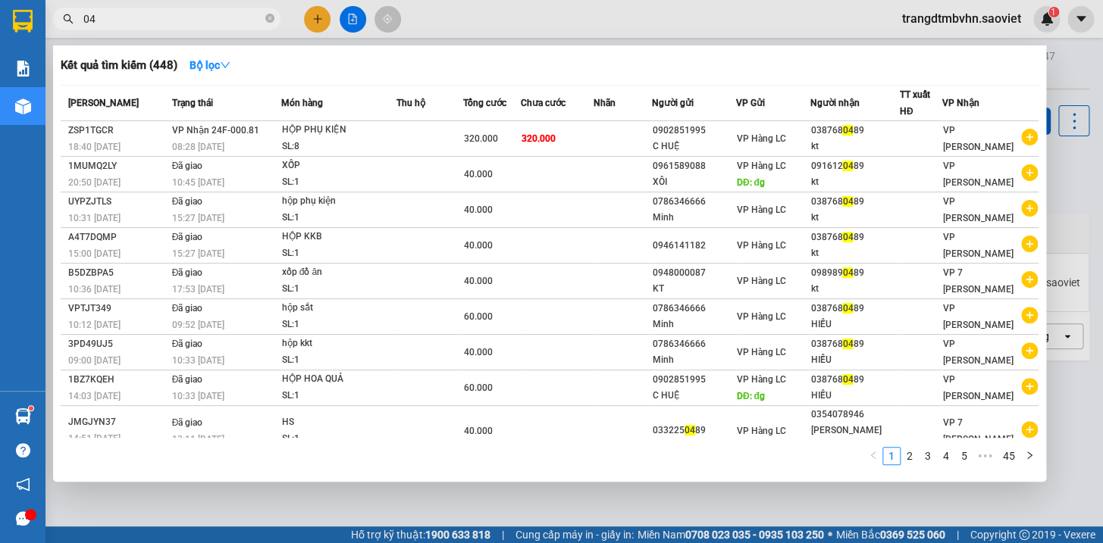
type input "0"
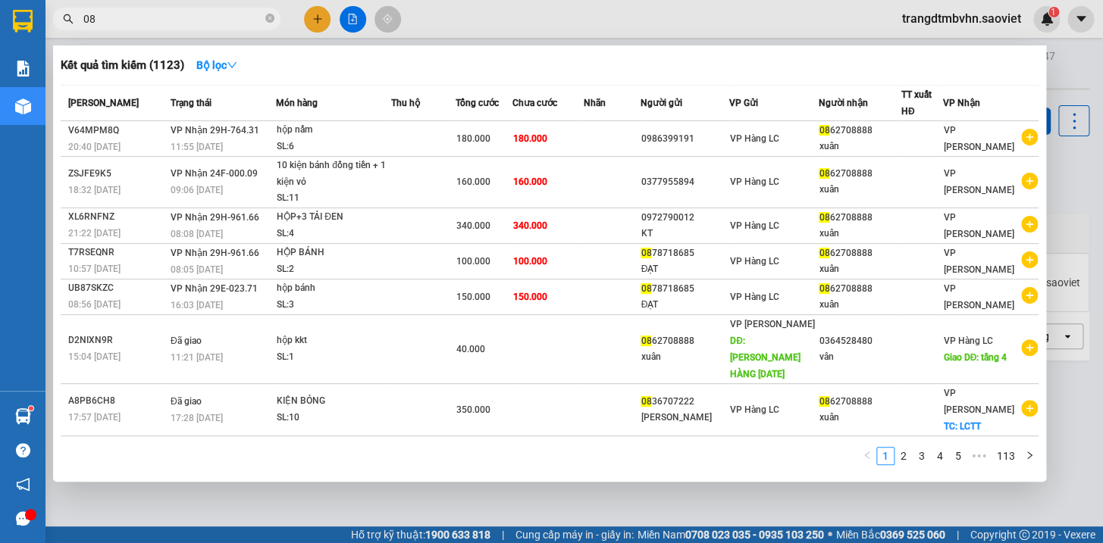
type input "0"
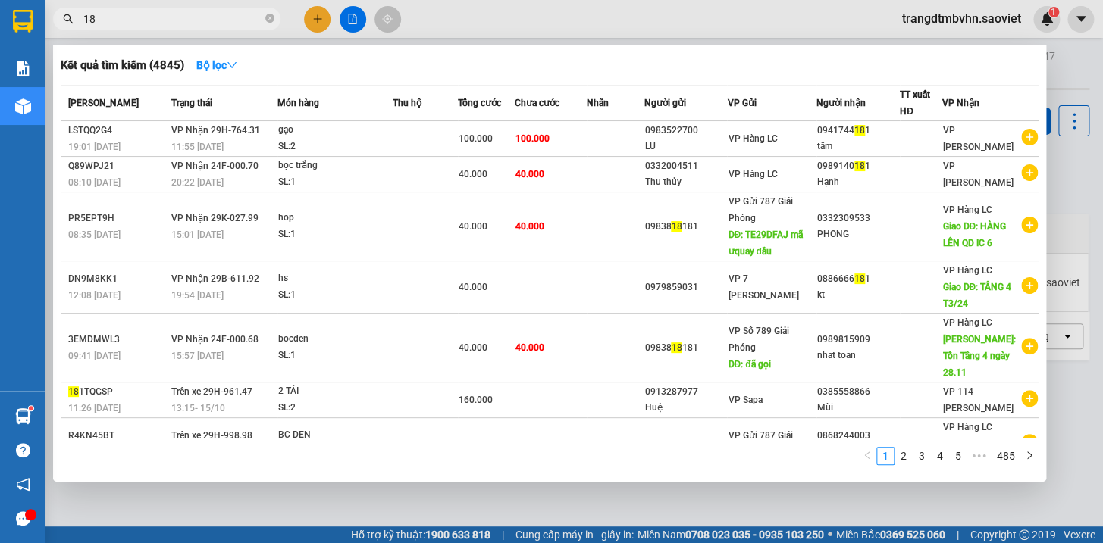
type input "1"
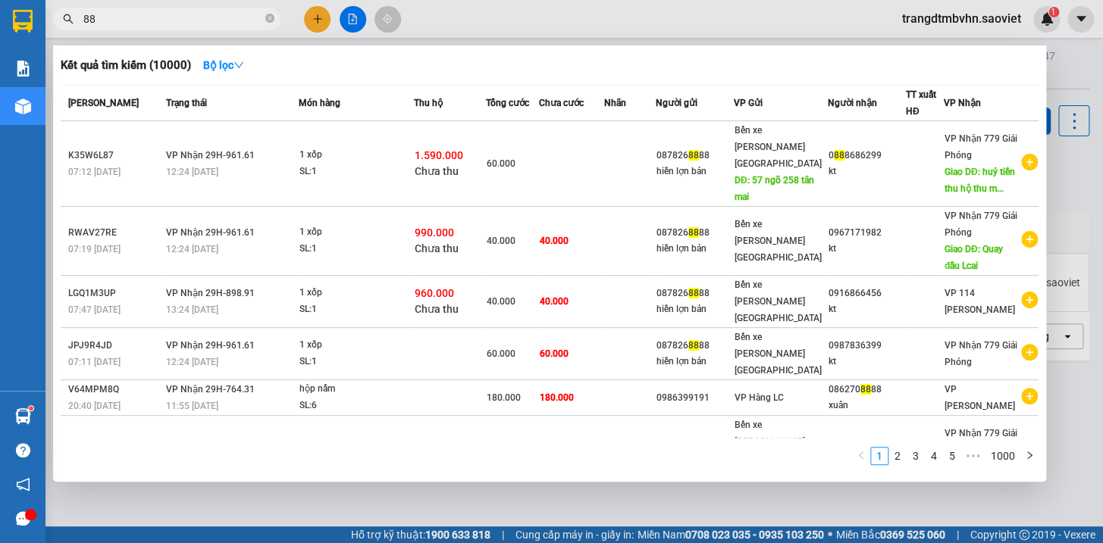
type input "8"
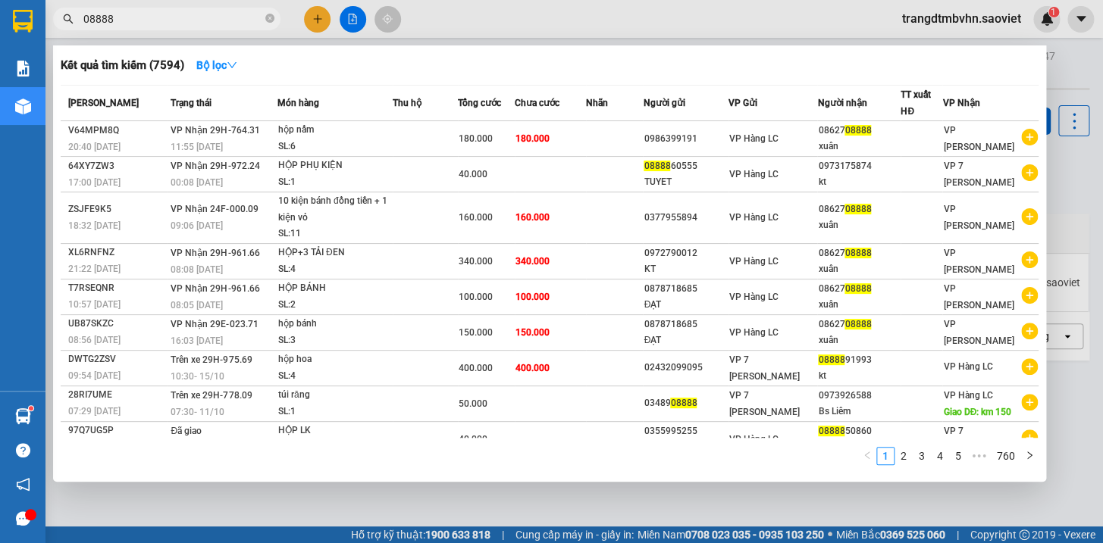
type input "08888"
click at [1059, 71] on div at bounding box center [551, 271] width 1103 height 543
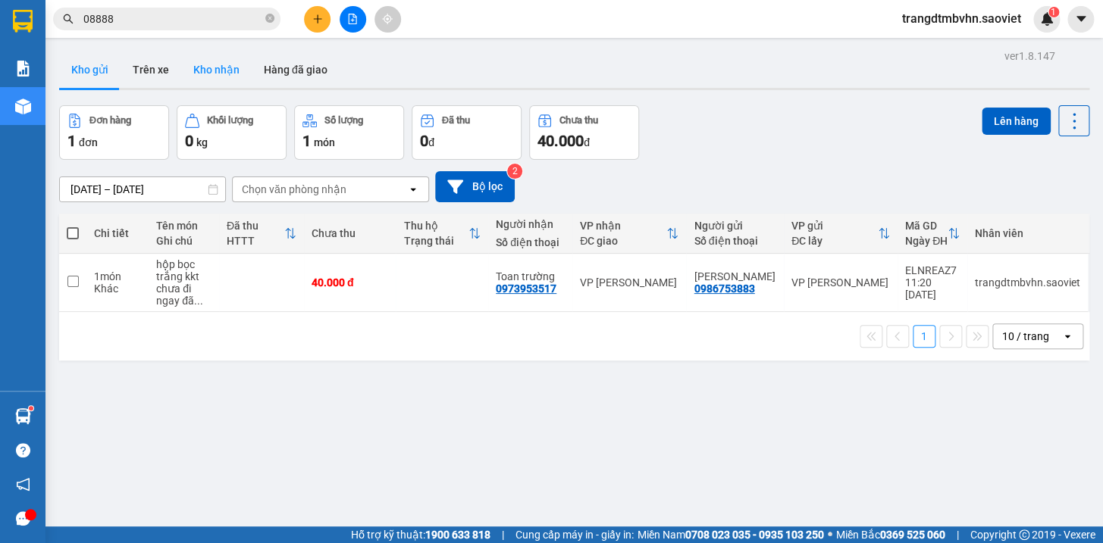
click at [202, 67] on button "Kho nhận" at bounding box center [216, 70] width 70 height 36
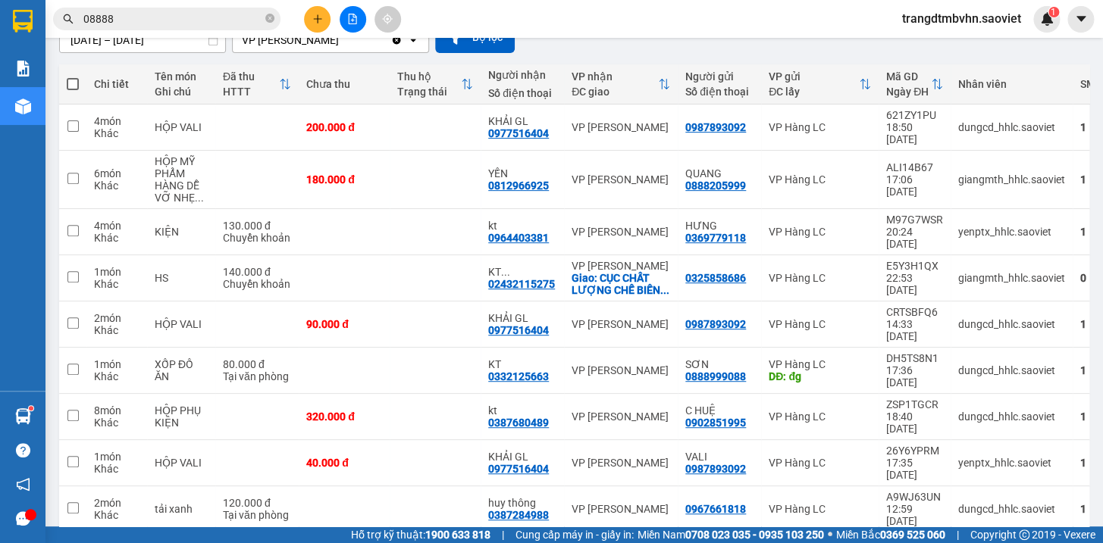
scroll to position [152, 0]
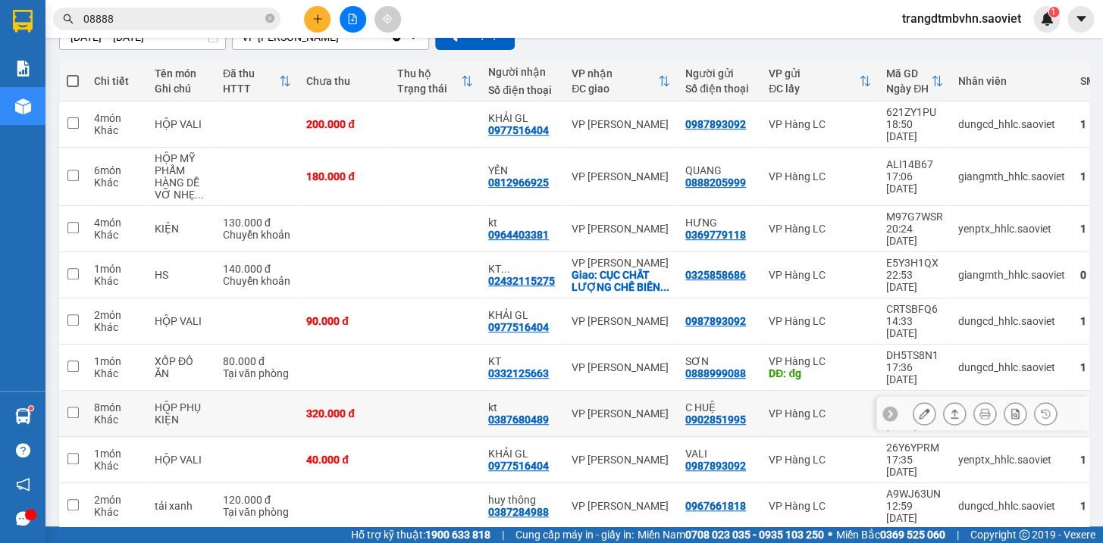
click at [919, 409] on icon at bounding box center [924, 414] width 11 height 11
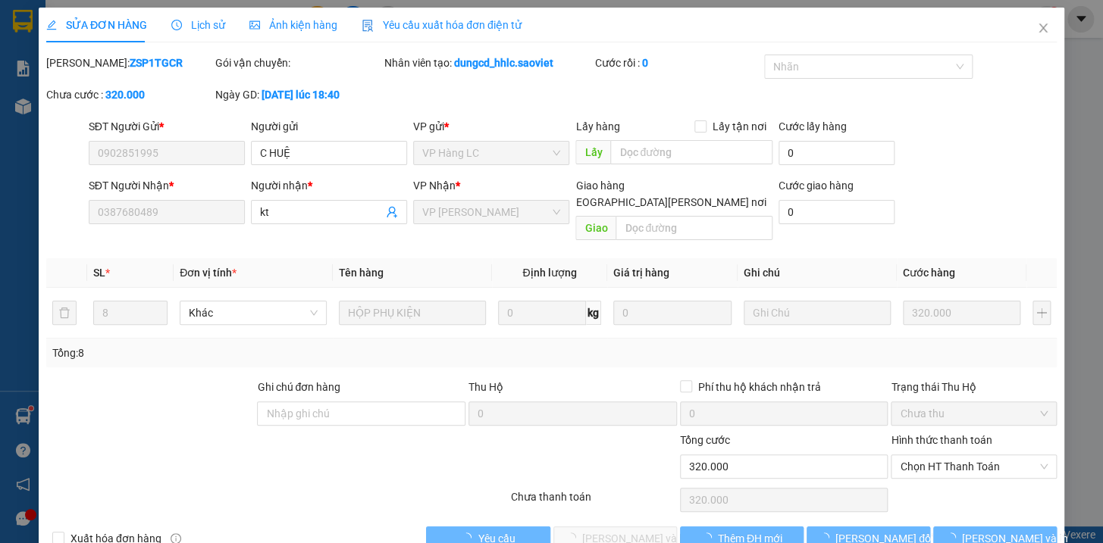
type input "0902851995"
type input "C HUỆ"
type input "0387680489"
type input "kt"
type input "0"
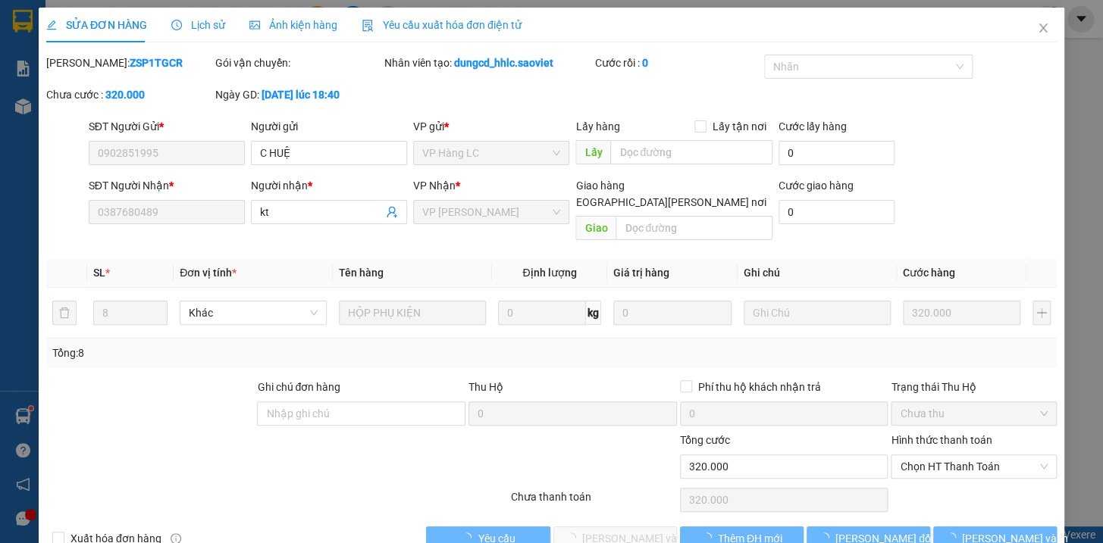
type input "320.000"
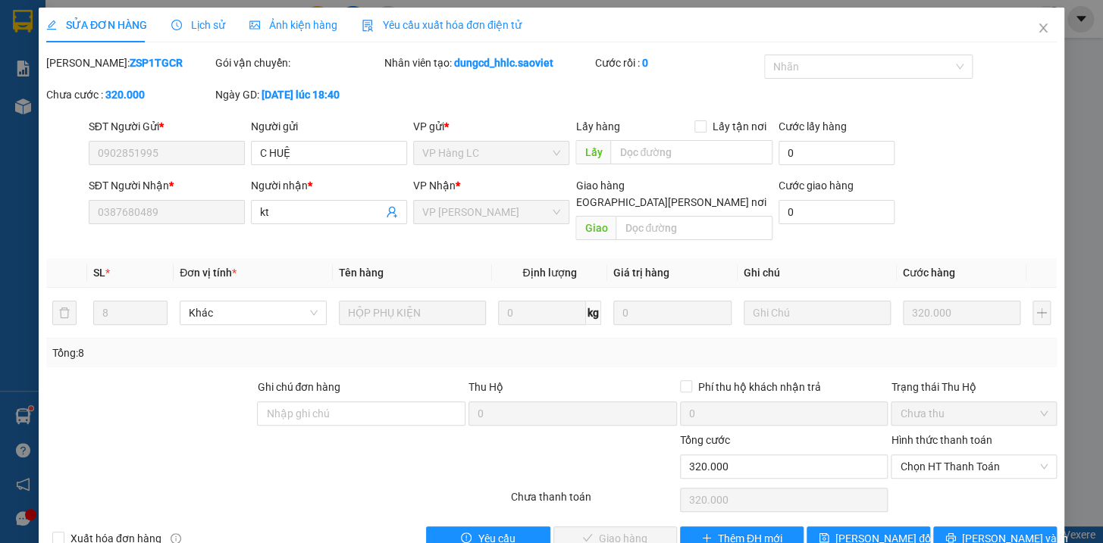
scroll to position [20, 0]
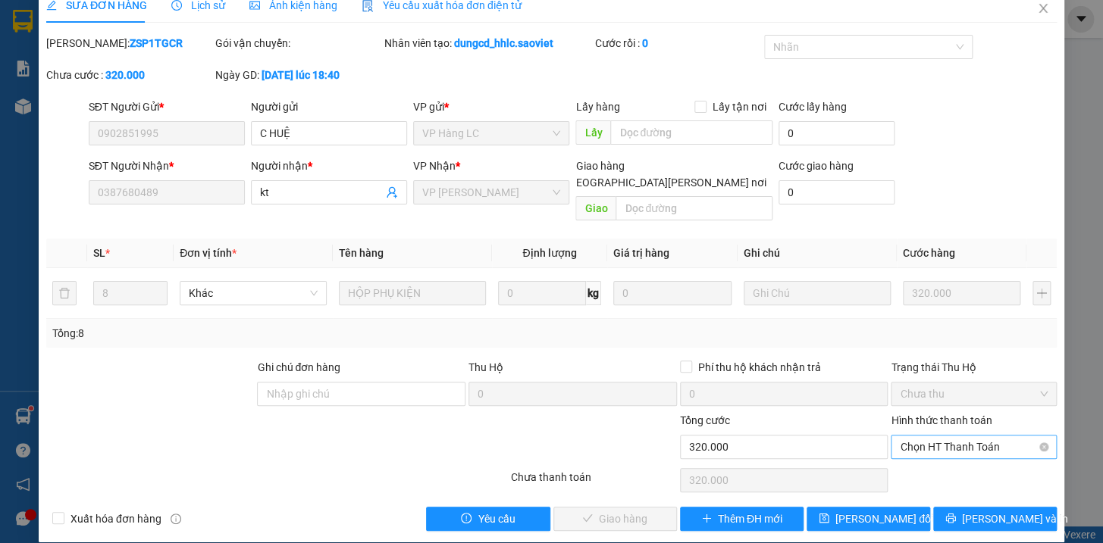
click at [938, 436] on span "Chọn HT Thanh Toán" at bounding box center [974, 447] width 148 height 23
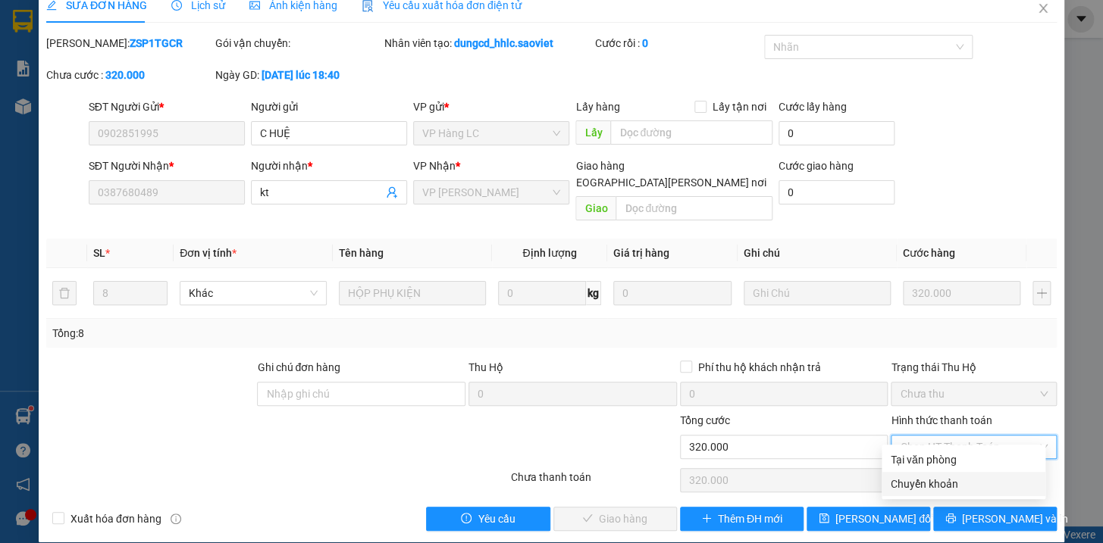
click at [938, 485] on div "Chuyển khoản" at bounding box center [964, 484] width 146 height 17
type input "0"
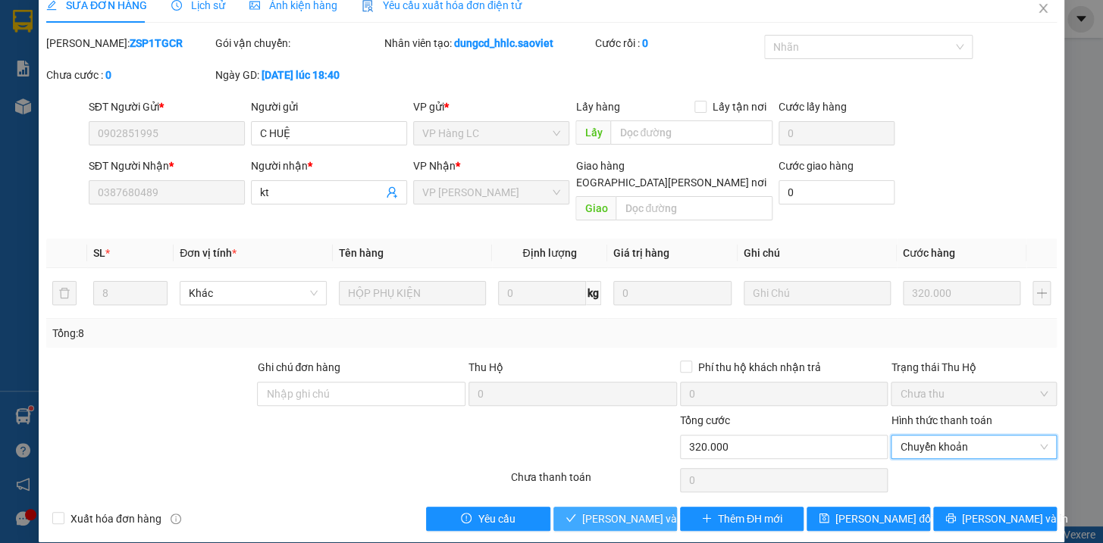
click at [616, 511] on span "[PERSON_NAME] và [PERSON_NAME] hàng" at bounding box center [684, 519] width 205 height 17
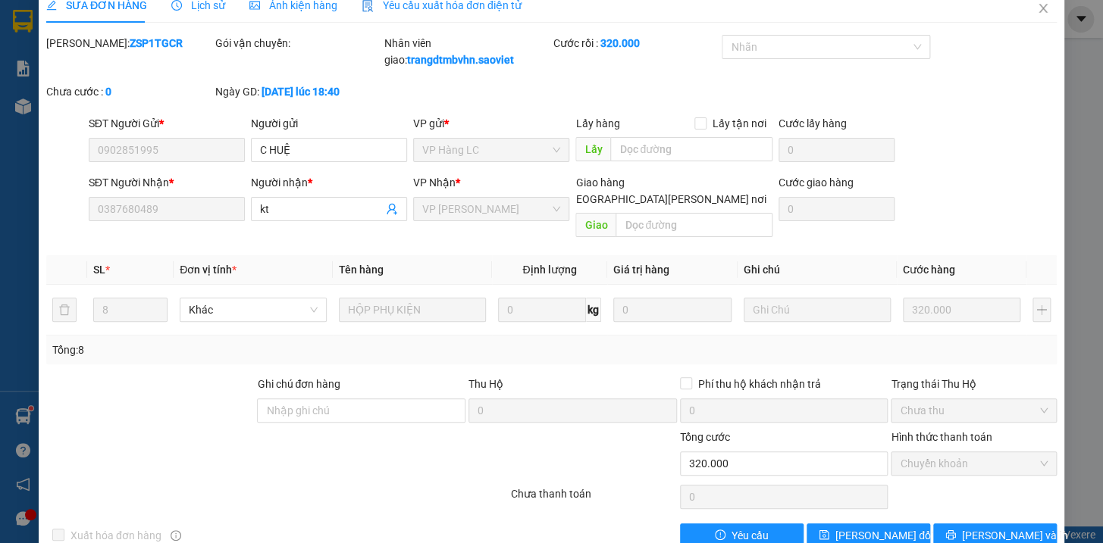
scroll to position [0, 0]
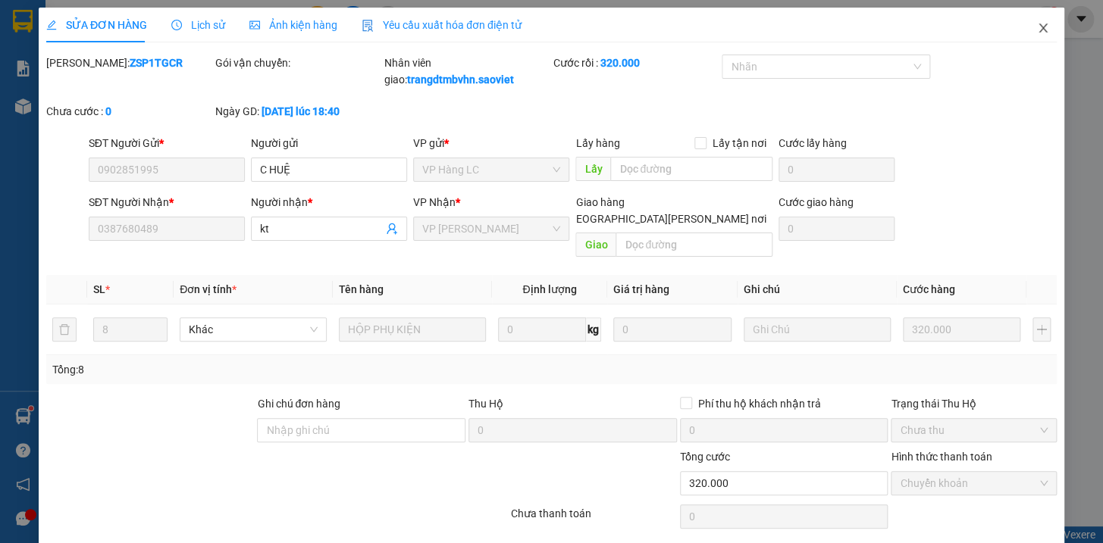
click at [1037, 26] on icon "close" at bounding box center [1043, 28] width 12 height 12
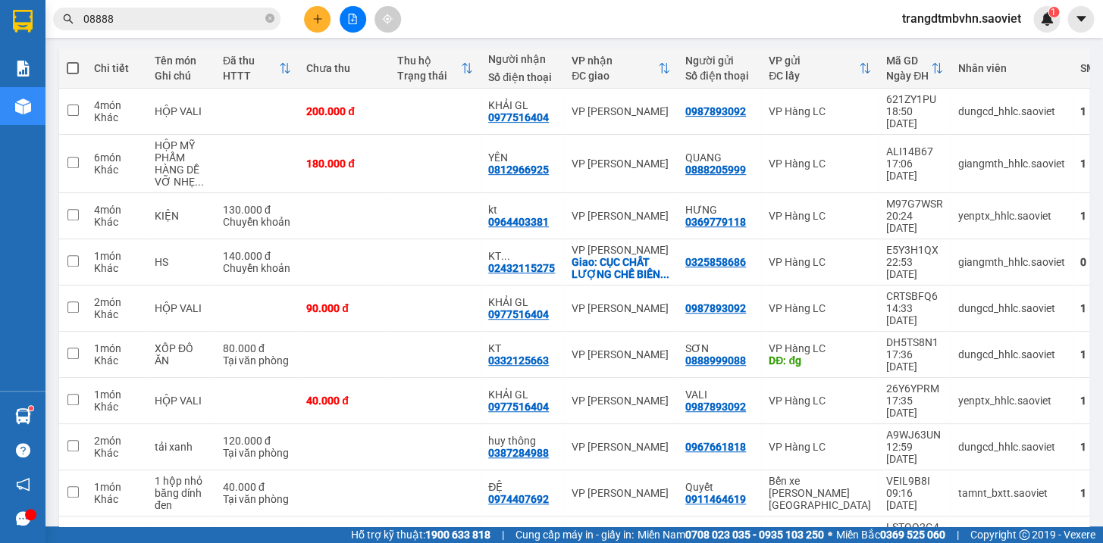
scroll to position [167, 0]
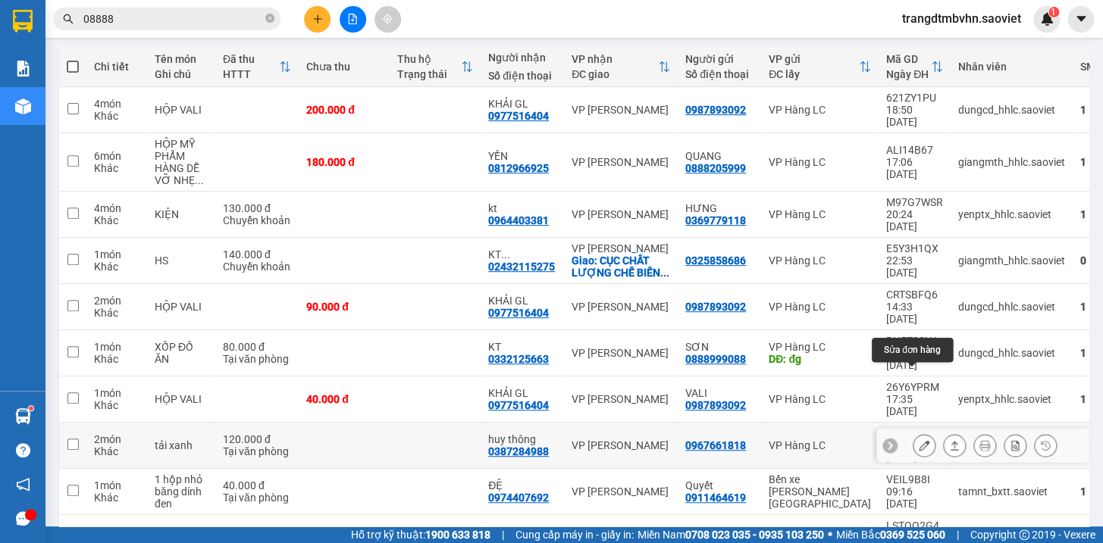
click at [913, 434] on div at bounding box center [924, 445] width 23 height 23
click at [919, 440] on icon at bounding box center [924, 445] width 11 height 11
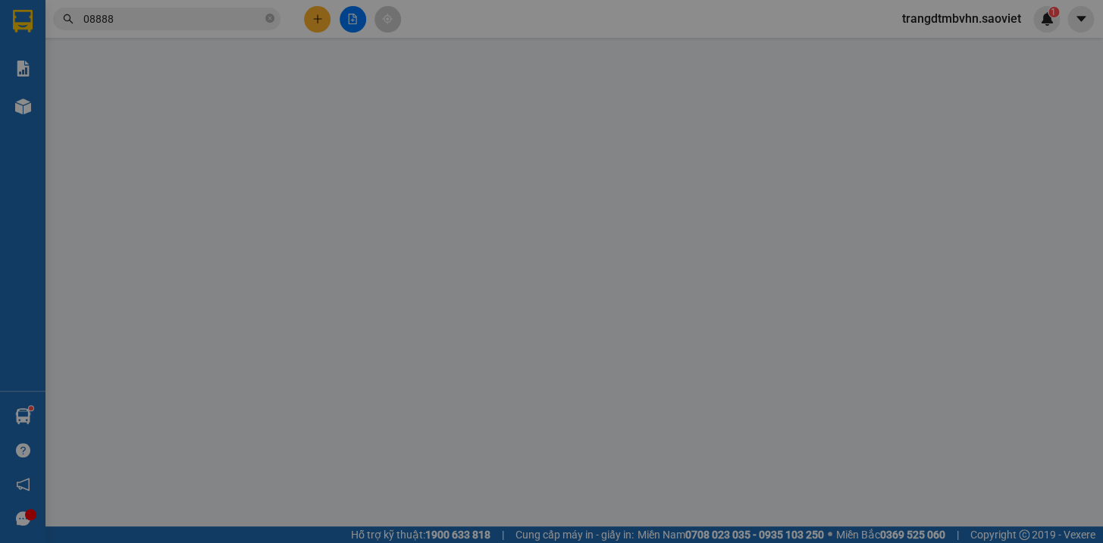
type input "0967661818"
type input "0387284988"
type input "huy thông"
type input "0"
type input "120.000"
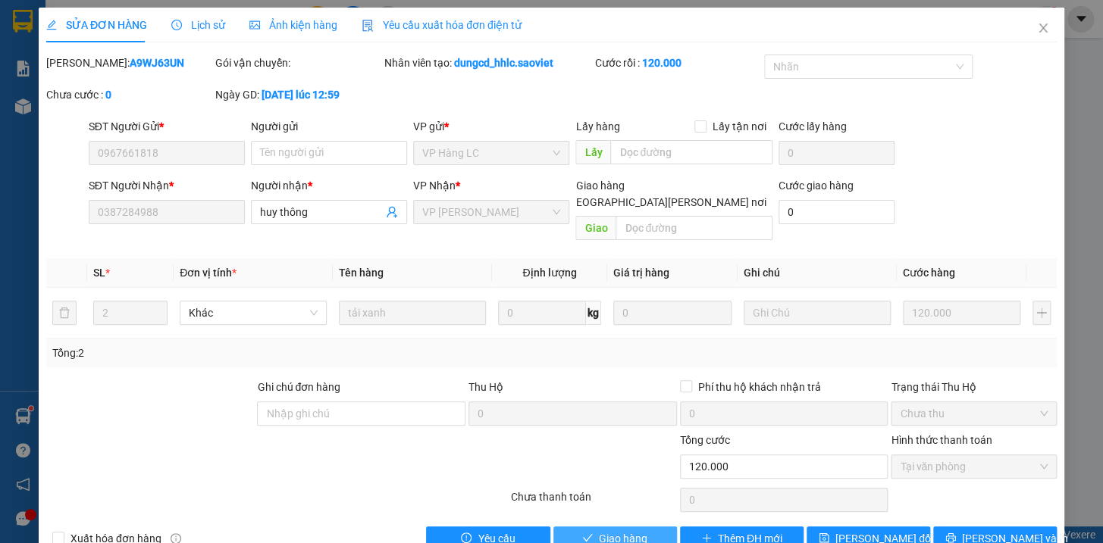
click at [599, 531] on span "Giao hàng" at bounding box center [623, 539] width 49 height 17
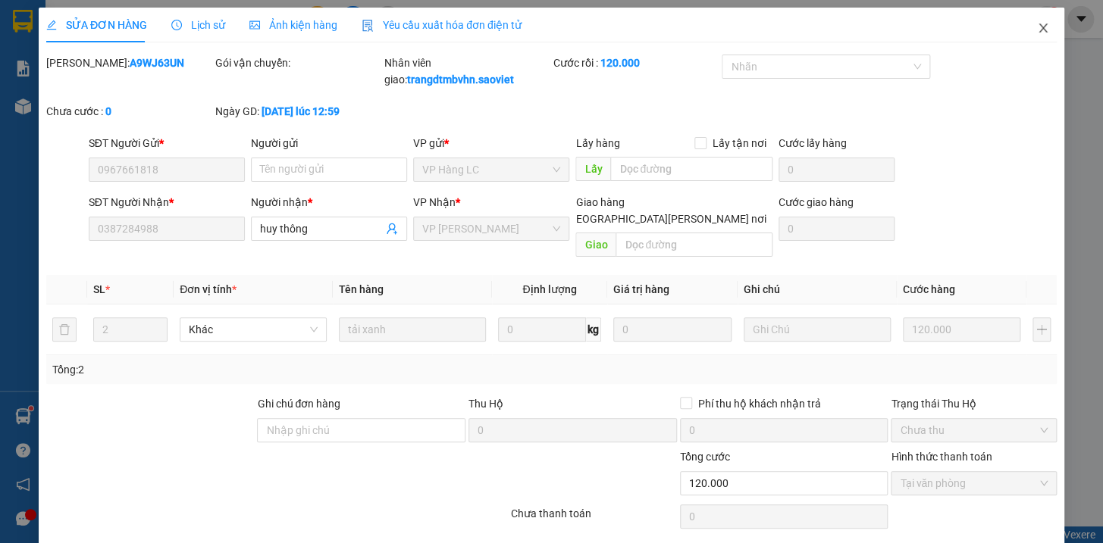
click at [1037, 28] on icon "close" at bounding box center [1043, 28] width 12 height 12
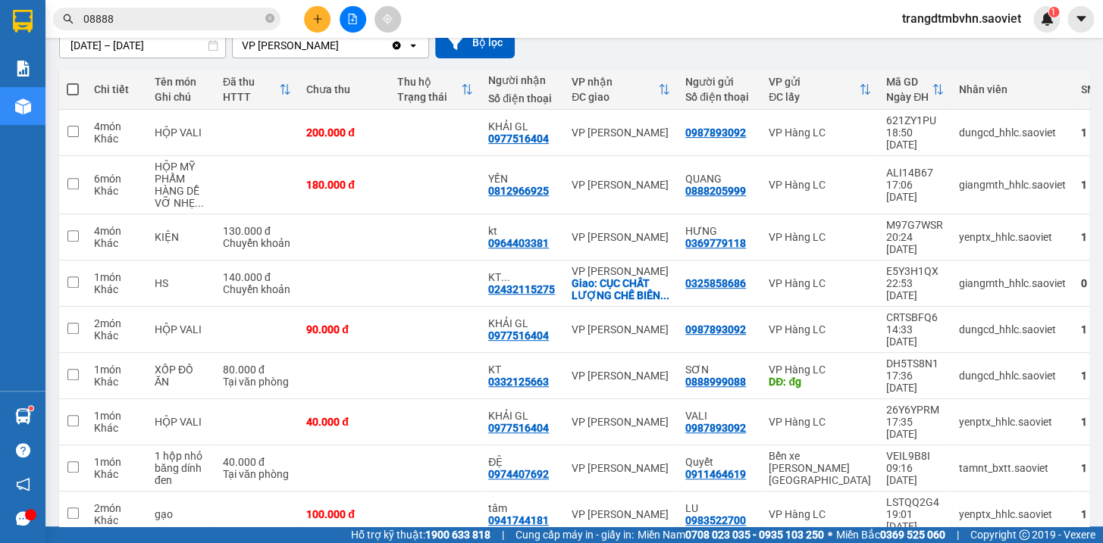
scroll to position [155, 0]
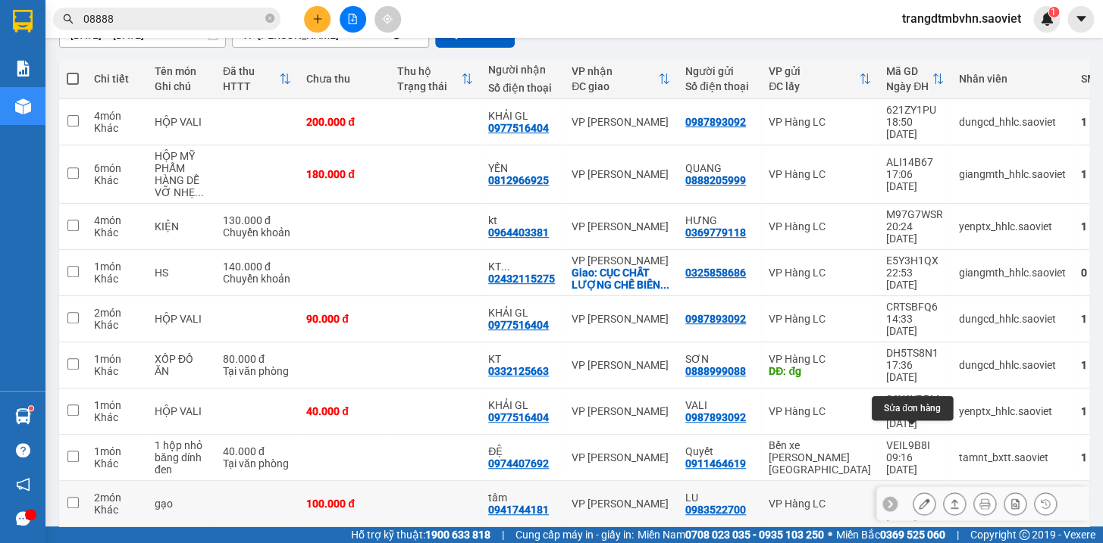
click at [919, 499] on icon at bounding box center [924, 504] width 11 height 11
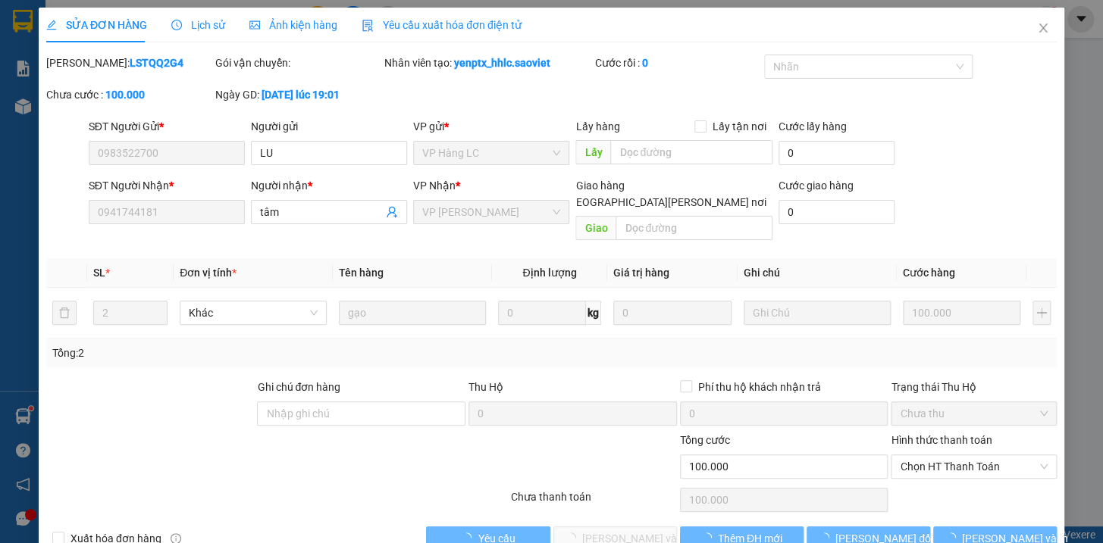
type input "0983522700"
type input "LU"
type input "0941744181"
type input "tâm"
type input "0"
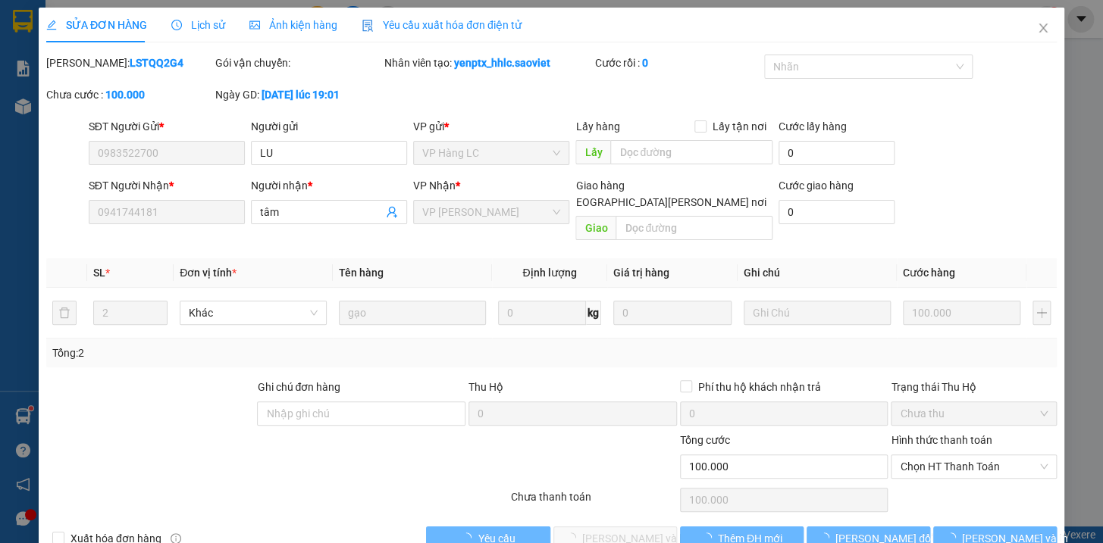
type input "100.000"
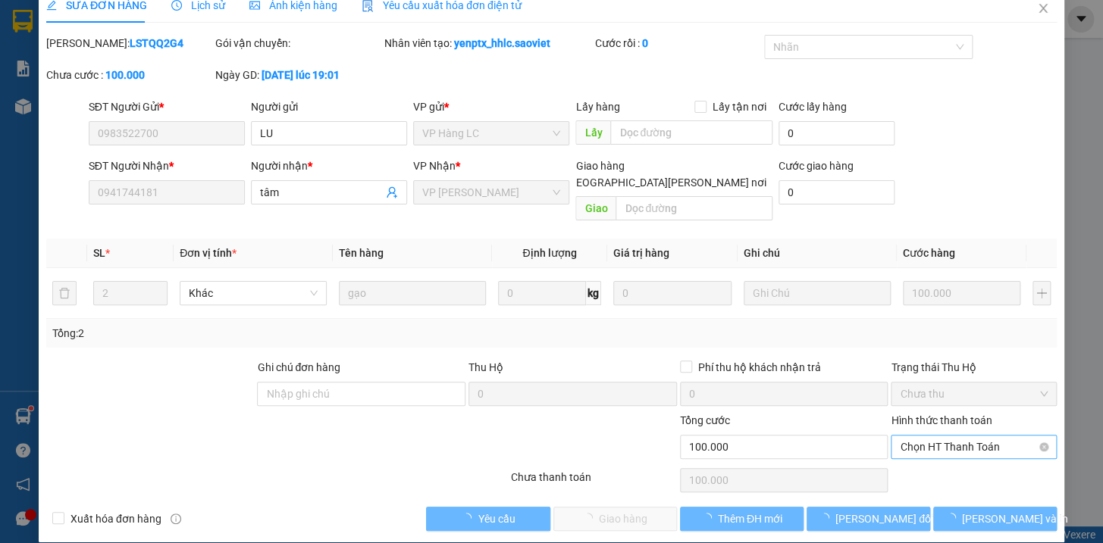
click at [937, 436] on span "Chọn HT Thanh Toán" at bounding box center [974, 447] width 148 height 23
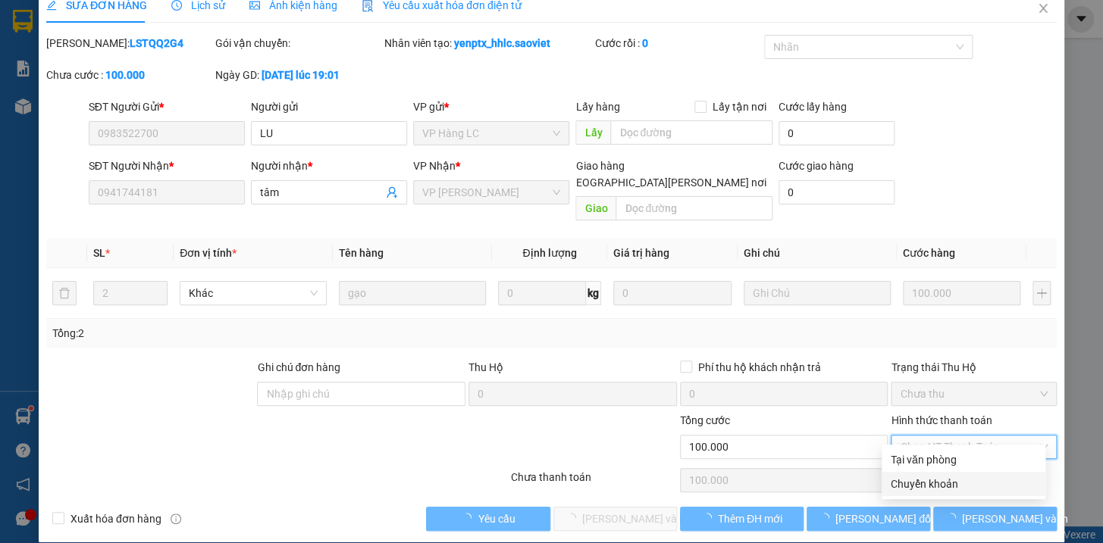
click at [920, 485] on div "Chuyển khoản" at bounding box center [964, 484] width 146 height 17
type input "0"
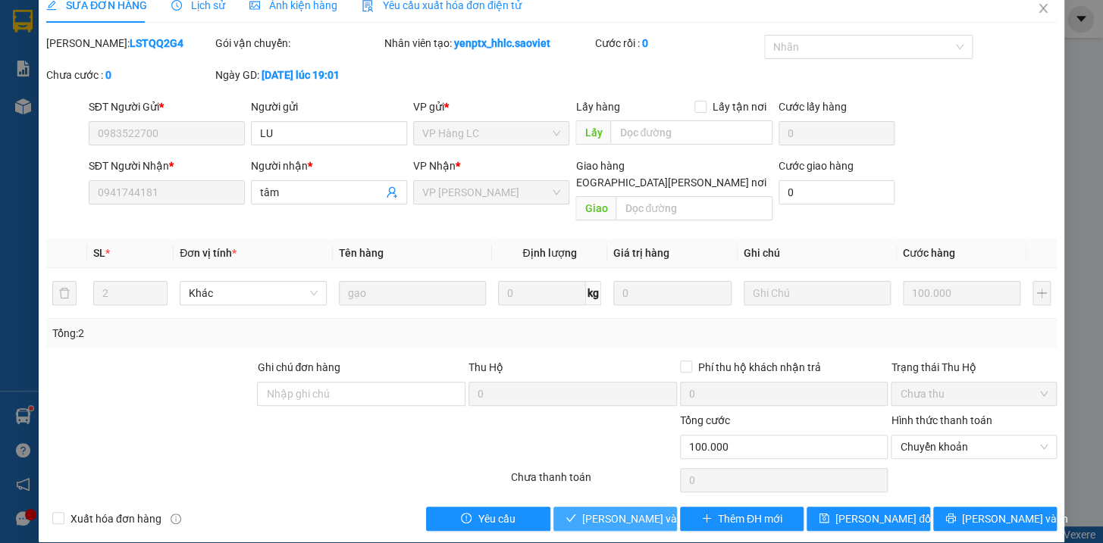
click at [638, 511] on span "[PERSON_NAME] và [PERSON_NAME] hàng" at bounding box center [684, 519] width 205 height 17
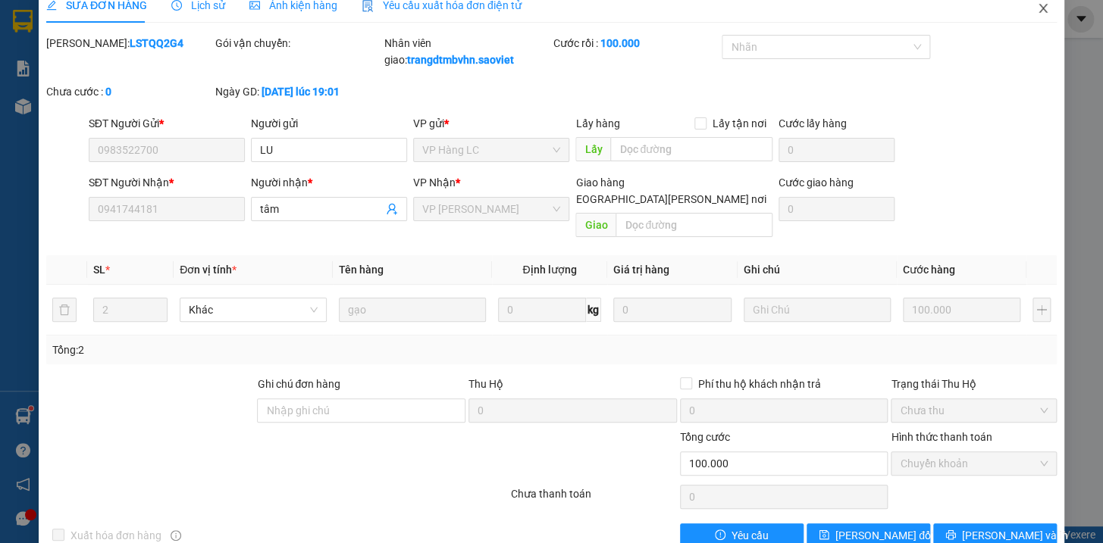
click at [1037, 8] on icon "close" at bounding box center [1043, 8] width 12 height 12
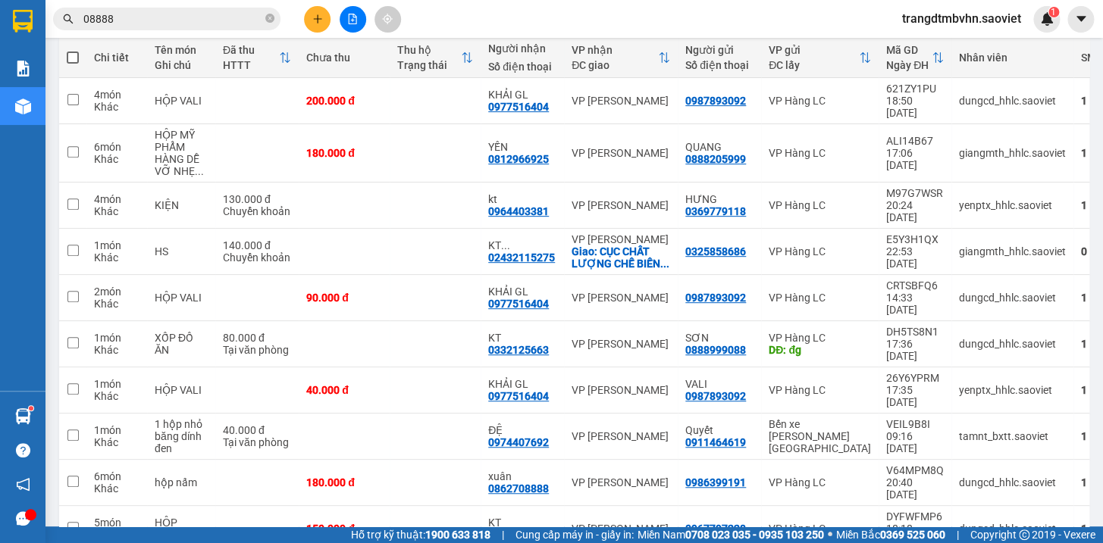
scroll to position [183, 0]
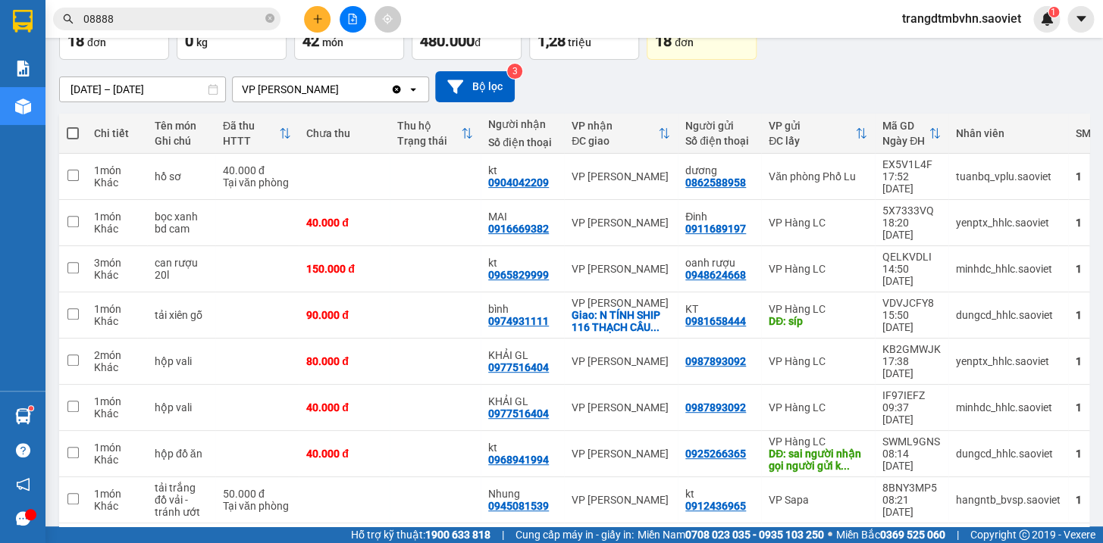
scroll to position [102, 0]
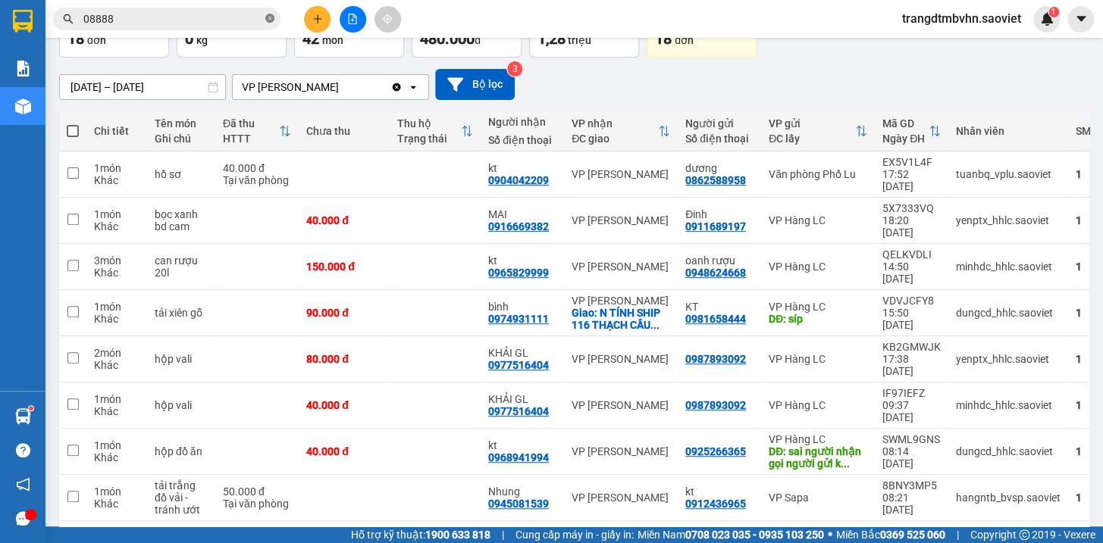
click at [268, 16] on icon "close-circle" at bounding box center [269, 18] width 9 height 9
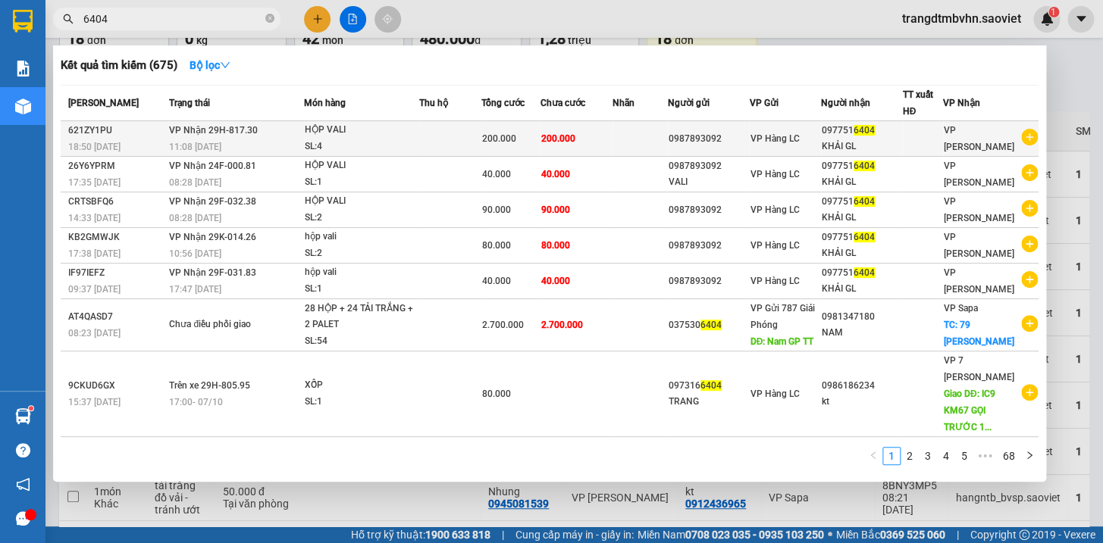
type input "6404"
click at [860, 144] on div "KHẢI GL" at bounding box center [862, 147] width 80 height 16
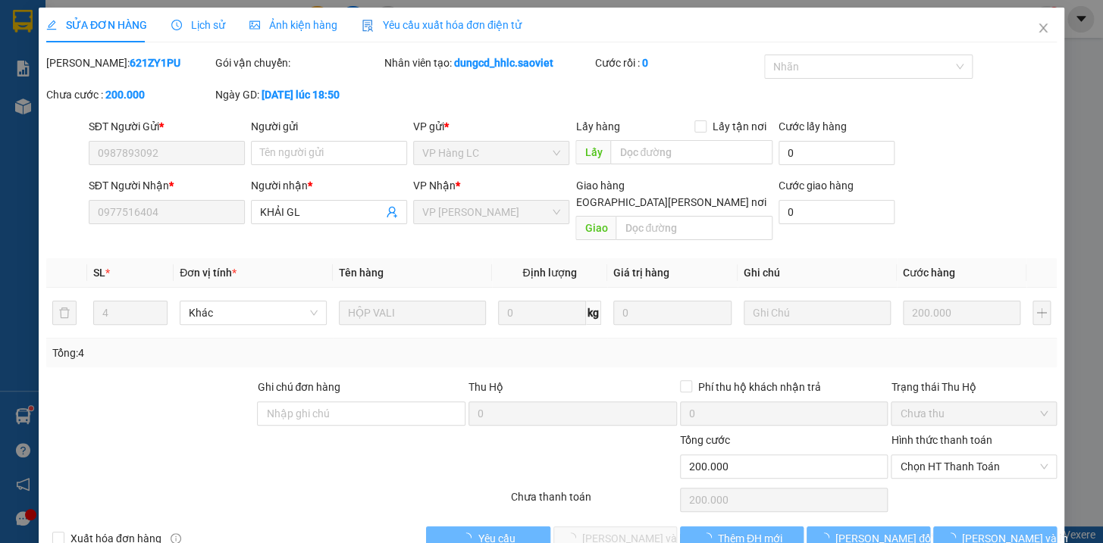
type input "0987893092"
type input "0977516404"
type input "KHẢI GL"
type input "0"
type input "200.000"
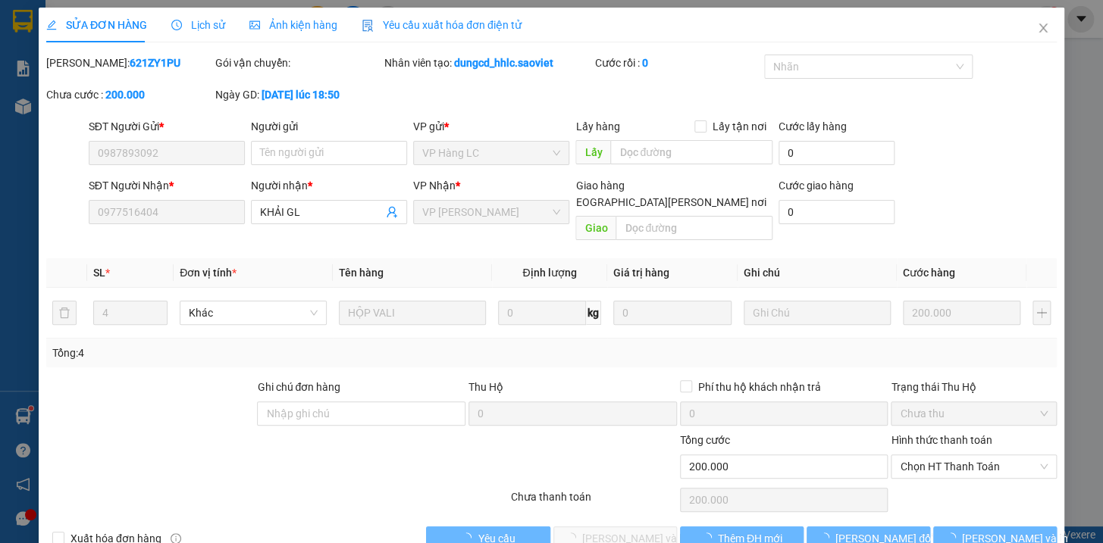
type input "200.000"
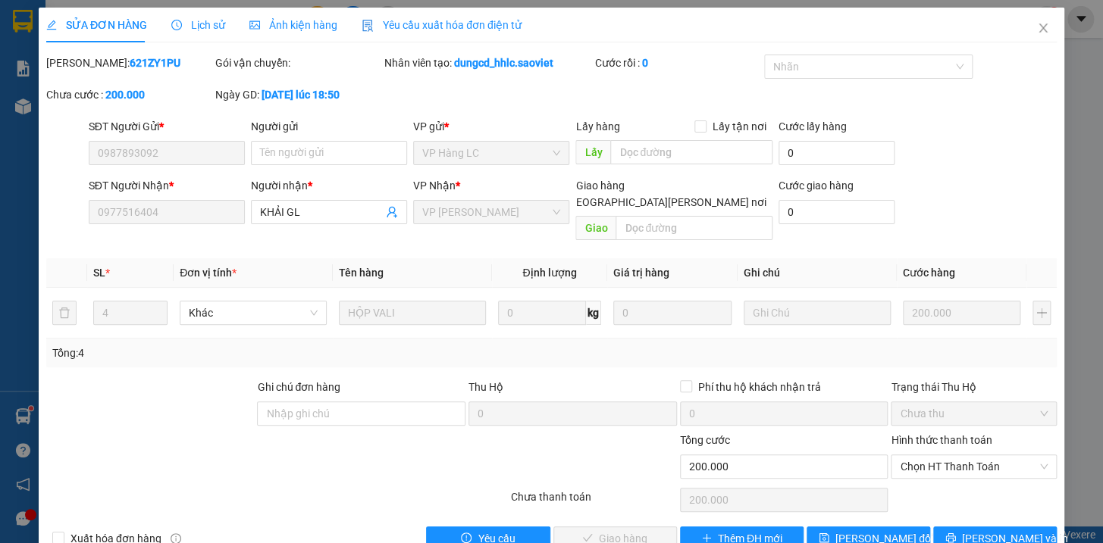
scroll to position [20, 0]
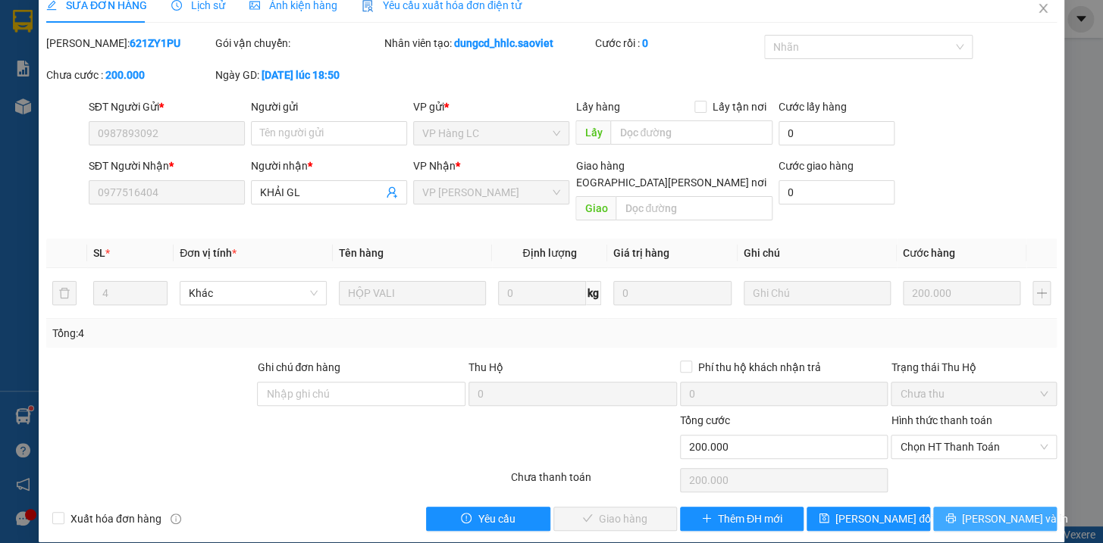
click at [966, 507] on button "[PERSON_NAME] và In" at bounding box center [995, 519] width 124 height 24
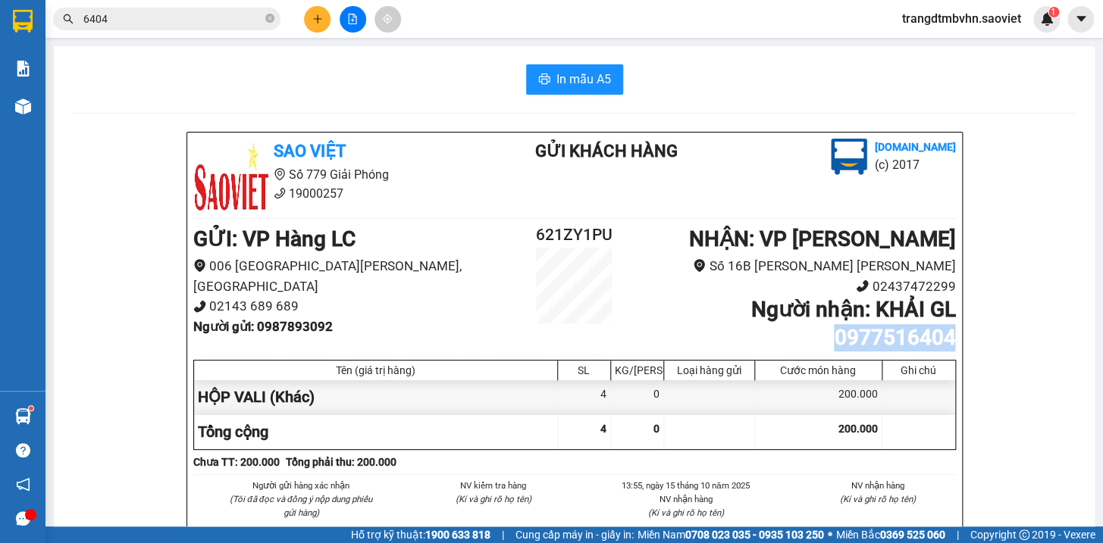
drag, startPoint x: 947, startPoint y: 336, endPoint x: 828, endPoint y: 330, distance: 119.1
click at [828, 330] on b "Người nhận : KHẢI GL 0977516404" at bounding box center [852, 323] width 205 height 52
copy b "0977516404"
click at [265, 14] on icon "close-circle" at bounding box center [269, 18] width 9 height 9
paste input "0977516404"
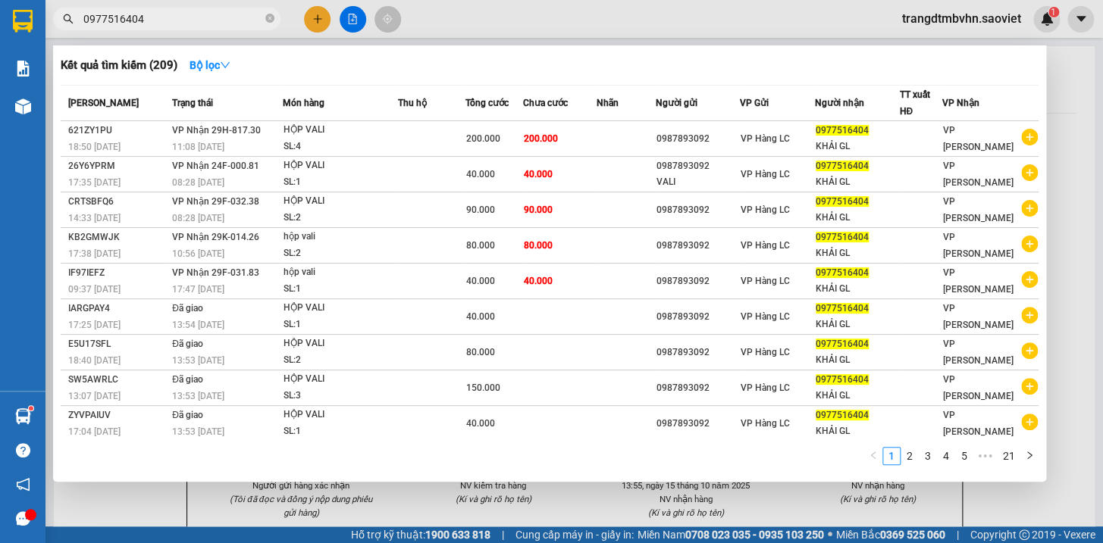
type input "0977516404"
click at [1073, 101] on div at bounding box center [551, 271] width 1103 height 543
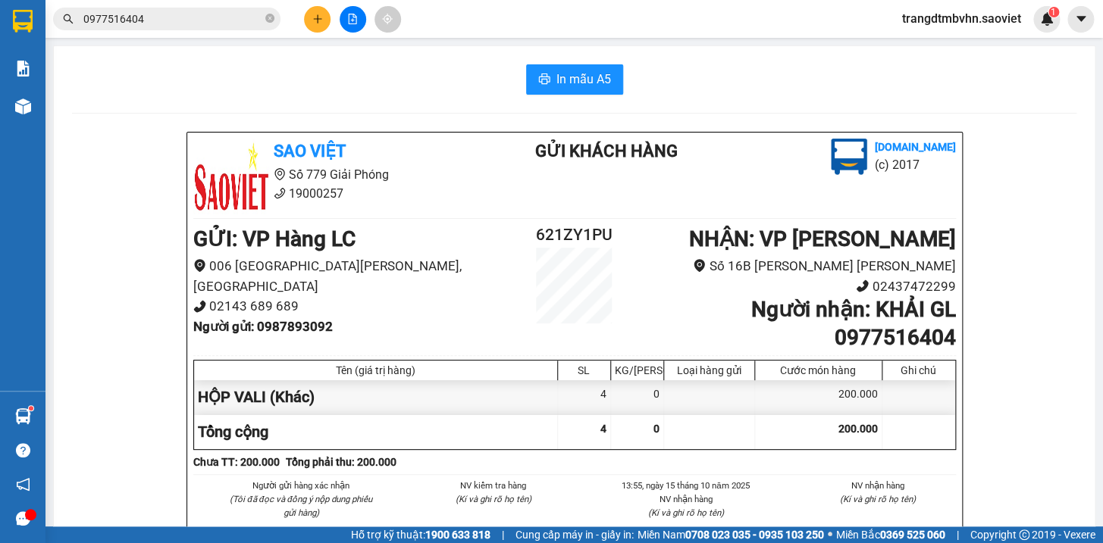
click at [209, 20] on input "0977516404" at bounding box center [172, 19] width 179 height 17
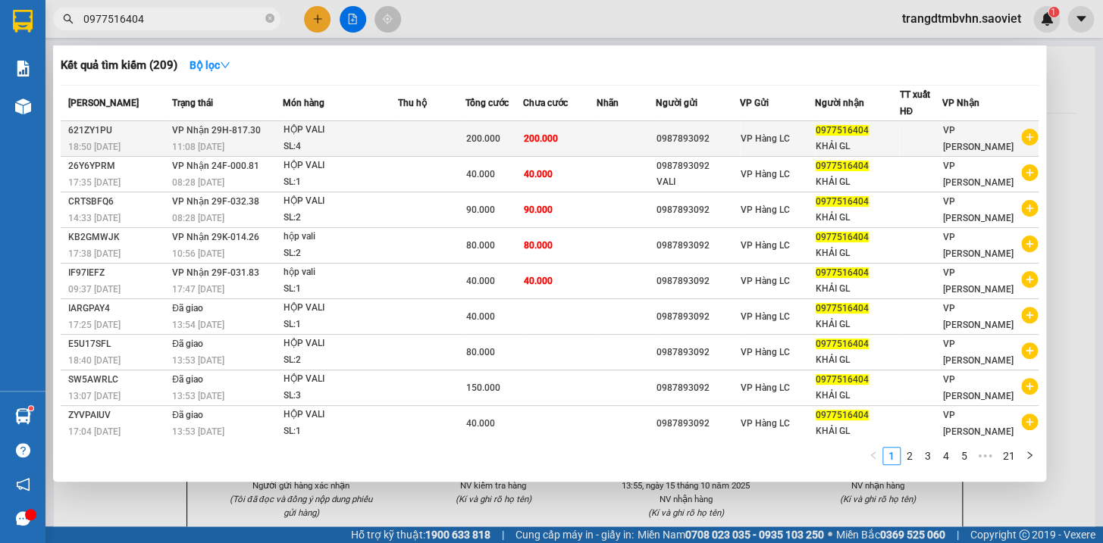
click at [769, 136] on span "VP Hàng LC" at bounding box center [765, 138] width 49 height 11
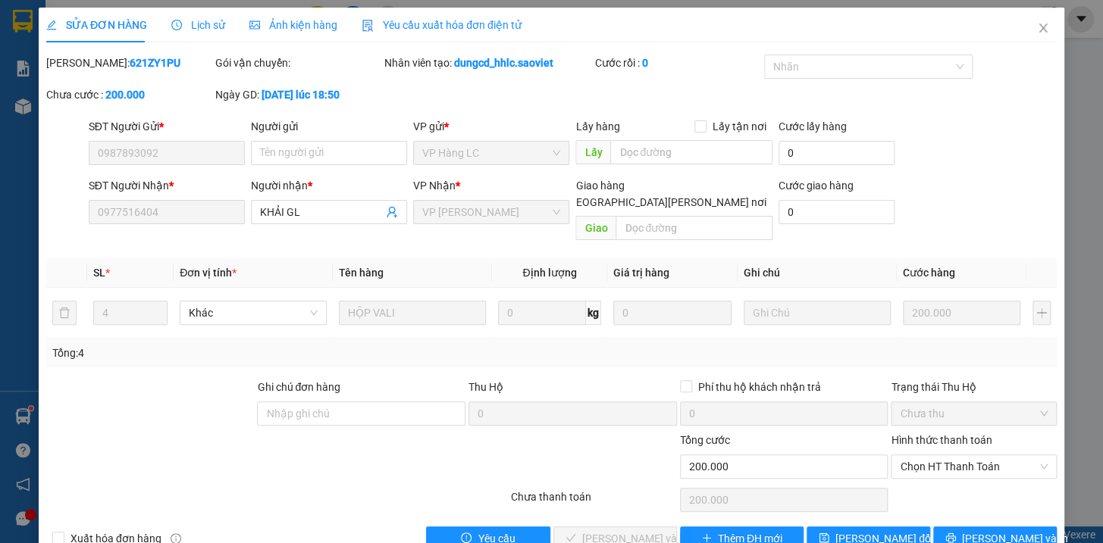
type input "0987893092"
type input "0977516404"
type input "KHẢI GL"
type input "0"
type input "200.000"
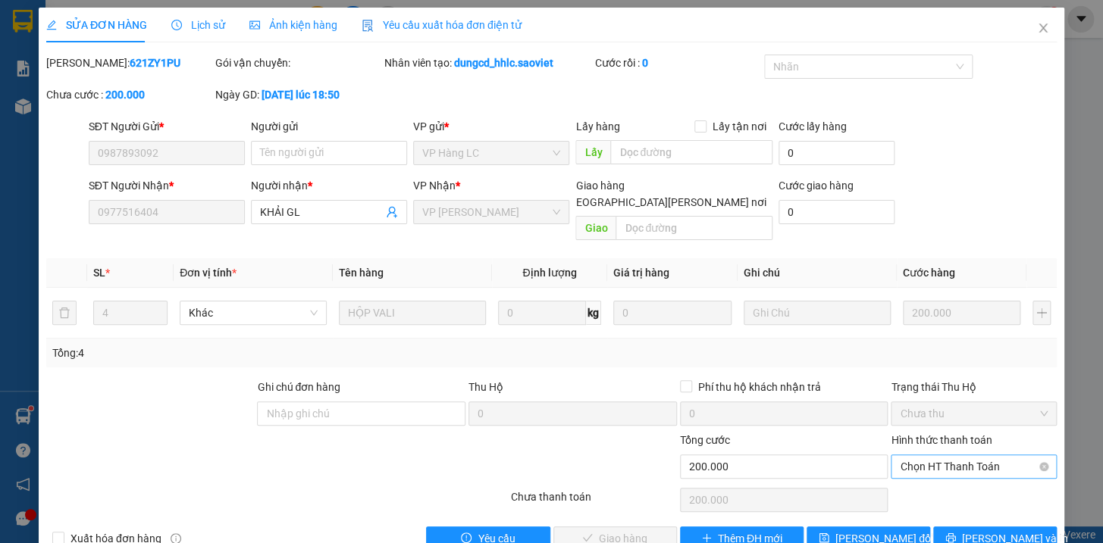
click at [928, 456] on span "Chọn HT Thanh Toán" at bounding box center [974, 467] width 148 height 23
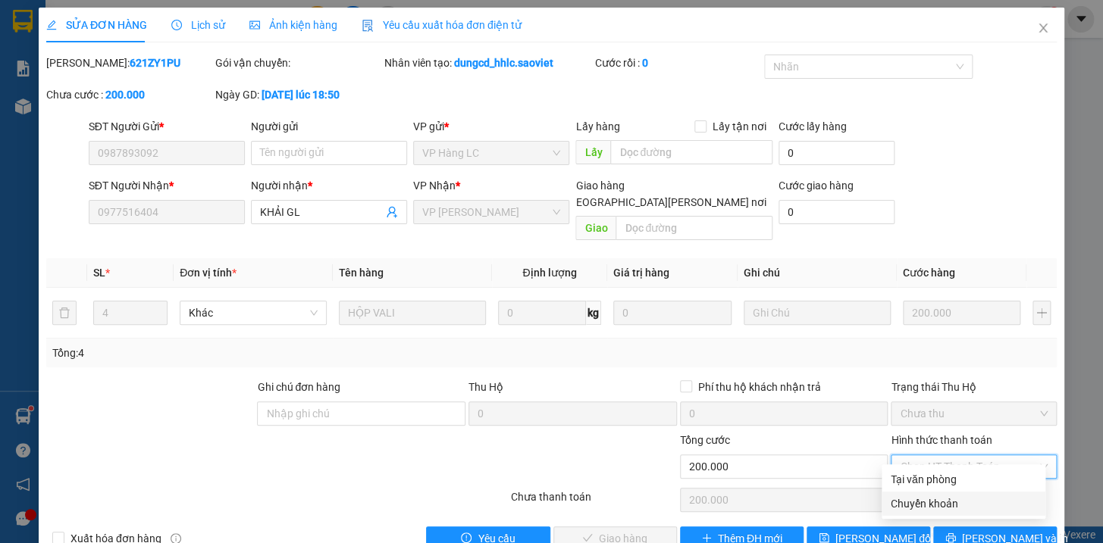
click at [935, 509] on div "Chuyển khoản" at bounding box center [964, 504] width 146 height 17
type input "0"
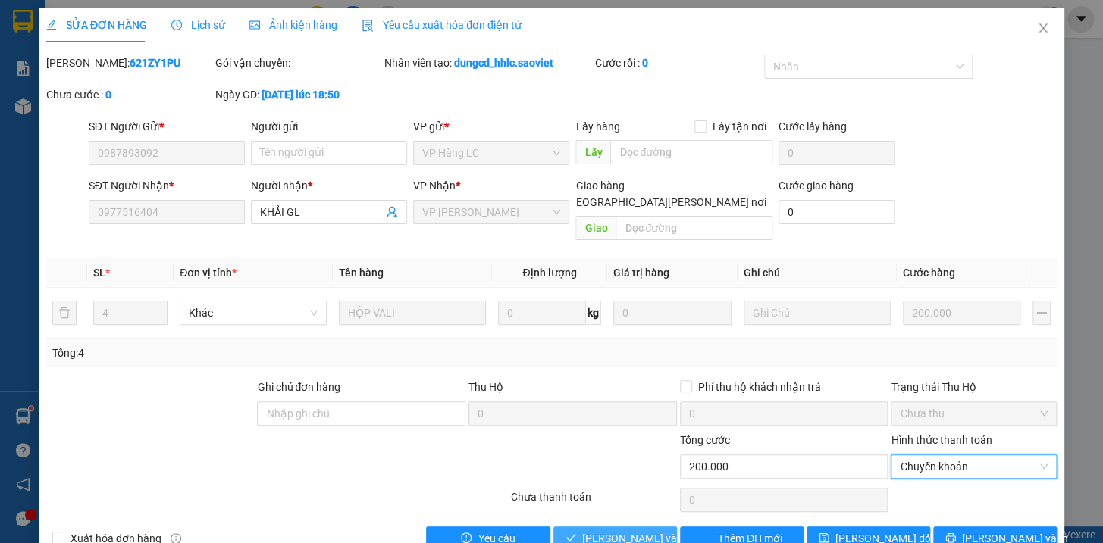
click at [634, 531] on span "[PERSON_NAME] và [PERSON_NAME] hàng" at bounding box center [684, 539] width 205 height 17
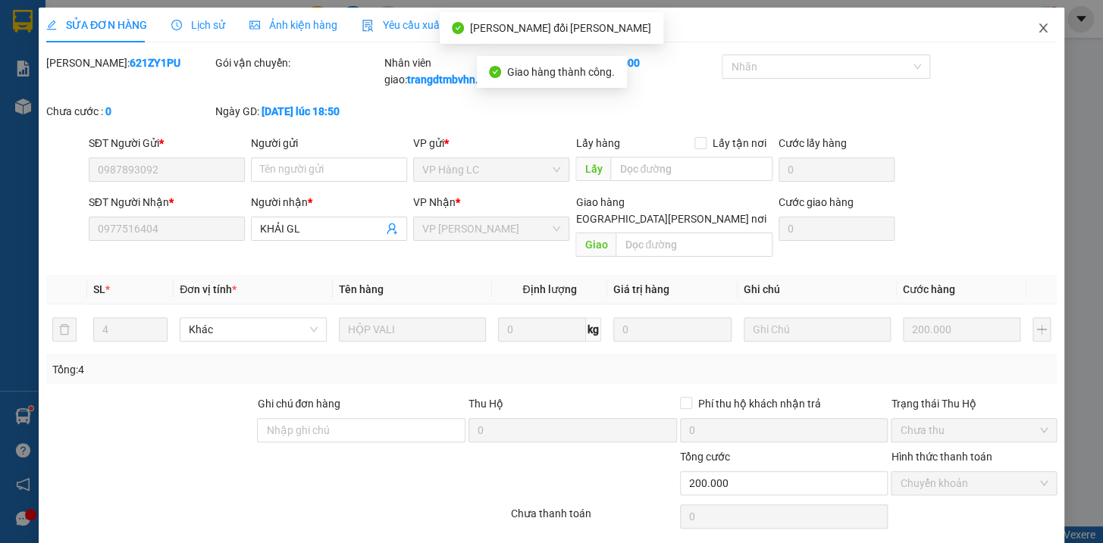
click at [1037, 30] on icon "close" at bounding box center [1043, 28] width 12 height 12
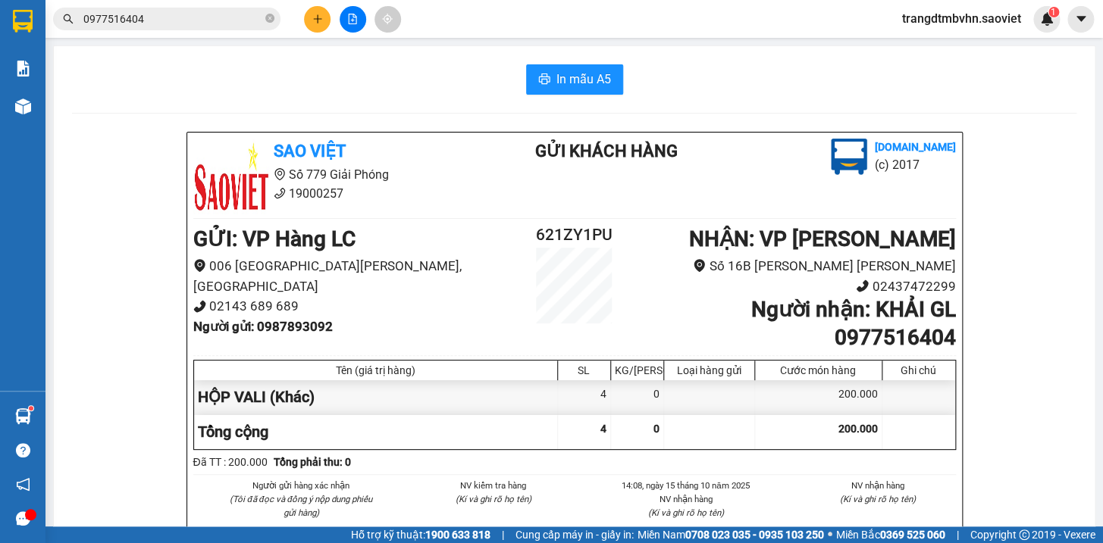
click at [226, 18] on input "0977516404" at bounding box center [172, 19] width 179 height 17
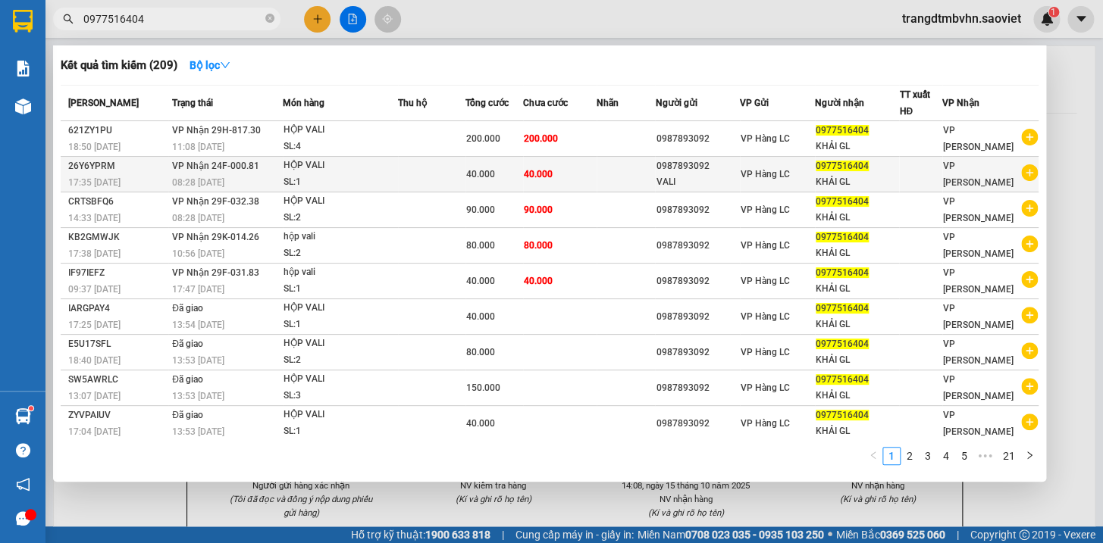
click at [832, 172] on div "0977516404" at bounding box center [857, 166] width 83 height 16
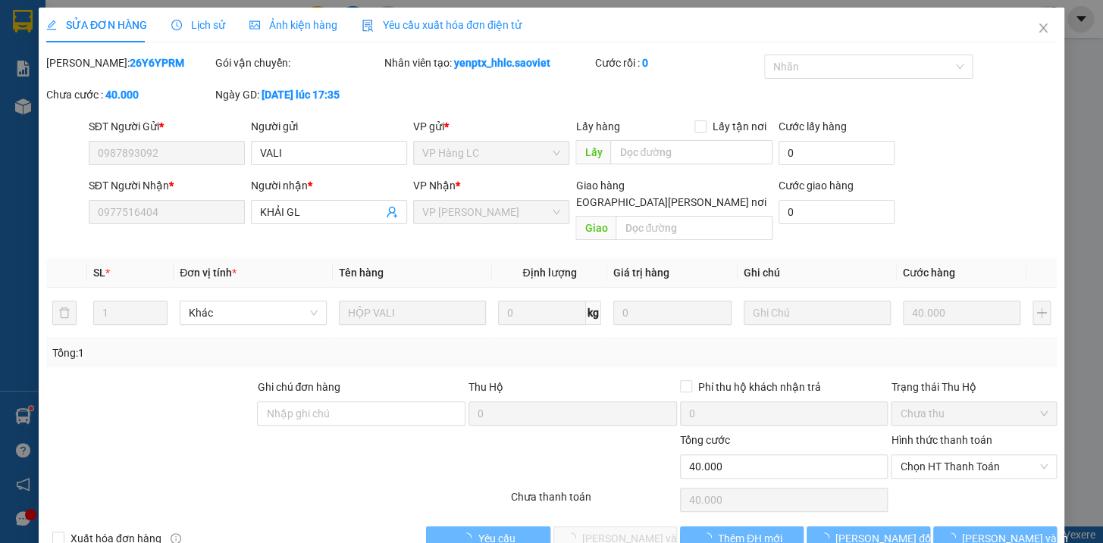
type input "0987893092"
type input "VALI"
type input "0977516404"
type input "KHẢI GL"
type input "0"
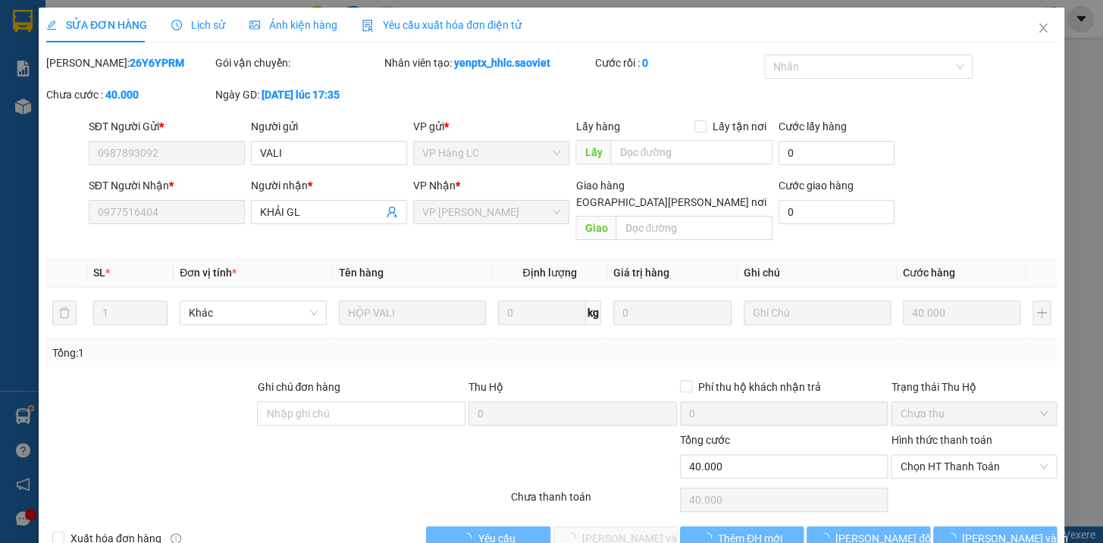
type input "40.000"
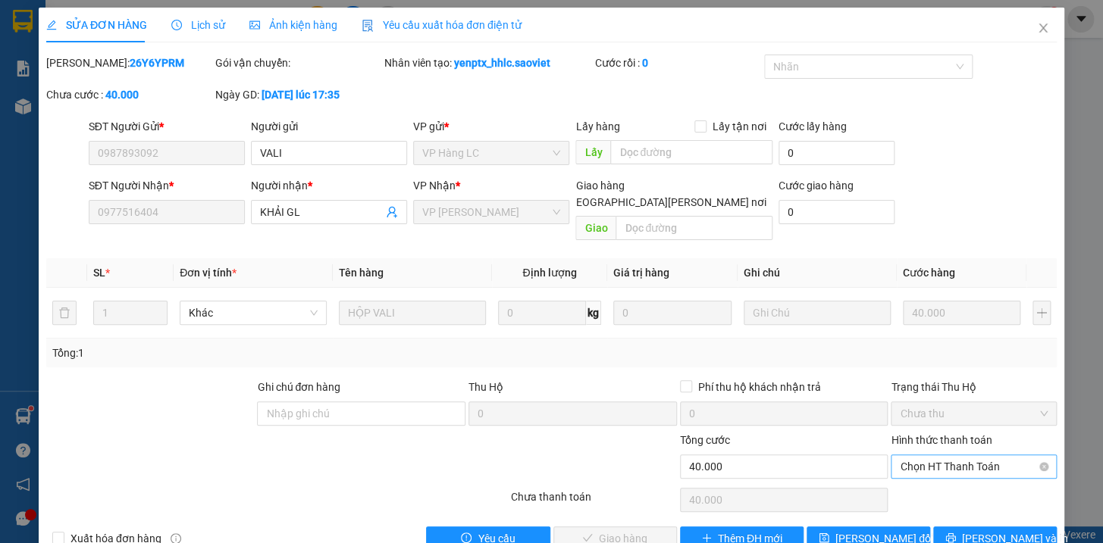
click at [921, 456] on span "Chọn HT Thanh Toán" at bounding box center [974, 467] width 148 height 23
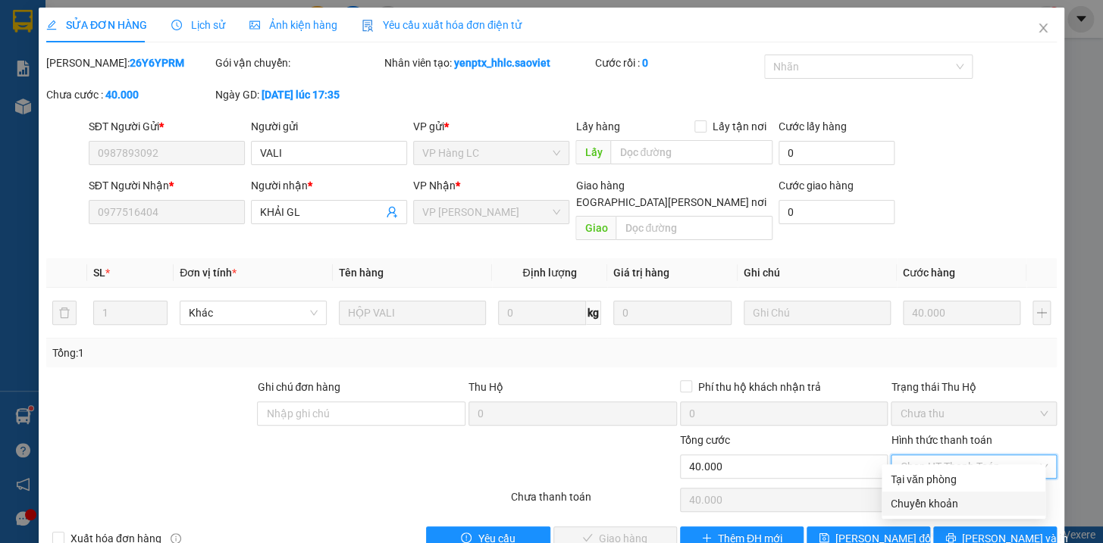
click at [921, 500] on div "Chuyển khoản" at bounding box center [964, 504] width 146 height 17
type input "0"
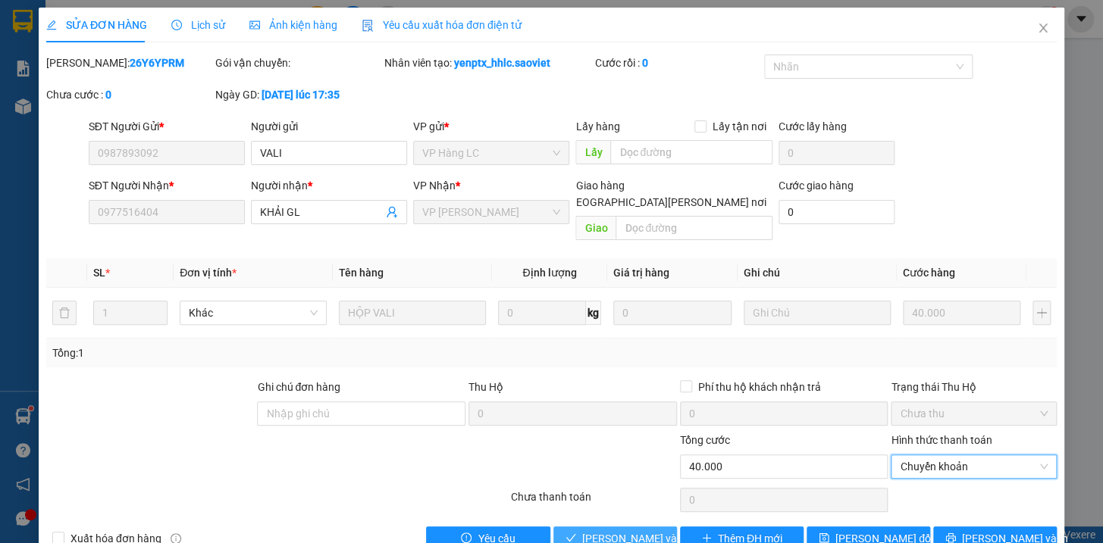
click at [641, 531] on span "[PERSON_NAME] và [PERSON_NAME] hàng" at bounding box center [684, 539] width 205 height 17
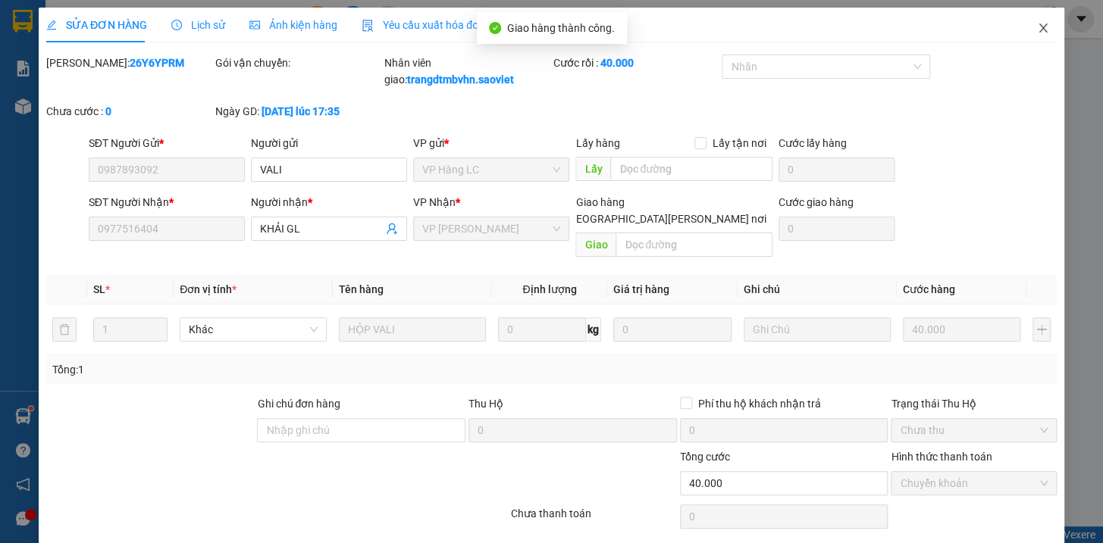
click at [1038, 28] on icon "close" at bounding box center [1042, 27] width 8 height 9
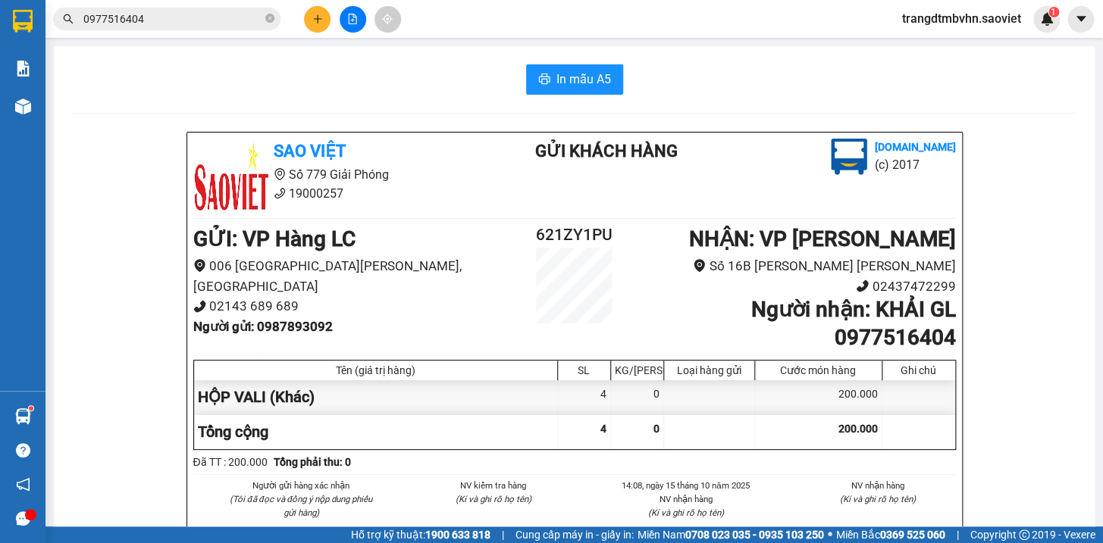
click at [215, 23] on input "0977516404" at bounding box center [172, 19] width 179 height 17
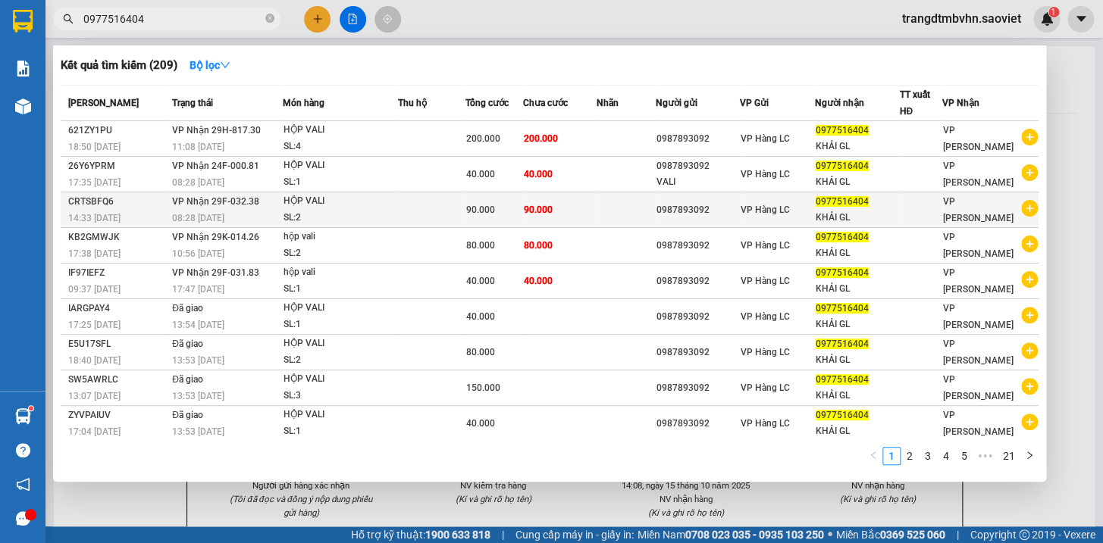
click at [830, 213] on div "KHẢI GL" at bounding box center [857, 218] width 83 height 16
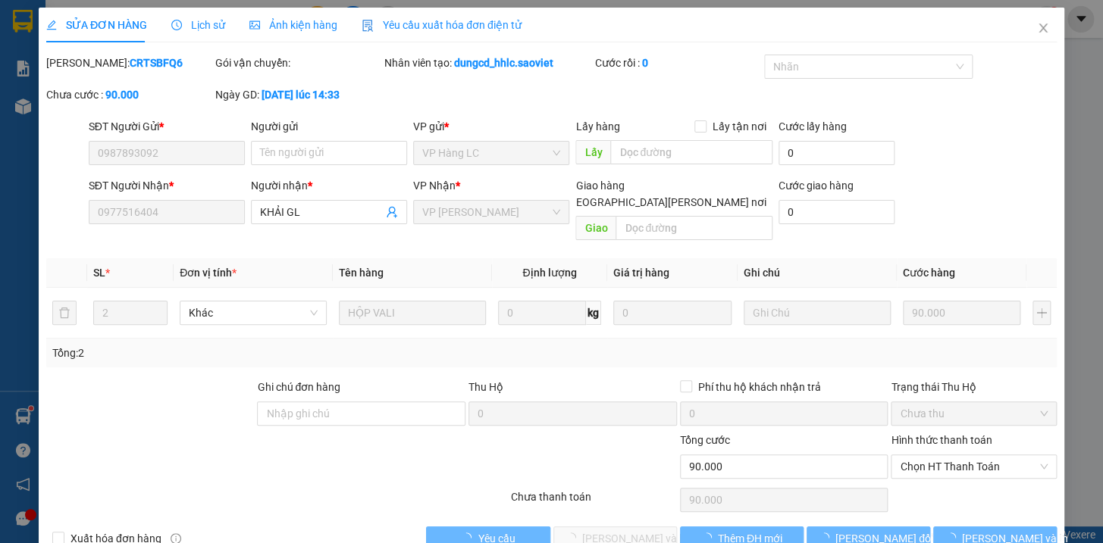
type input "0987893092"
type input "0977516404"
type input "KHẢI GL"
type input "0"
type input "90.000"
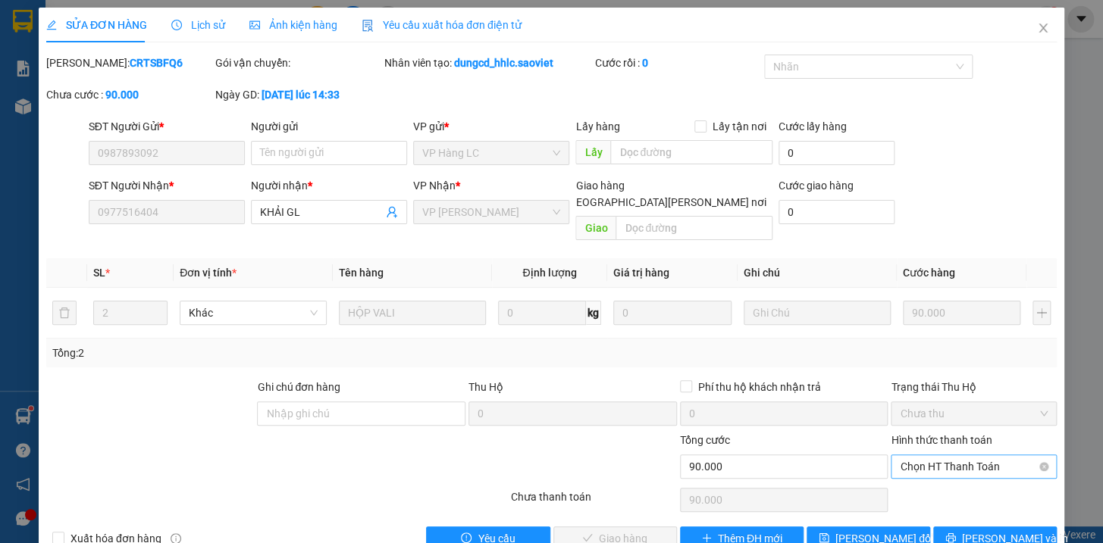
click at [917, 456] on span "Chọn HT Thanh Toán" at bounding box center [974, 467] width 148 height 23
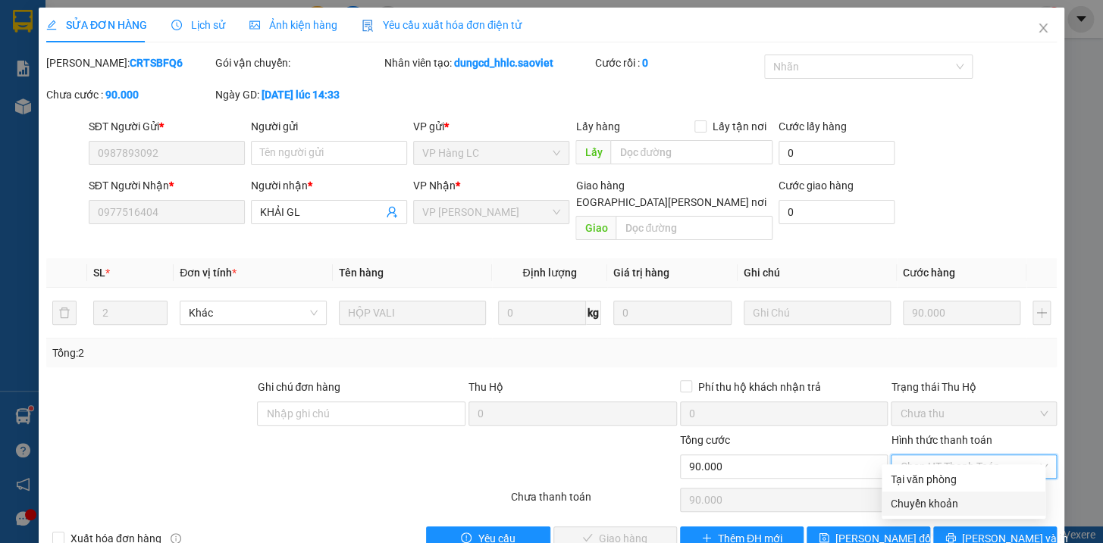
click at [916, 499] on div "Chuyển khoản" at bounding box center [964, 504] width 146 height 17
type input "0"
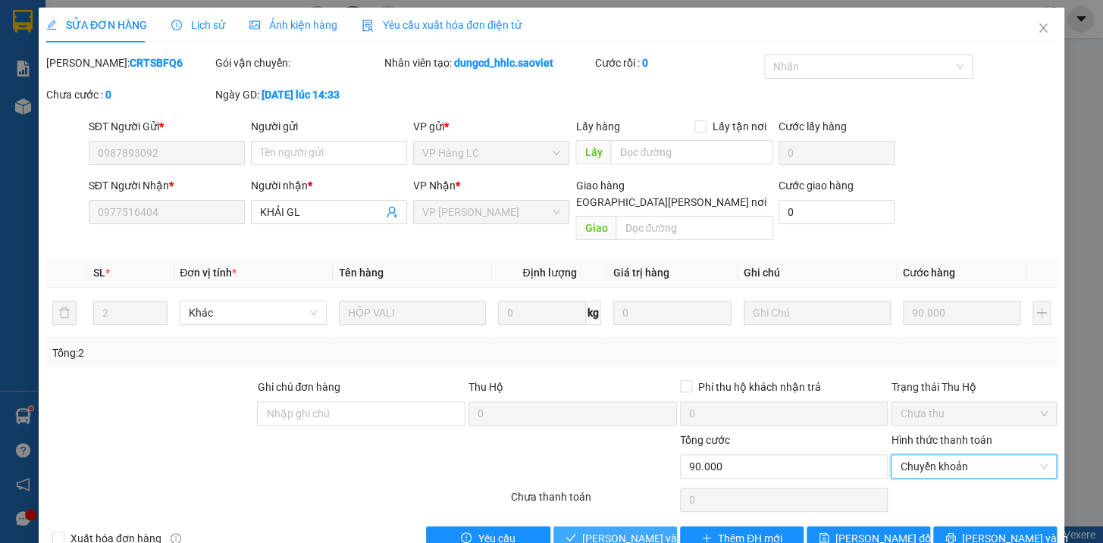
click at [612, 531] on span "[PERSON_NAME] và [PERSON_NAME] hàng" at bounding box center [684, 539] width 205 height 17
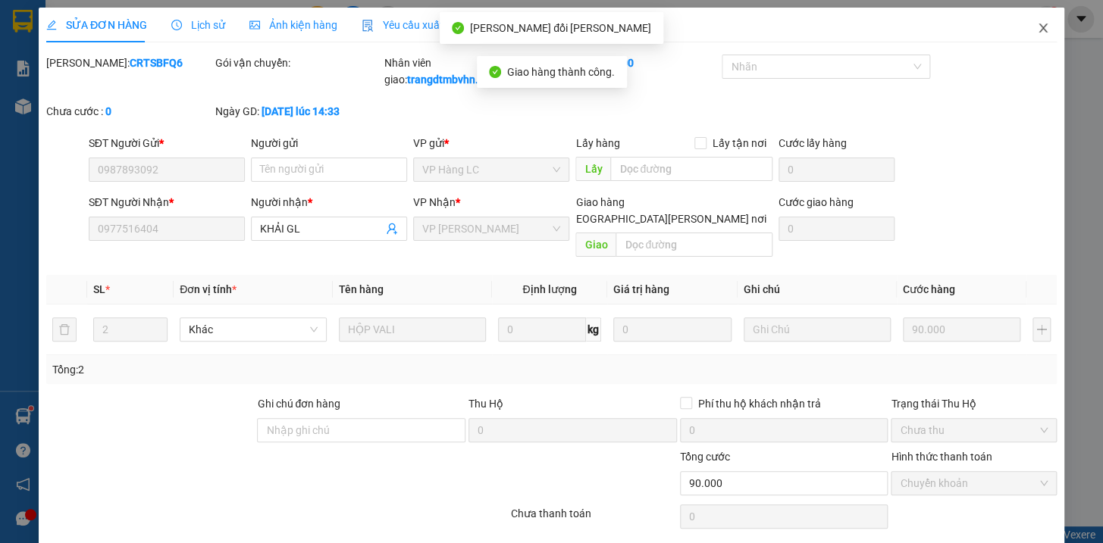
click at [1038, 28] on icon "close" at bounding box center [1042, 27] width 8 height 9
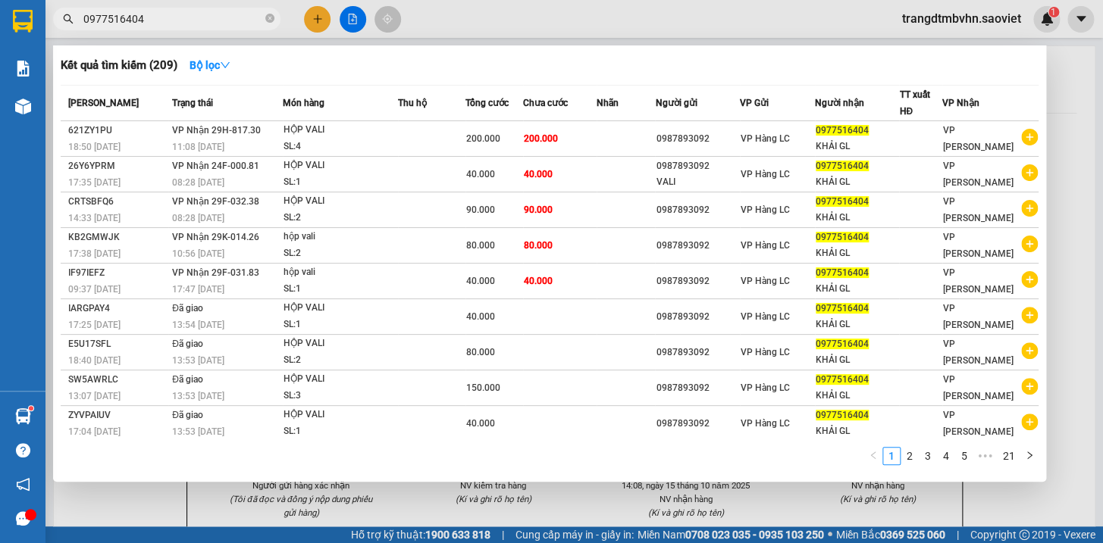
click at [181, 21] on input "0977516404" at bounding box center [172, 19] width 179 height 17
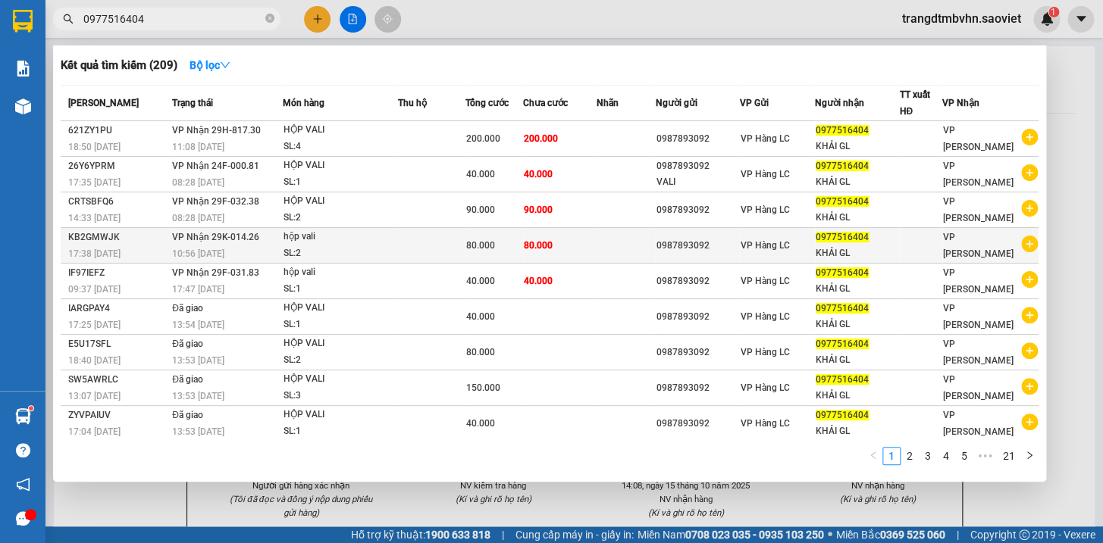
click at [832, 239] on span "0977516404" at bounding box center [842, 237] width 53 height 11
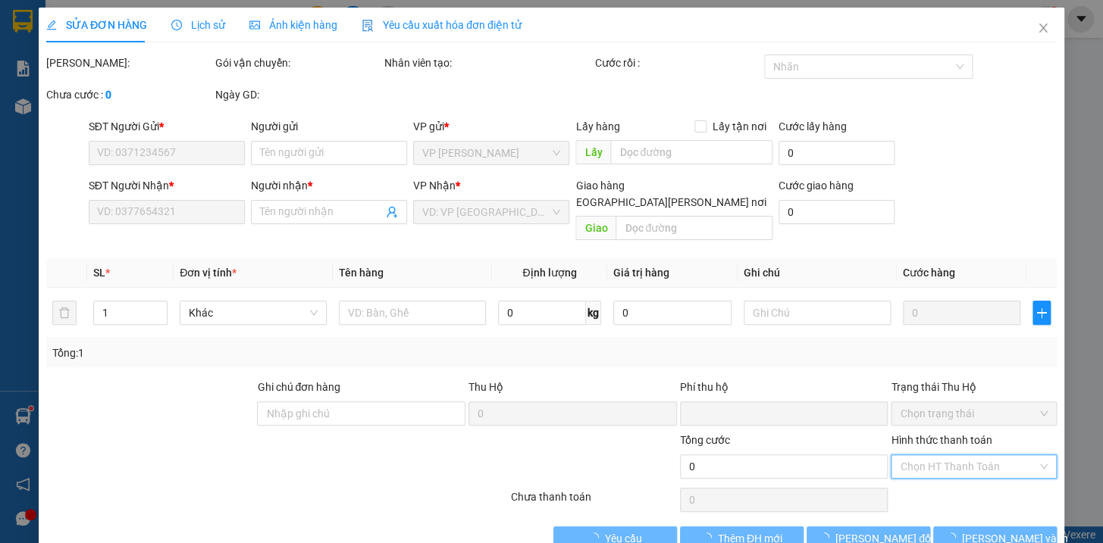
click at [930, 456] on input "Hình thức thanh toán" at bounding box center [968, 467] width 137 height 23
click at [920, 523] on div "Chuyển khoản" at bounding box center [964, 528] width 146 height 17
type input "0"
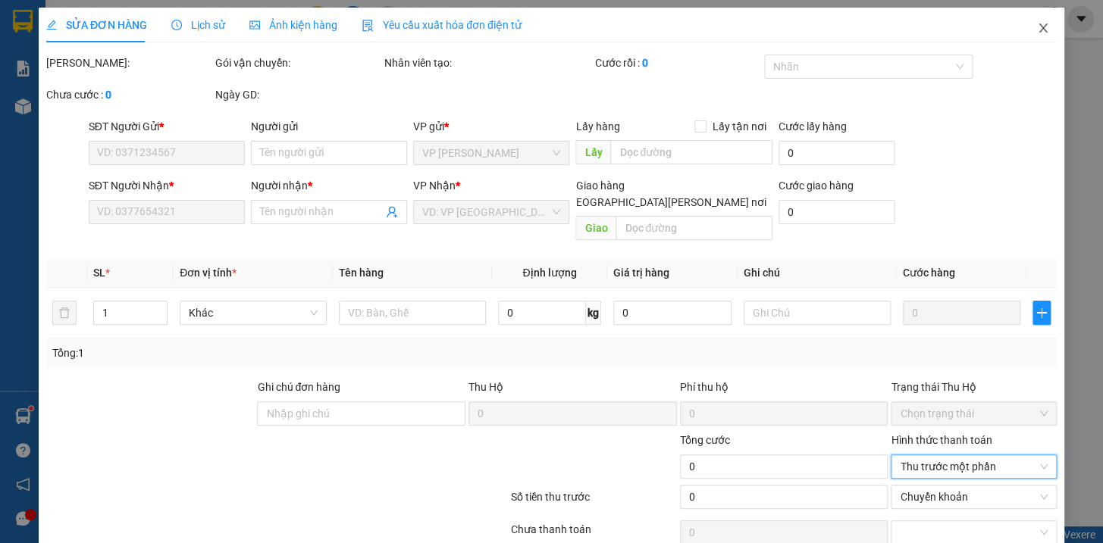
click at [1038, 24] on icon "close" at bounding box center [1042, 27] width 8 height 9
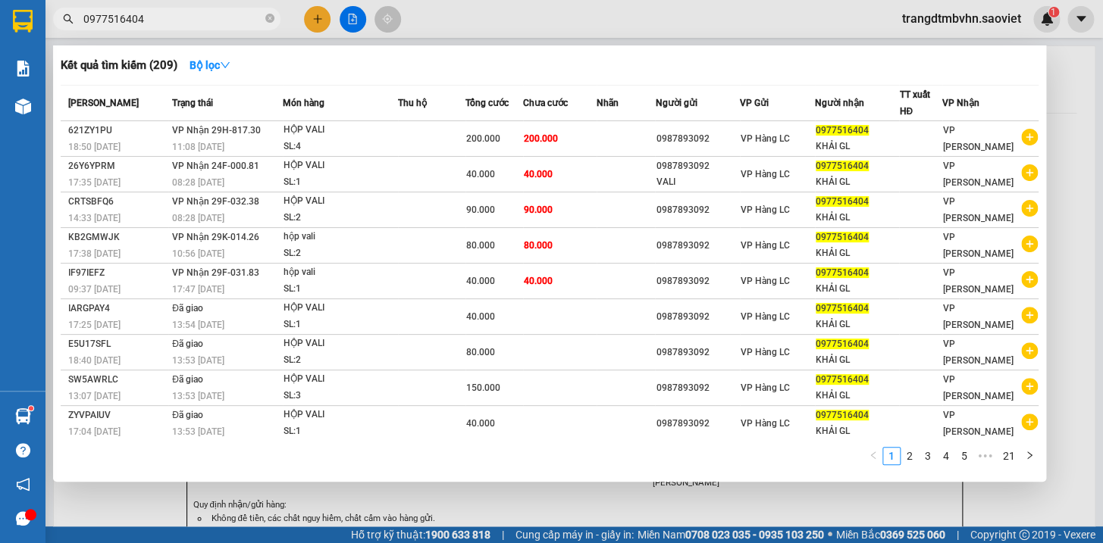
click at [166, 20] on input "0977516404" at bounding box center [172, 19] width 179 height 17
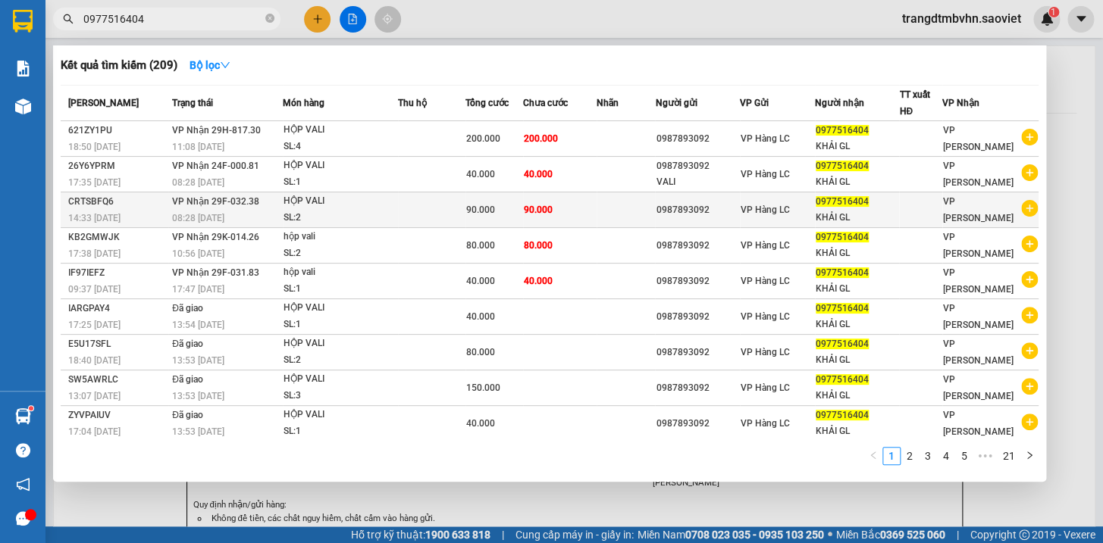
click at [846, 212] on div "KHẢI GL" at bounding box center [857, 218] width 83 height 16
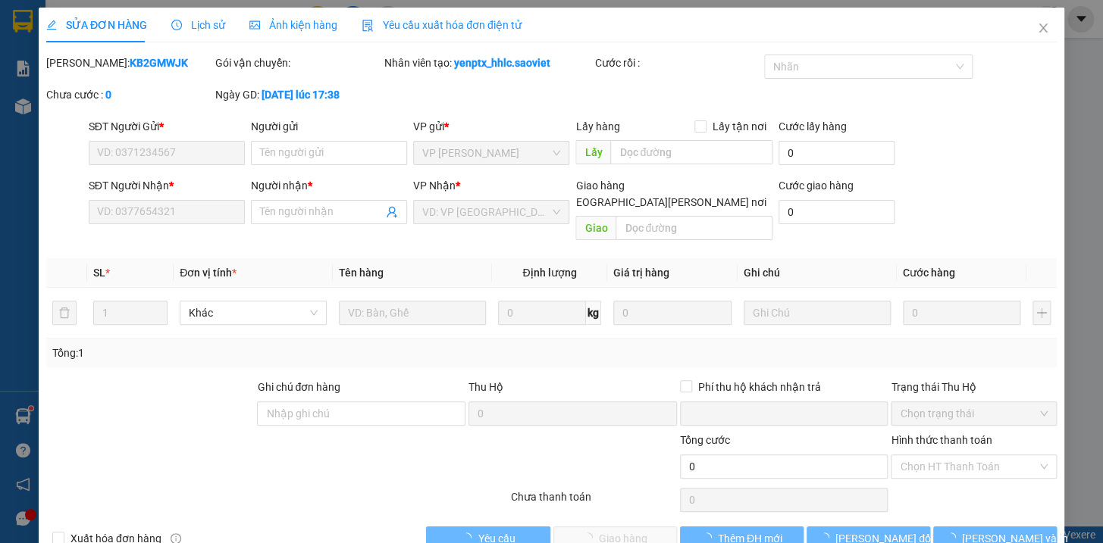
type input "0987893092"
type input "0977516404"
type input "KHẢI GL"
type input "0"
type input "90.000"
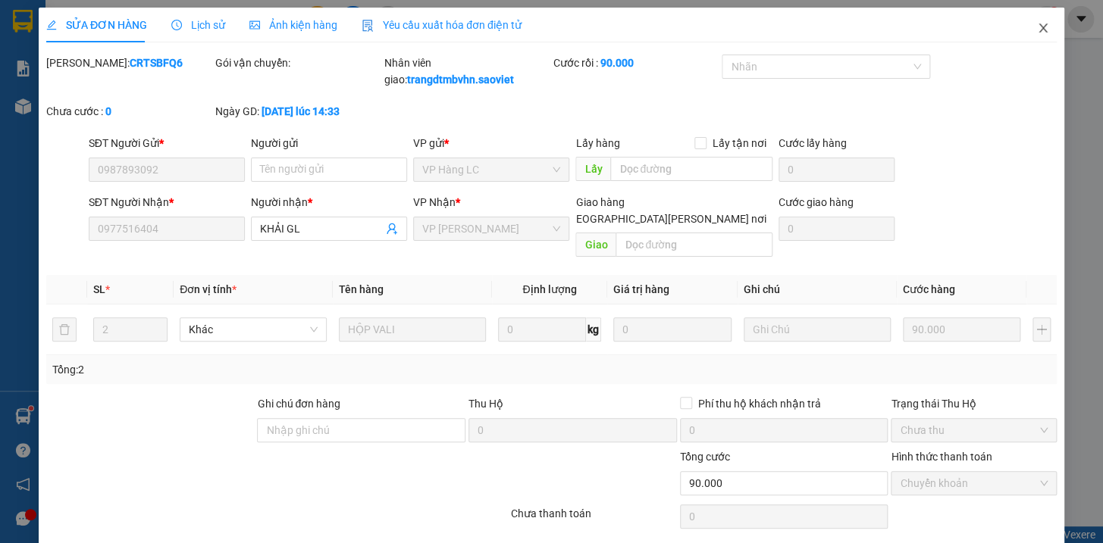
click at [1038, 28] on icon "close" at bounding box center [1042, 27] width 8 height 9
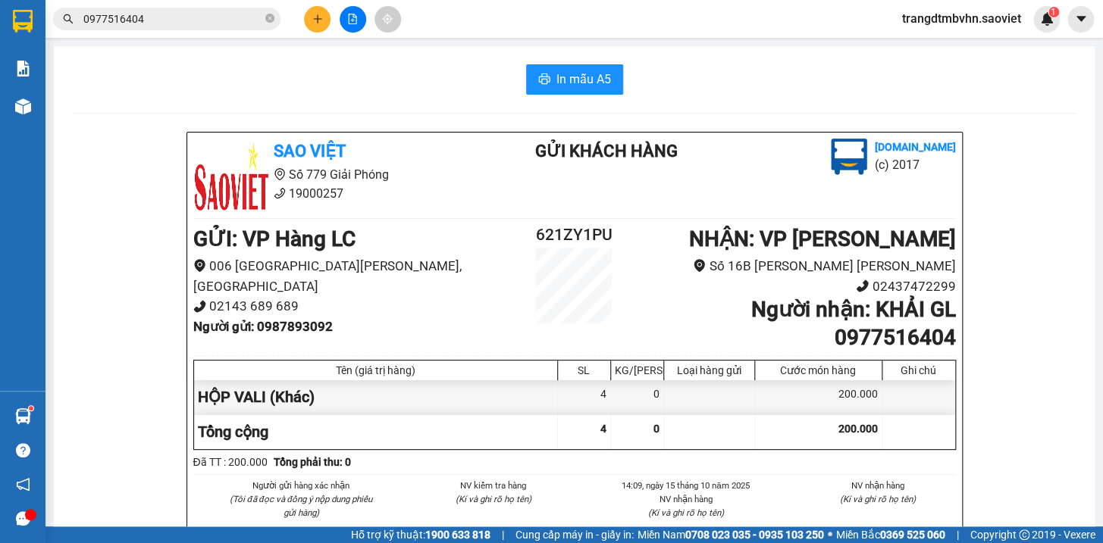
click at [181, 20] on input "0977516404" at bounding box center [172, 19] width 179 height 17
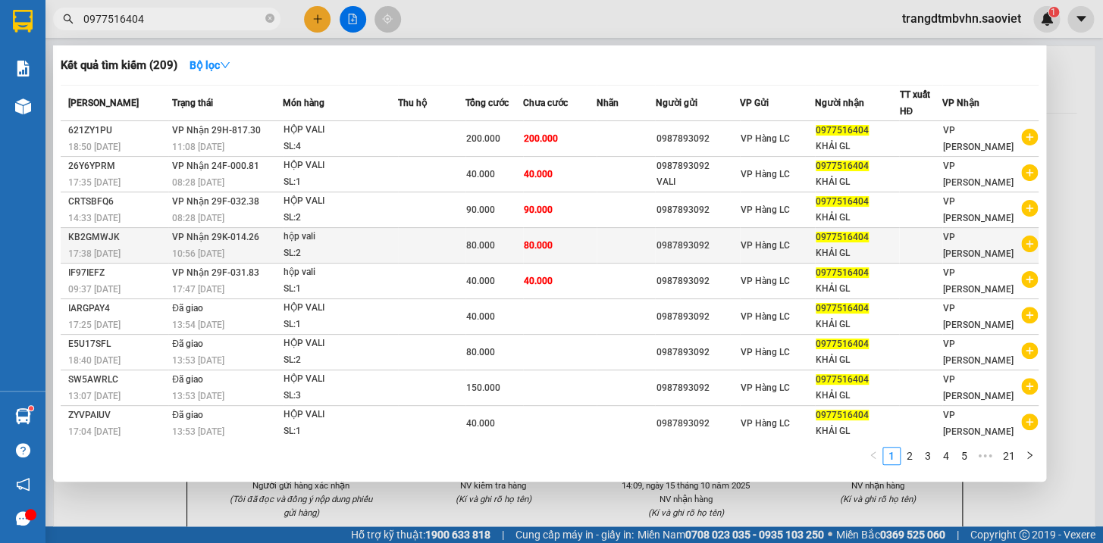
click at [857, 249] on div "KHẢI GL" at bounding box center [857, 254] width 83 height 16
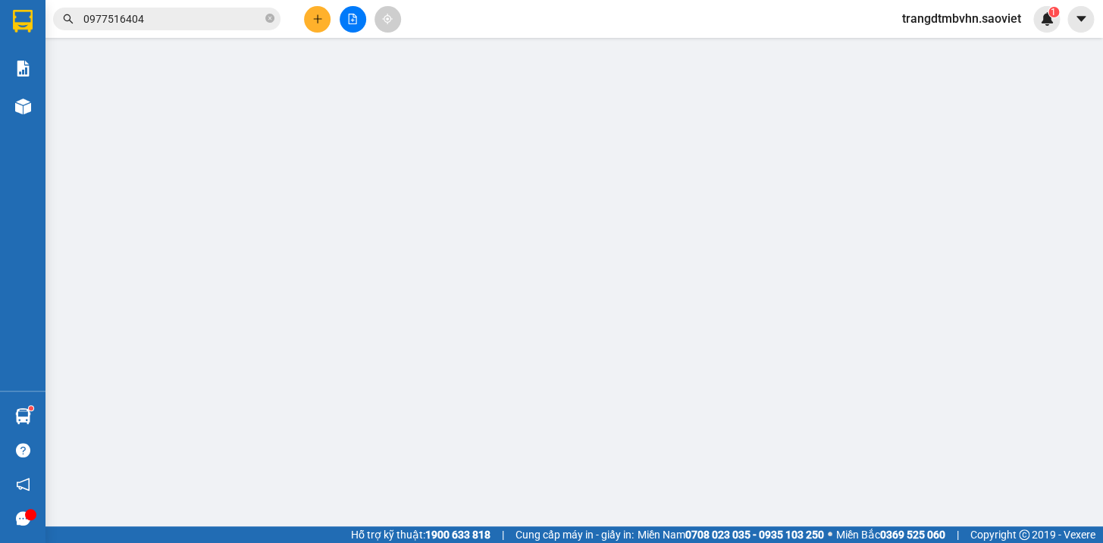
type input "0987893092"
type input "0977516404"
type input "KHẢI GL"
type input "0"
type input "80.000"
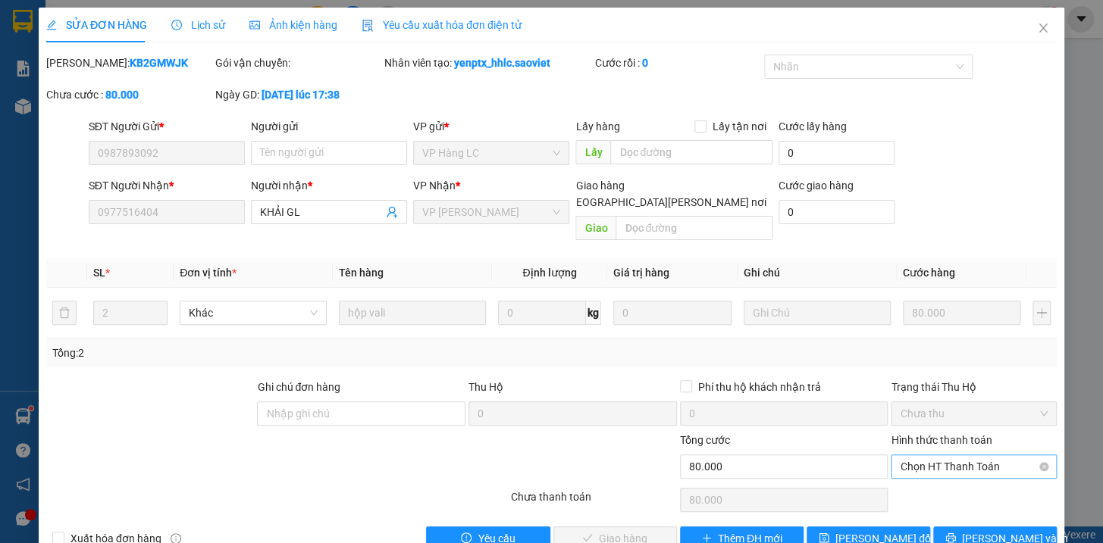
click at [921, 456] on span "Chọn HT Thanh Toán" at bounding box center [974, 467] width 148 height 23
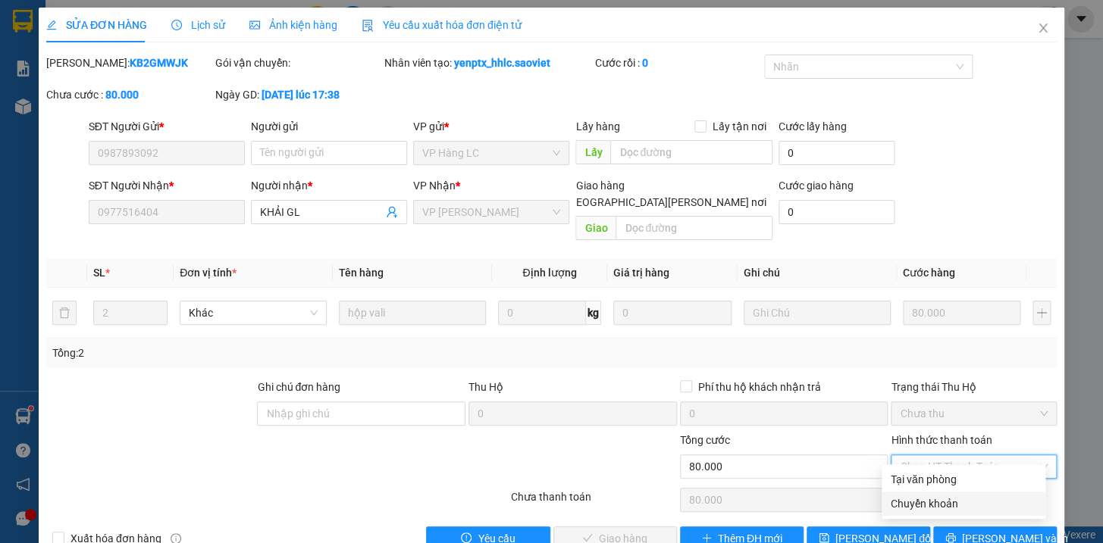
click at [910, 508] on div "Chuyển khoản" at bounding box center [964, 504] width 146 height 17
type input "0"
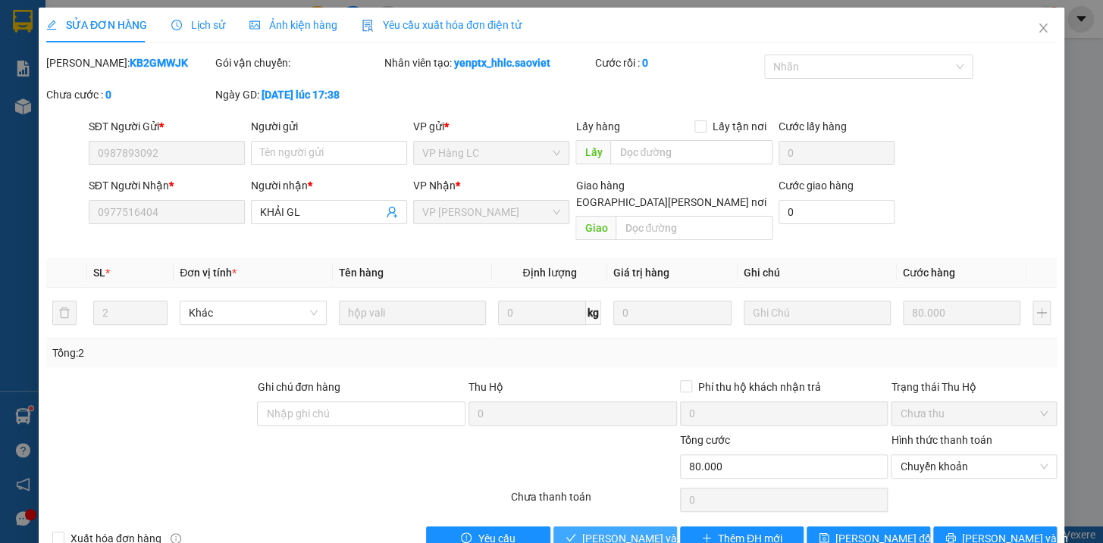
click at [641, 531] on span "[PERSON_NAME] và [PERSON_NAME] hàng" at bounding box center [684, 539] width 205 height 17
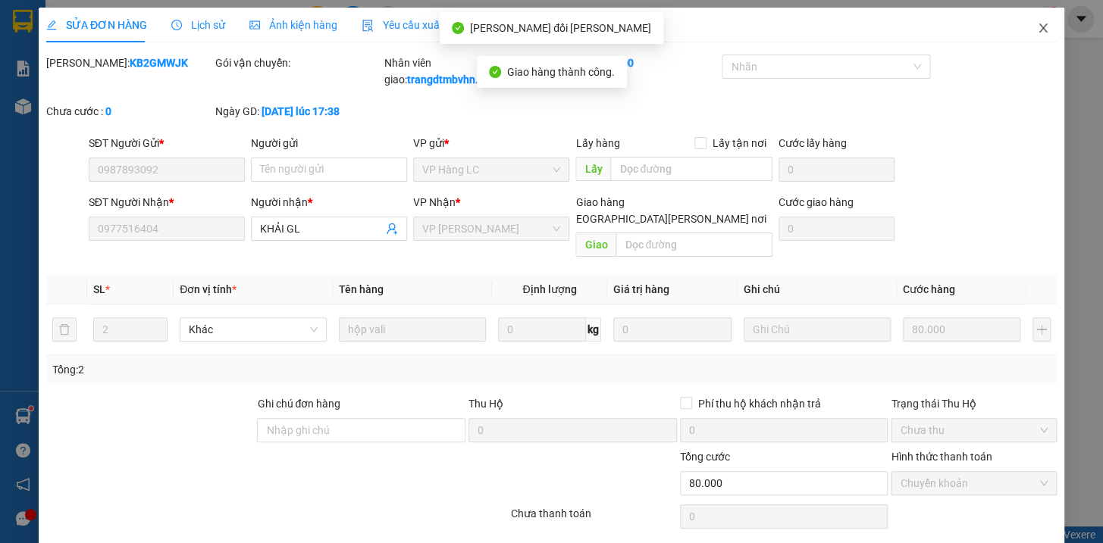
click at [1037, 26] on icon "close" at bounding box center [1043, 28] width 12 height 12
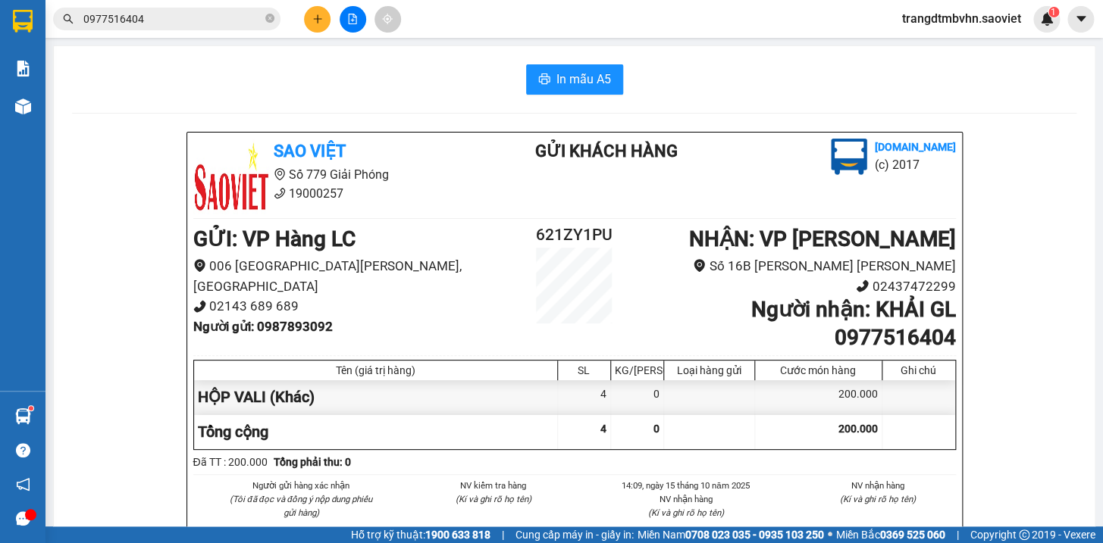
click at [228, 21] on input "0977516404" at bounding box center [172, 19] width 179 height 17
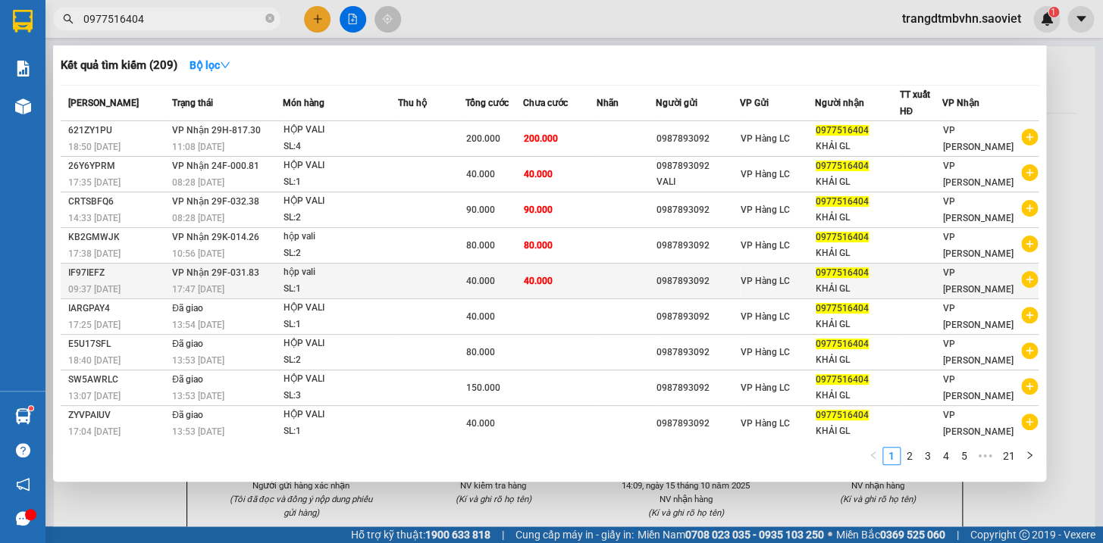
click at [846, 278] on div "0977516404" at bounding box center [857, 273] width 83 height 16
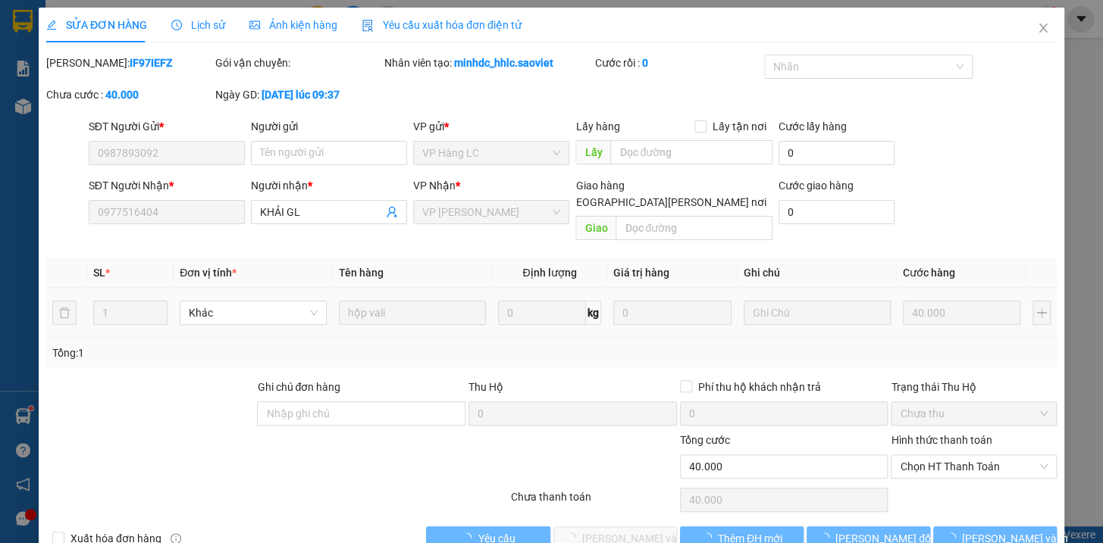
type input "0987893092"
type input "0977516404"
type input "KHẢI GL"
type input "0"
type input "40.000"
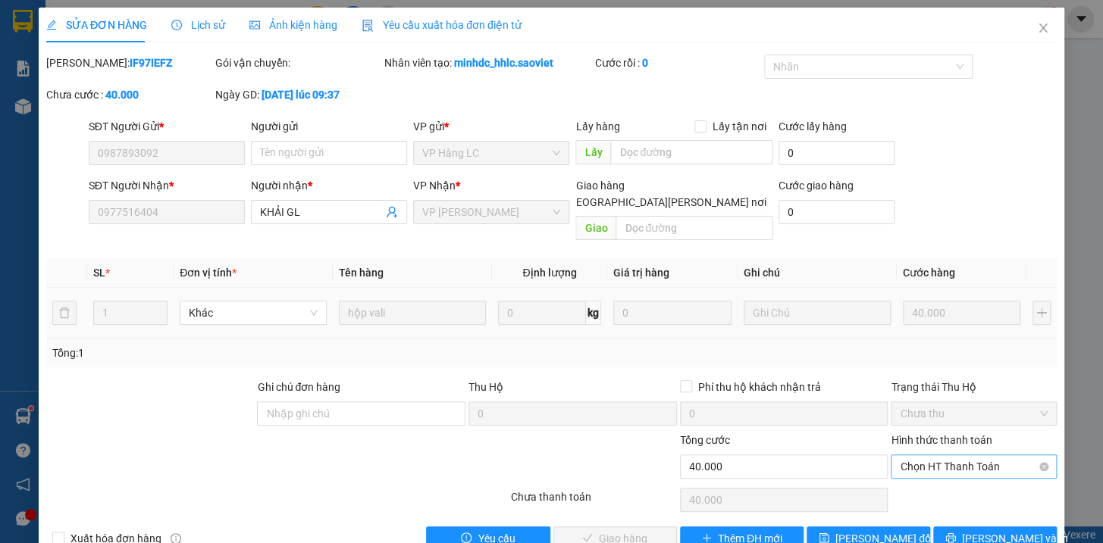
click at [936, 456] on span "Chọn HT Thanh Toán" at bounding box center [974, 467] width 148 height 23
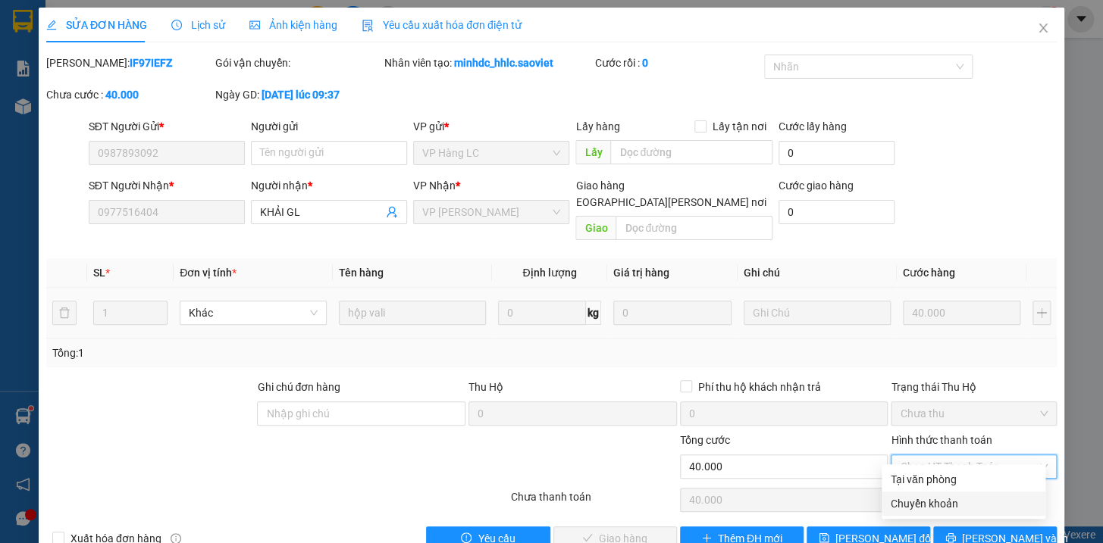
click at [931, 504] on div "Chuyển khoản" at bounding box center [964, 504] width 146 height 17
type input "0"
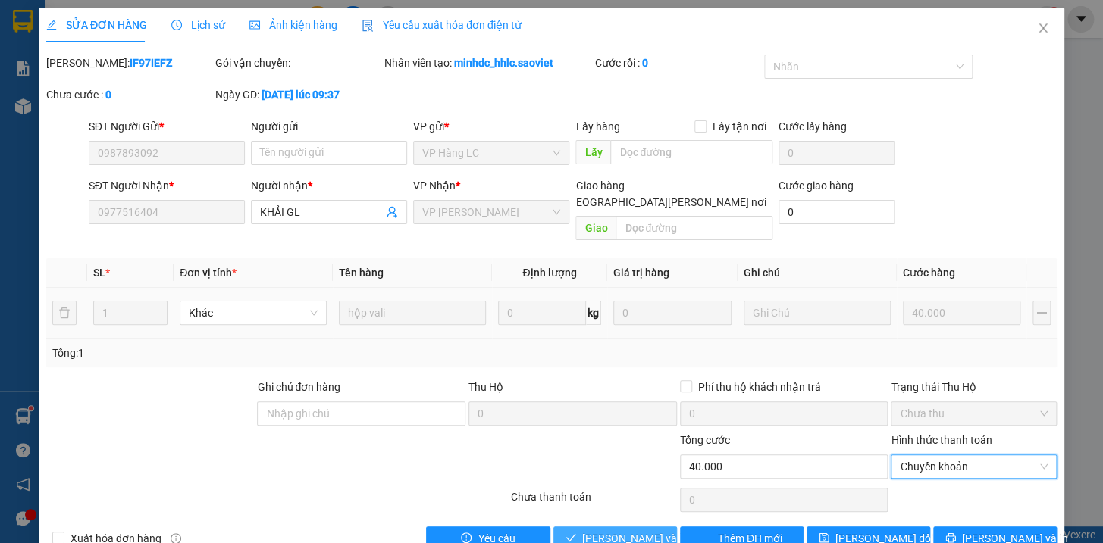
click at [629, 531] on span "[PERSON_NAME] và [PERSON_NAME] hàng" at bounding box center [684, 539] width 205 height 17
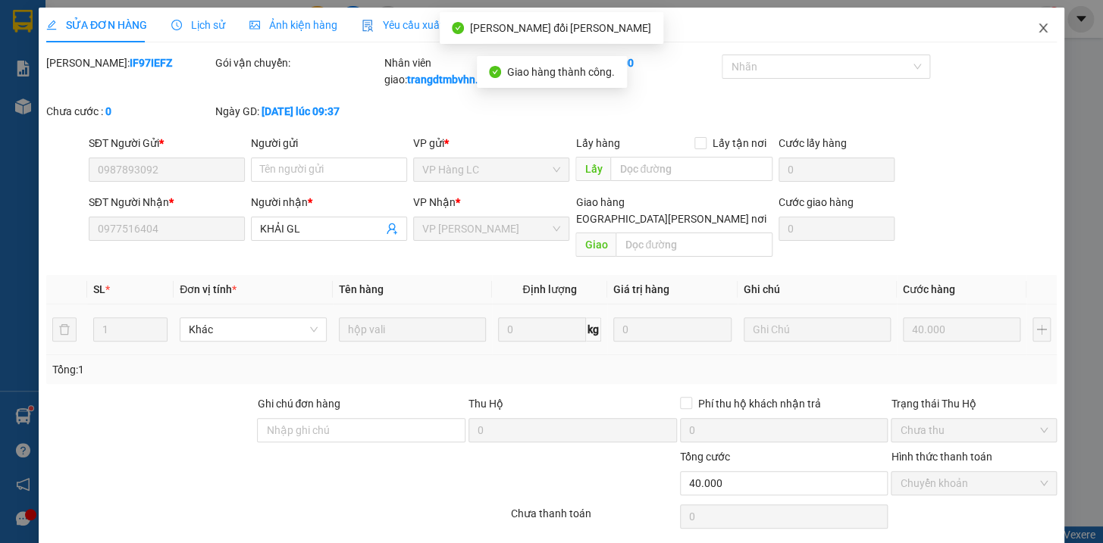
click at [1037, 28] on icon "close" at bounding box center [1043, 28] width 12 height 12
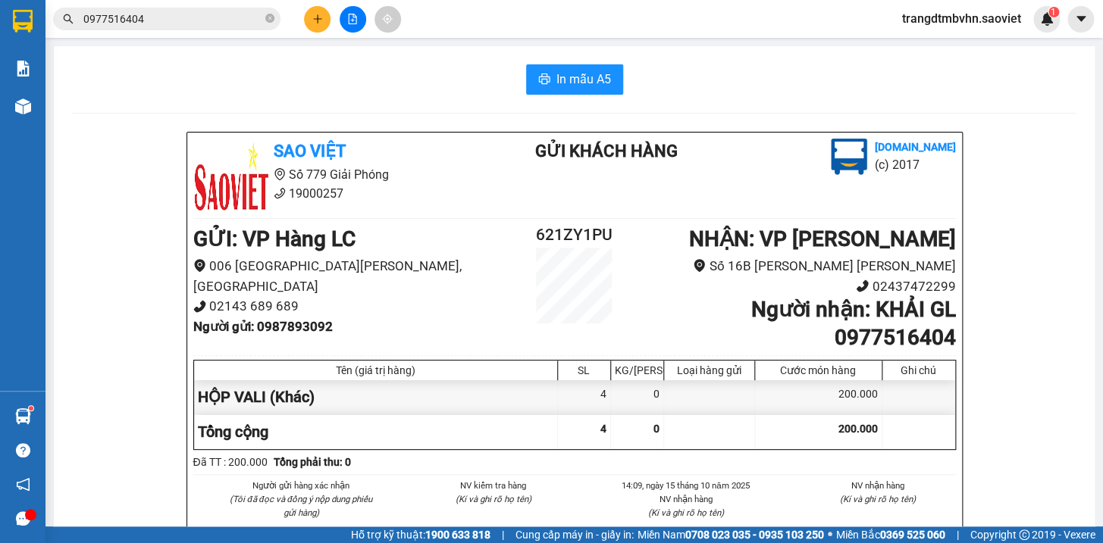
click at [80, 105] on div "In mẫu A5 Sao Việt Số 779 [PERSON_NAME] 19000257 Gửi khách hàng [DOMAIN_NAME] (…" at bounding box center [574, 394] width 1041 height 696
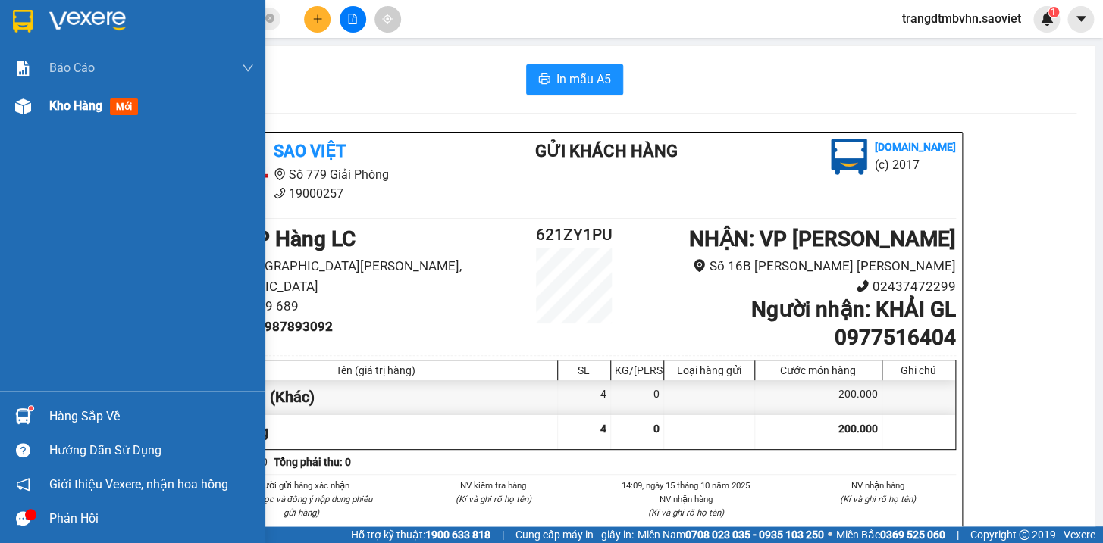
click at [60, 108] on span "Kho hàng" at bounding box center [75, 106] width 53 height 14
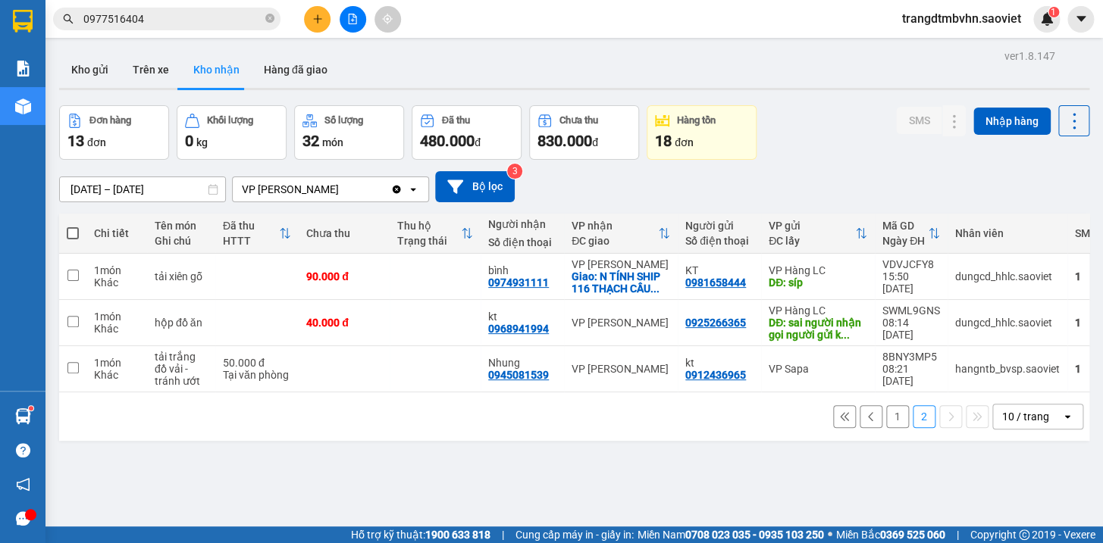
click at [886, 424] on button "1" at bounding box center [897, 417] width 23 height 23
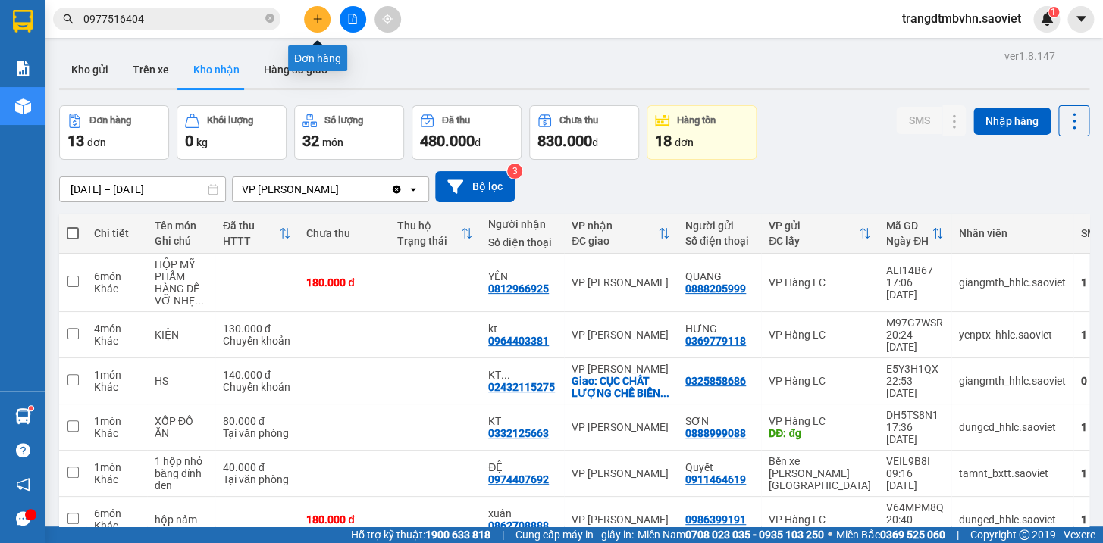
click at [307, 19] on button at bounding box center [317, 19] width 27 height 27
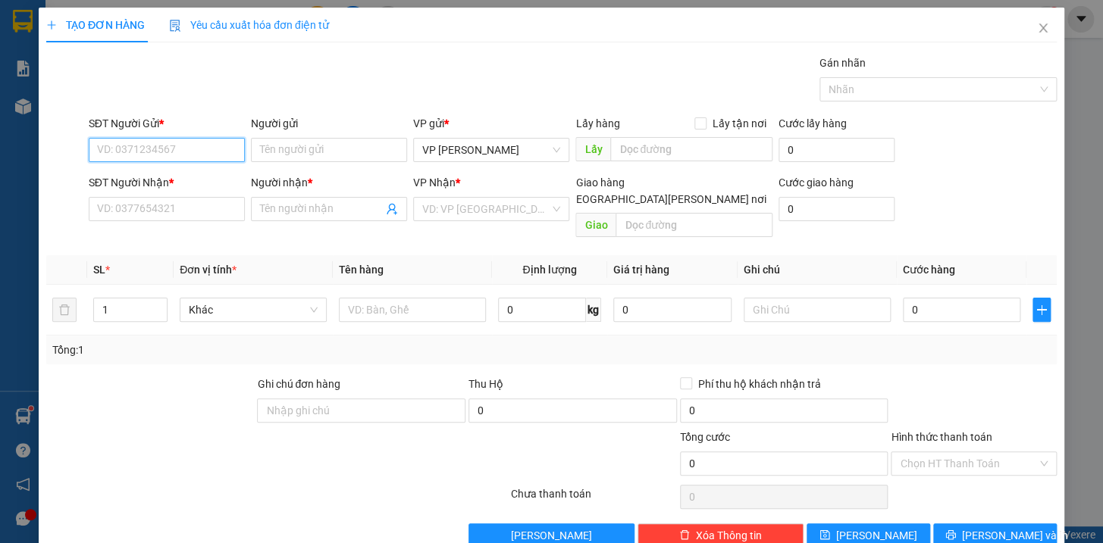
click at [181, 139] on input "SĐT Người Gửi *" at bounding box center [167, 150] width 156 height 24
type input "0987677394"
click at [161, 222] on div "SĐT Người Nhận * VD: 0377654321" at bounding box center [167, 200] width 156 height 53
click at [157, 208] on input "SĐT Người Nhận *" at bounding box center [167, 209] width 156 height 24
type input "0947721382"
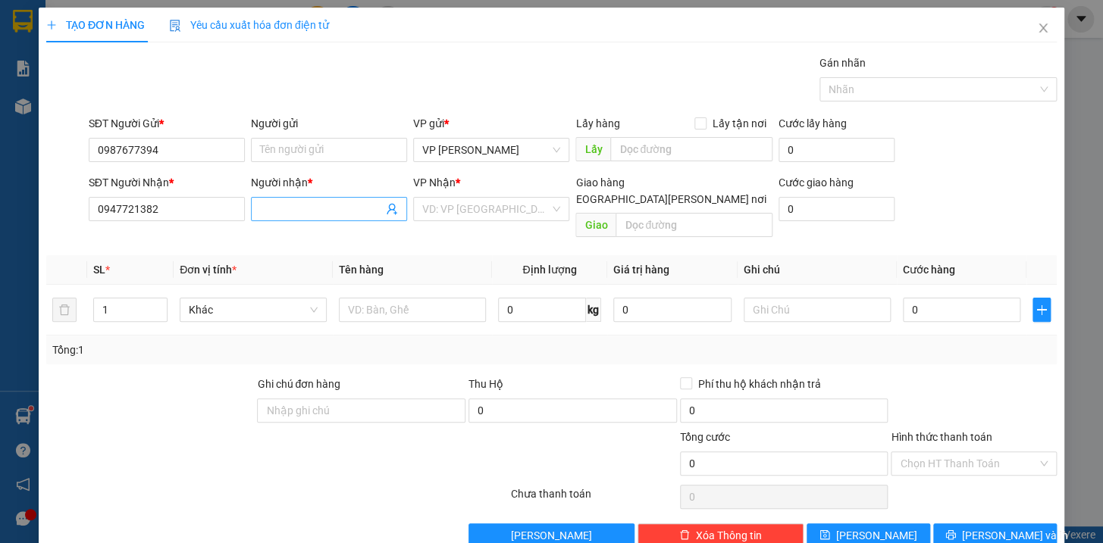
click at [271, 205] on input "Người nhận *" at bounding box center [321, 209] width 123 height 17
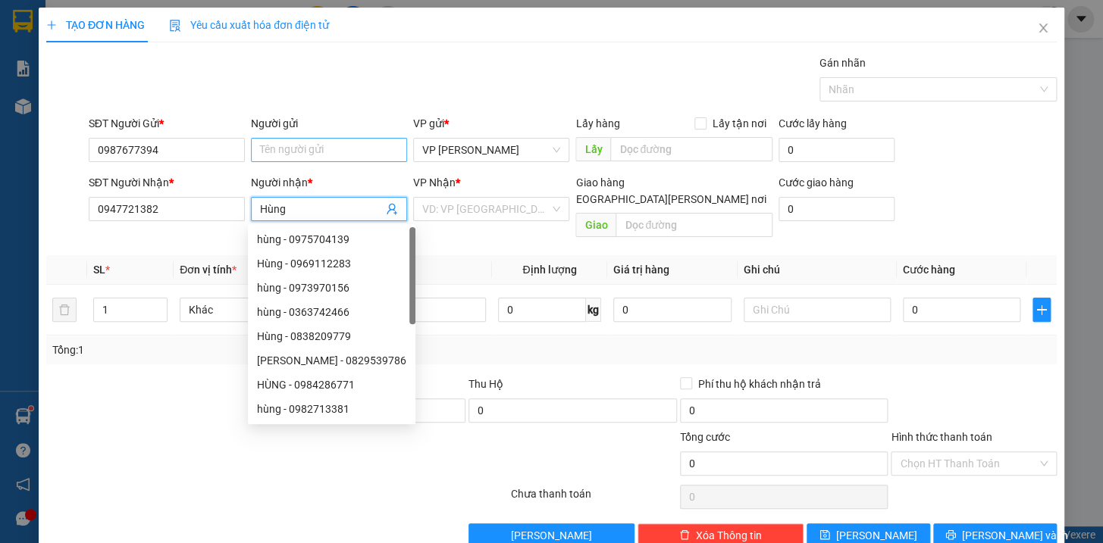
type input "Hùng"
click at [278, 155] on input "Người gửi" at bounding box center [329, 150] width 156 height 24
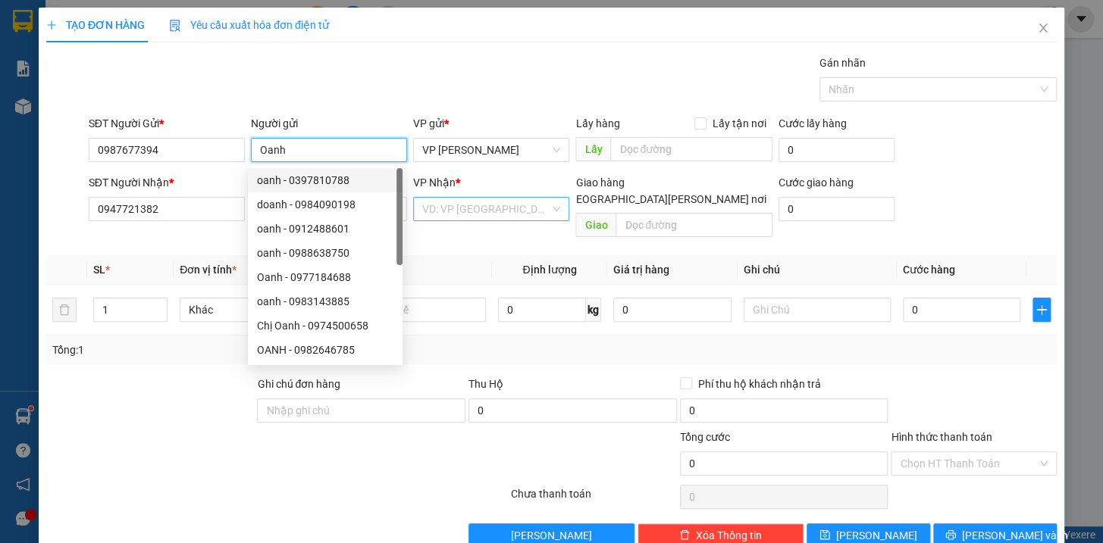
type input "Oanh"
click at [441, 207] on input "search" at bounding box center [485, 209] width 127 height 23
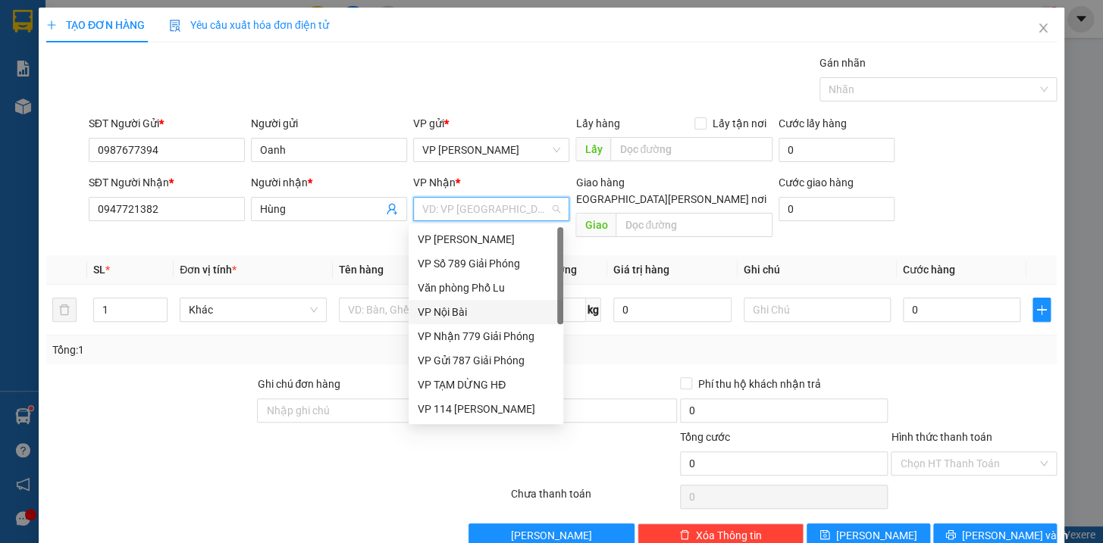
drag, startPoint x: 557, startPoint y: 312, endPoint x: 481, endPoint y: 209, distance: 127.8
click at [528, 258] on div "VP [PERSON_NAME] VP Số 789 Giải [PERSON_NAME] Phố Lu VP Nội Bài [PERSON_NAME]…" at bounding box center [486, 324] width 155 height 194
click at [478, 245] on div "VP [PERSON_NAME]" at bounding box center [486, 239] width 136 height 17
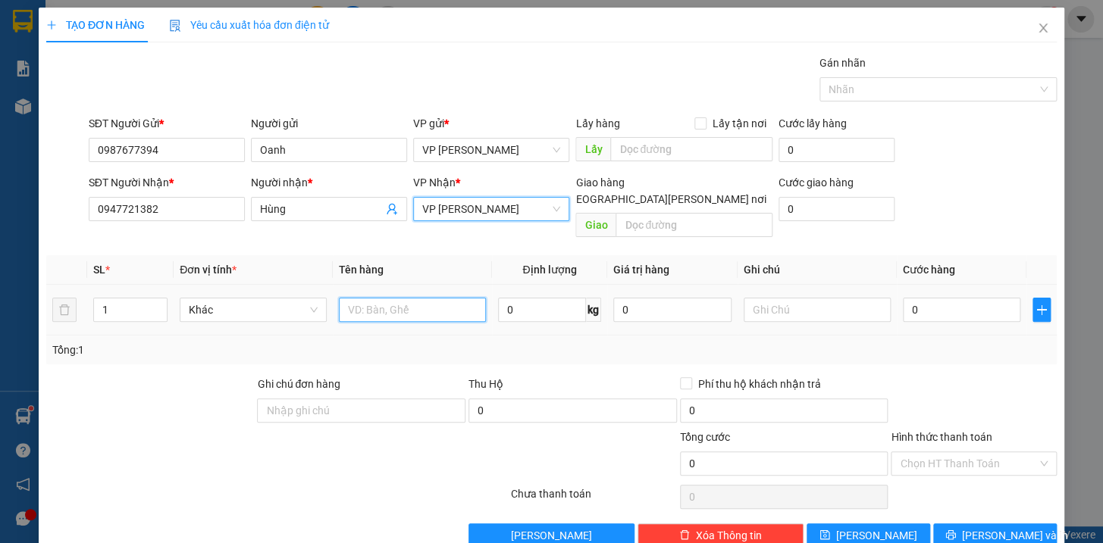
click at [452, 298] on input "text" at bounding box center [412, 310] width 147 height 24
type input "hộp đồ điện kkt"
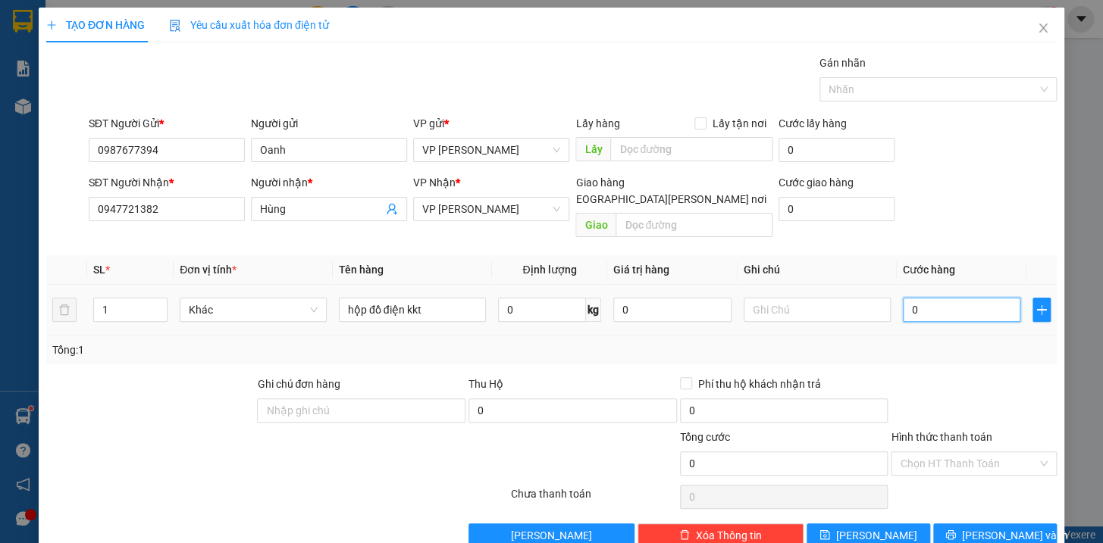
click at [974, 298] on input "0" at bounding box center [962, 310] width 118 height 24
type input "4"
type input "40"
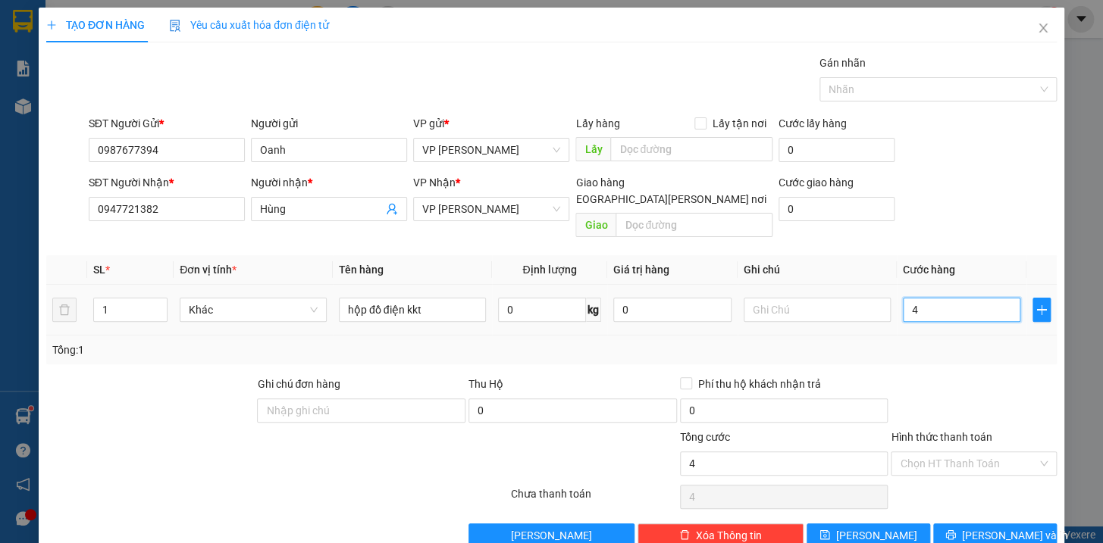
type input "40"
type input "400"
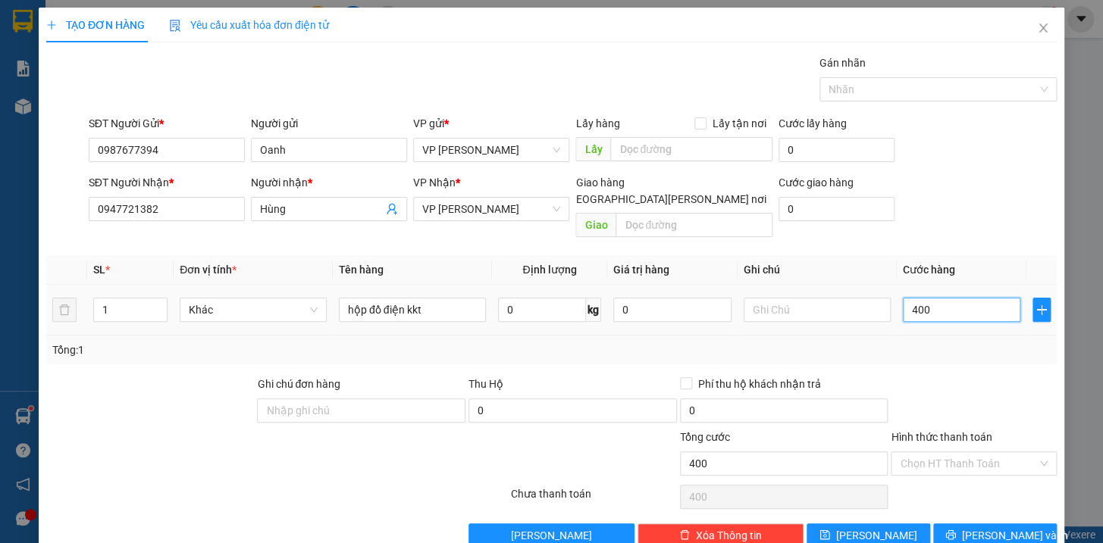
type input "4.000"
type input "40.000"
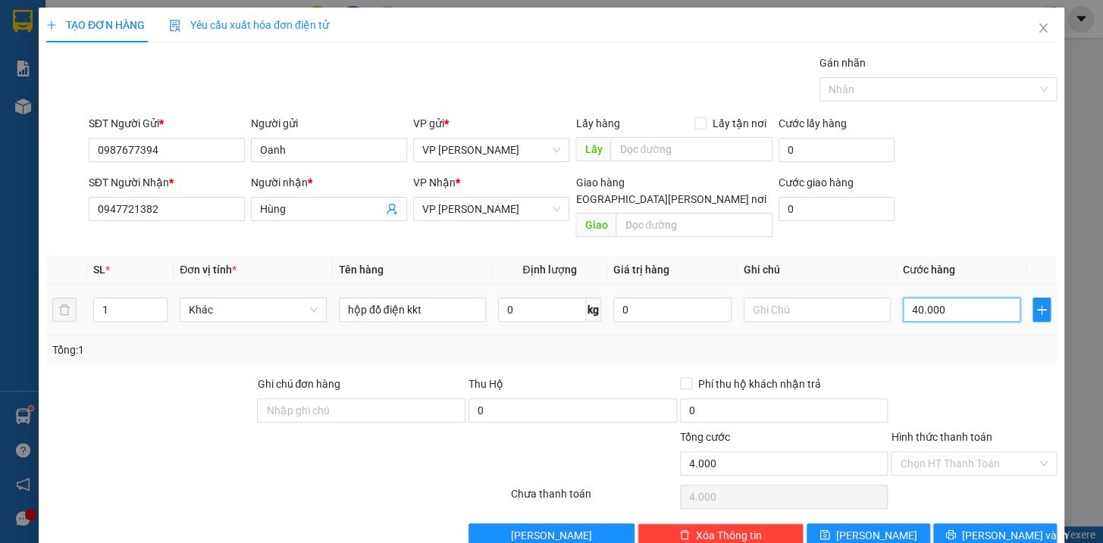
type input "40.000"
click at [1030, 524] on button "[PERSON_NAME] và In" at bounding box center [995, 536] width 124 height 24
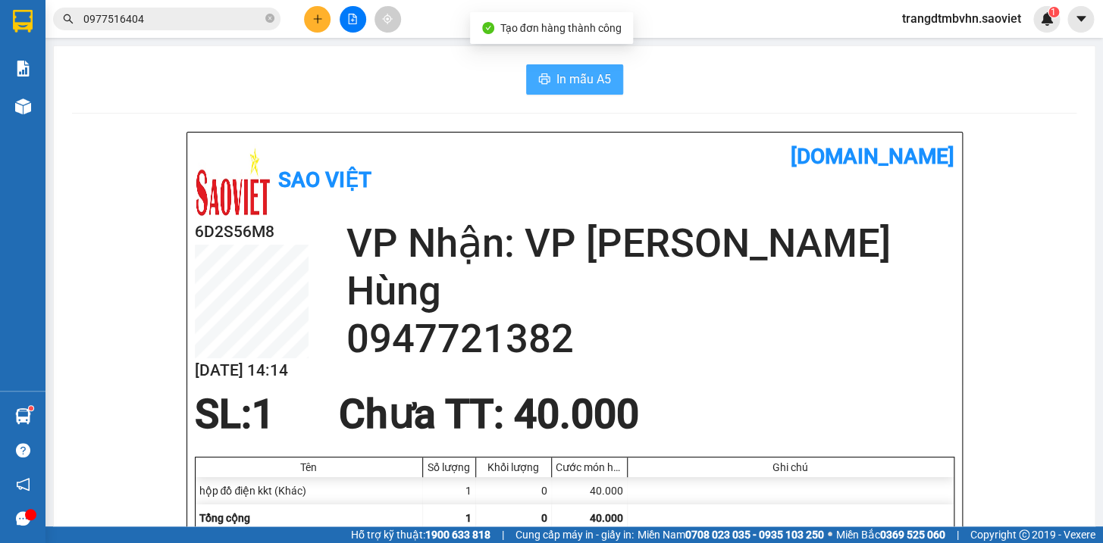
click at [556, 83] on span "In mẫu A5" at bounding box center [583, 79] width 55 height 19
